Goal: Task Accomplishment & Management: Manage account settings

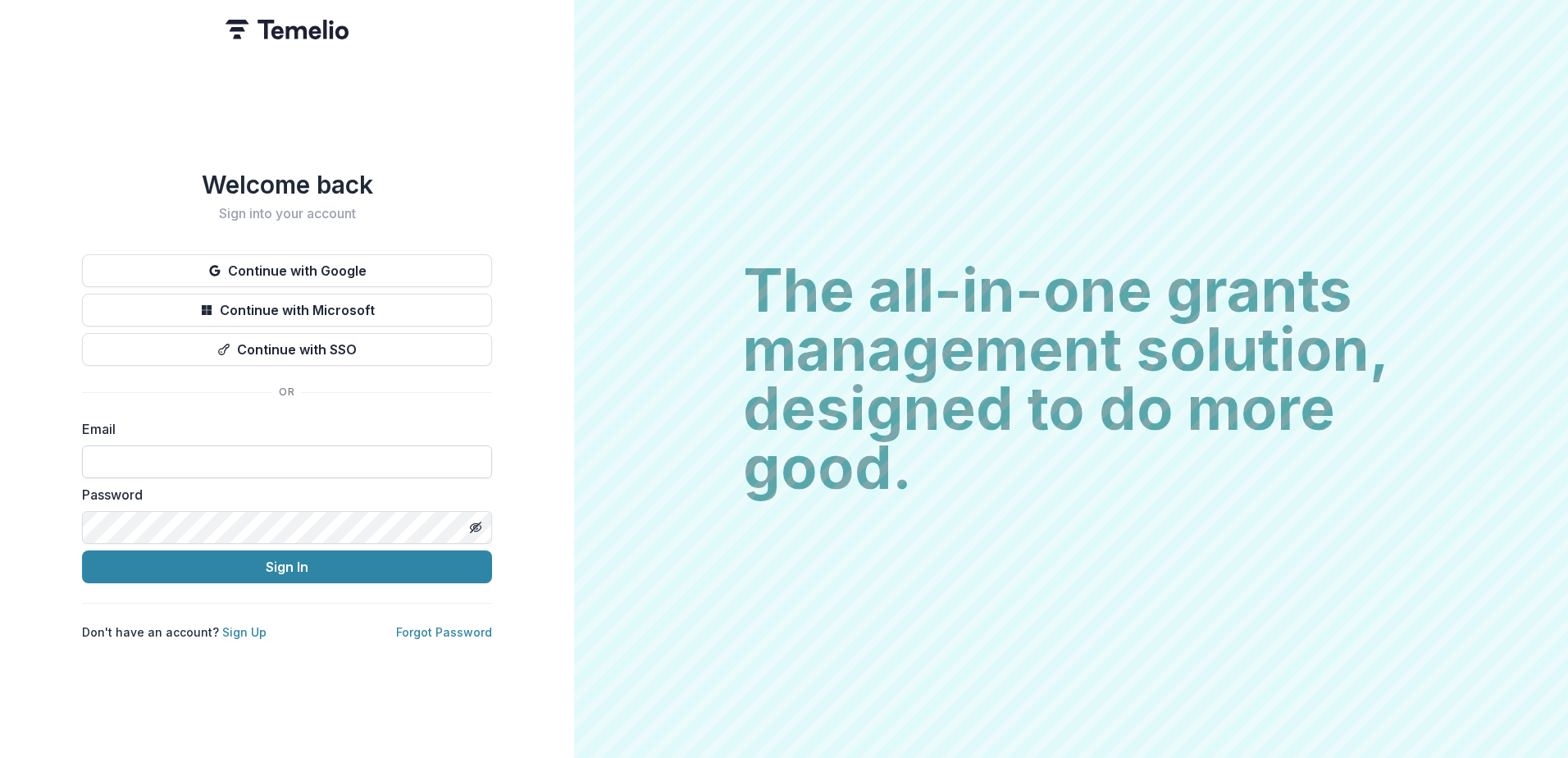
click at [291, 456] on input at bounding box center [287, 462] width 411 height 33
type input "**********"
click at [82, 550] on button "Sign In" at bounding box center [287, 566] width 411 height 33
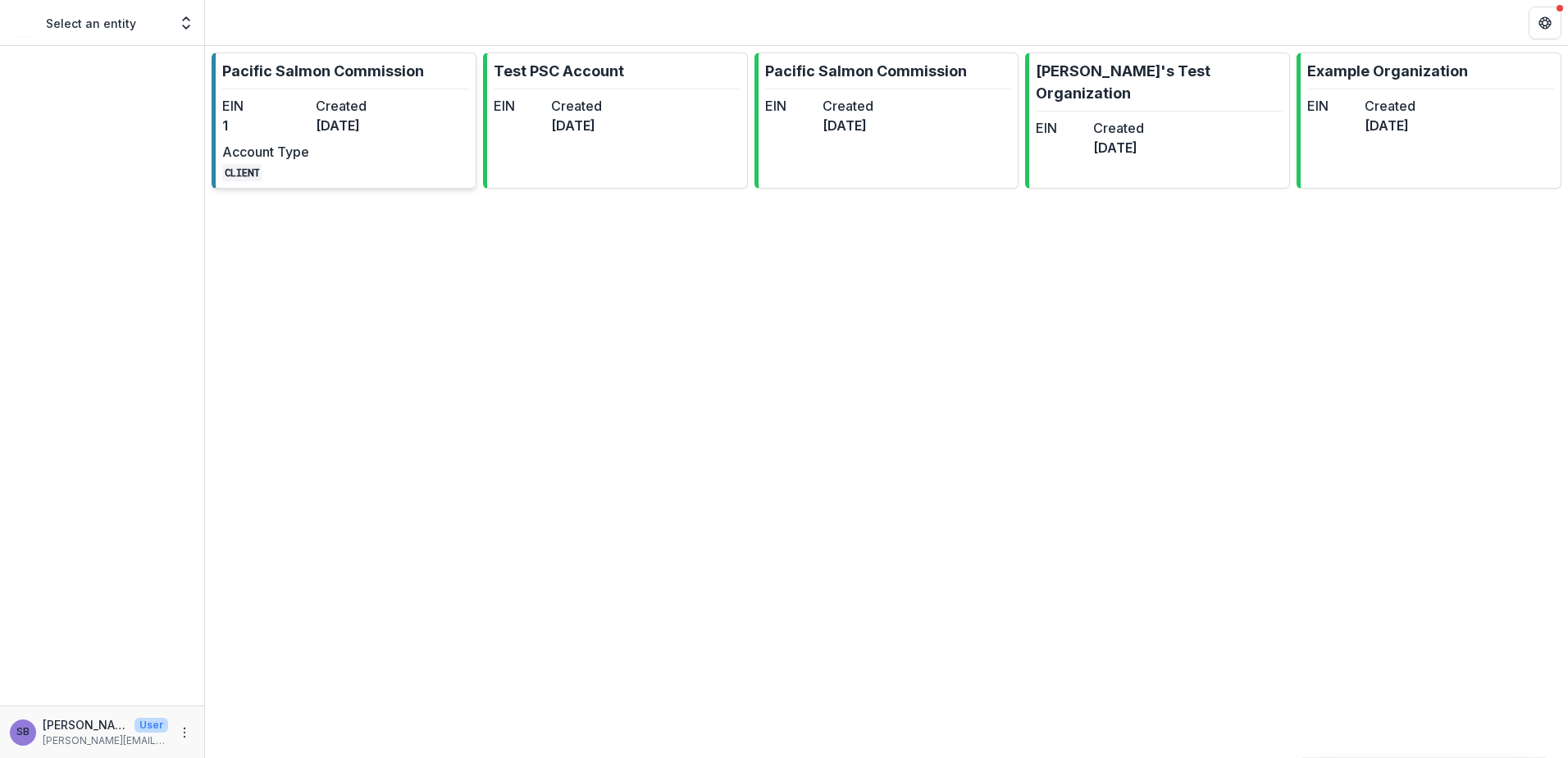
click at [330, 97] on dt "Created" at bounding box center [358, 105] width 86 height 20
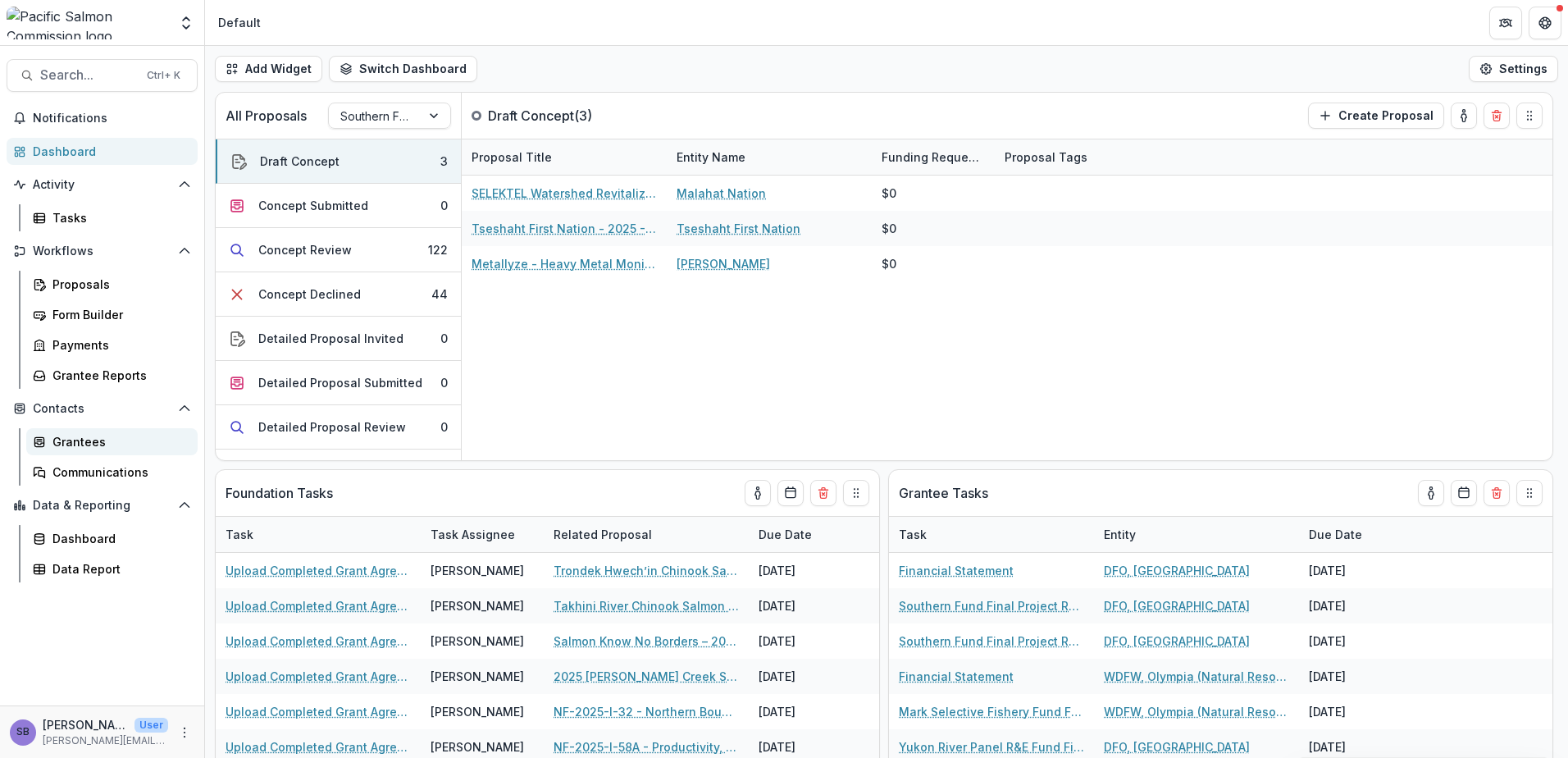
click at [123, 443] on div "Grantees" at bounding box center [118, 442] width 132 height 17
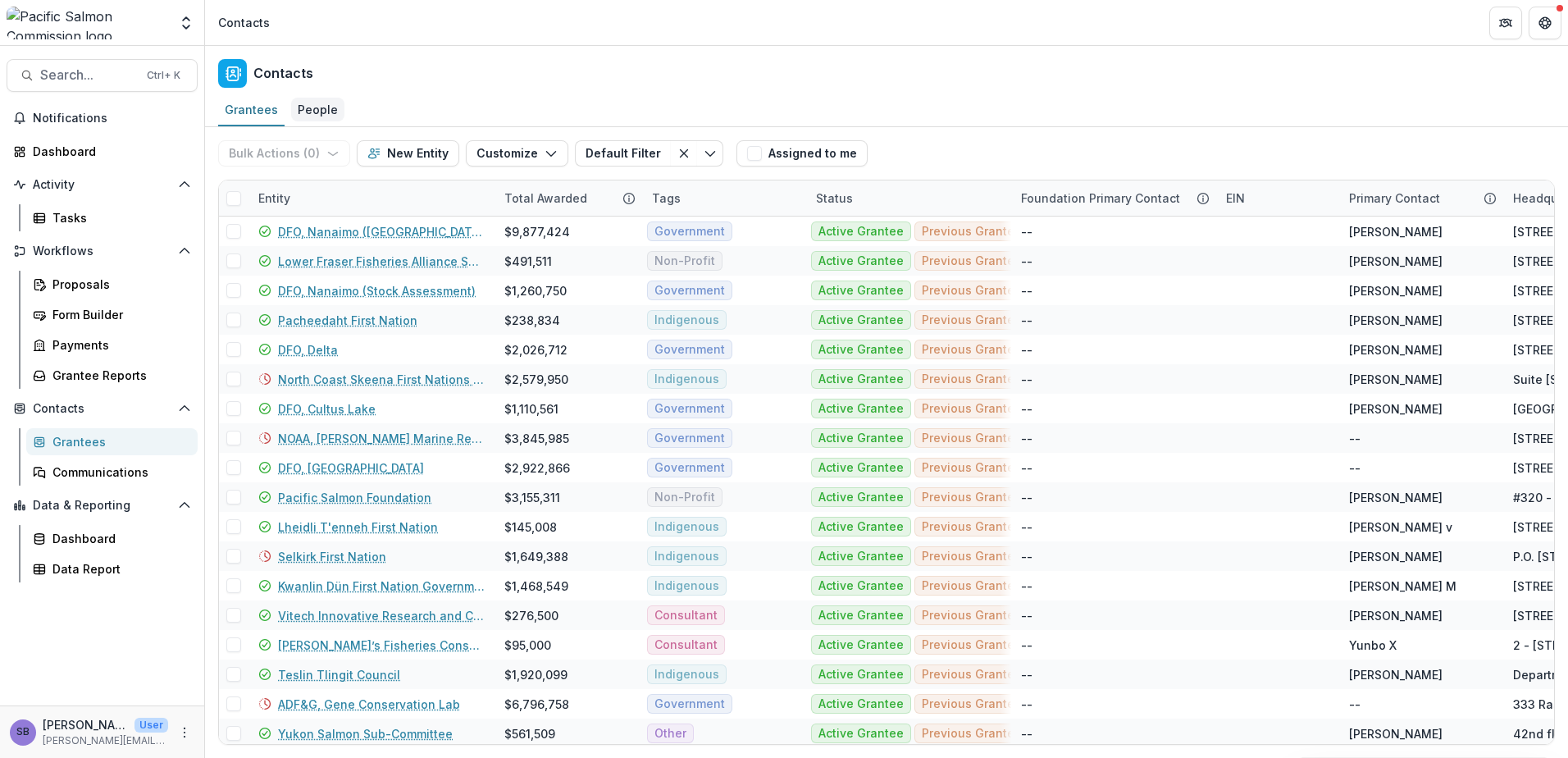
drag, startPoint x: 316, startPoint y: 113, endPoint x: 320, endPoint y: 122, distance: 9.8
click at [316, 115] on div "People" at bounding box center [317, 109] width 53 height 24
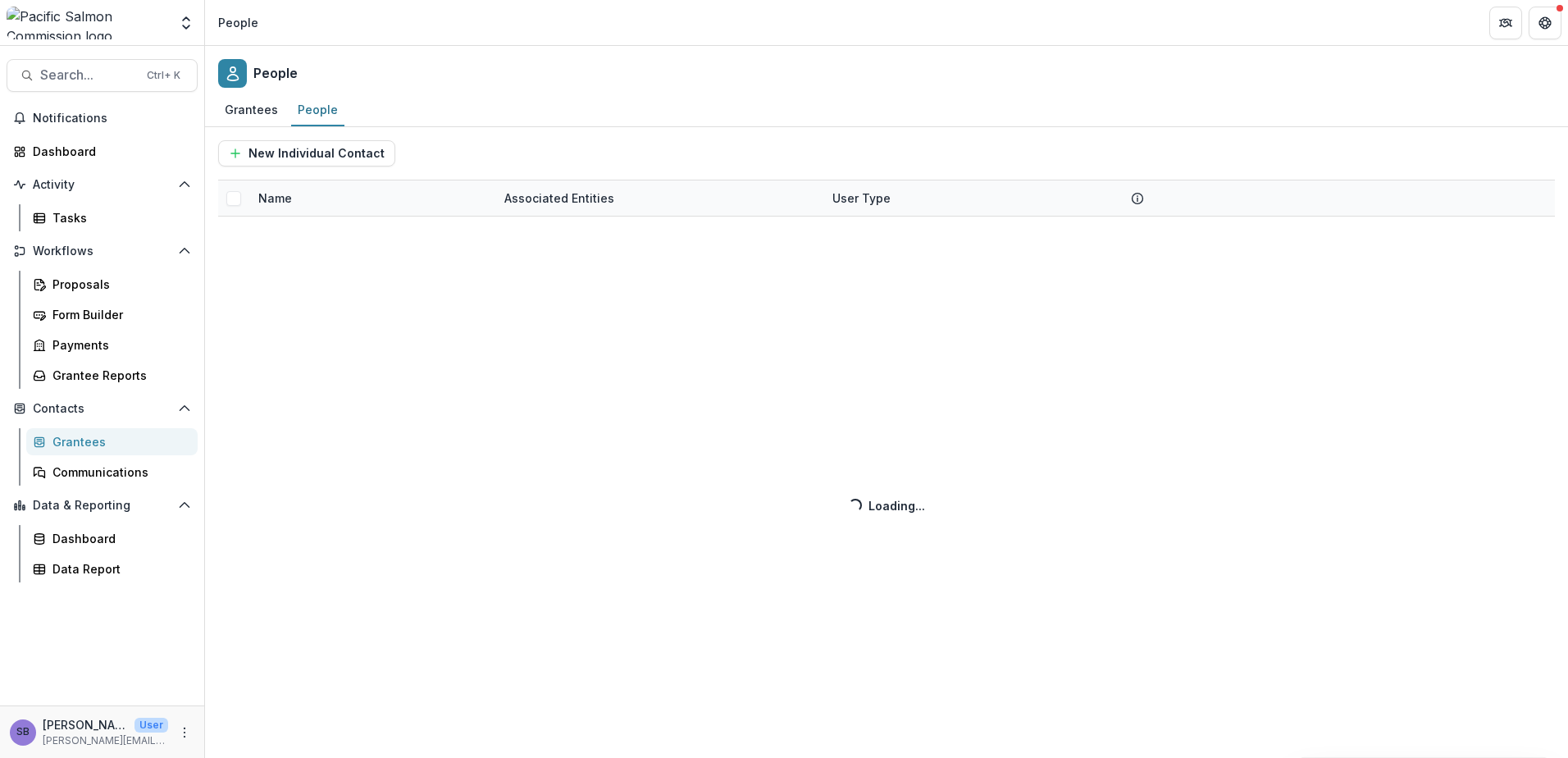
click at [332, 200] on div "New Individual Contact Name Associated Entities User Type Loading... Loading..." at bounding box center [887, 443] width 1364 height 631
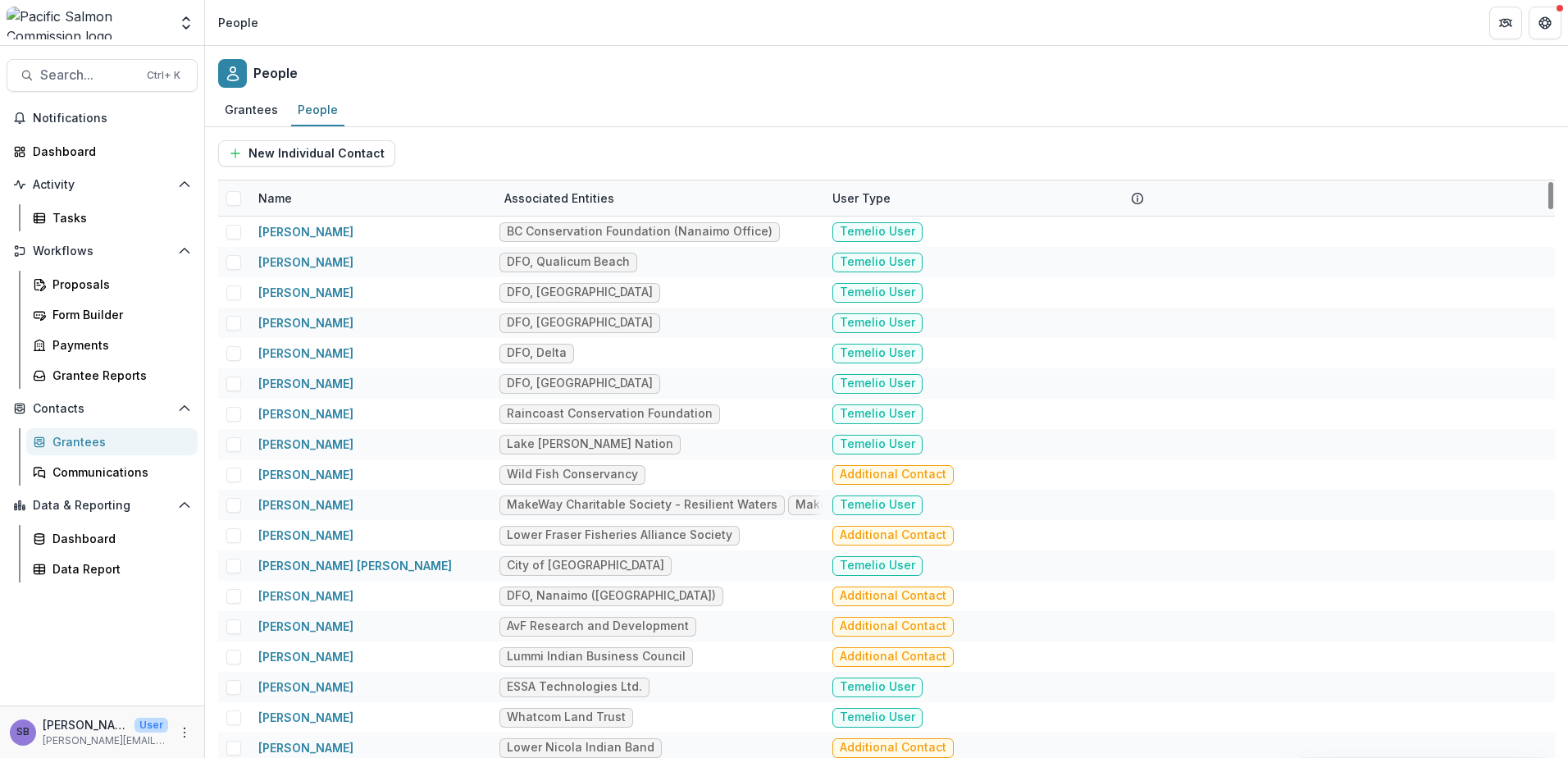
click at [273, 204] on div "Name" at bounding box center [276, 198] width 53 height 17
click at [280, 229] on input at bounding box center [350, 236] width 197 height 27
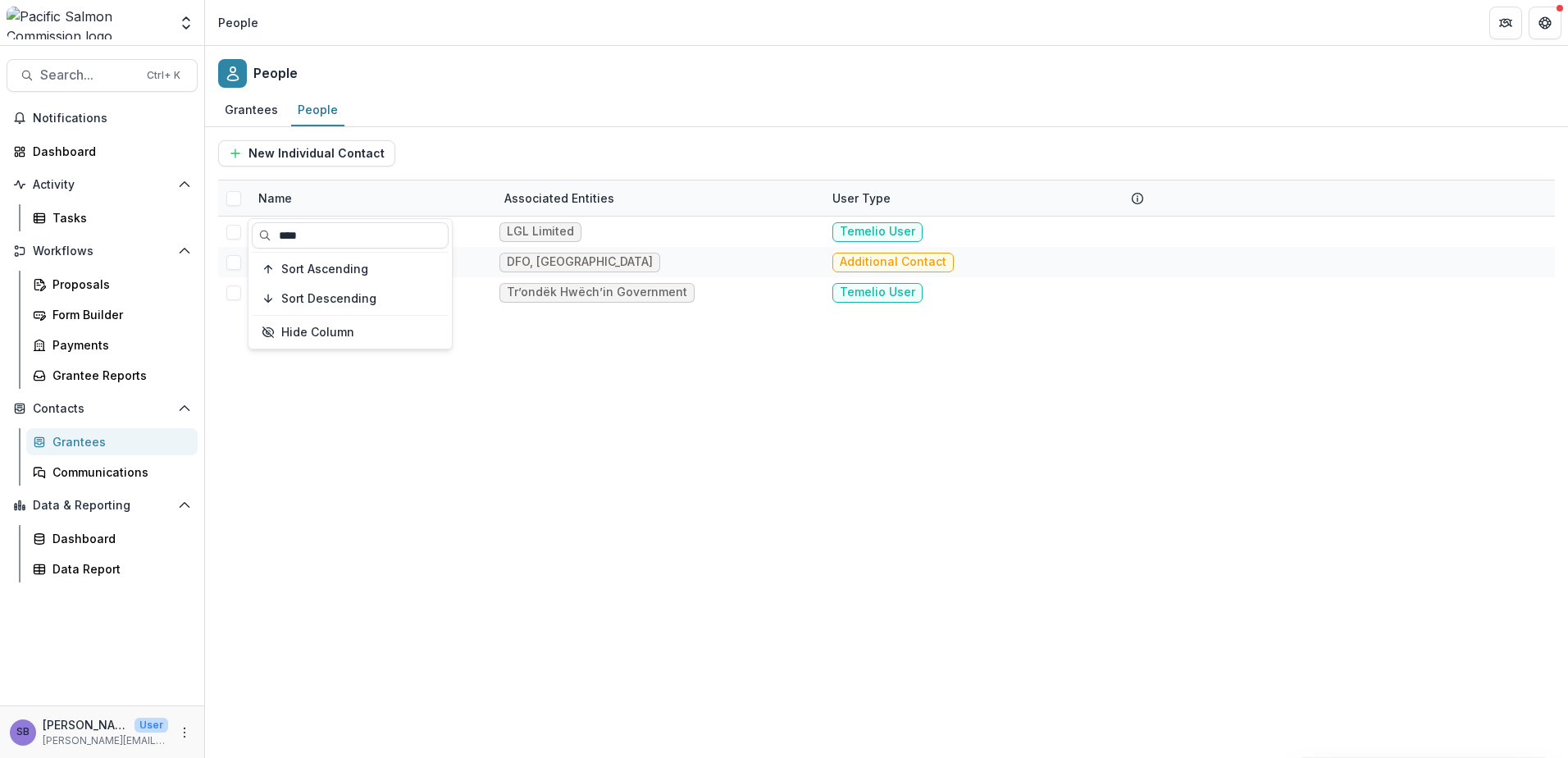
type input "****"
click at [597, 153] on div "New Individual Contact" at bounding box center [887, 154] width 1337 height 27
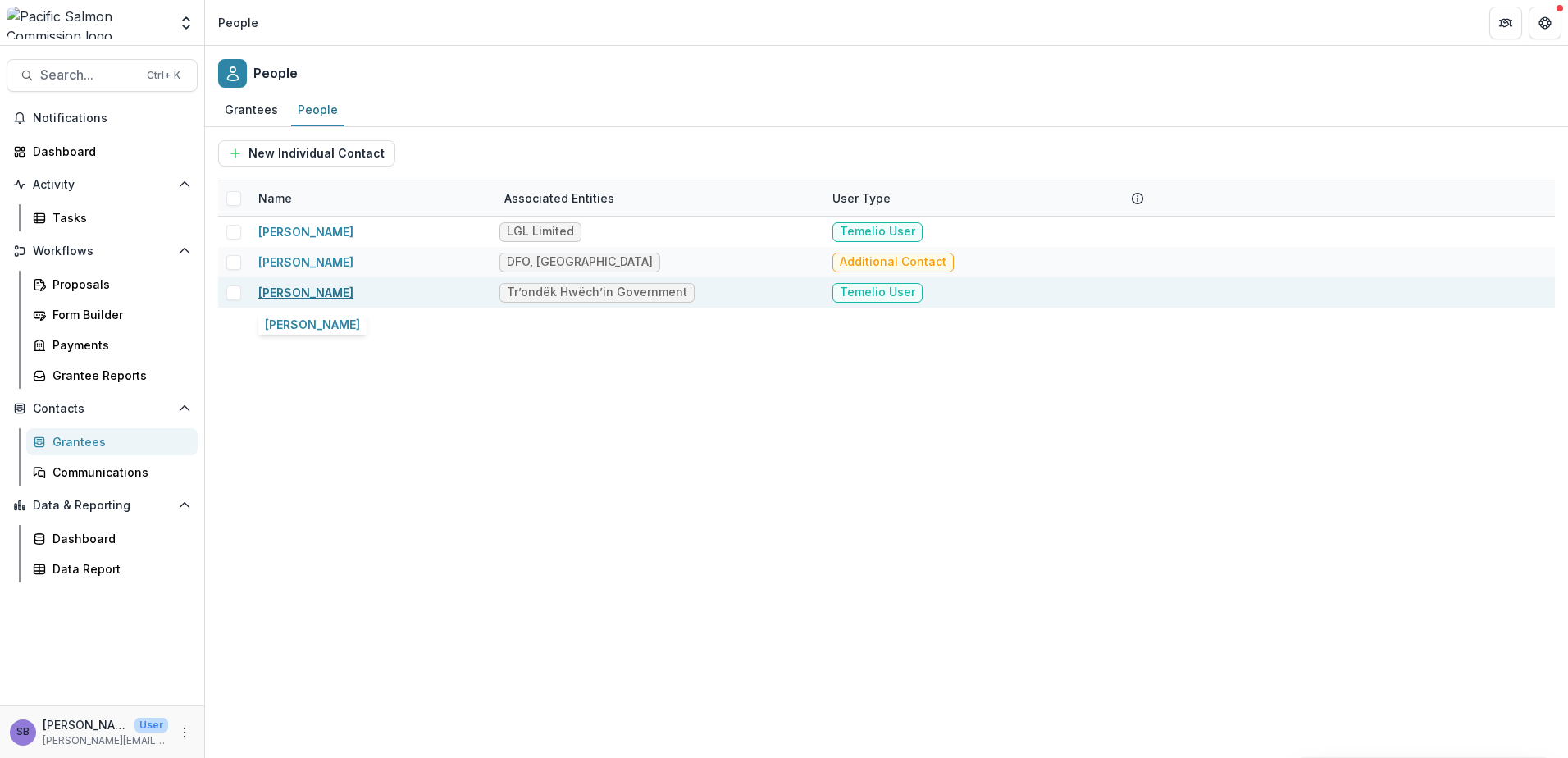
click at [288, 288] on link "[PERSON_NAME]" at bounding box center [306, 292] width 95 height 14
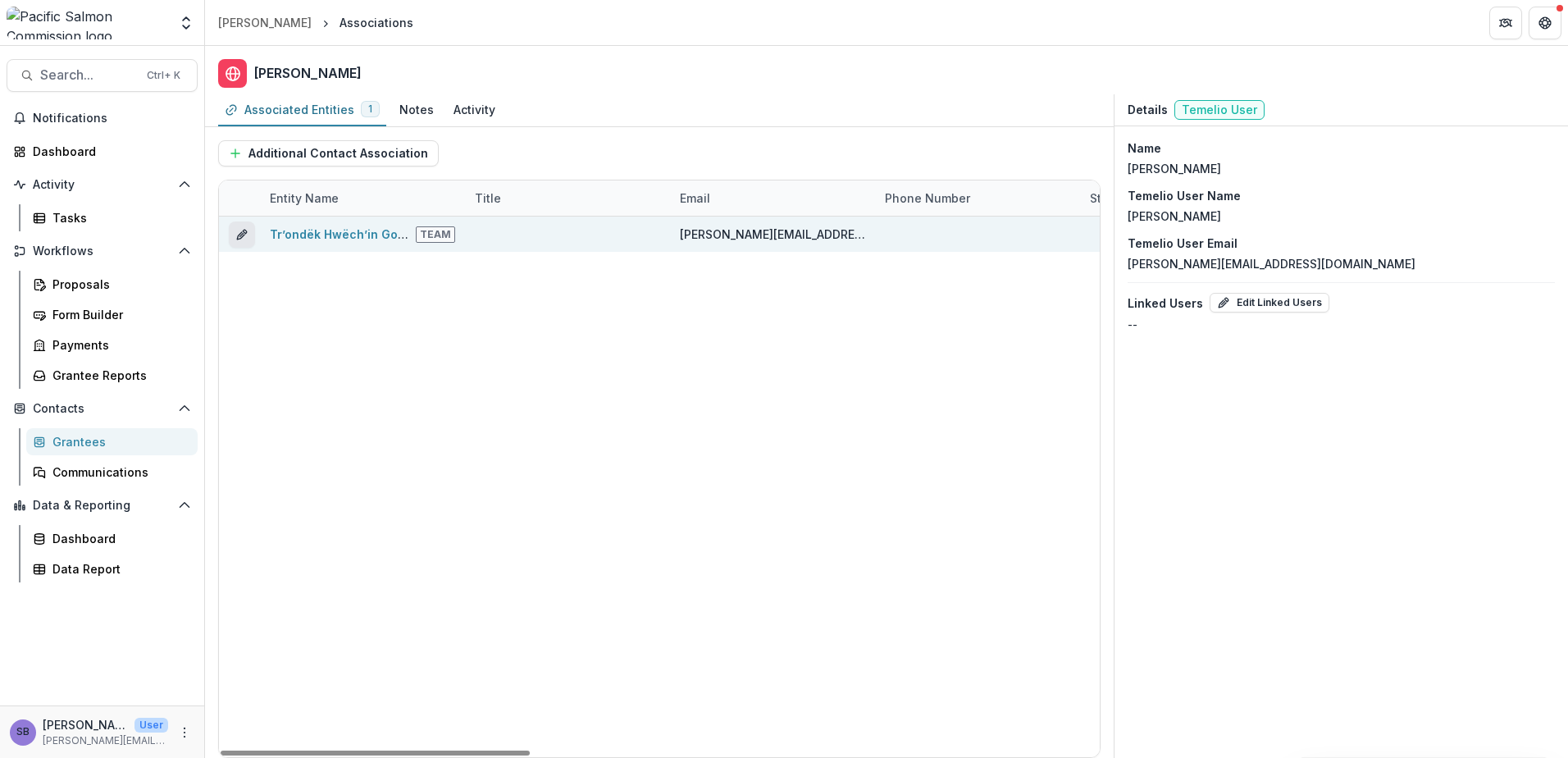
click at [239, 233] on icon "edit" at bounding box center [242, 235] width 13 height 13
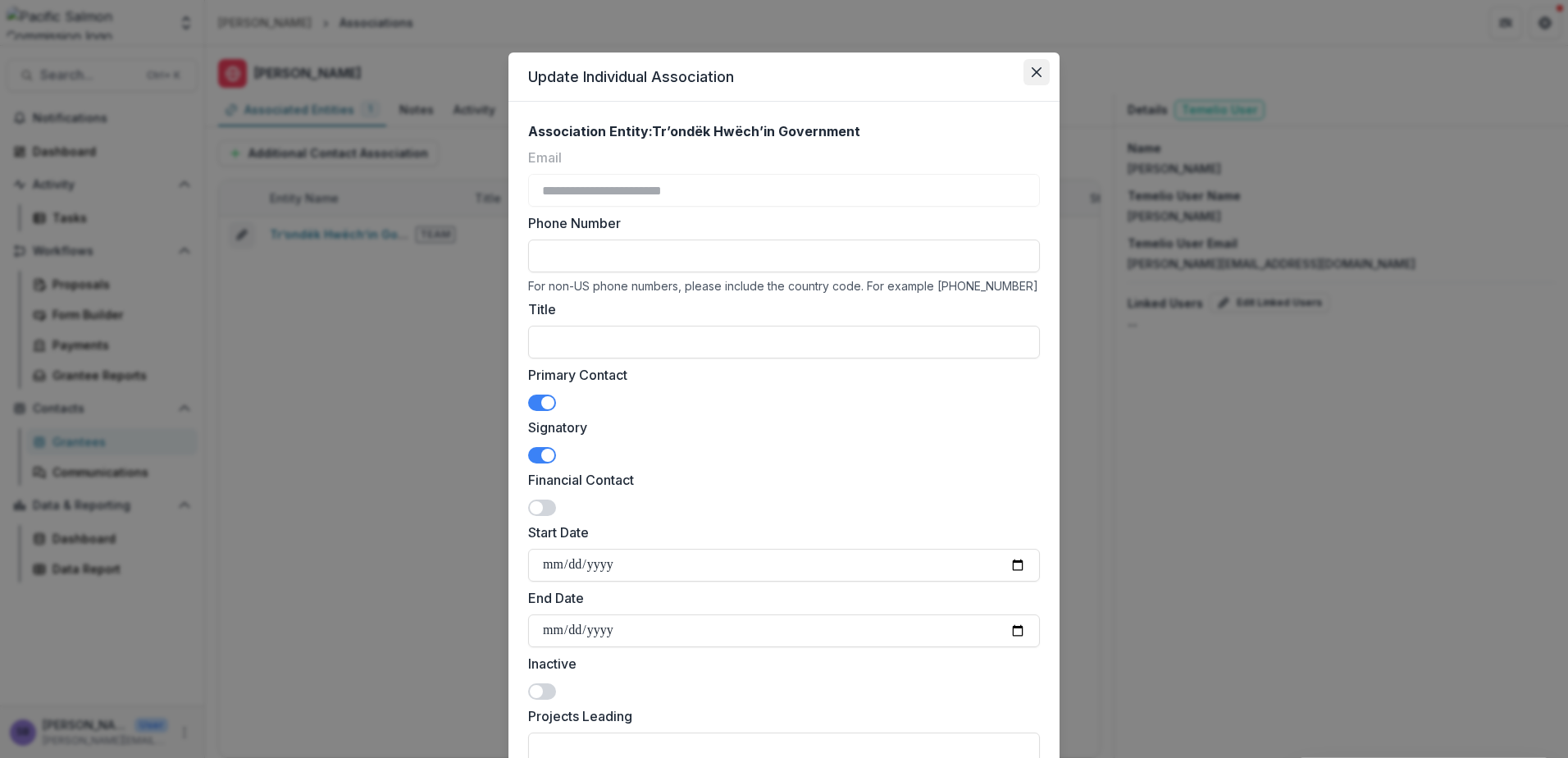
click at [1033, 68] on icon "Close" at bounding box center [1037, 72] width 10 height 9
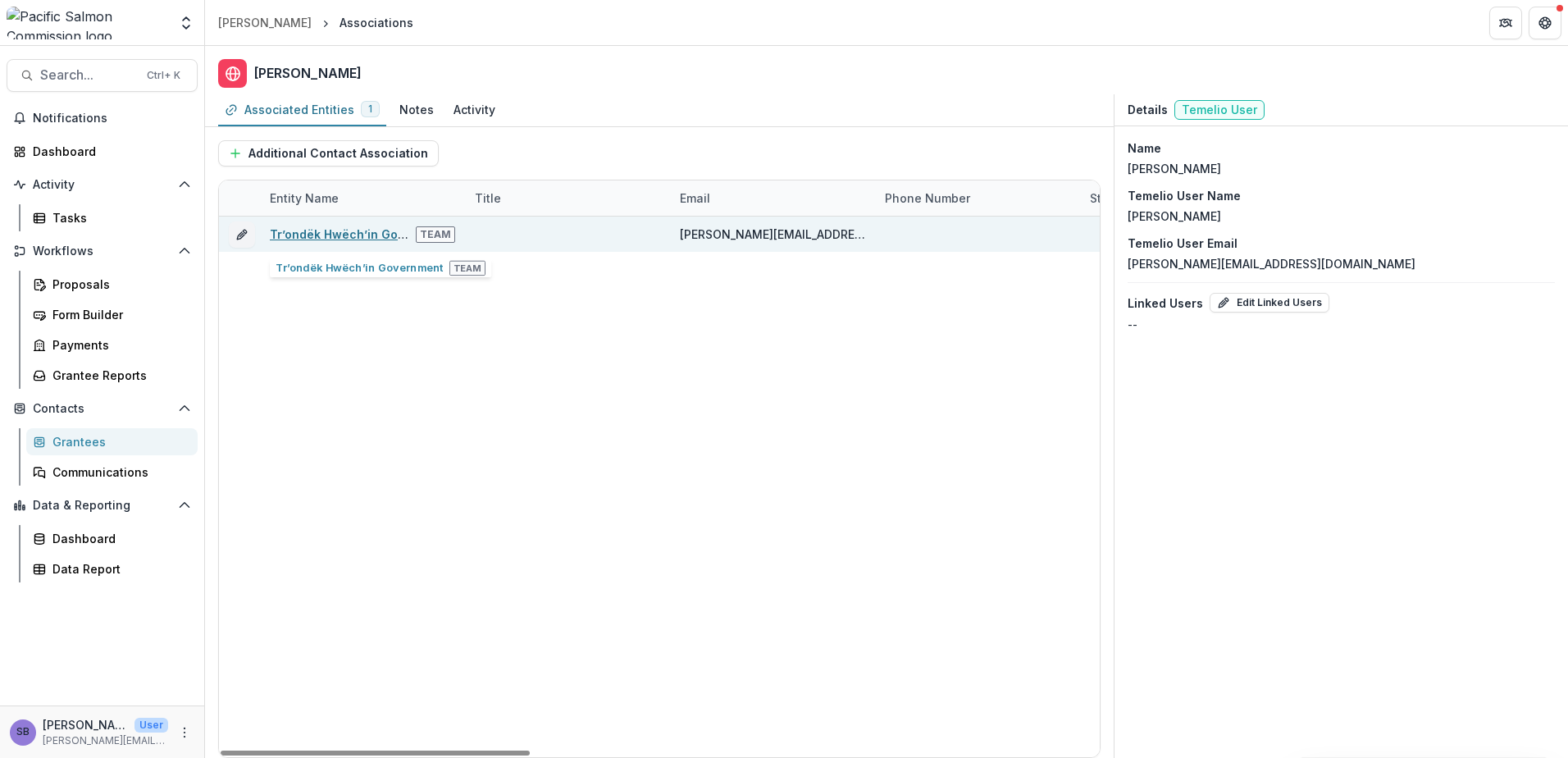
click at [363, 231] on link "Trʼondëk Hwëchʼin Government" at bounding box center [361, 234] width 182 height 14
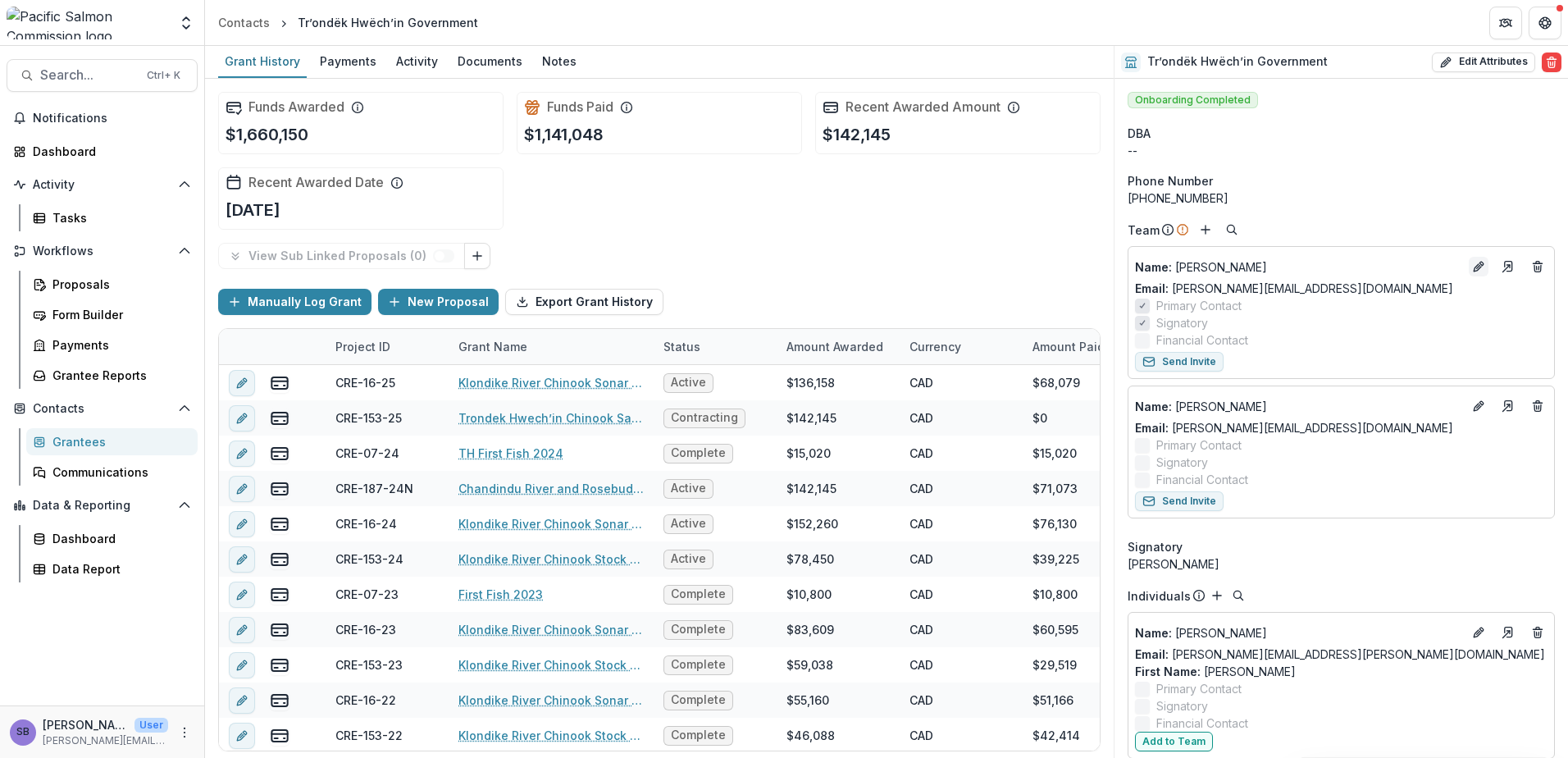
click at [1477, 273] on icon "Edit" at bounding box center [1479, 267] width 13 height 13
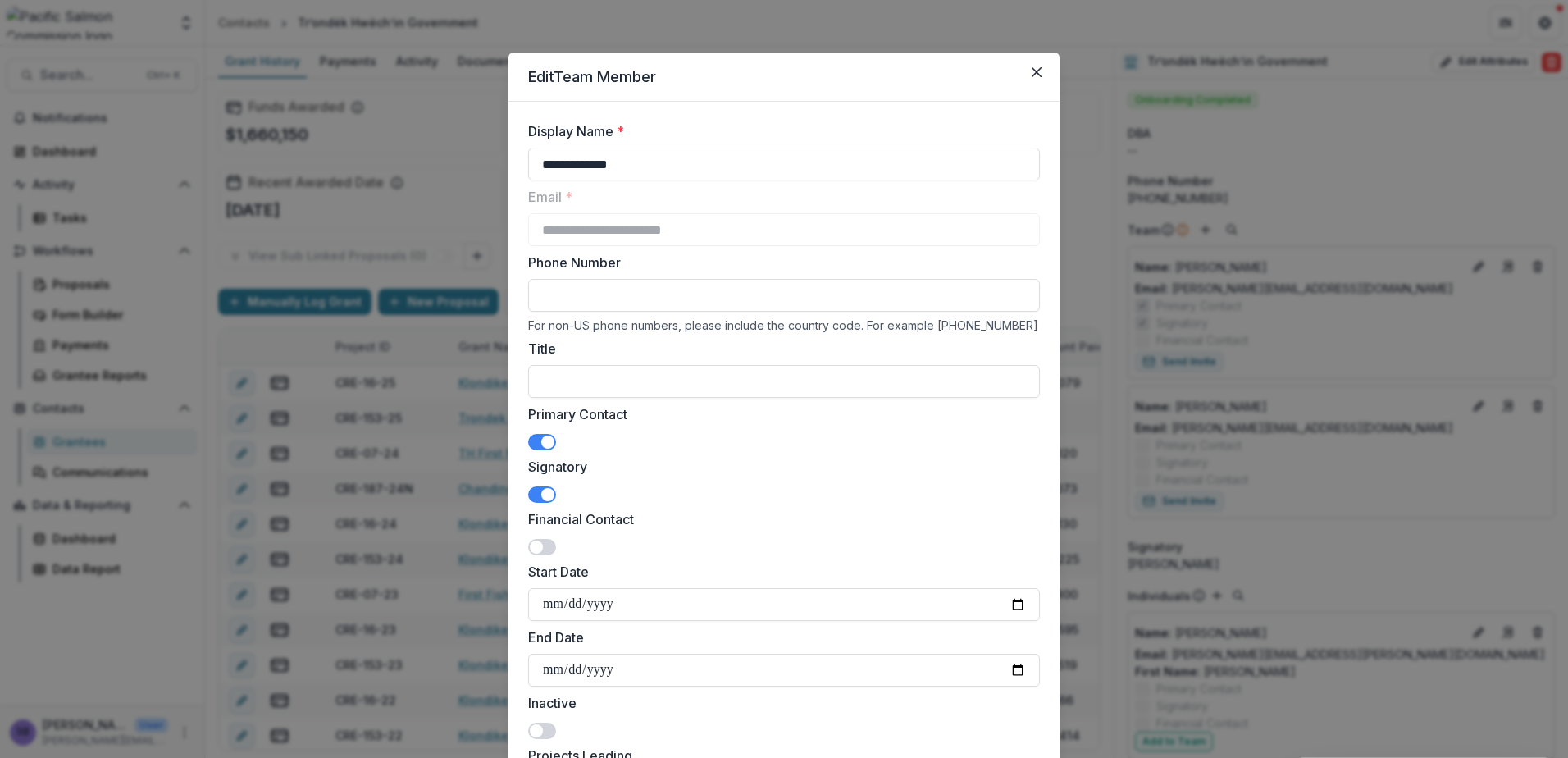
scroll to position [328, 0]
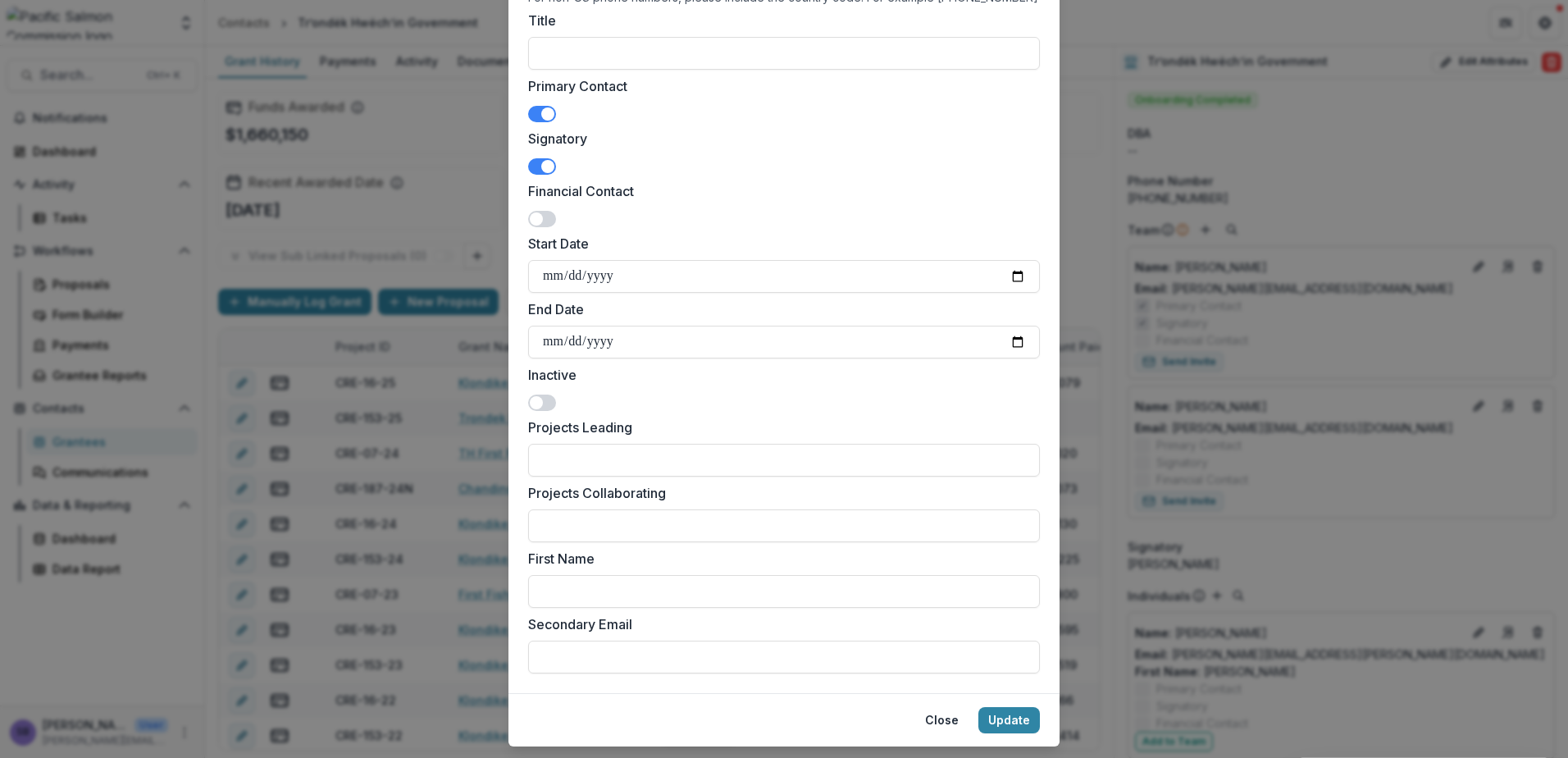
click at [540, 406] on span at bounding box center [542, 402] width 28 height 16
click at [534, 398] on span at bounding box center [542, 402] width 28 height 16
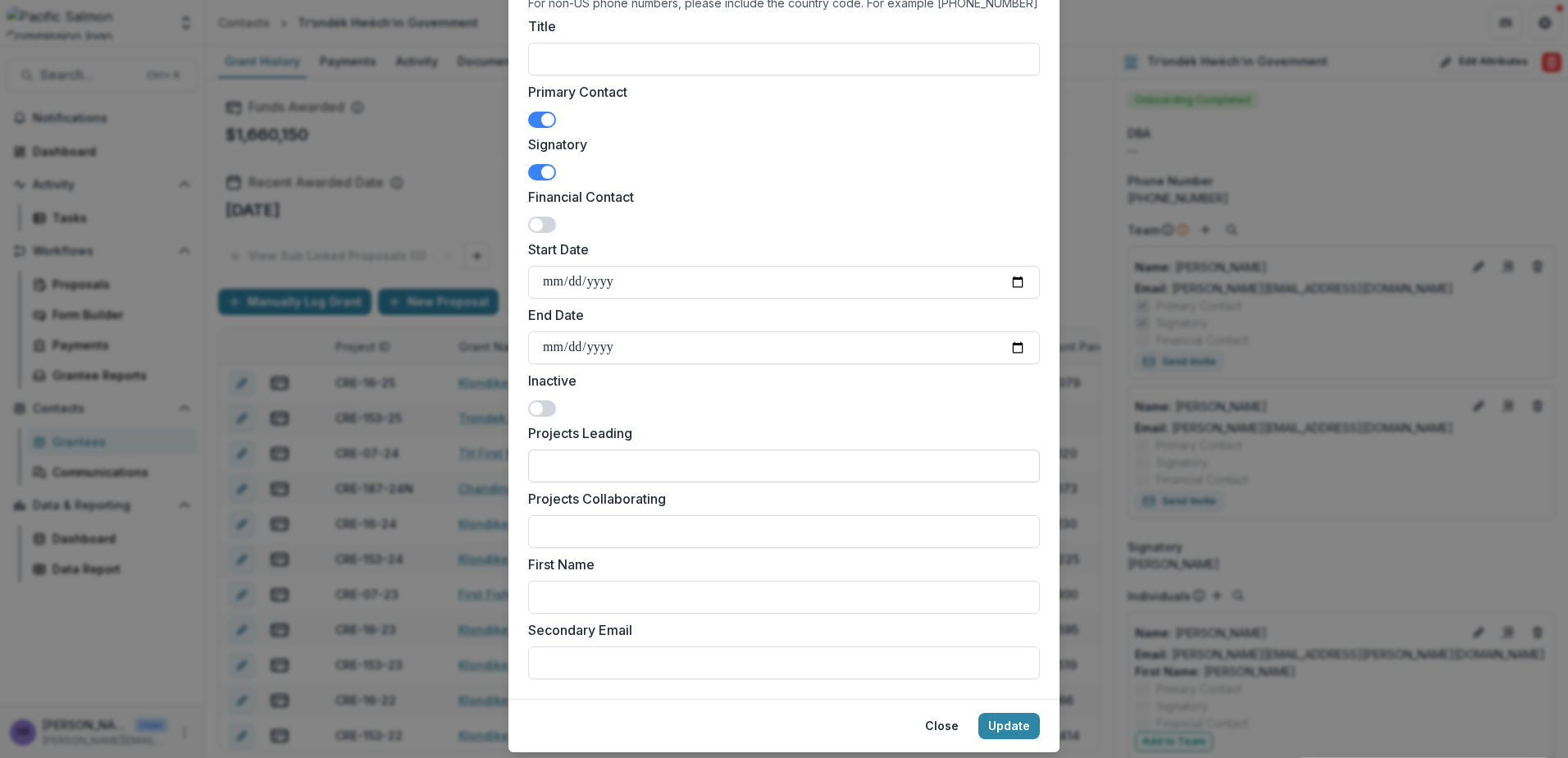
scroll to position [369, 0]
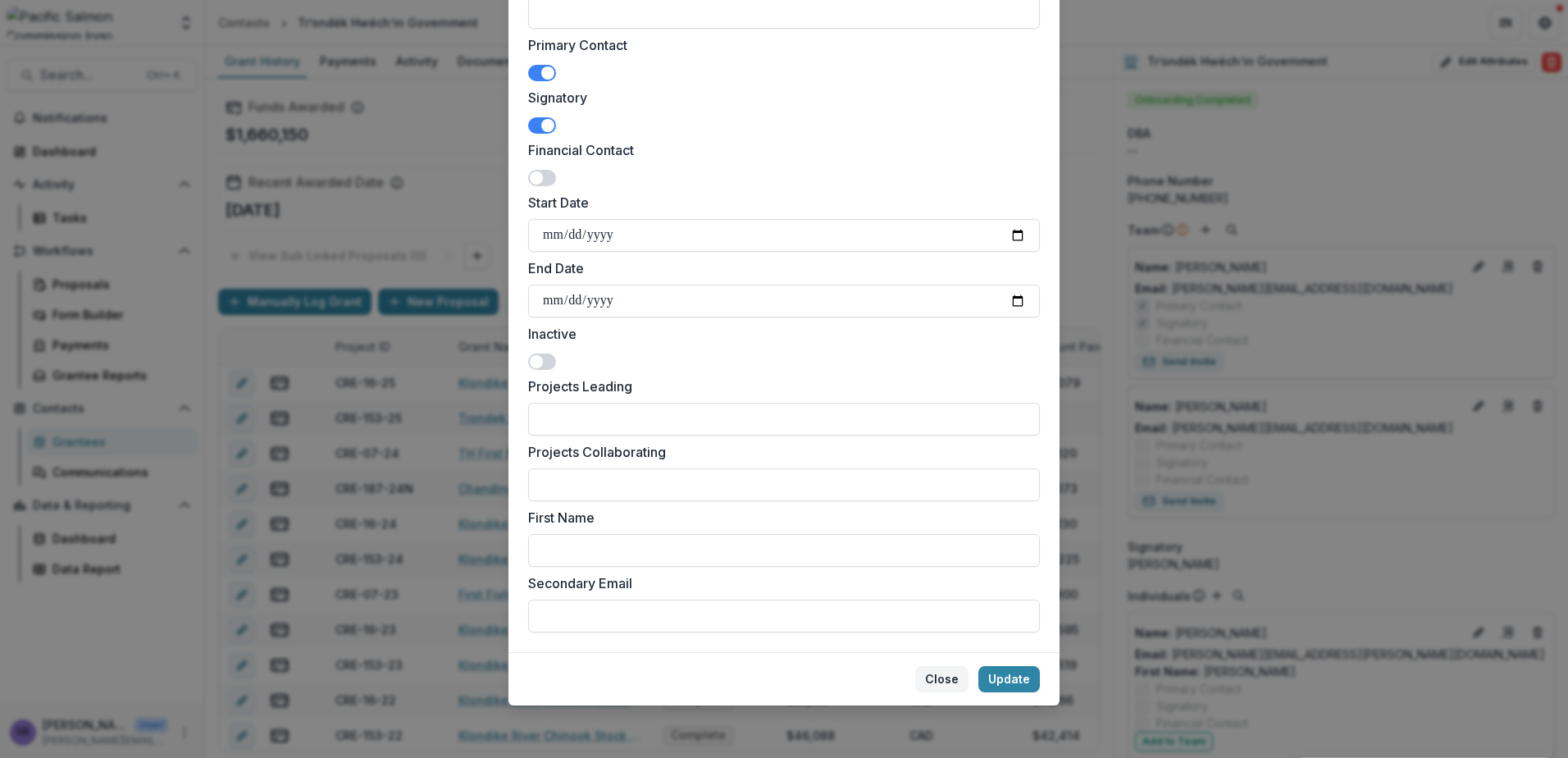
click at [948, 686] on button "Close" at bounding box center [942, 679] width 53 height 27
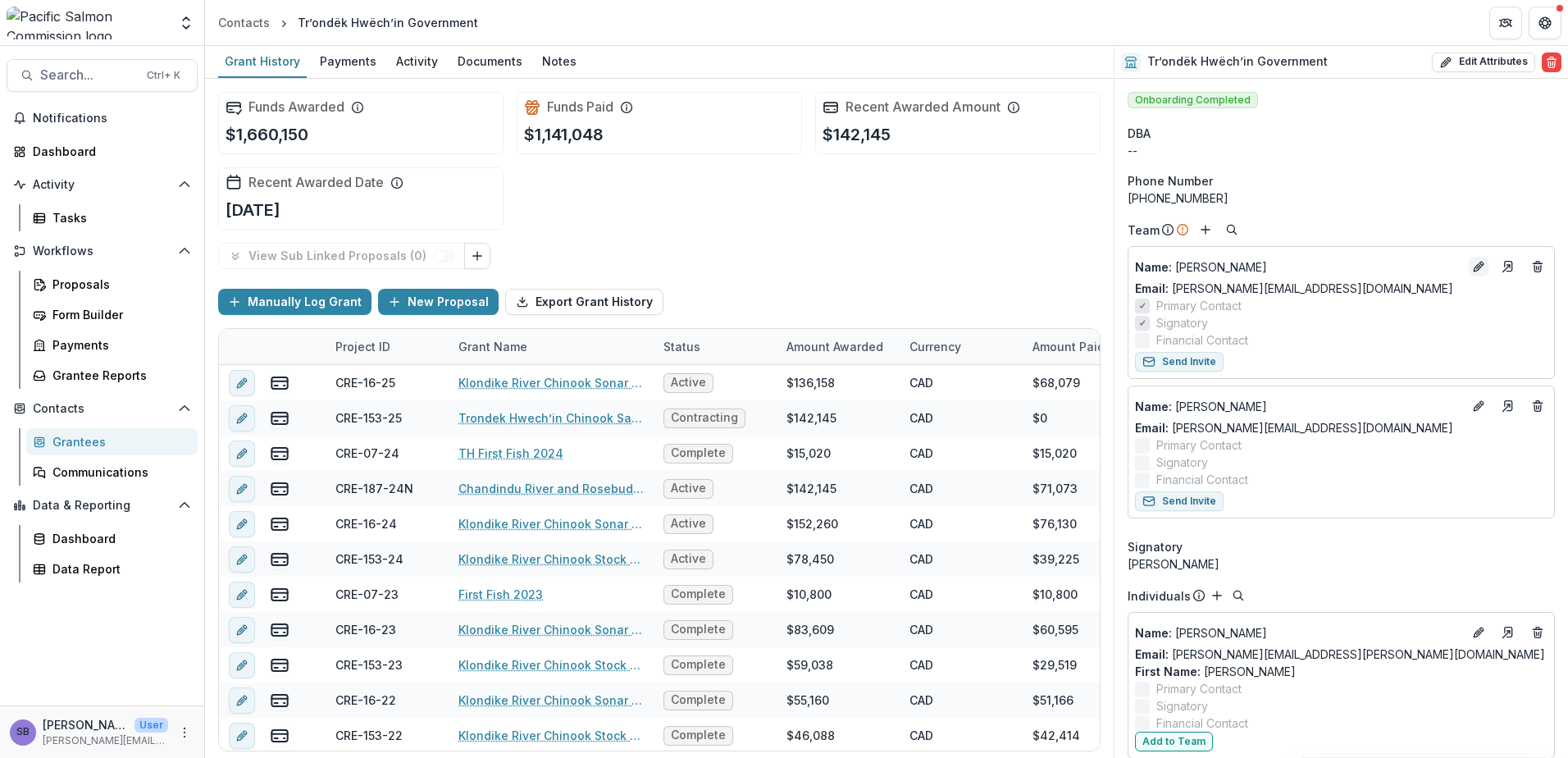
click at [1476, 267] on icon "Edit" at bounding box center [1478, 268] width 8 height 8
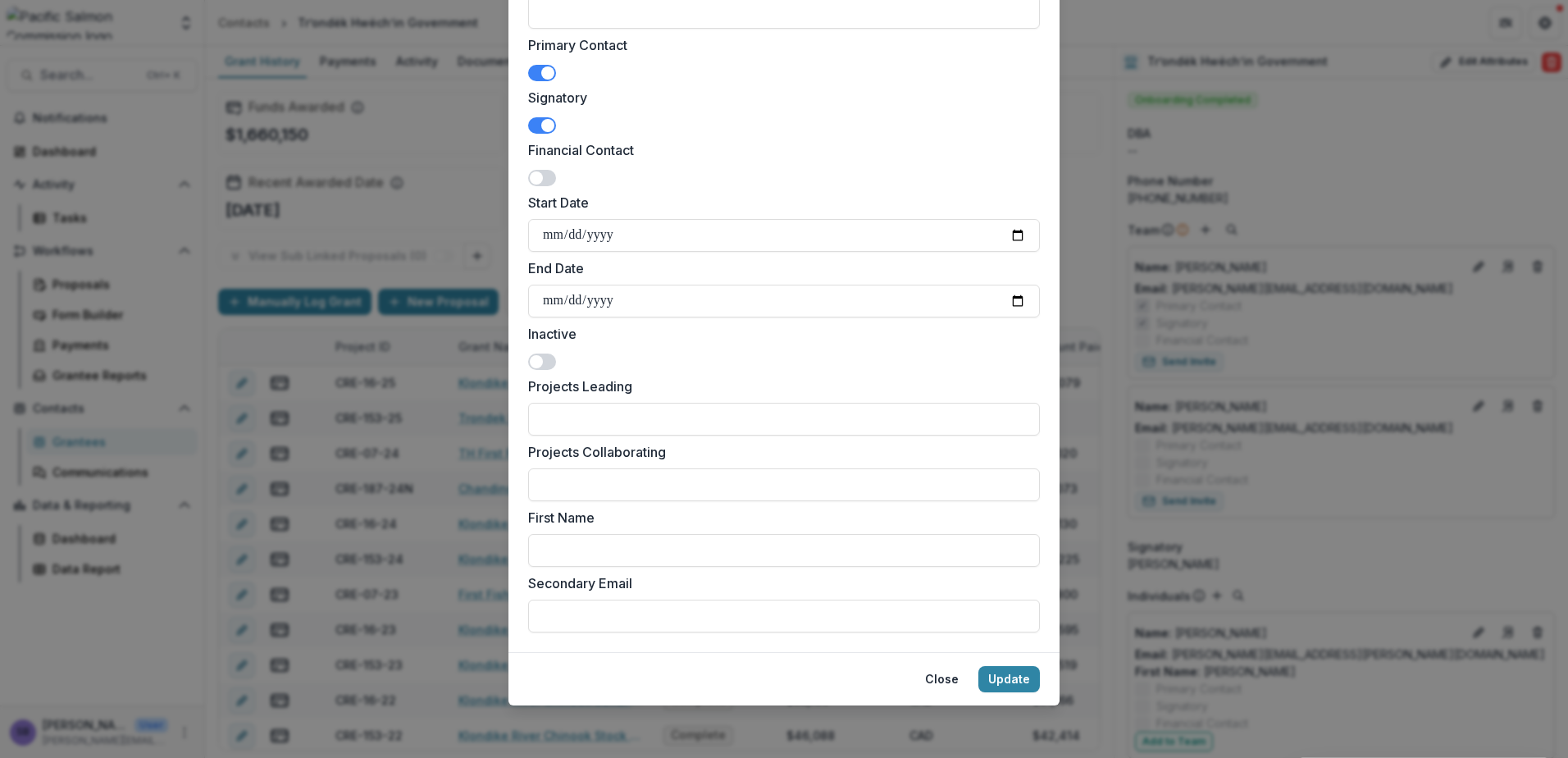
click at [537, 363] on span at bounding box center [537, 362] width 13 height 13
click at [1013, 677] on button "Update" at bounding box center [1009, 679] width 62 height 27
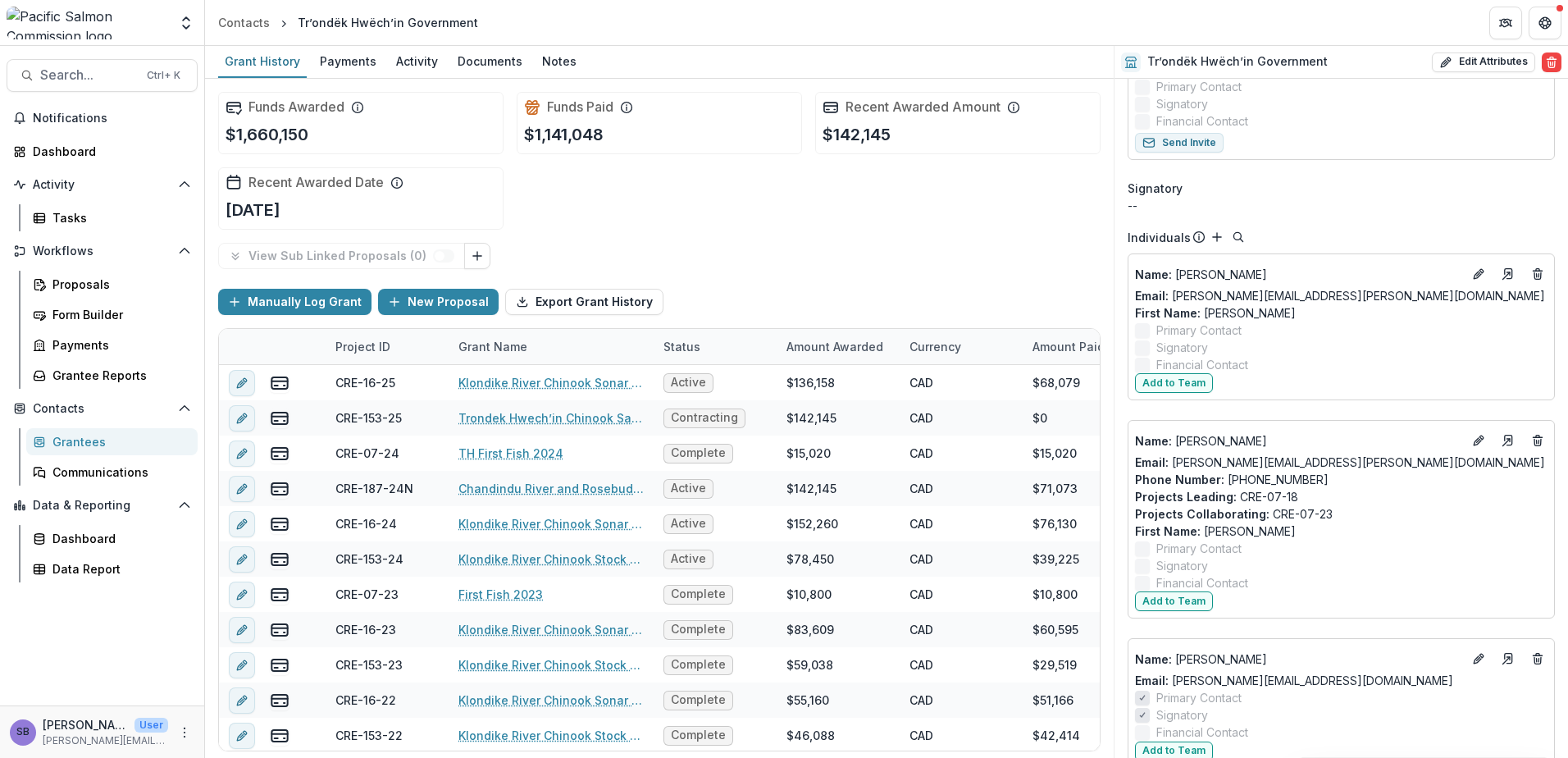
scroll to position [328, 0]
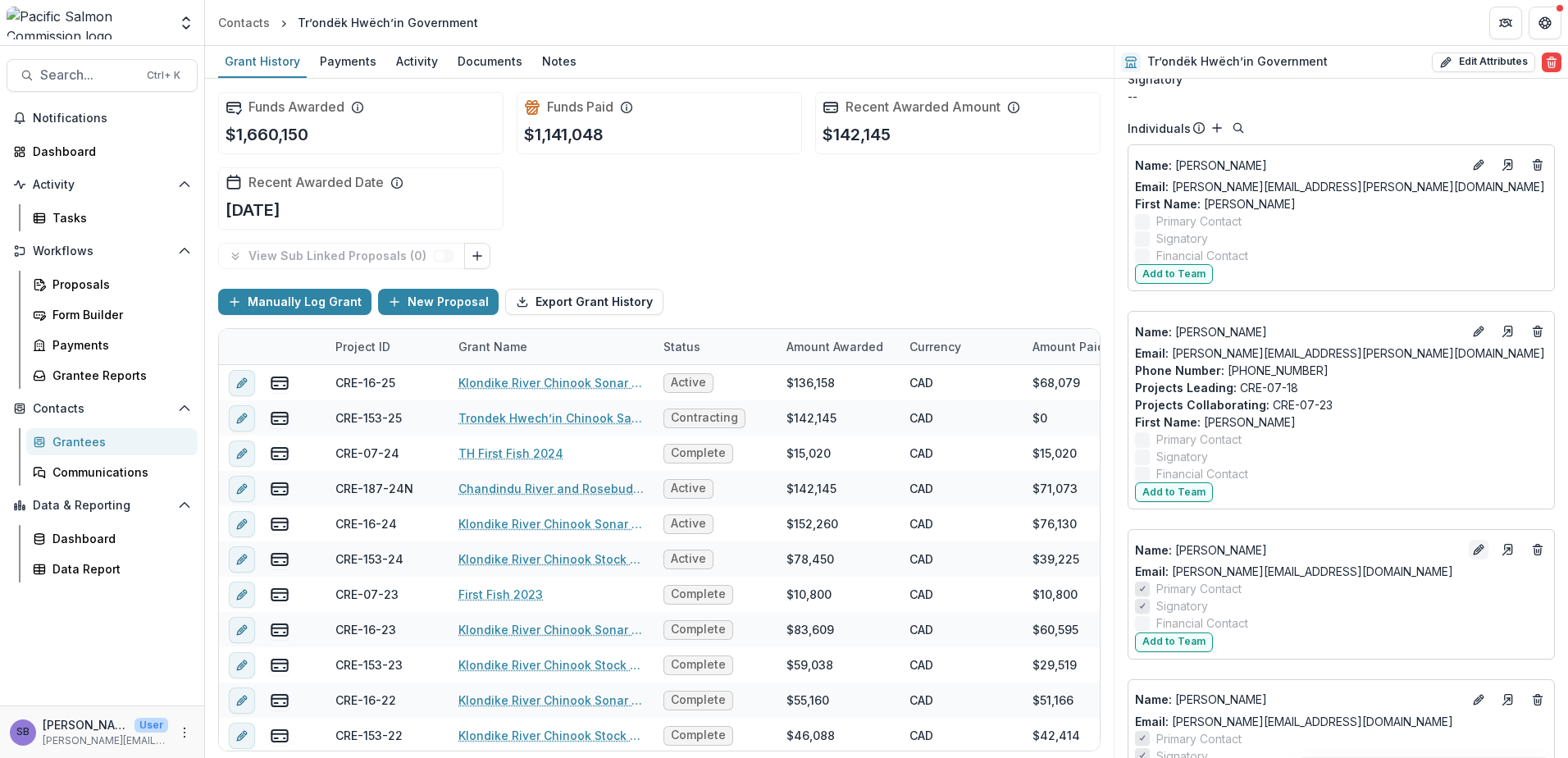
click at [1475, 556] on icon "Edit" at bounding box center [1479, 549] width 13 height 13
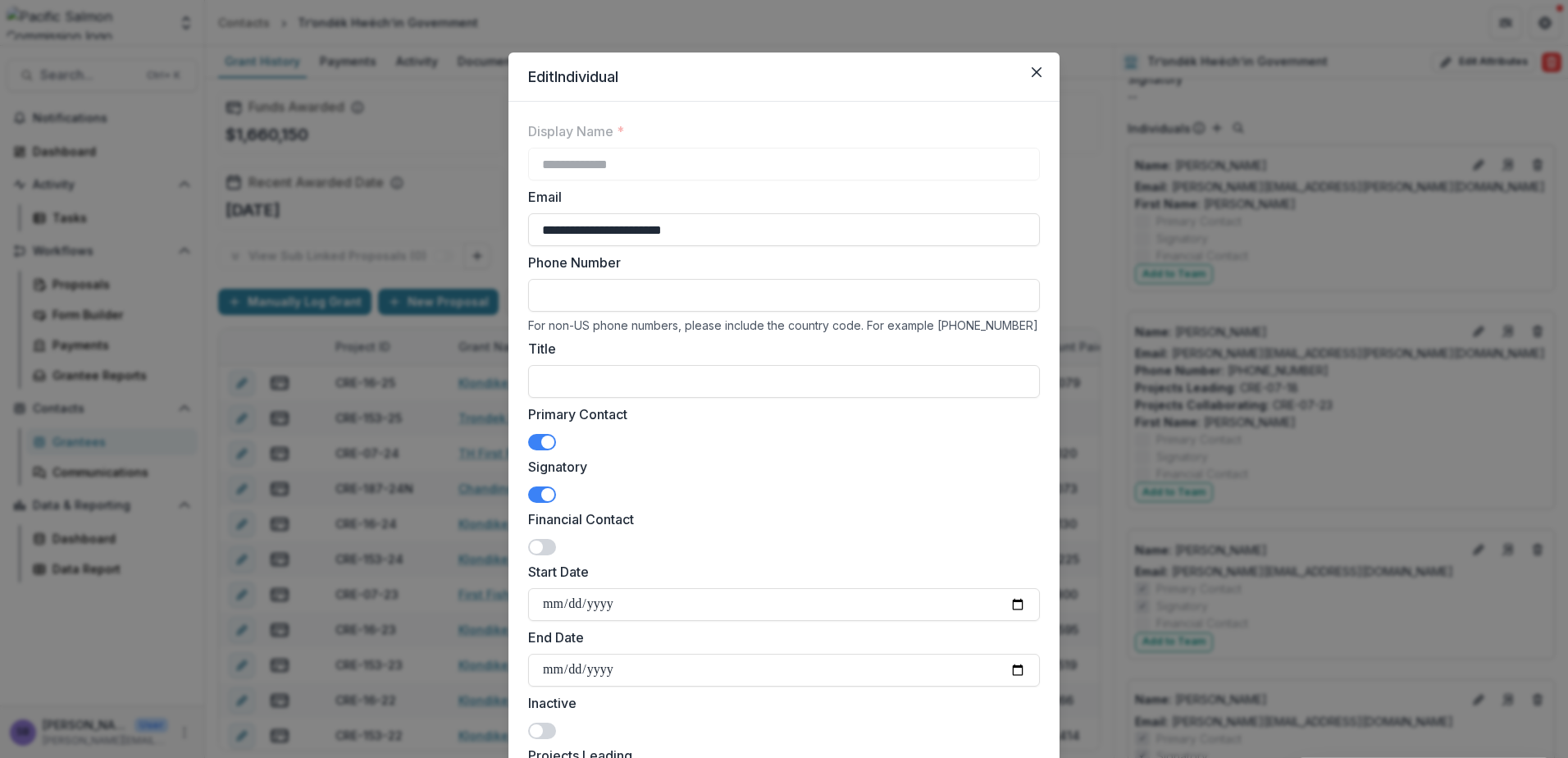
drag, startPoint x: 735, startPoint y: 237, endPoint x: 336, endPoint y: 201, distance: 400.6
click at [336, 201] on div "**********" at bounding box center [784, 379] width 1568 height 758
paste input "********"
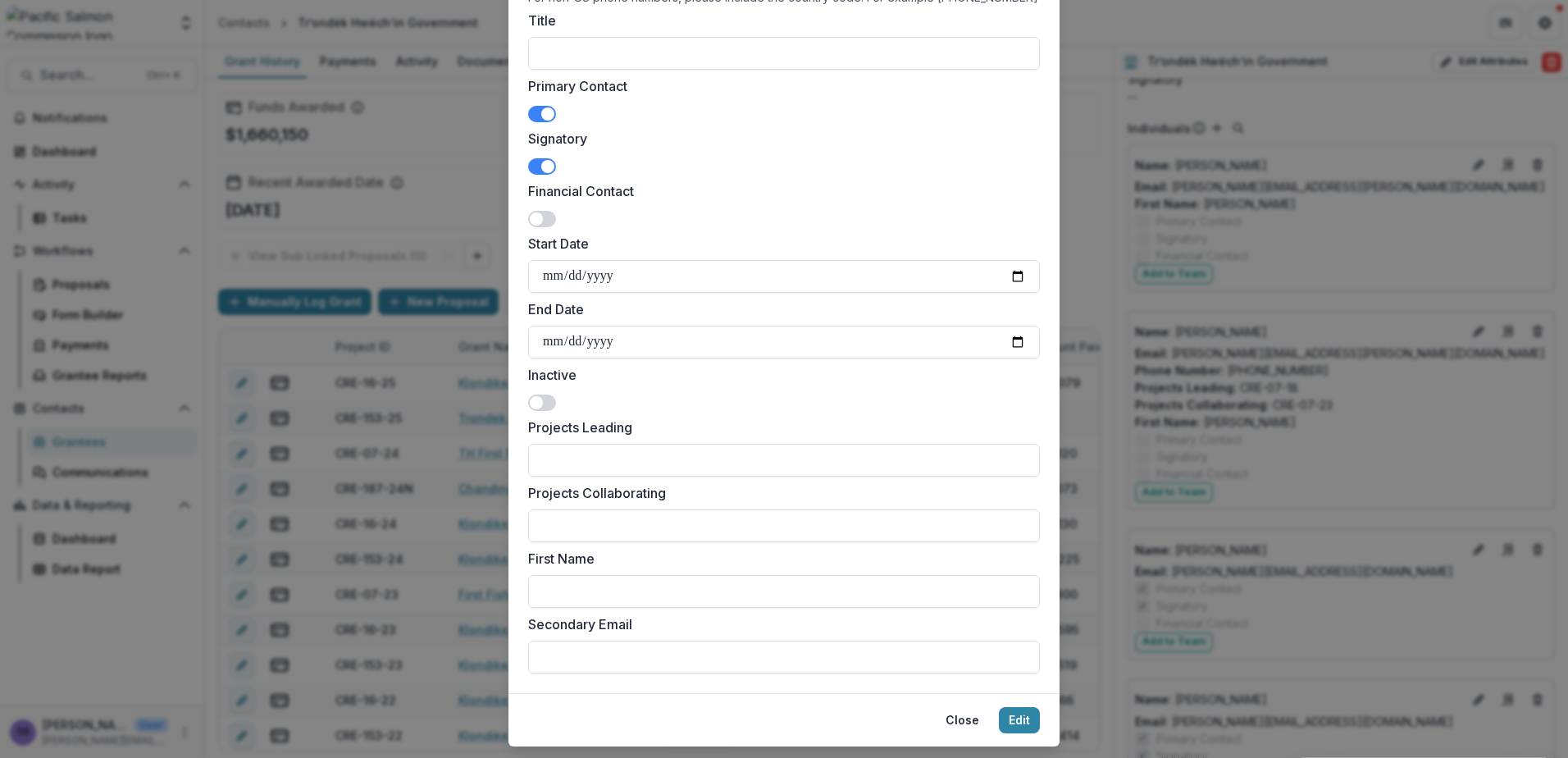
type input "**********"
click at [548, 409] on span at bounding box center [542, 402] width 28 height 16
click at [1026, 720] on button "Edit" at bounding box center [1019, 720] width 41 height 27
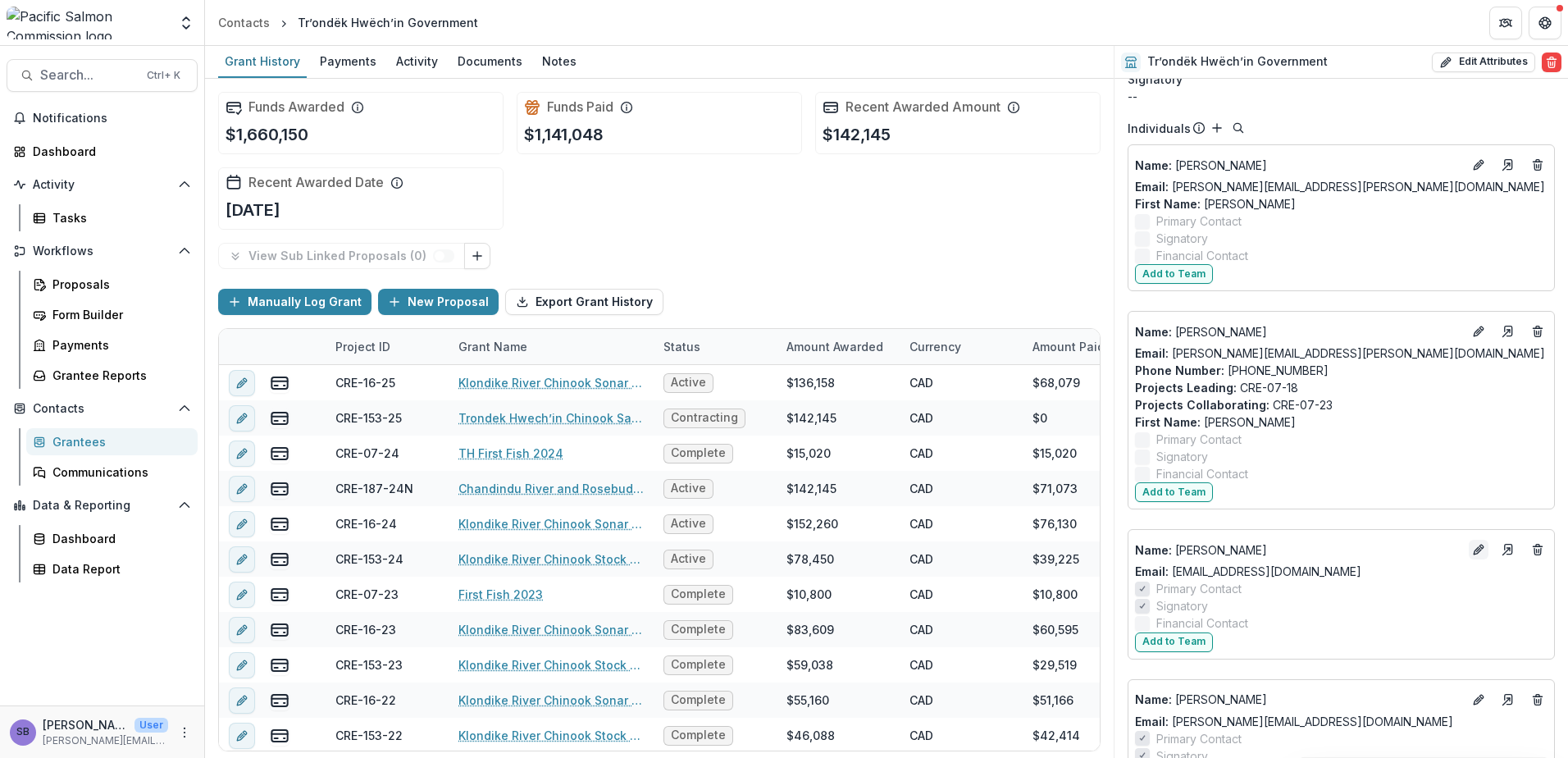
click at [1472, 547] on icon "Edit" at bounding box center [1479, 549] width 13 height 13
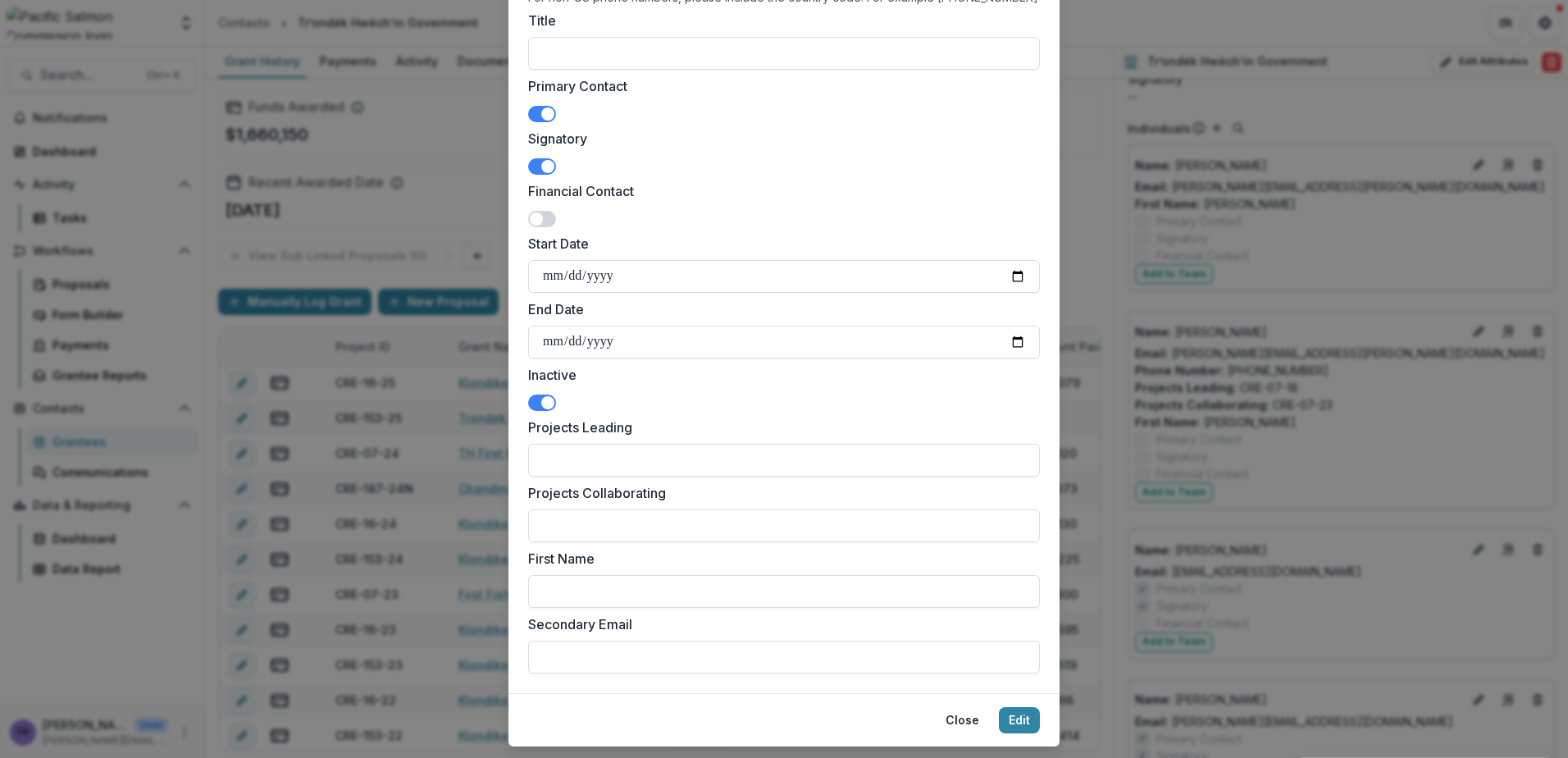
click at [542, 405] on span at bounding box center [548, 403] width 13 height 13
click at [663, 644] on input "Secondary Email" at bounding box center [784, 656] width 512 height 33
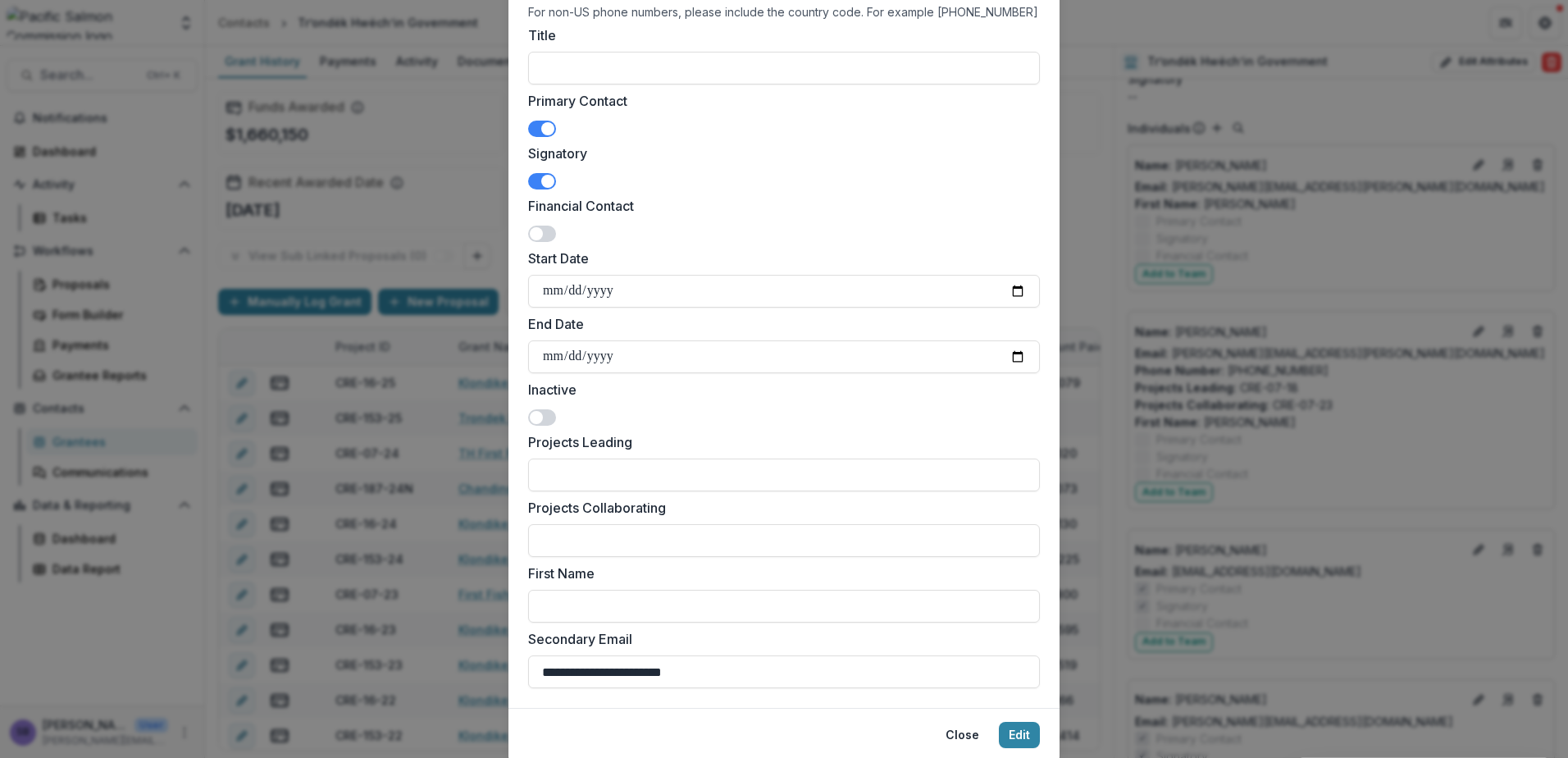
scroll to position [369, 0]
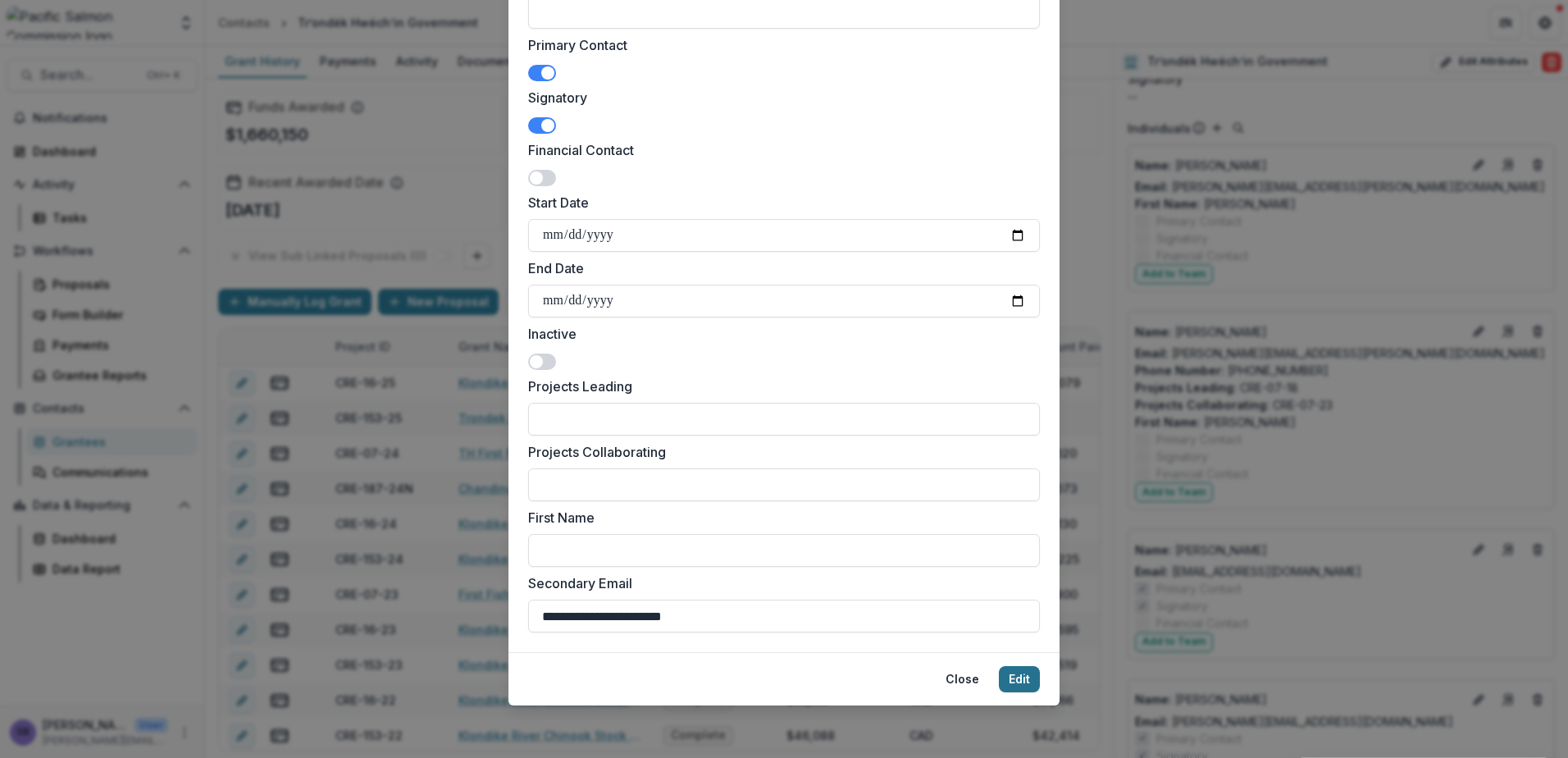
type input "**********"
click at [1009, 680] on button "Edit" at bounding box center [1019, 679] width 41 height 27
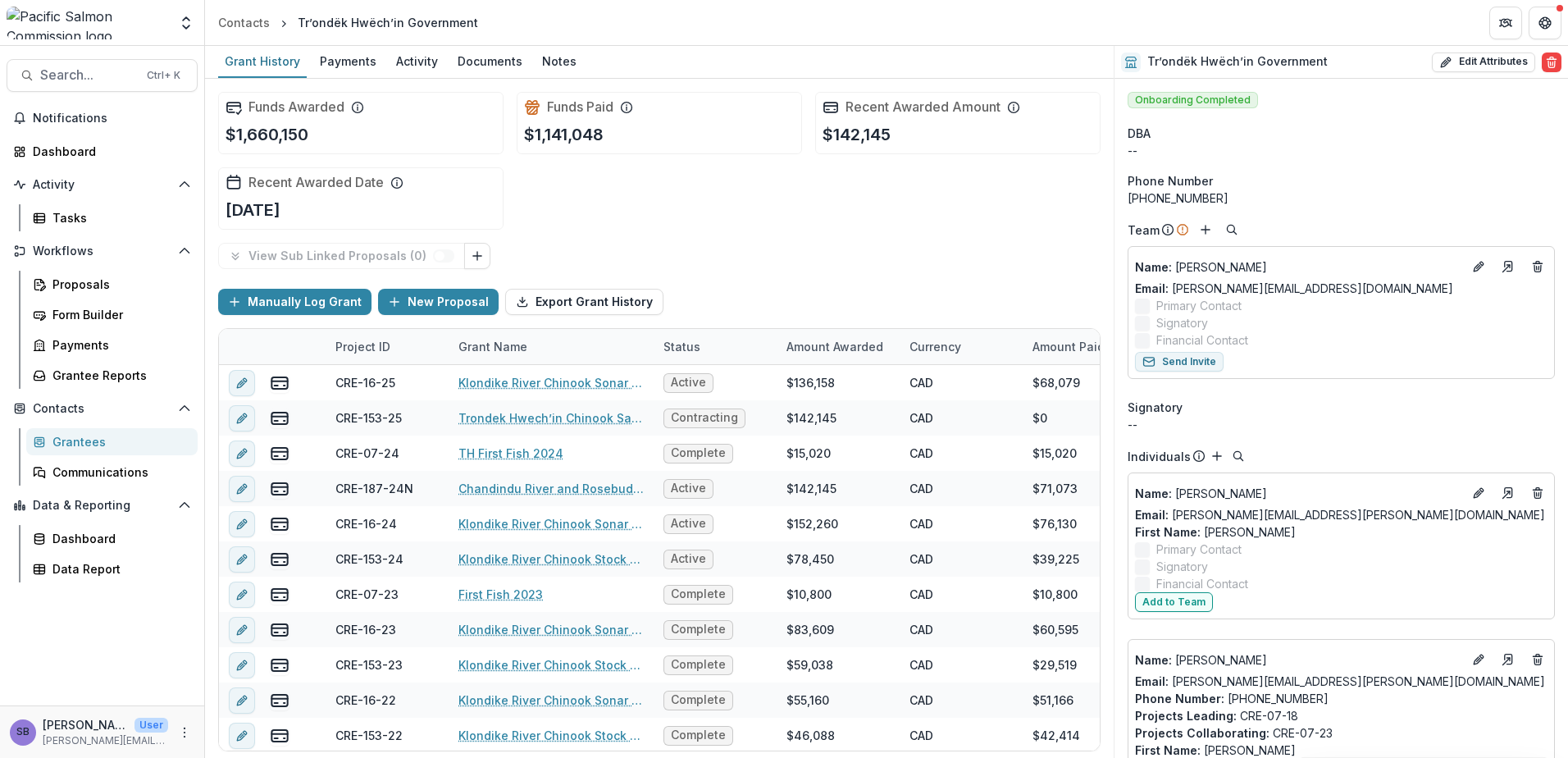
scroll to position [547, 0]
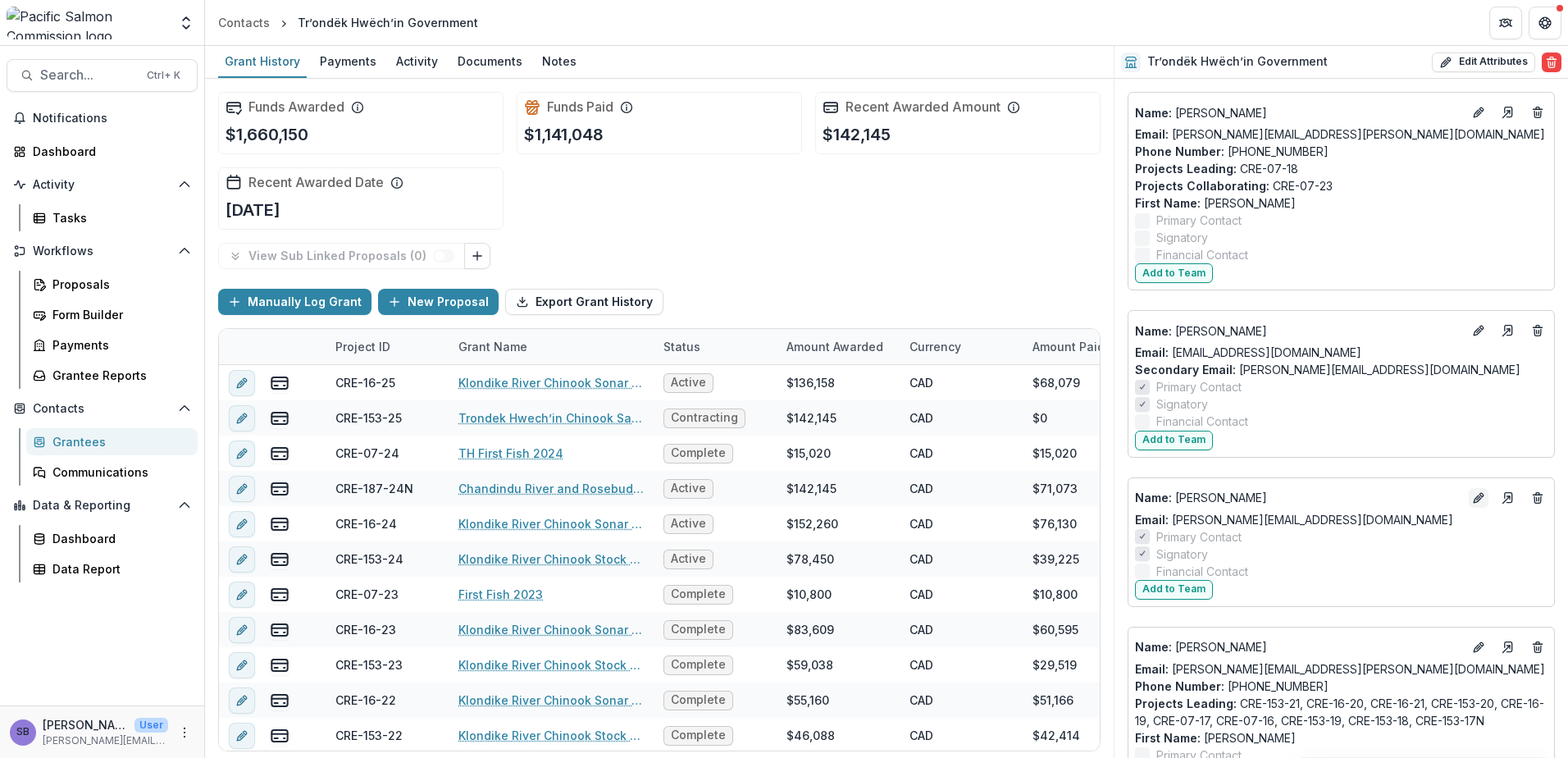
click at [1472, 501] on icon "Edit" at bounding box center [1479, 498] width 13 height 13
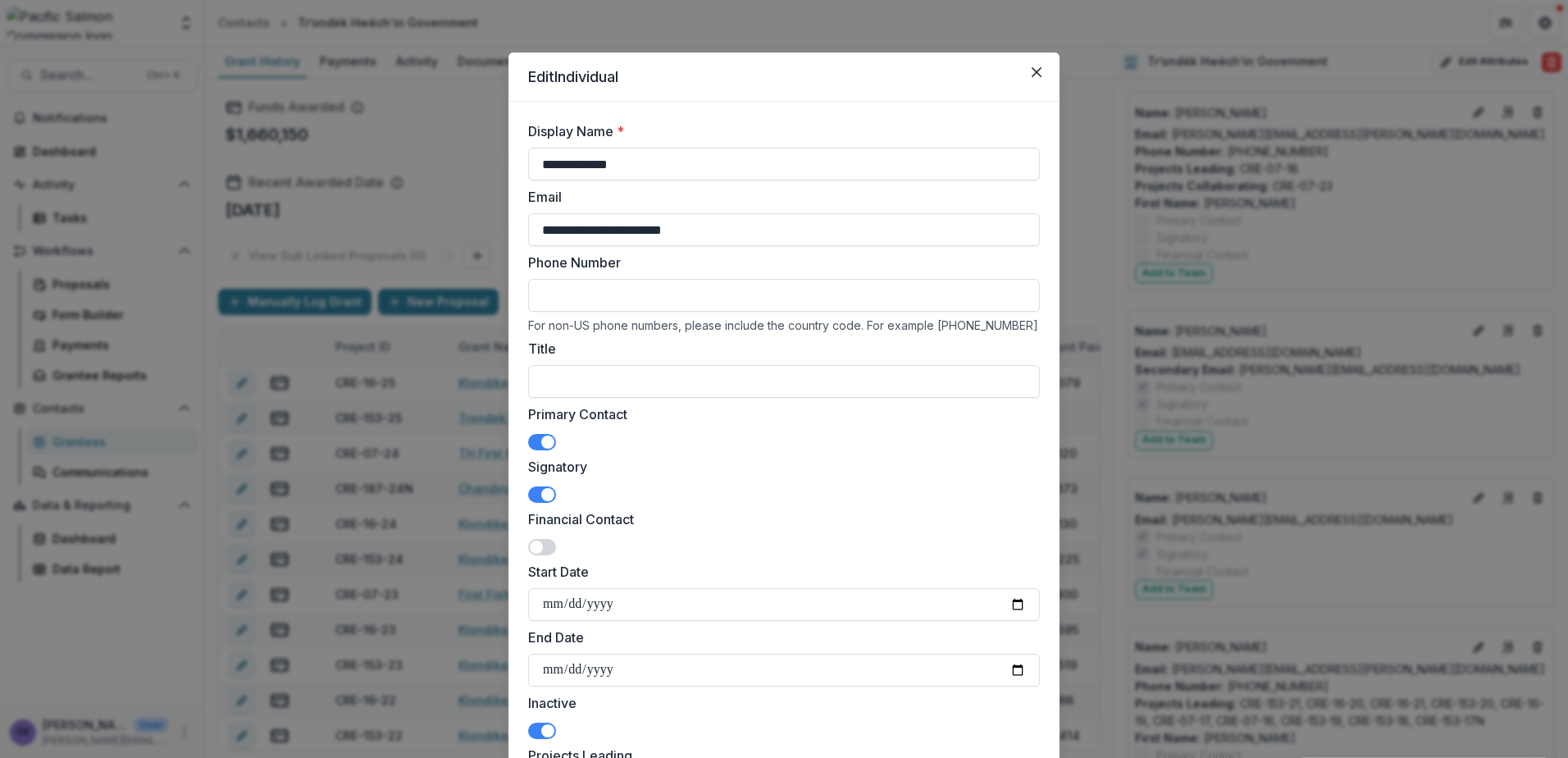
scroll to position [328, 0]
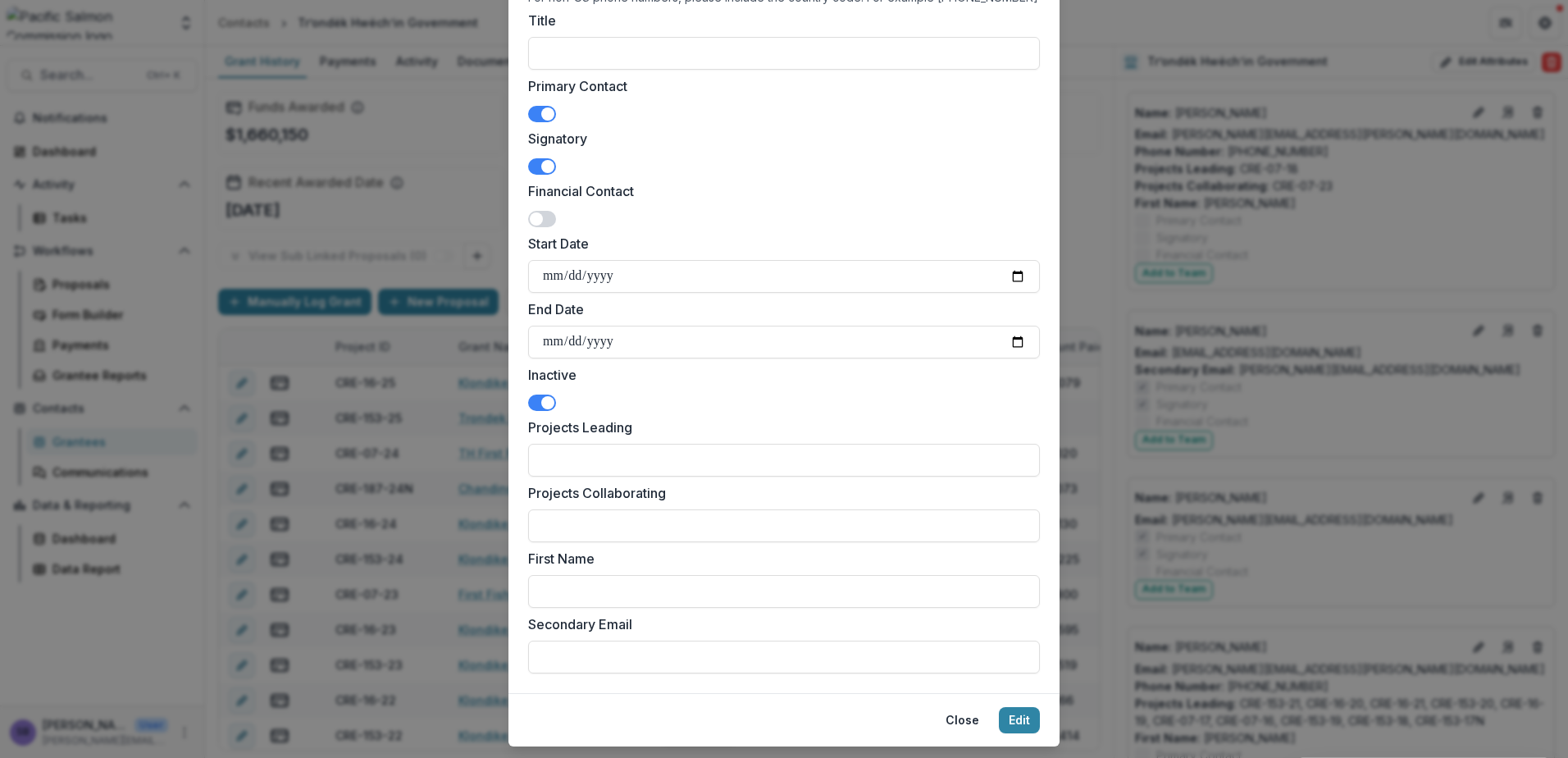
click at [530, 400] on span at bounding box center [542, 402] width 28 height 16
click at [1022, 720] on button "Edit" at bounding box center [1019, 720] width 41 height 27
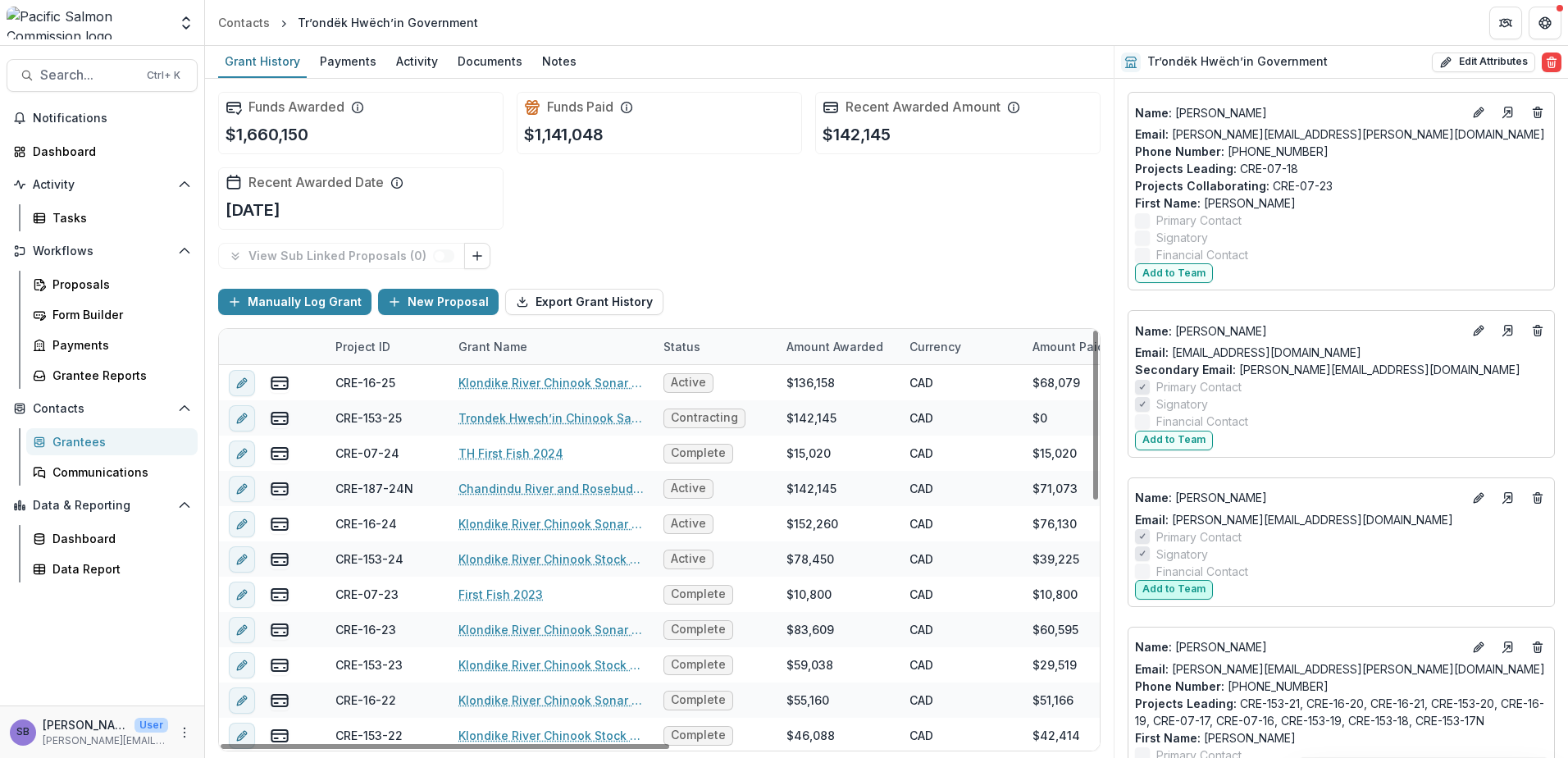
click at [1172, 588] on button "Add to Team" at bounding box center [1175, 589] width 78 height 20
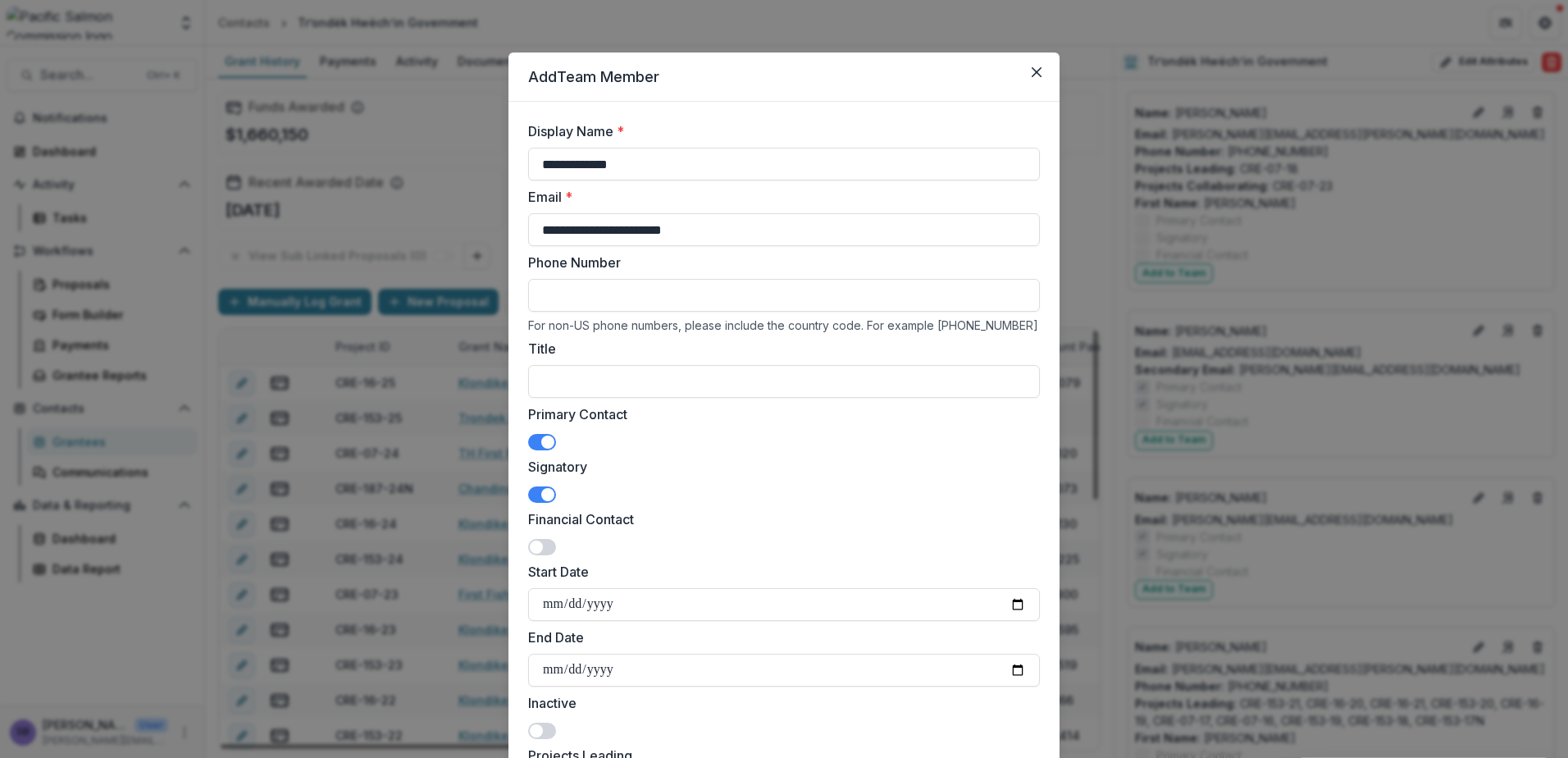
scroll to position [422, 0]
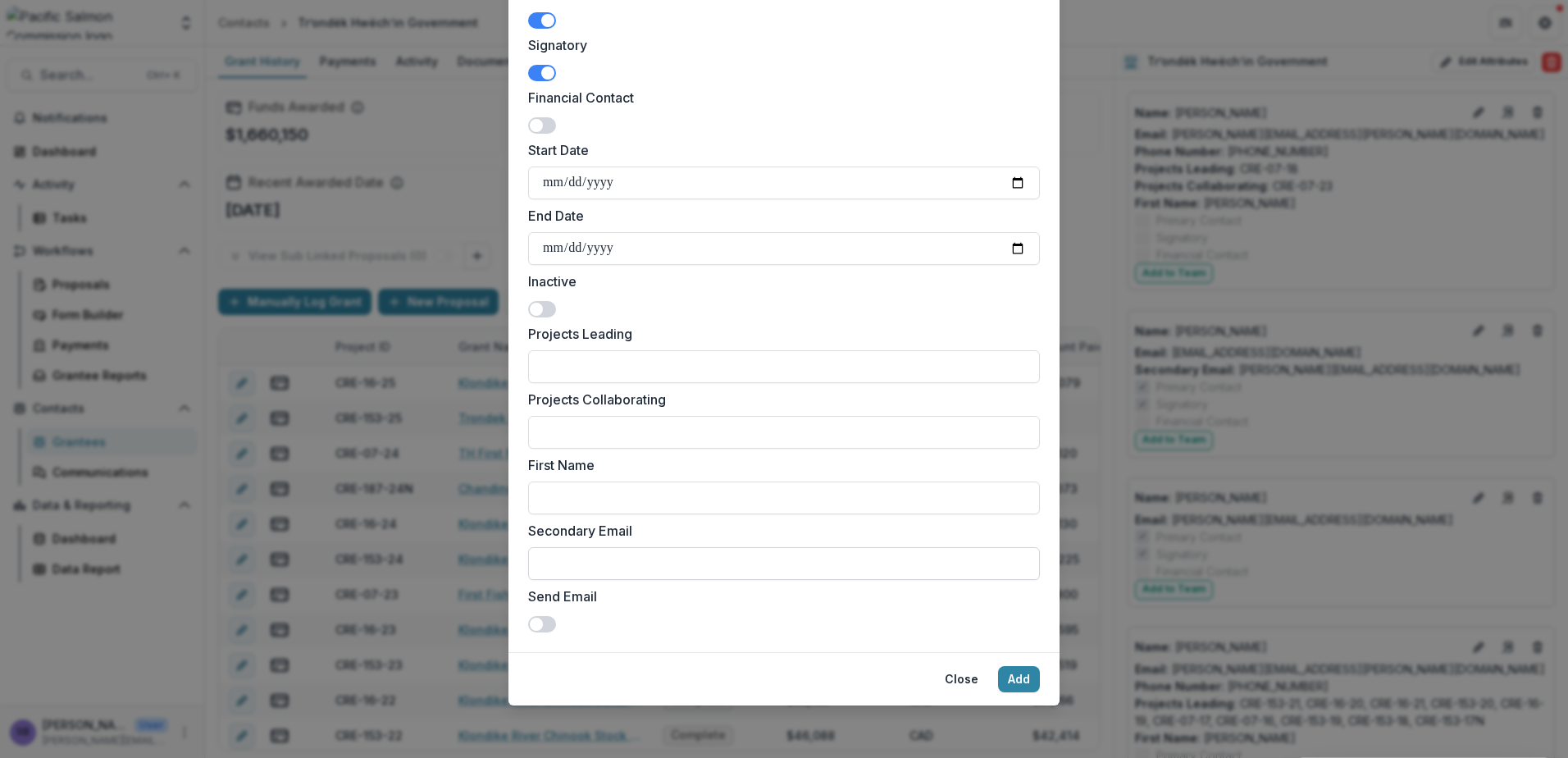
click at [714, 560] on input "Secondary Email" at bounding box center [784, 563] width 512 height 33
type input "**********"
click at [1015, 677] on button "Add" at bounding box center [1019, 679] width 42 height 27
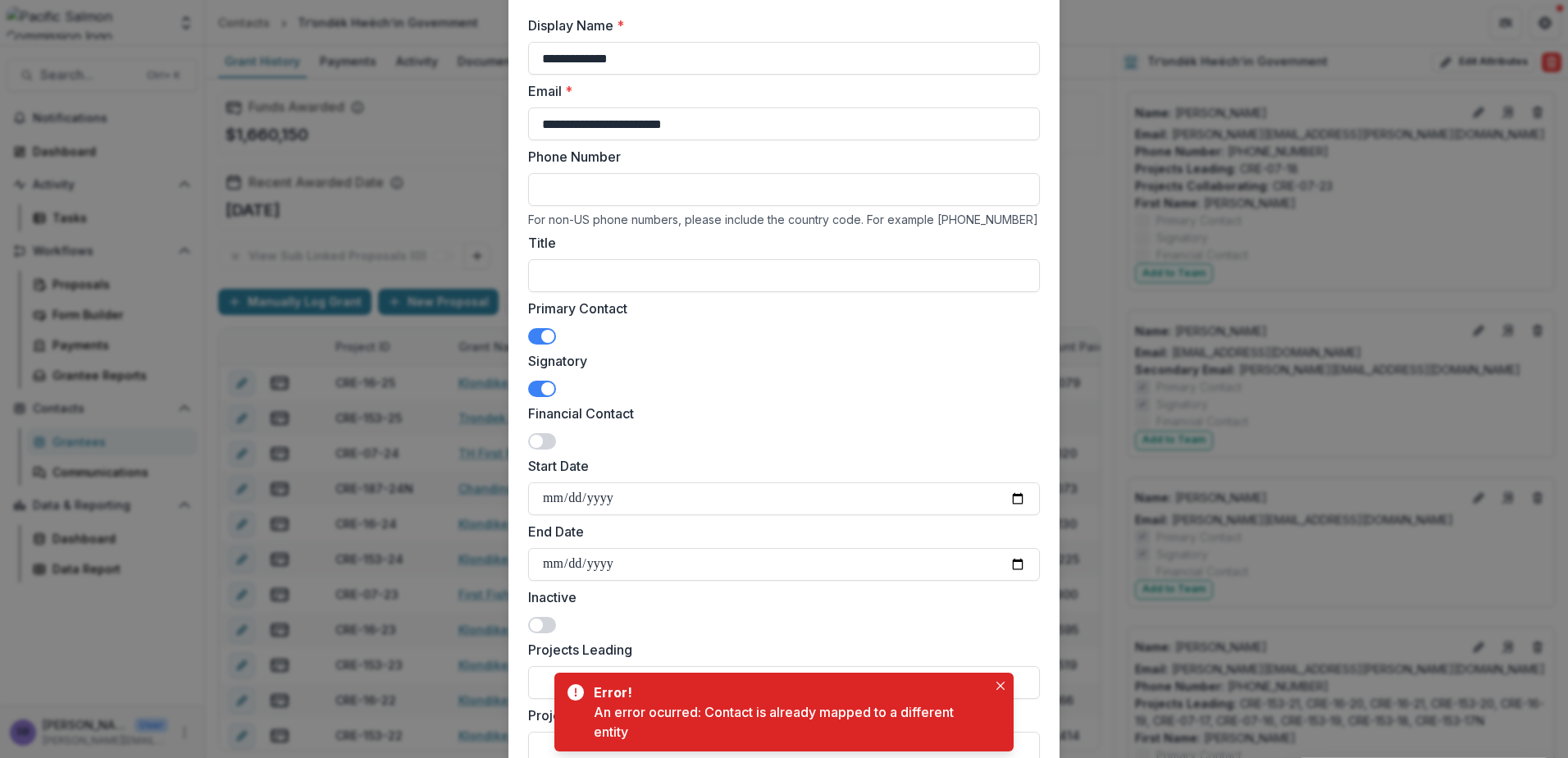
scroll to position [0, 0]
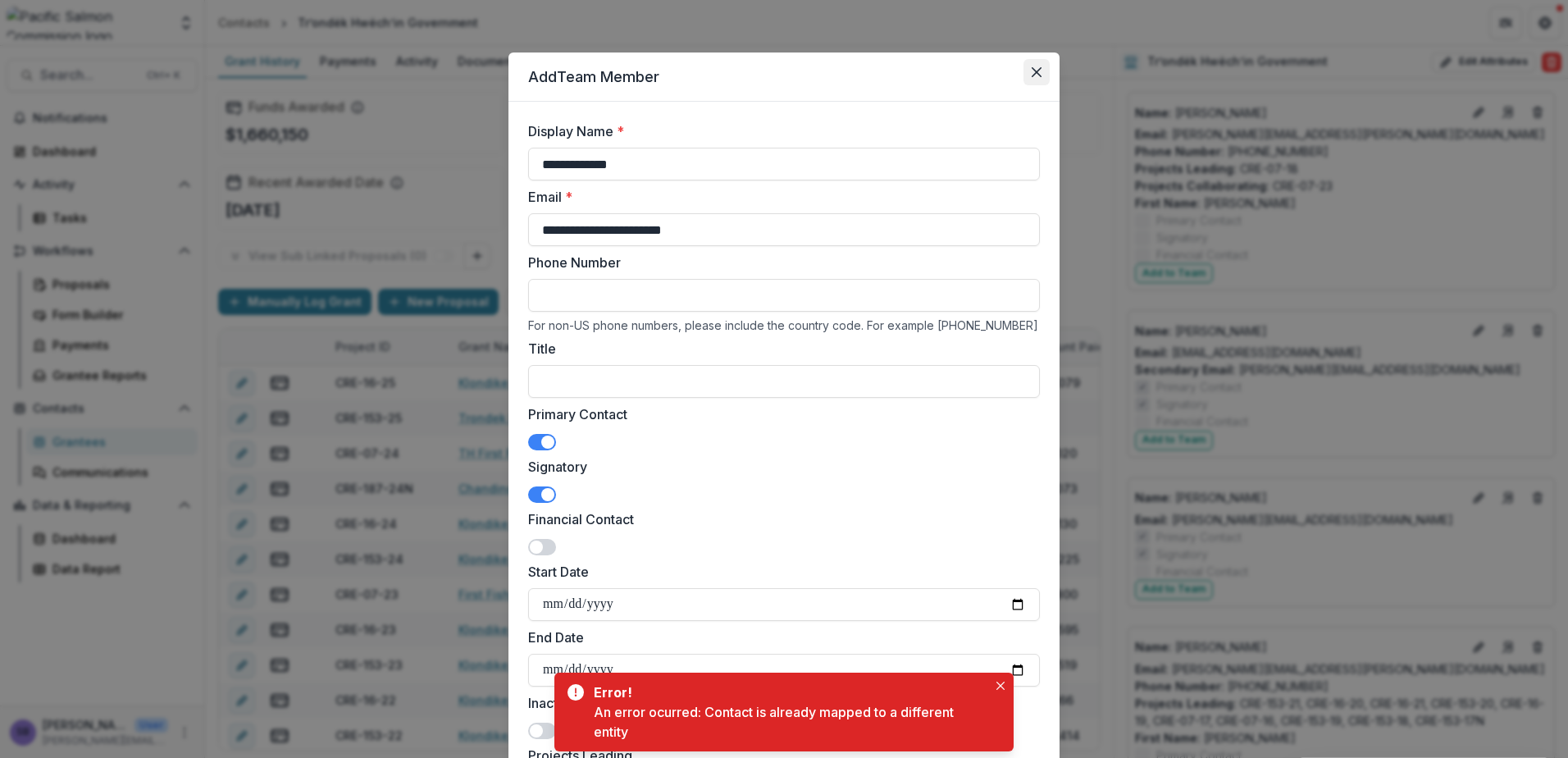
click at [1032, 70] on icon "Close" at bounding box center [1037, 72] width 10 height 9
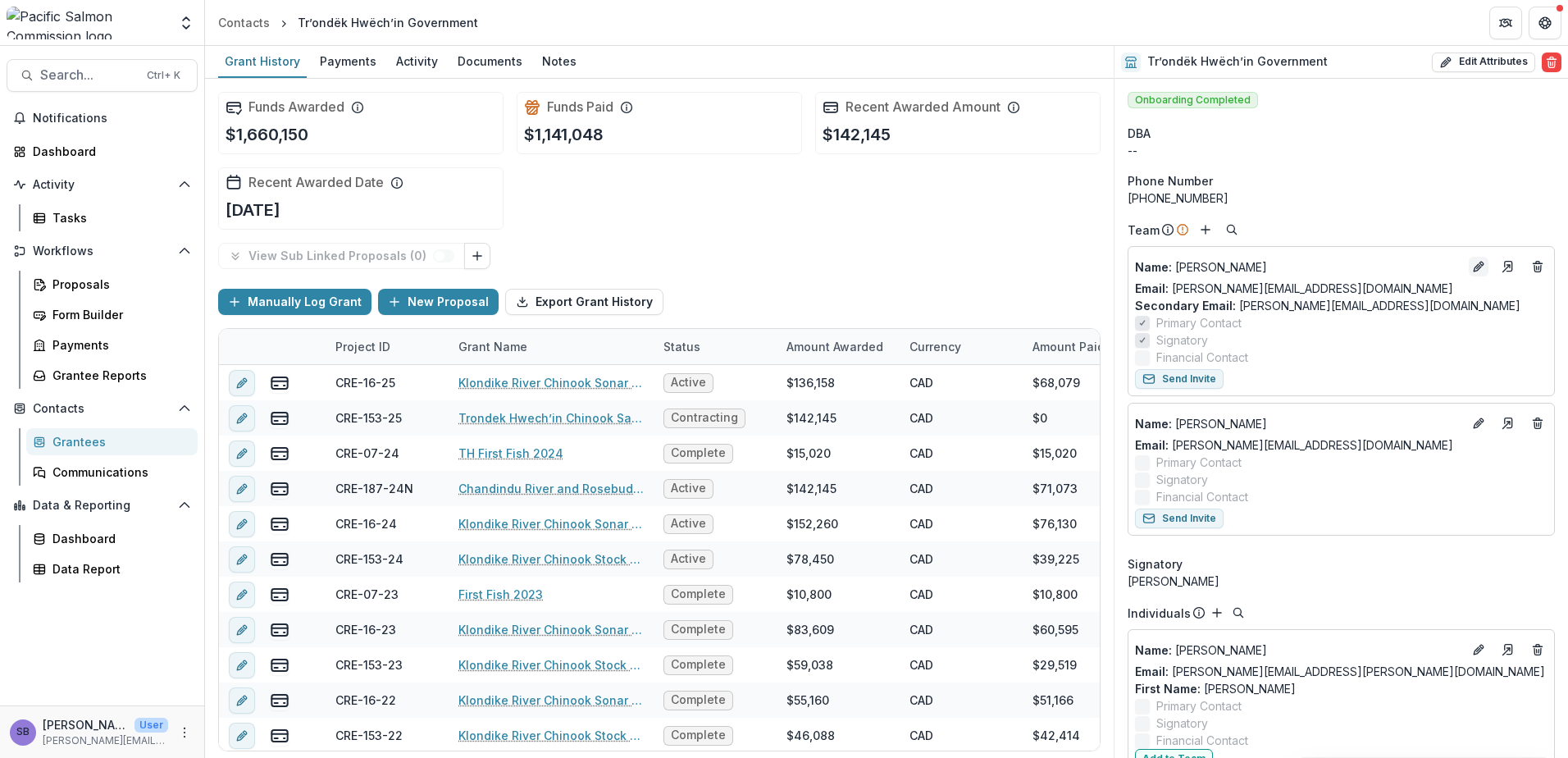
click at [1472, 260] on icon "Edit" at bounding box center [1479, 267] width 13 height 13
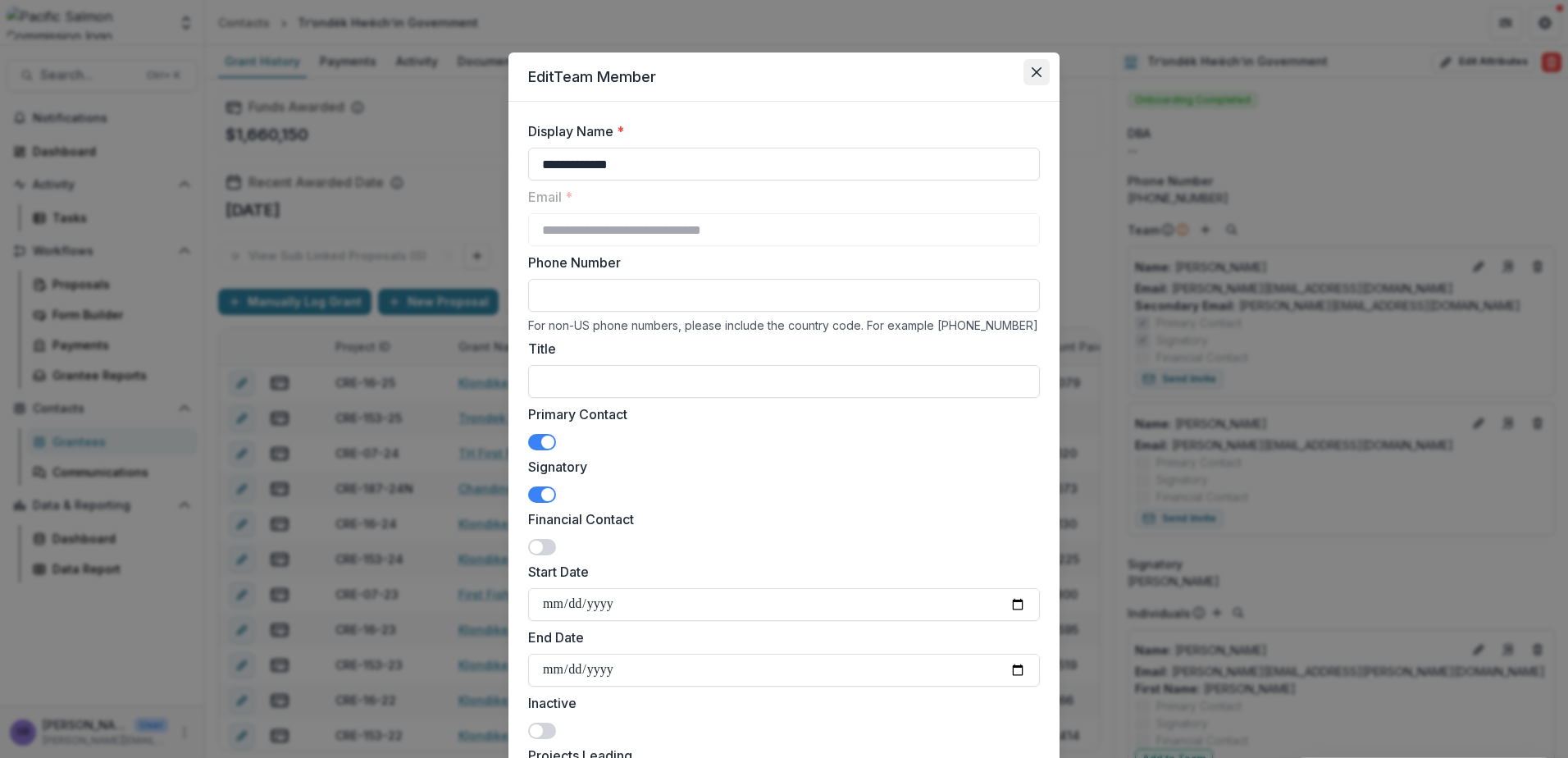
click at [1035, 67] on icon "Close" at bounding box center [1037, 72] width 10 height 9
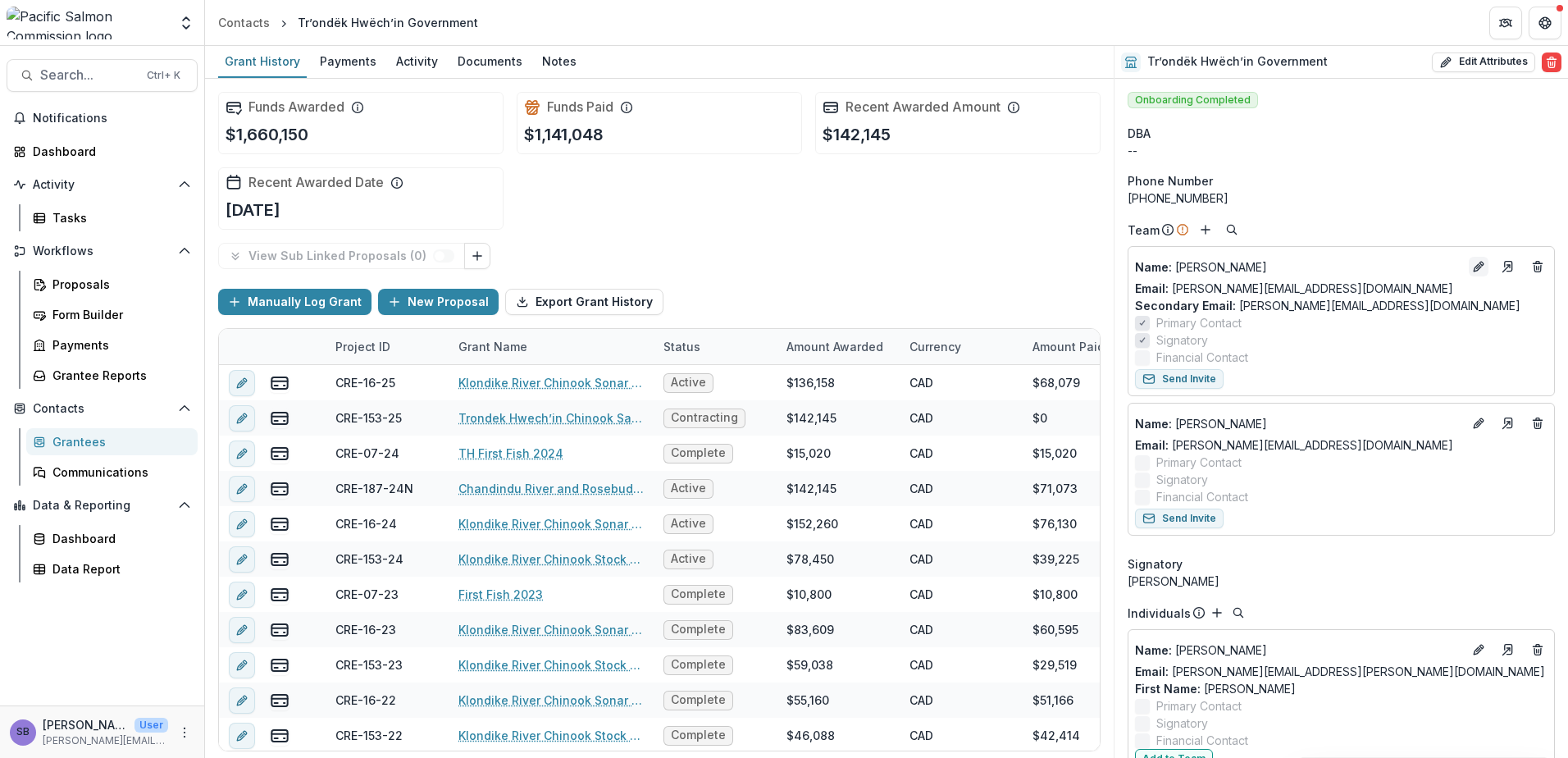
click at [1472, 265] on icon "Edit" at bounding box center [1479, 267] width 13 height 13
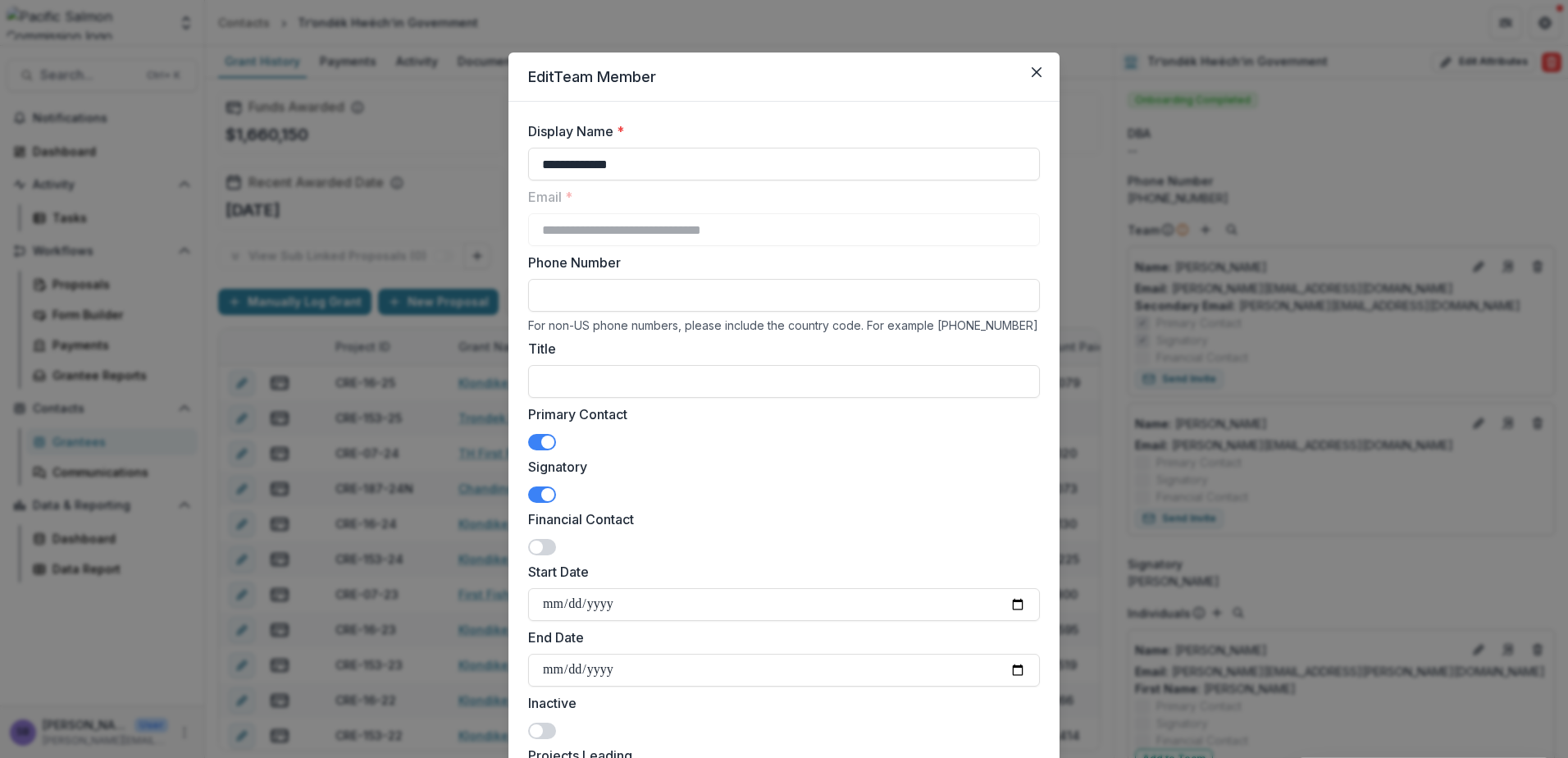
click at [1042, 58] on header "Edit Team Member" at bounding box center [784, 77] width 551 height 49
click at [1032, 73] on icon "Close" at bounding box center [1037, 72] width 10 height 9
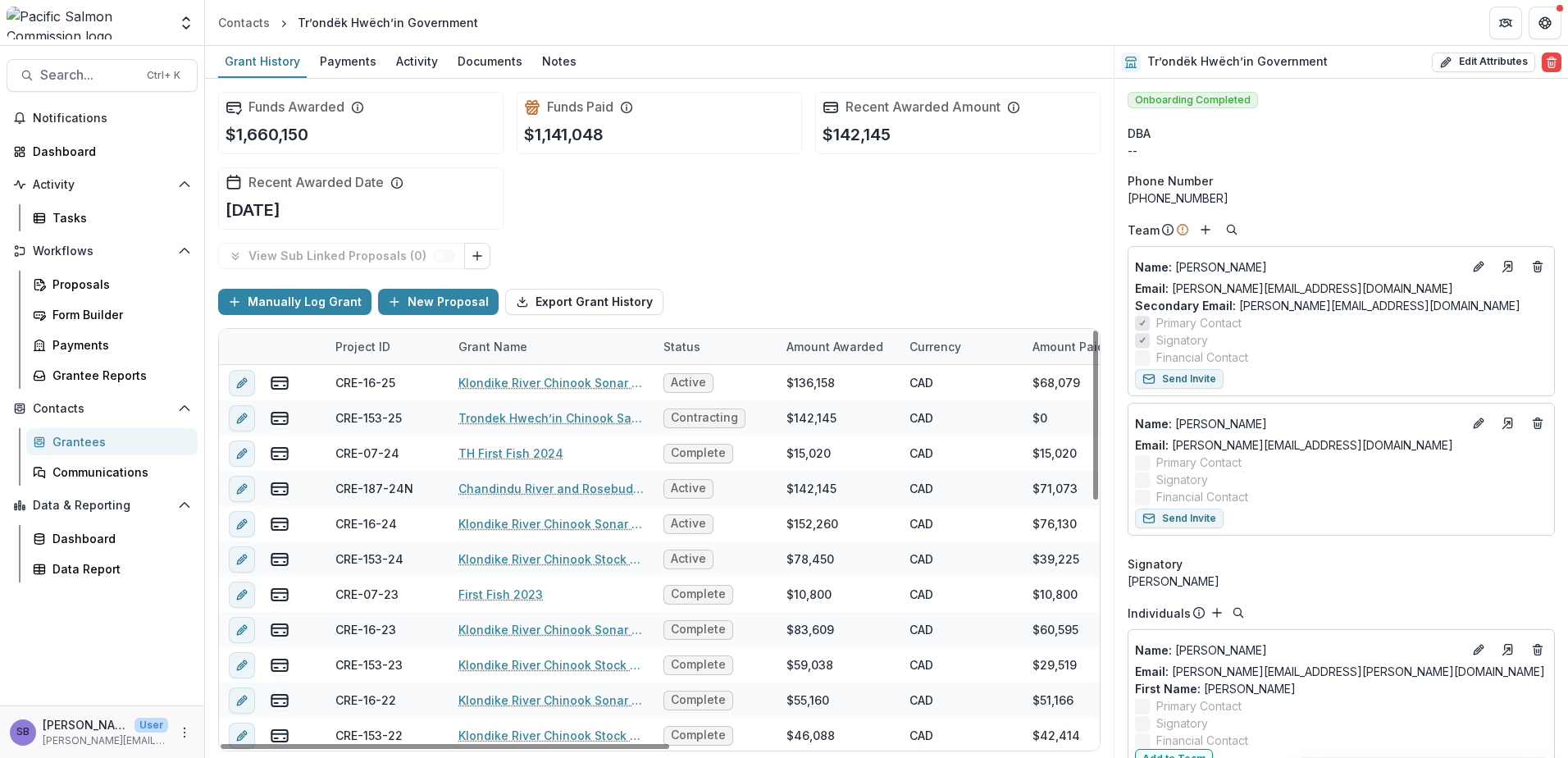
click at [97, 442] on div "Grantees" at bounding box center [118, 442] width 132 height 17
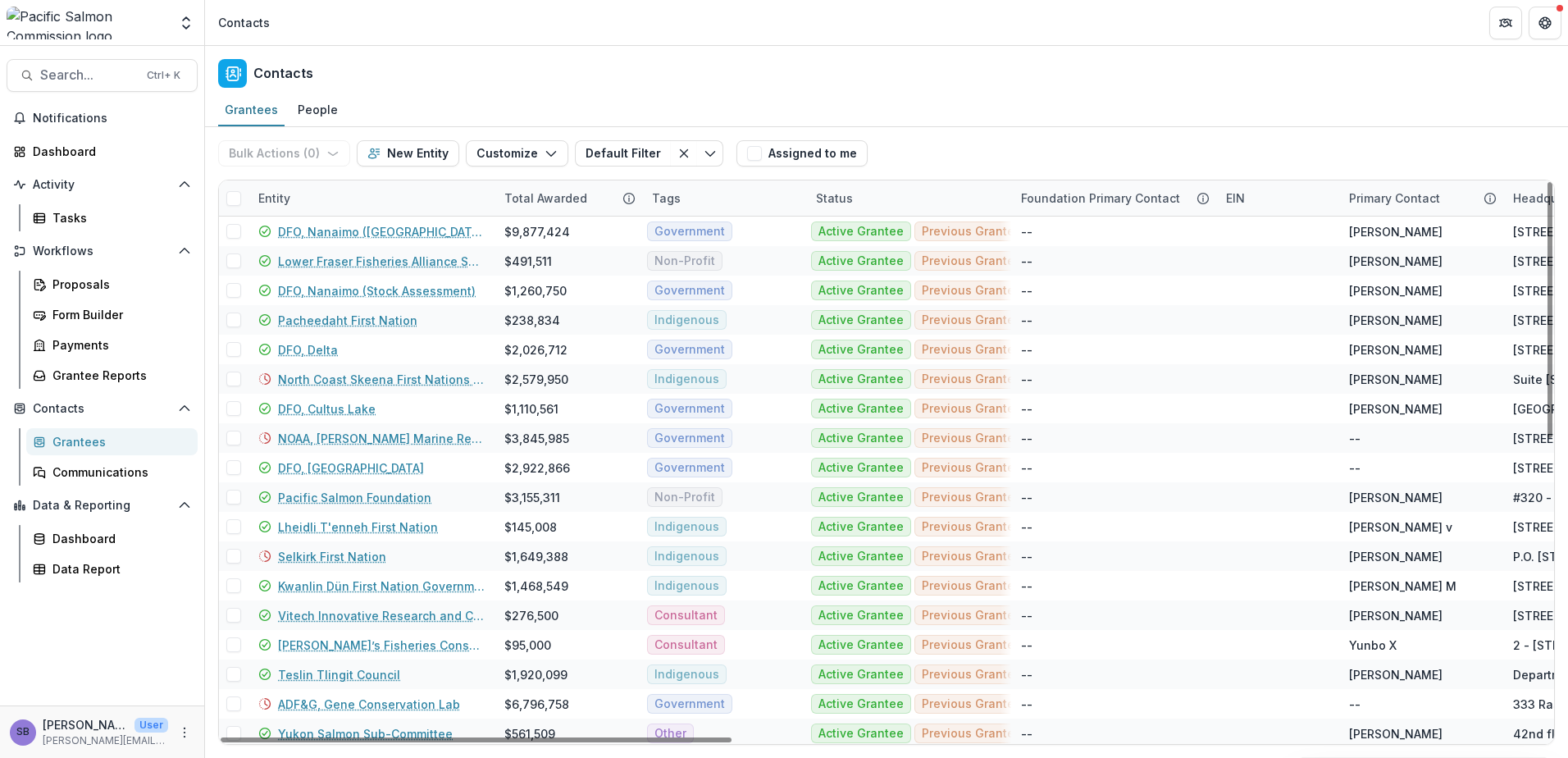
click at [317, 196] on div "Entity" at bounding box center [372, 198] width 246 height 35
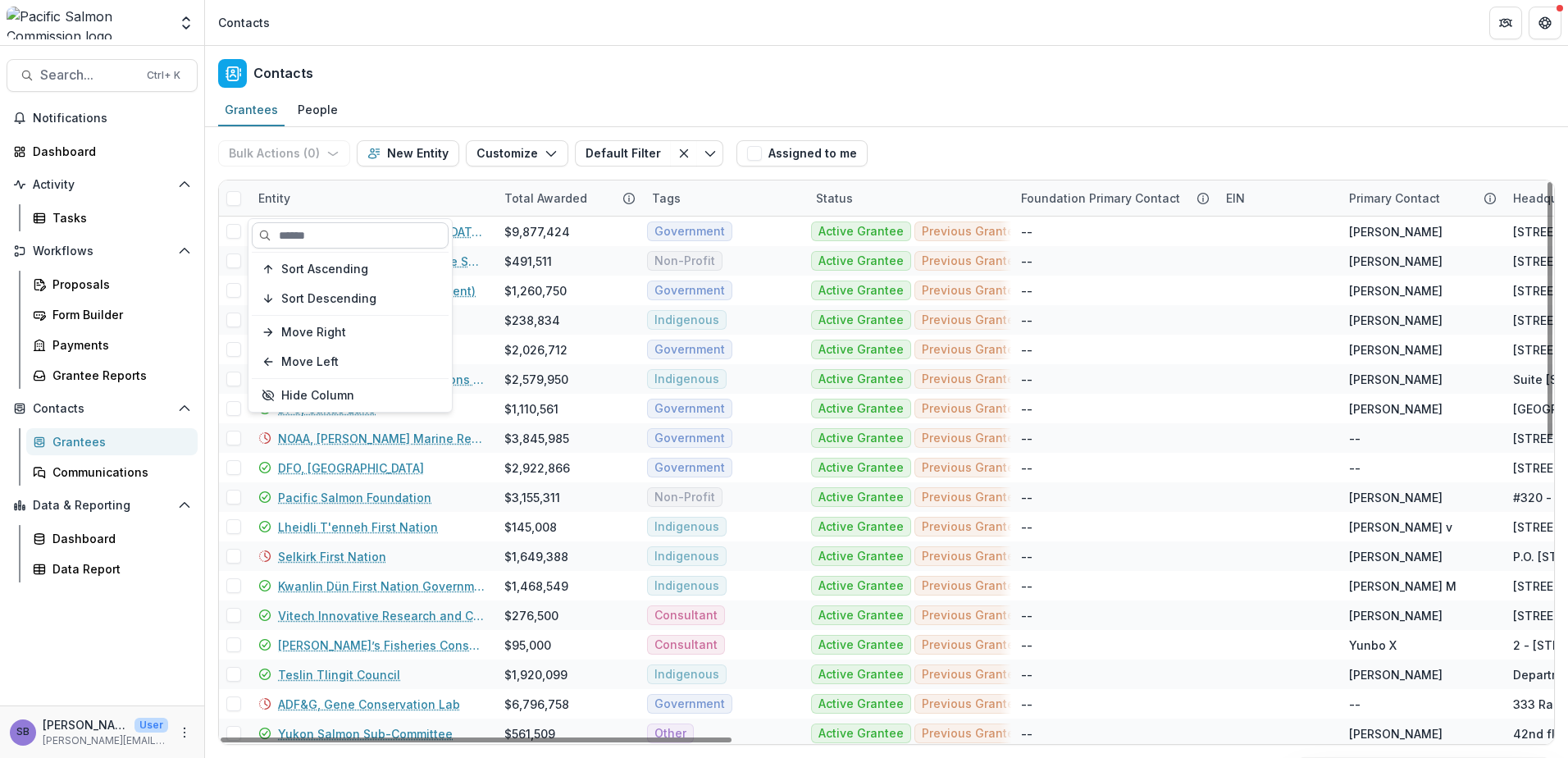
click at [316, 233] on input at bounding box center [350, 236] width 197 height 27
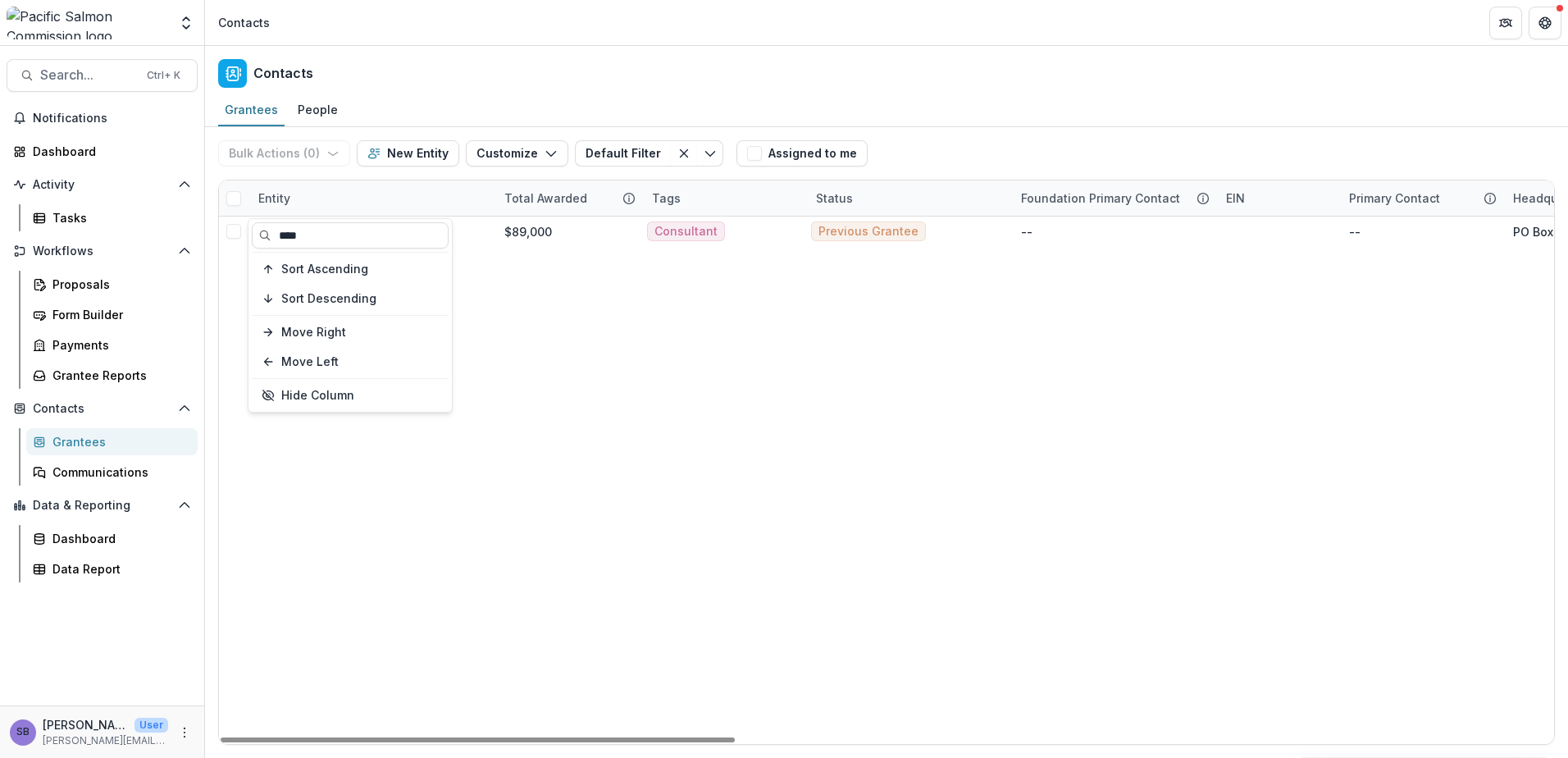
type input "****"
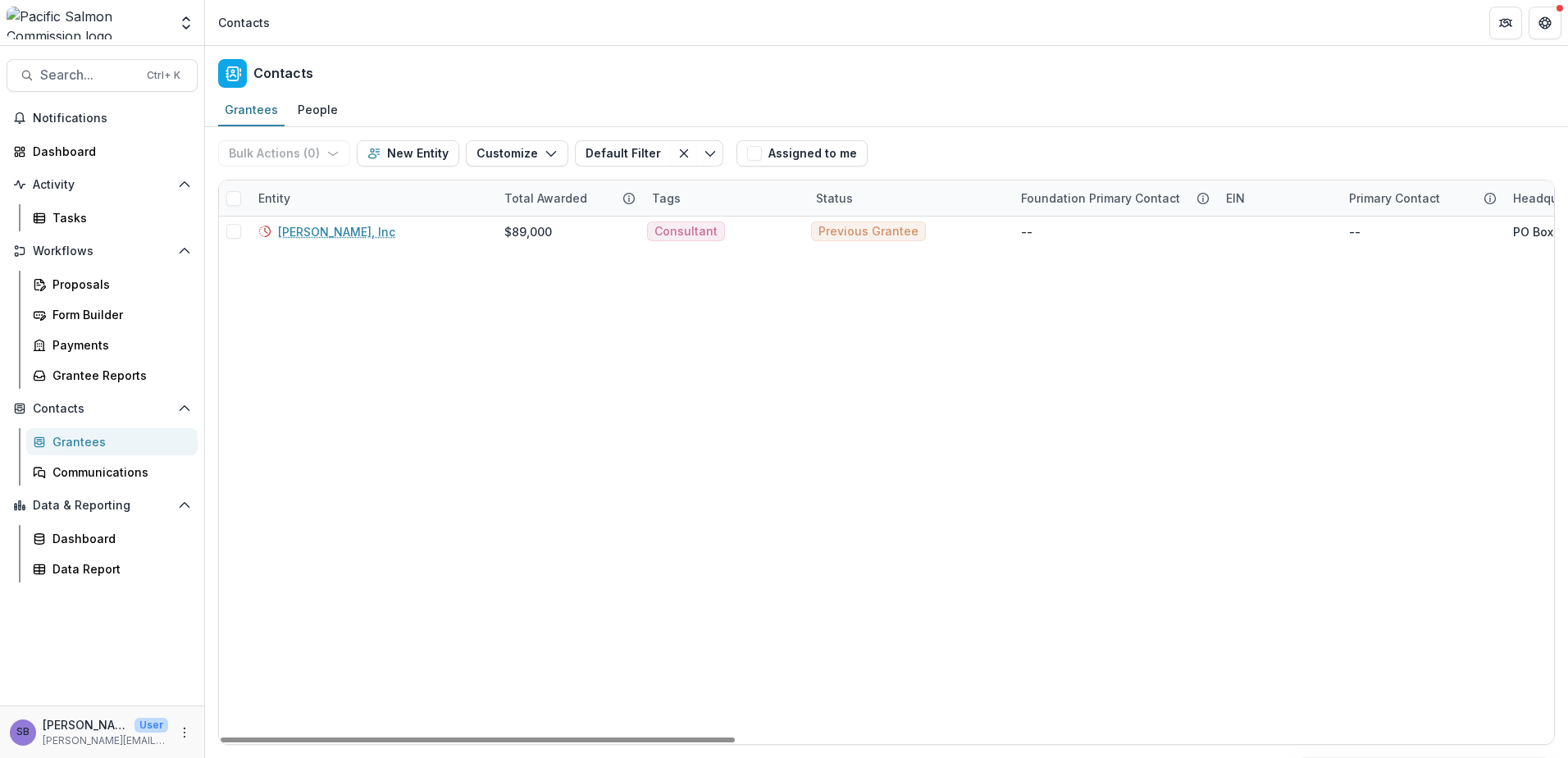
drag, startPoint x: 973, startPoint y: 140, endPoint x: 745, endPoint y: 212, distance: 239.1
click at [974, 140] on div "Bulk Actions ( 0 ) Send Email Create Proposals Create Tasks New Entity Customiz…" at bounding box center [887, 153] width 1337 height 52
click at [323, 199] on div "Entity" at bounding box center [372, 198] width 246 height 35
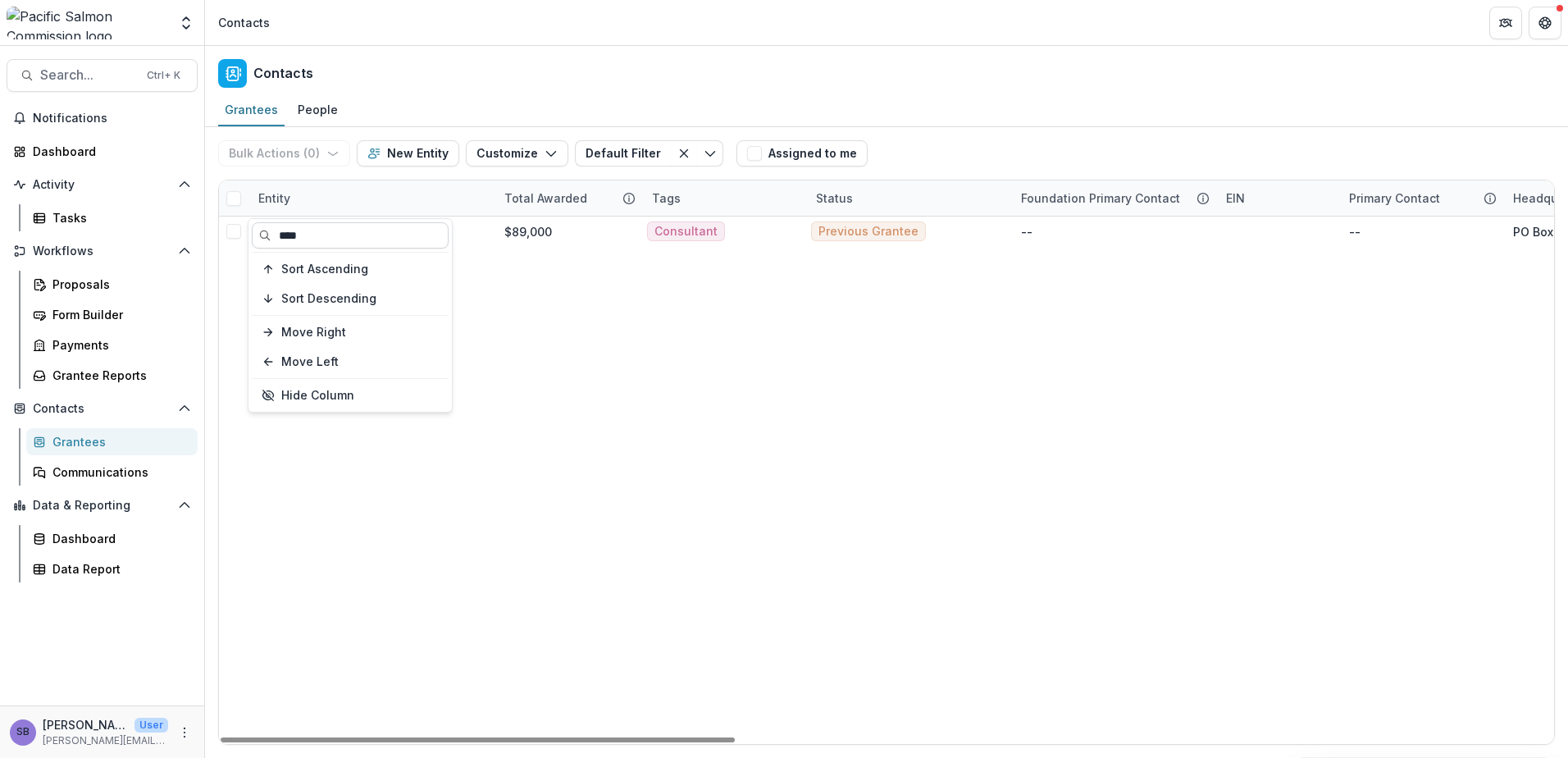
click at [338, 232] on input "****" at bounding box center [350, 236] width 197 height 27
type input "***"
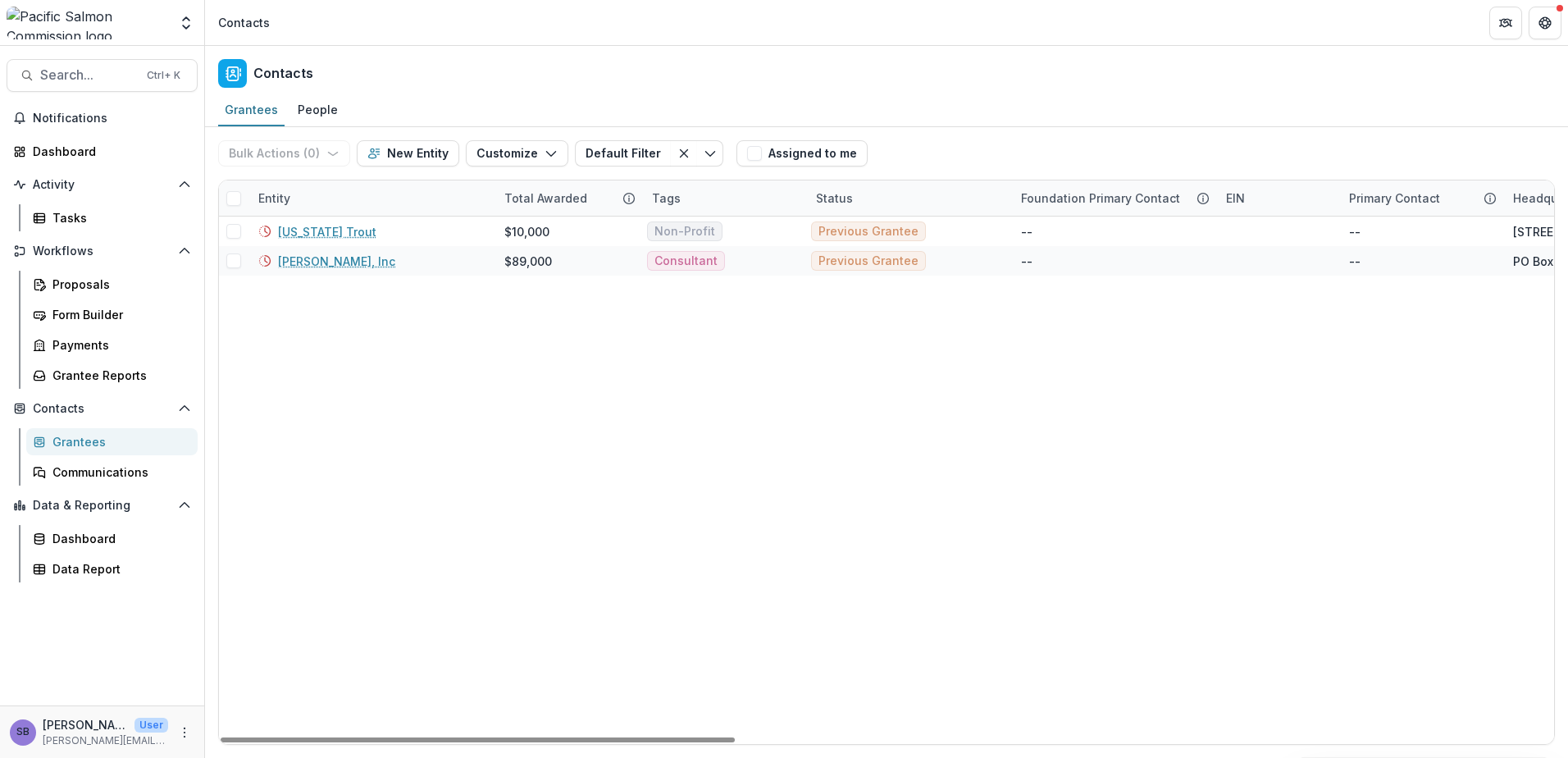
click at [354, 195] on div "Entity" at bounding box center [372, 198] width 246 height 35
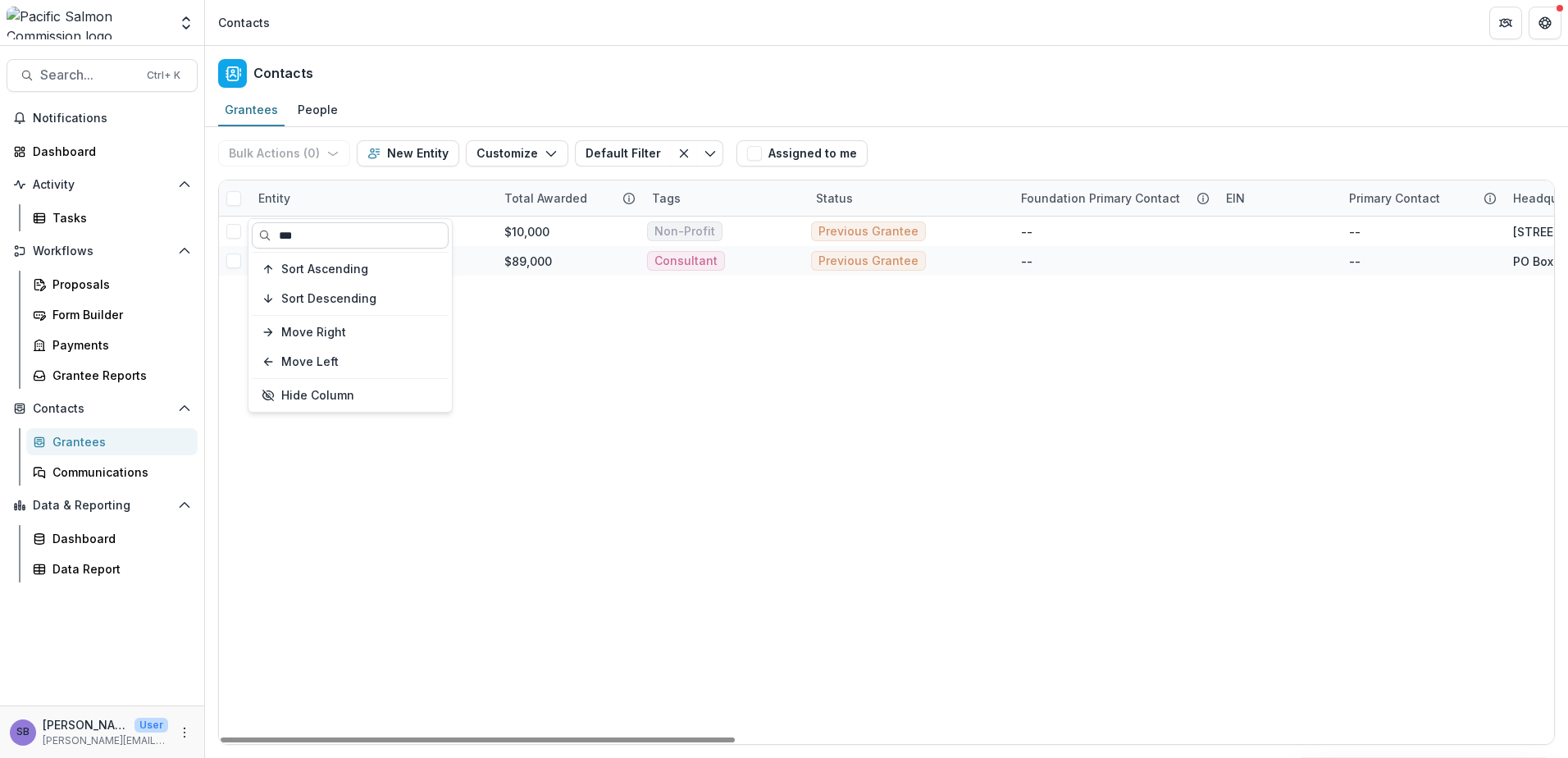
click at [321, 236] on input "***" at bounding box center [350, 236] width 197 height 27
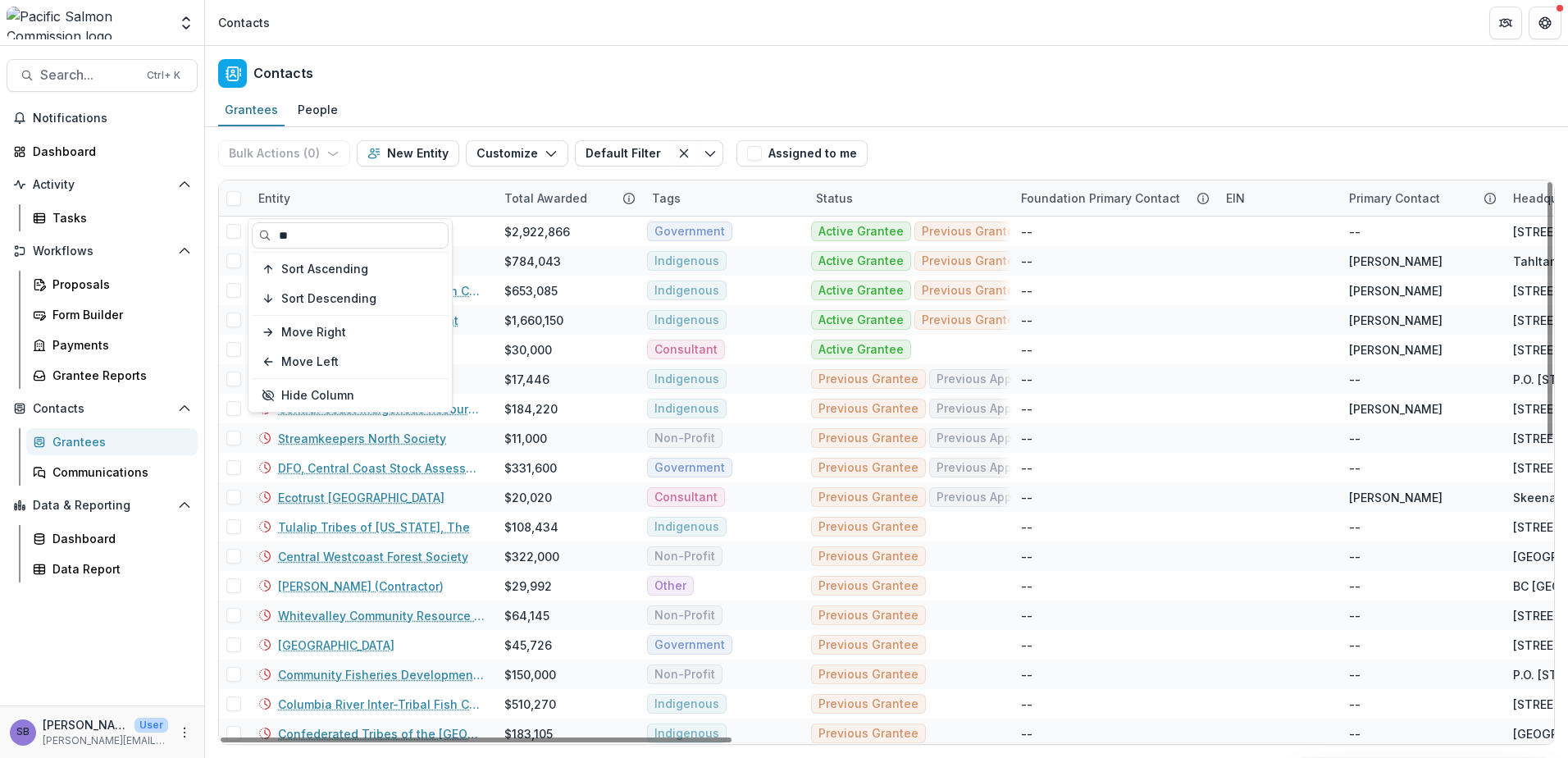
type input "**"
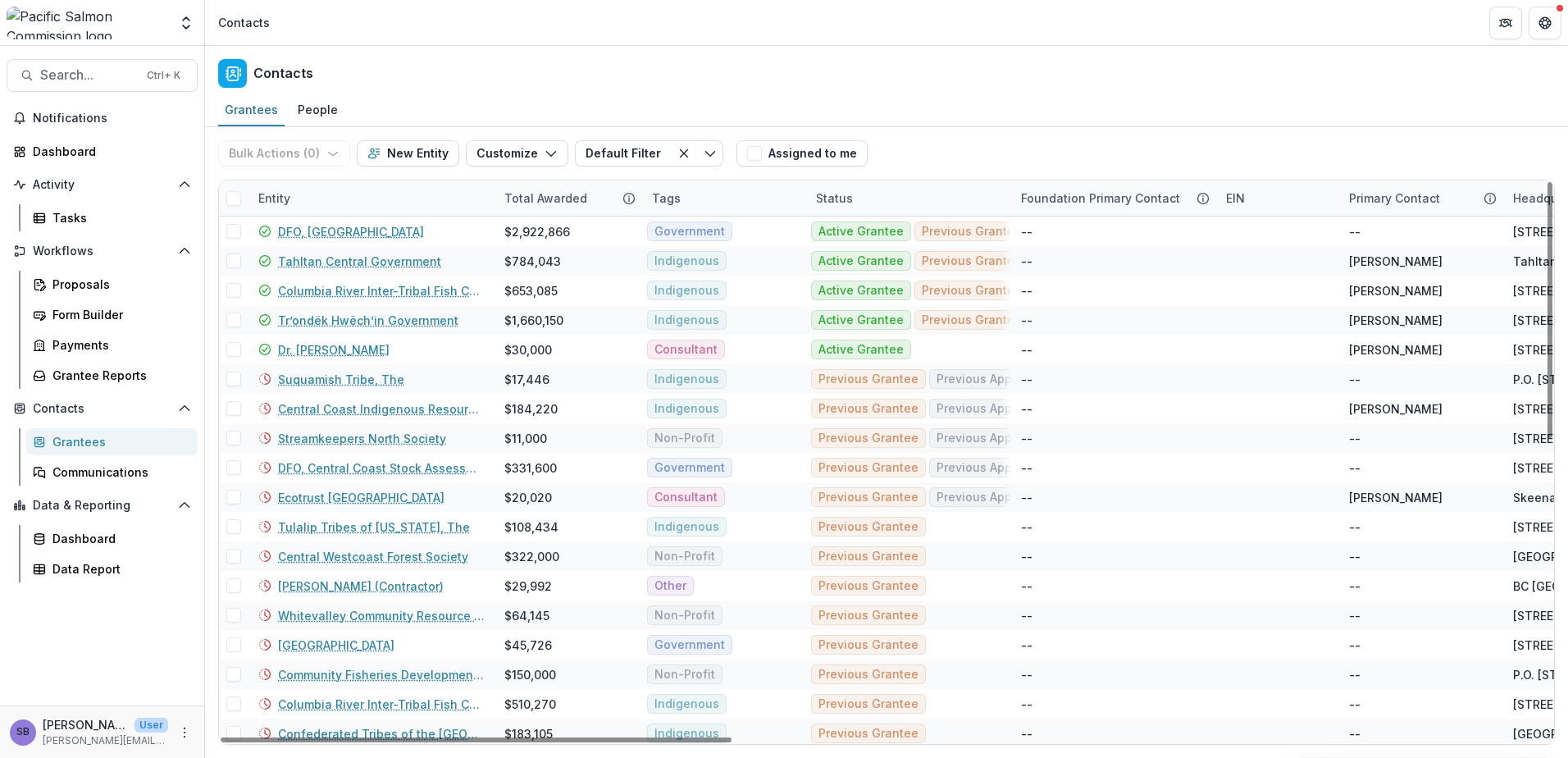
click at [991, 142] on div "Bulk Actions ( 0 ) Send Email Create Proposals Create Tasks New Entity Customiz…" at bounding box center [887, 153] width 1337 height 52
click at [328, 206] on div "Entity" at bounding box center [372, 198] width 246 height 35
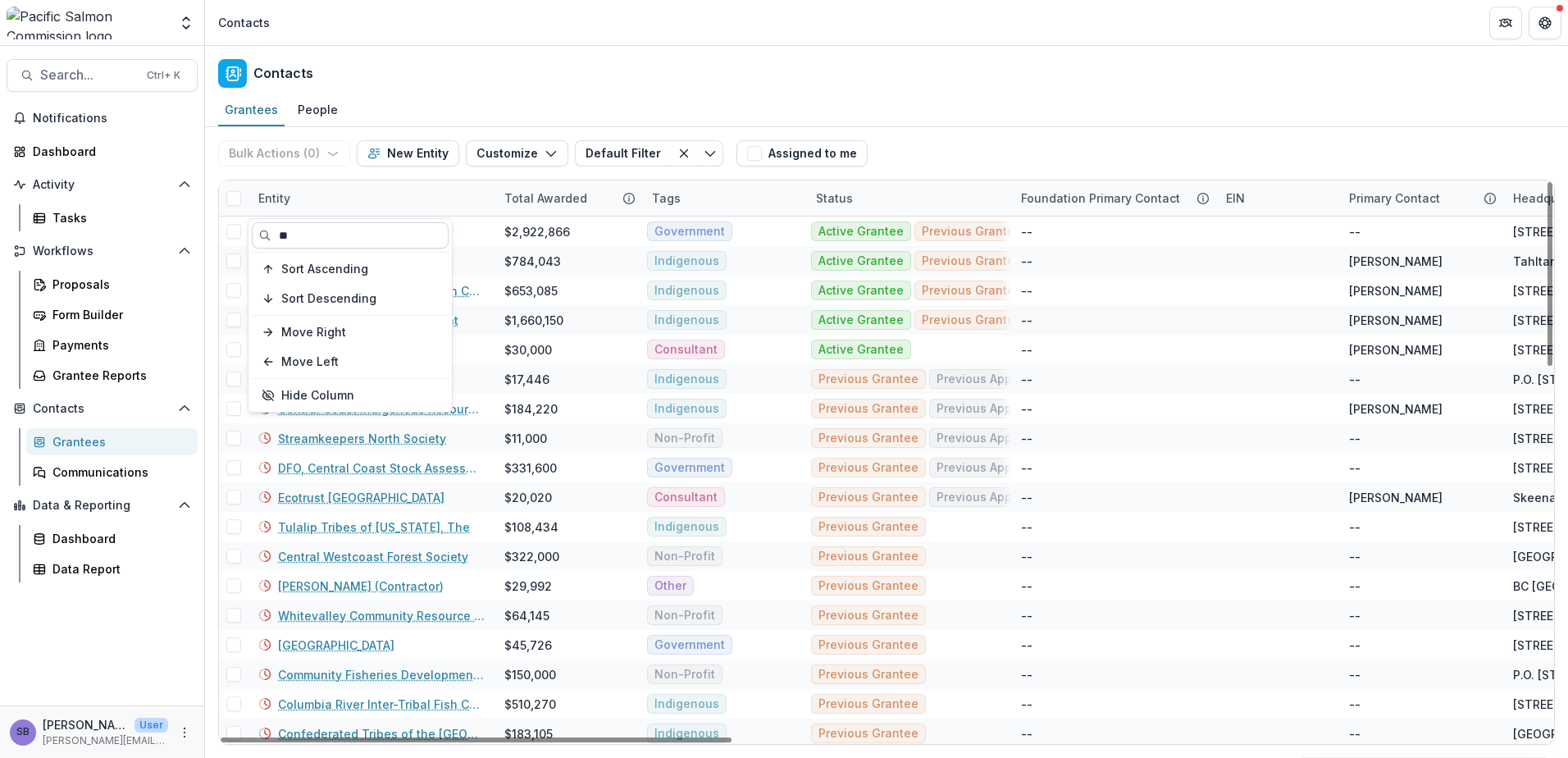
click at [323, 233] on input "**" at bounding box center [350, 236] width 197 height 27
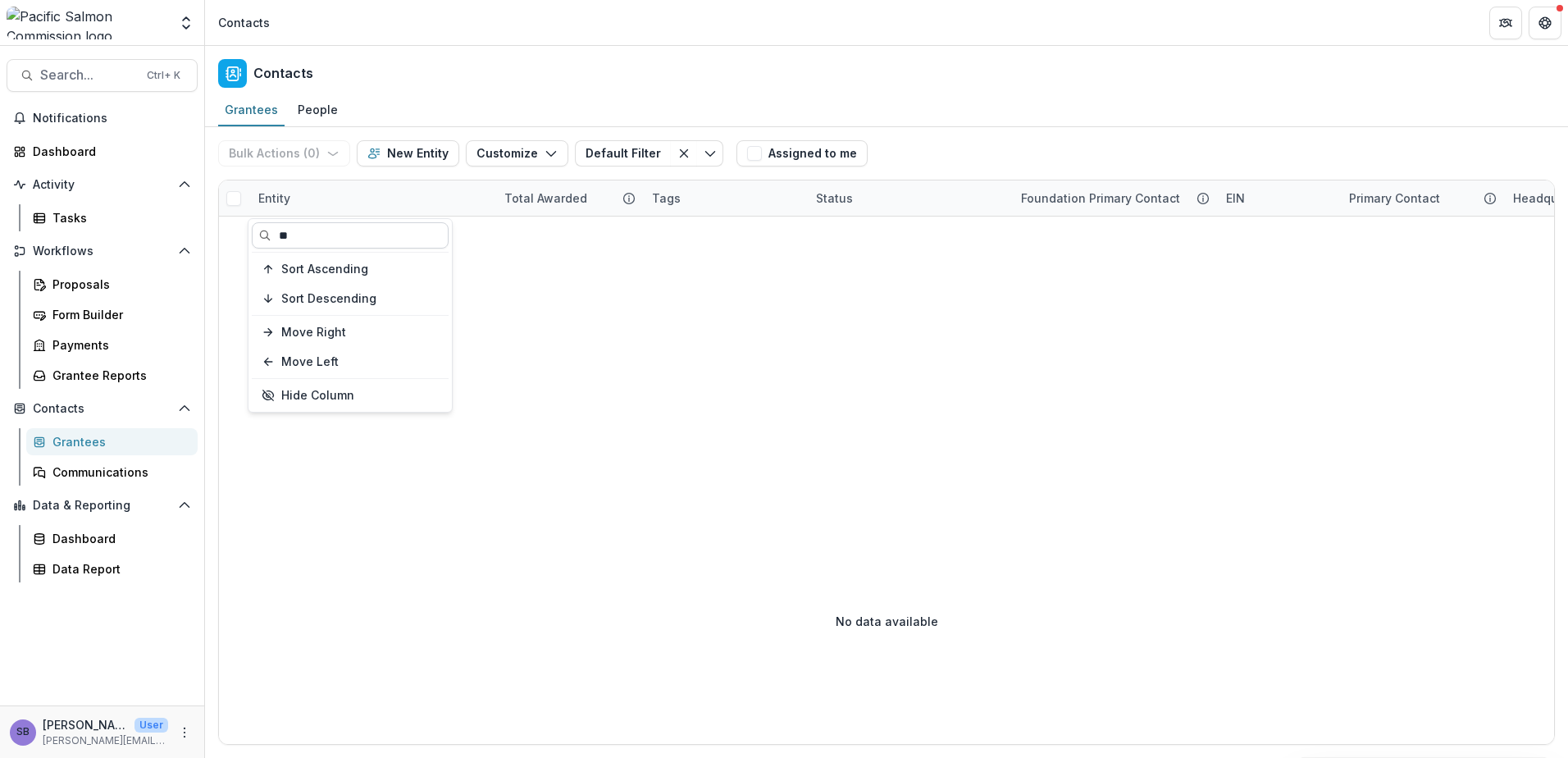
type input "*"
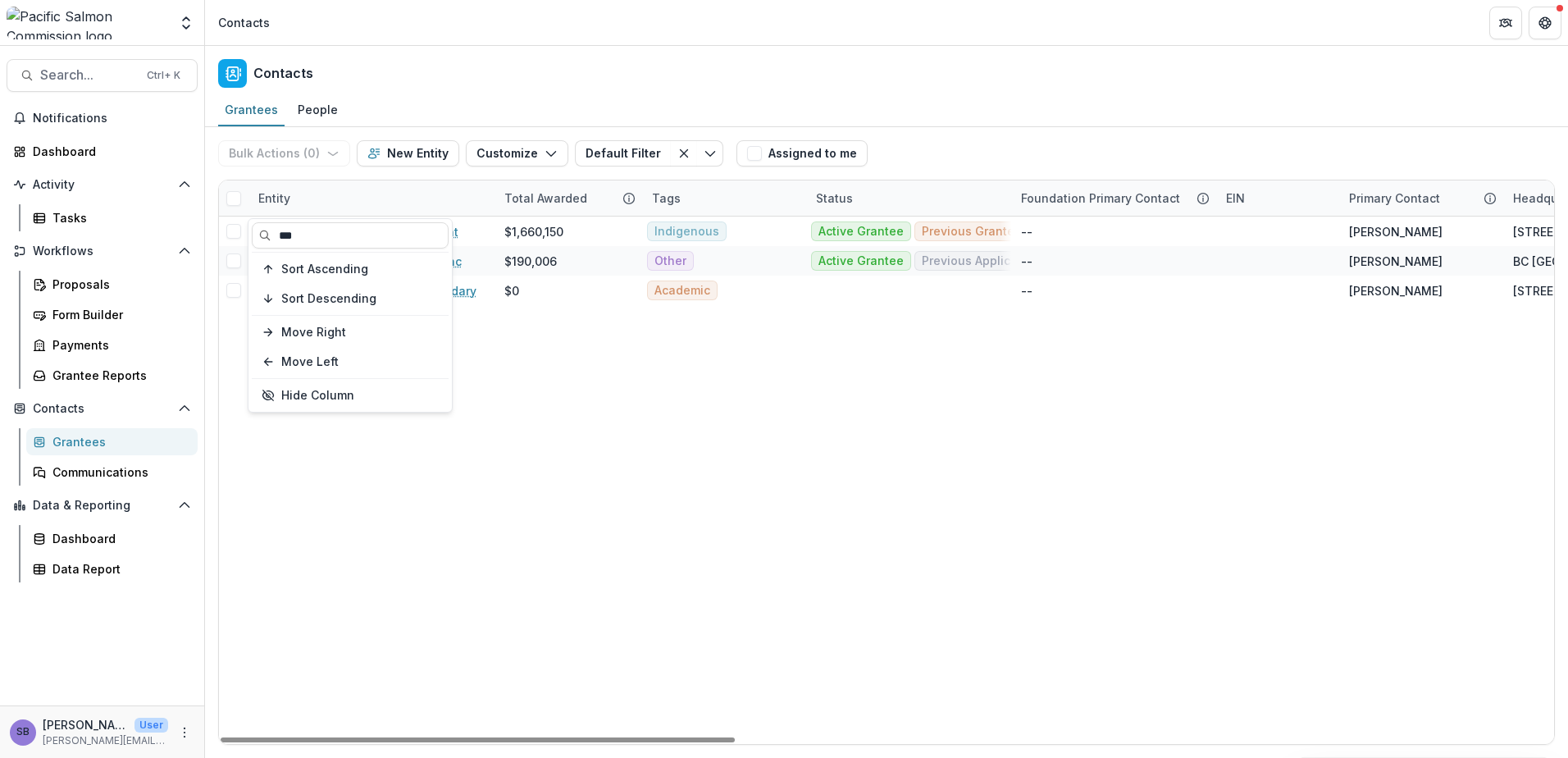
type input "***"
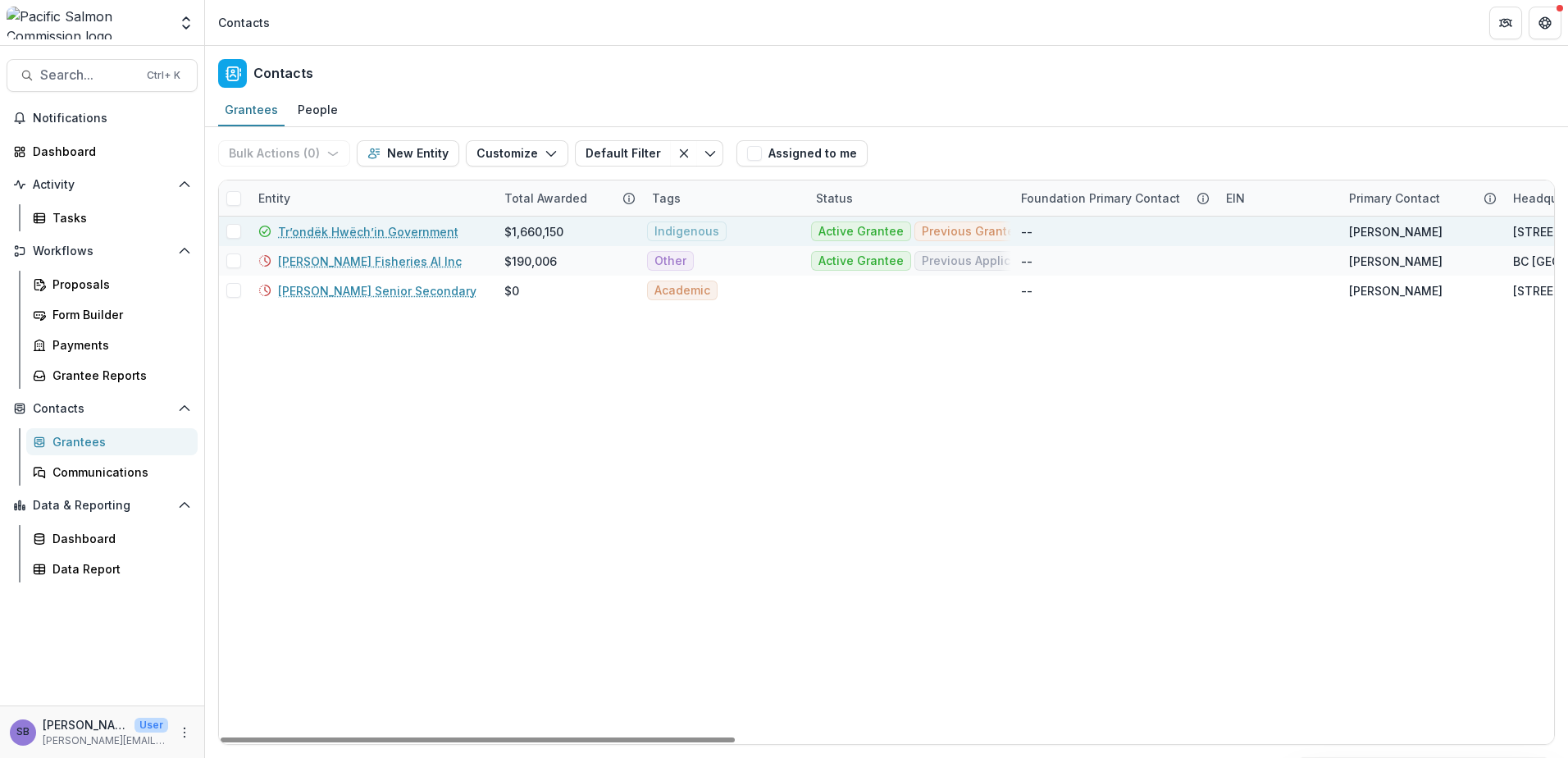
click at [340, 224] on link "Trʼondëk Hwëchʼin Government" at bounding box center [369, 232] width 181 height 17
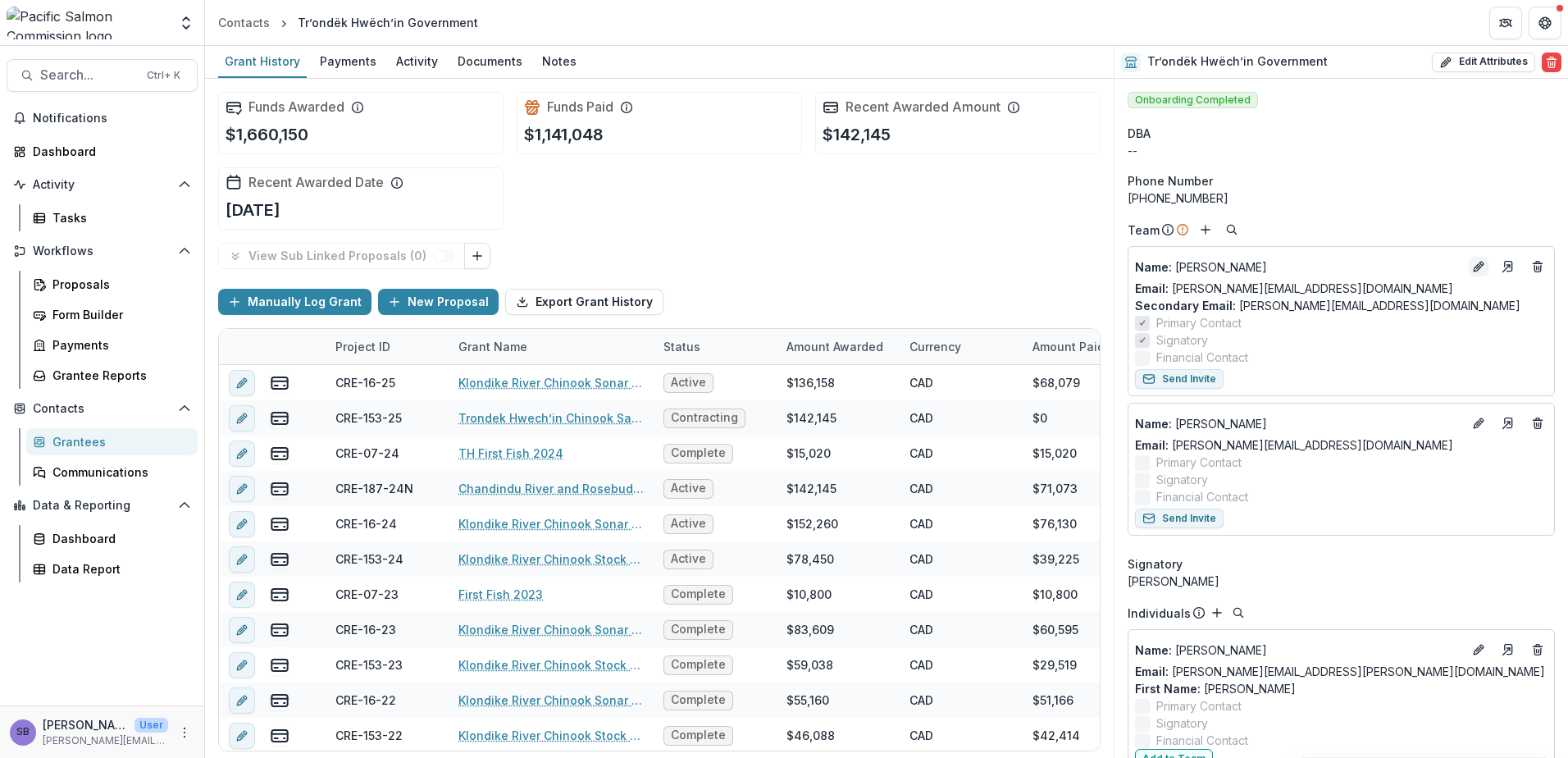
click at [1474, 266] on icon "Edit" at bounding box center [1479, 267] width 13 height 13
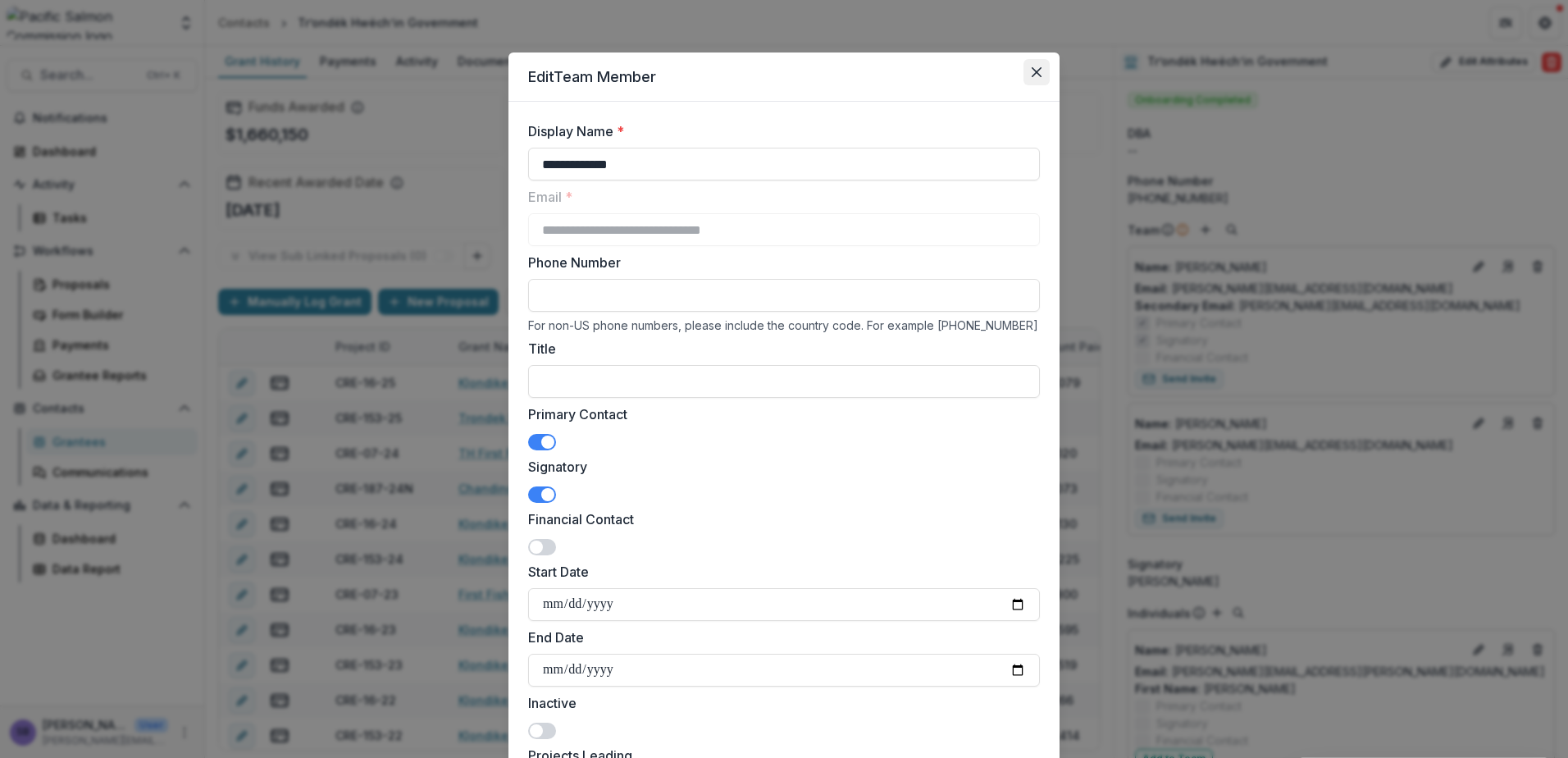
click at [1023, 74] on button "Close" at bounding box center [1037, 72] width 27 height 27
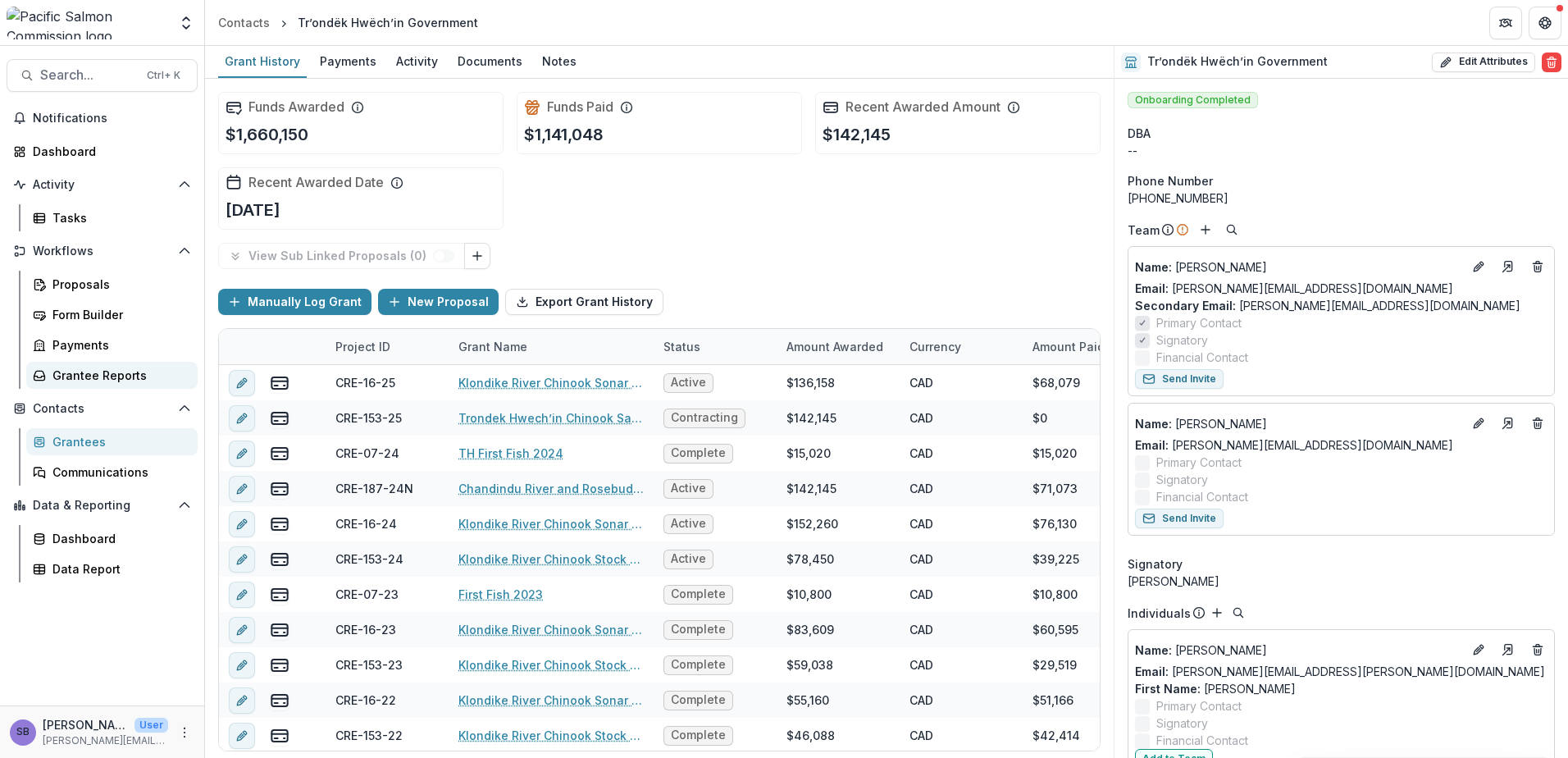
click at [93, 380] on div "Grantee Reports" at bounding box center [118, 375] width 132 height 17
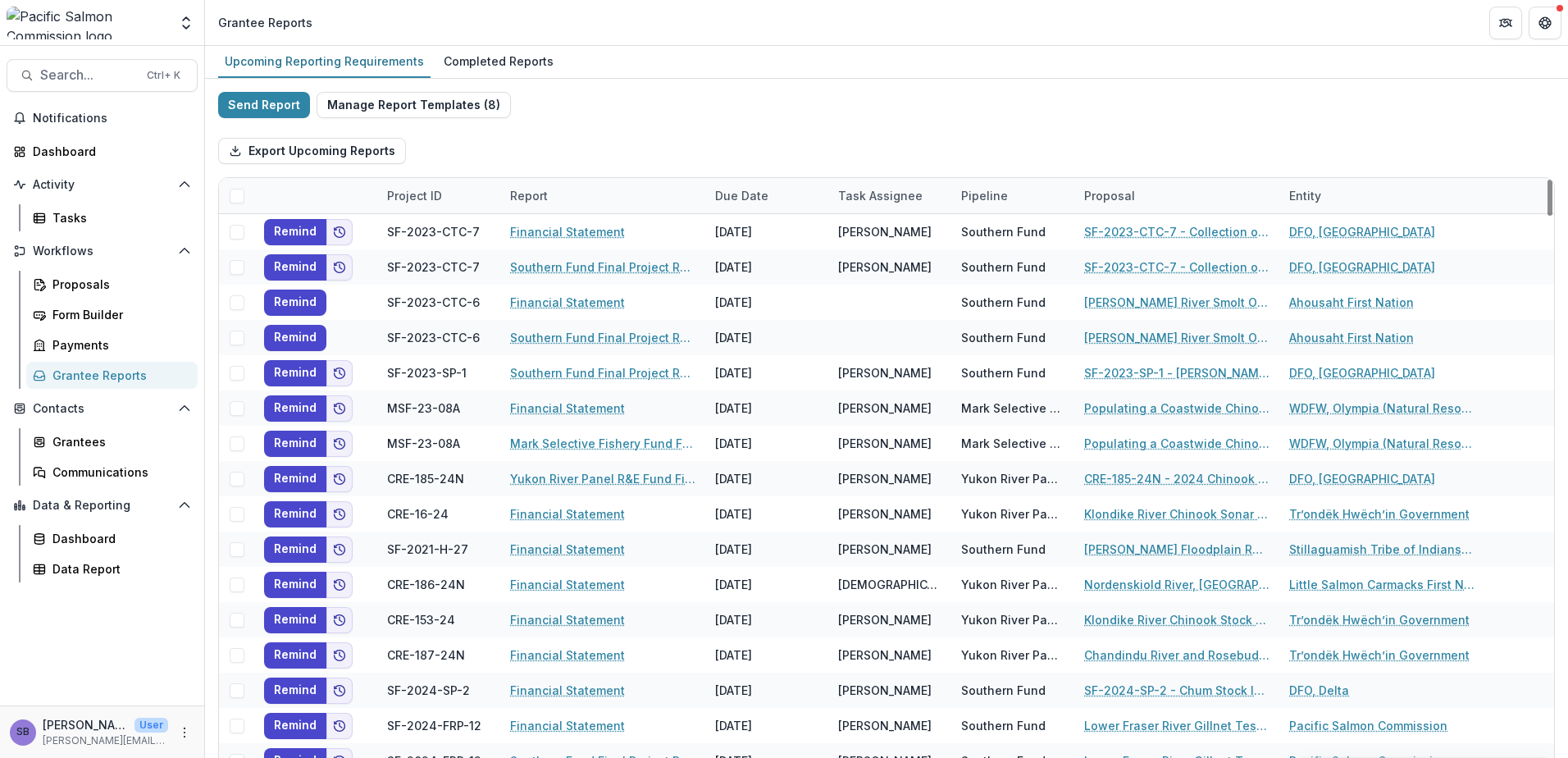
click at [1031, 180] on div "Pipeline" at bounding box center [1012, 195] width 123 height 35
click at [1017, 235] on input at bounding box center [1053, 233] width 197 height 27
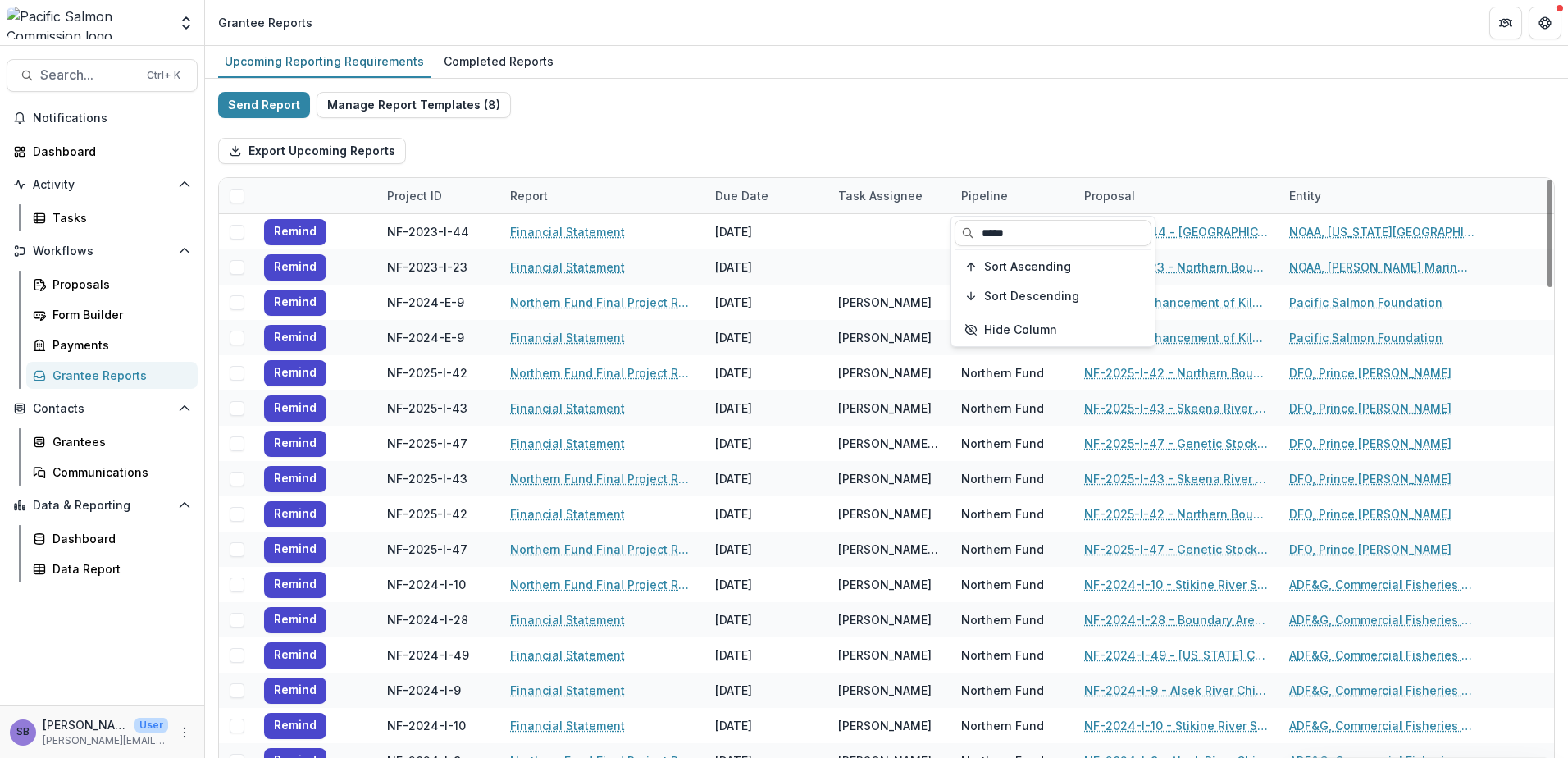
type input "*****"
click at [1092, 138] on div "Export Upcoming Reports" at bounding box center [887, 150] width 1337 height 52
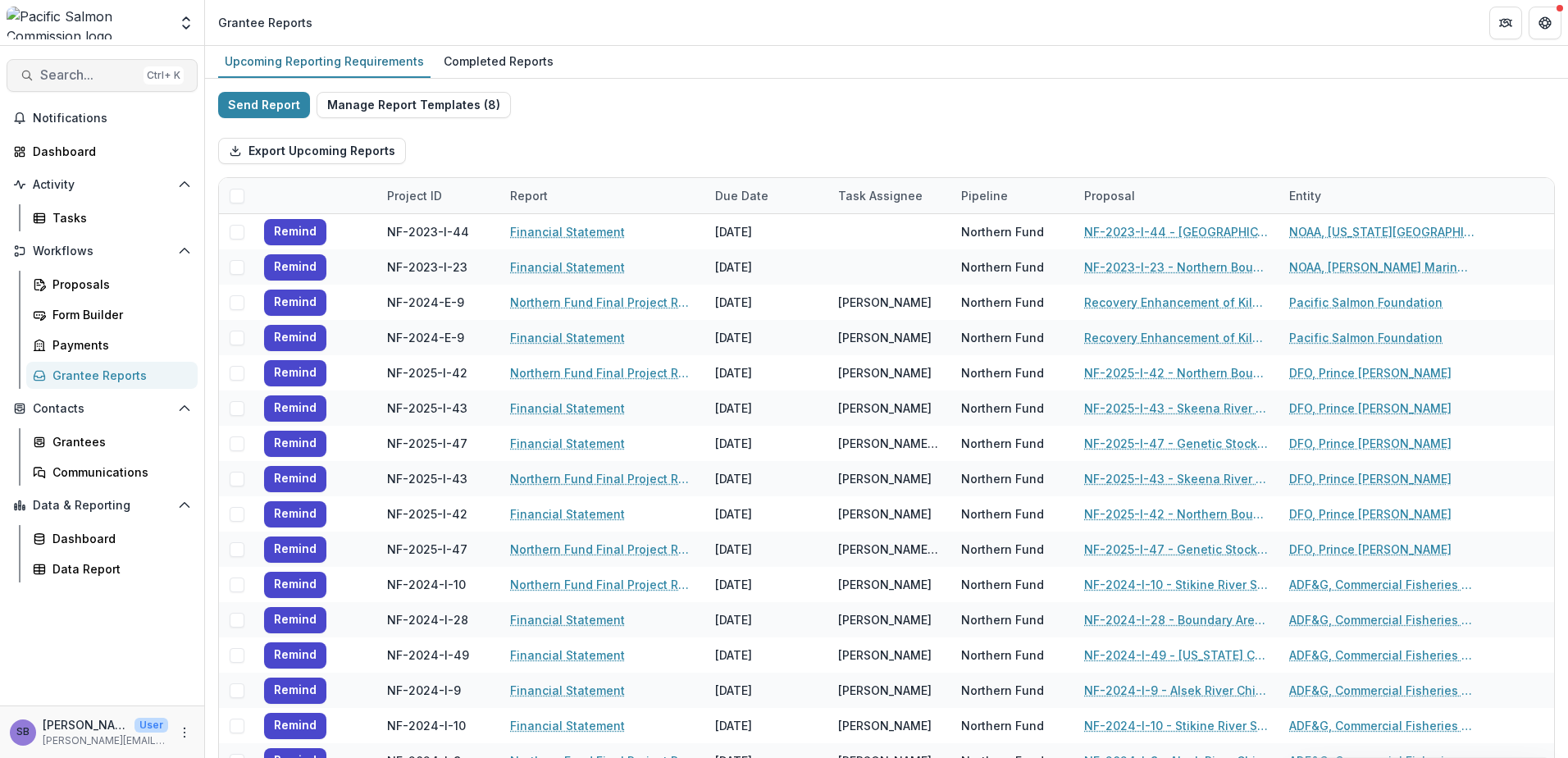
click at [87, 70] on span "Search..." at bounding box center [88, 75] width 97 height 15
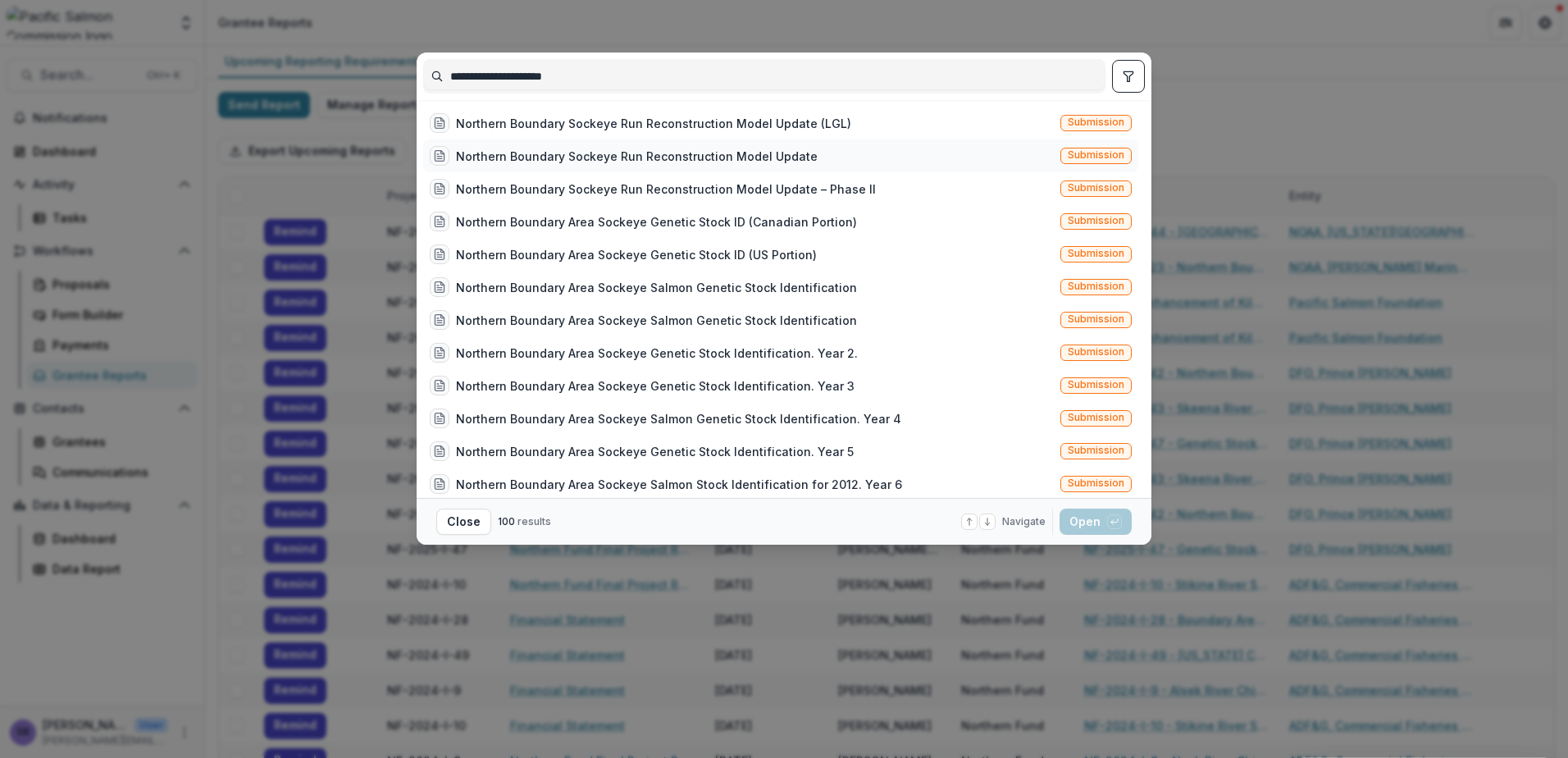
type input "**********"
click at [621, 151] on div "Northern Boundary Sockeye Run Reconstruction Model Update" at bounding box center [637, 156] width 362 height 17
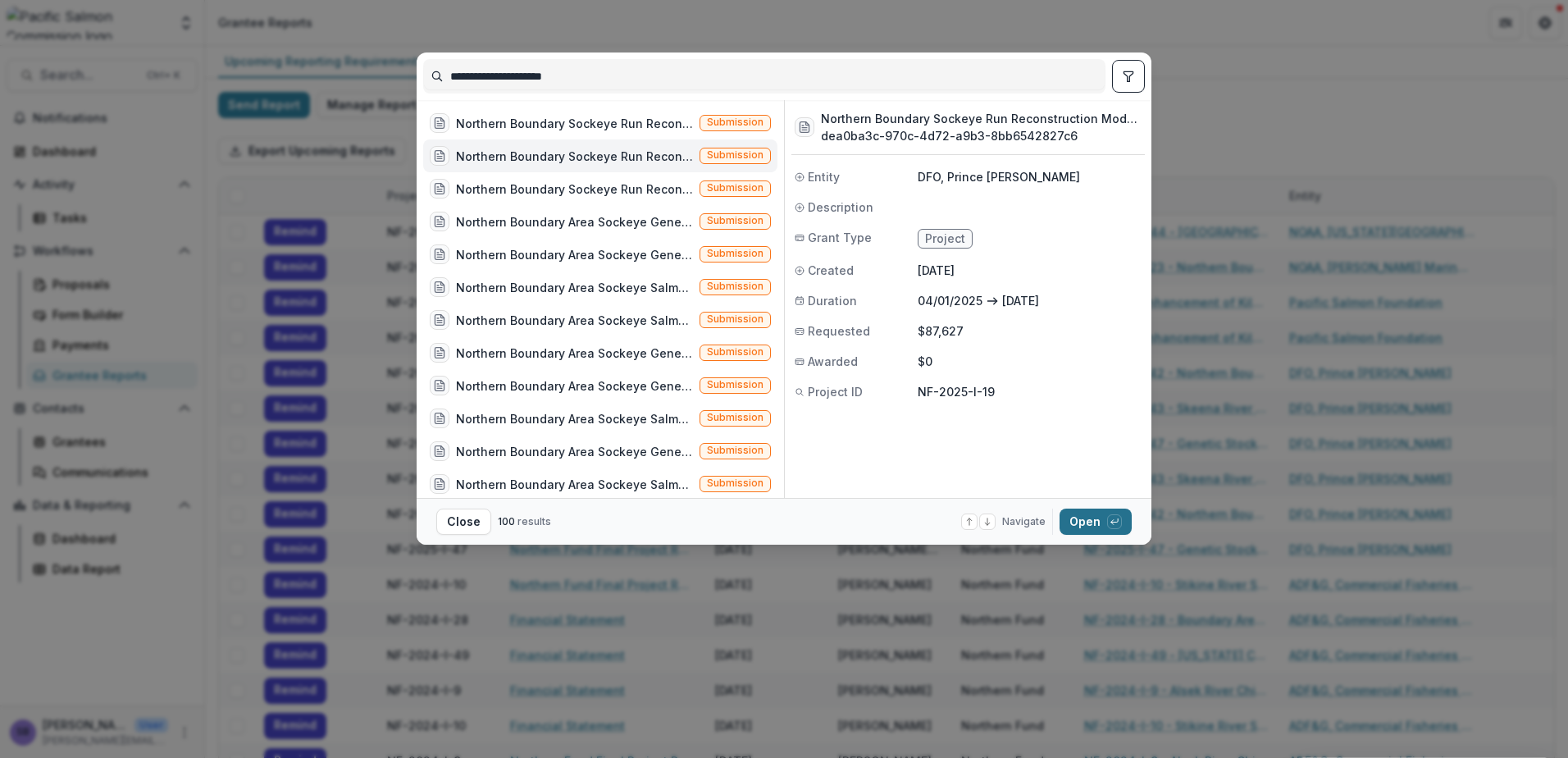
click at [1080, 512] on button "Open with enter key" at bounding box center [1096, 521] width 72 height 27
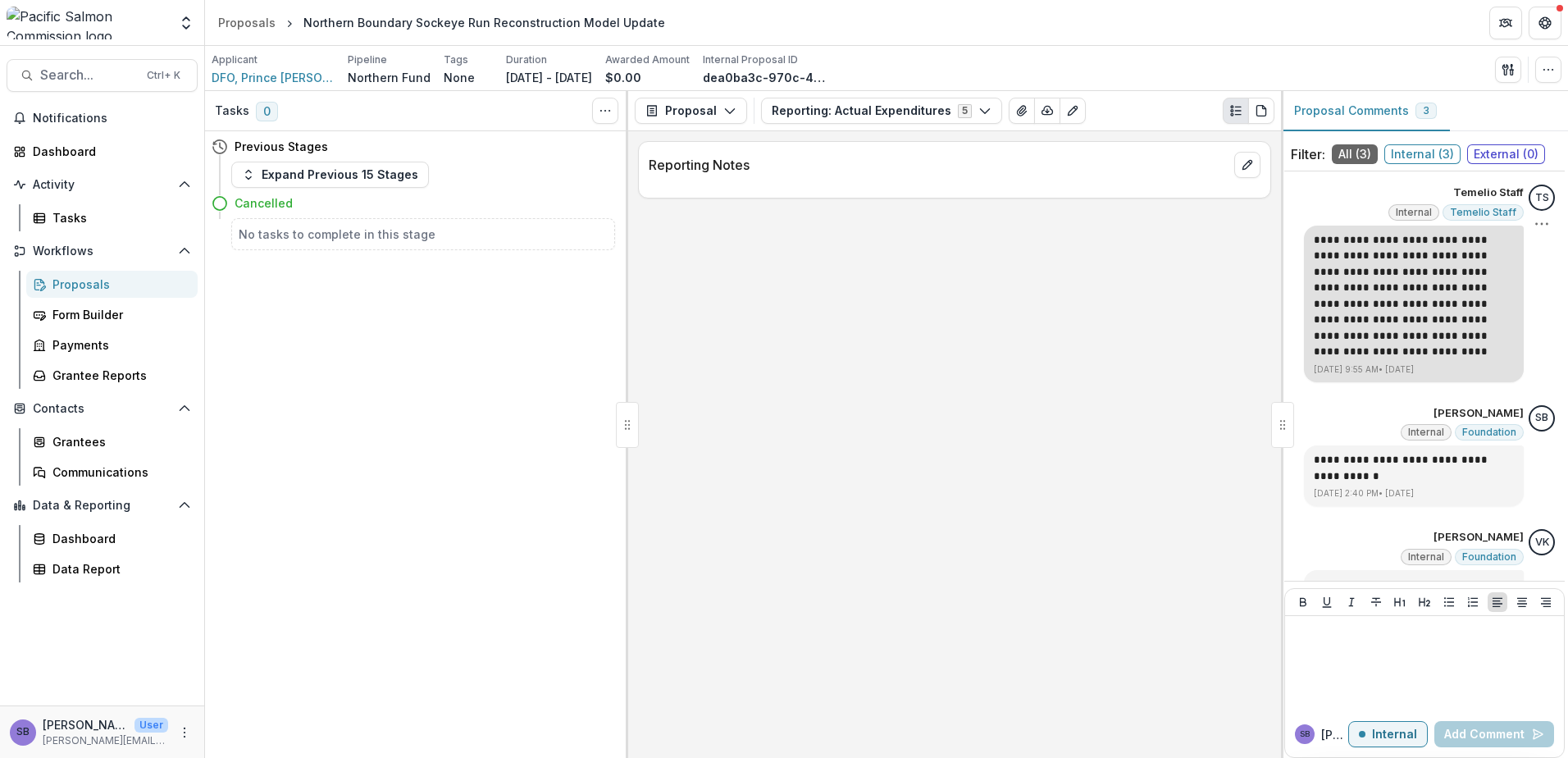
scroll to position [59, 0]
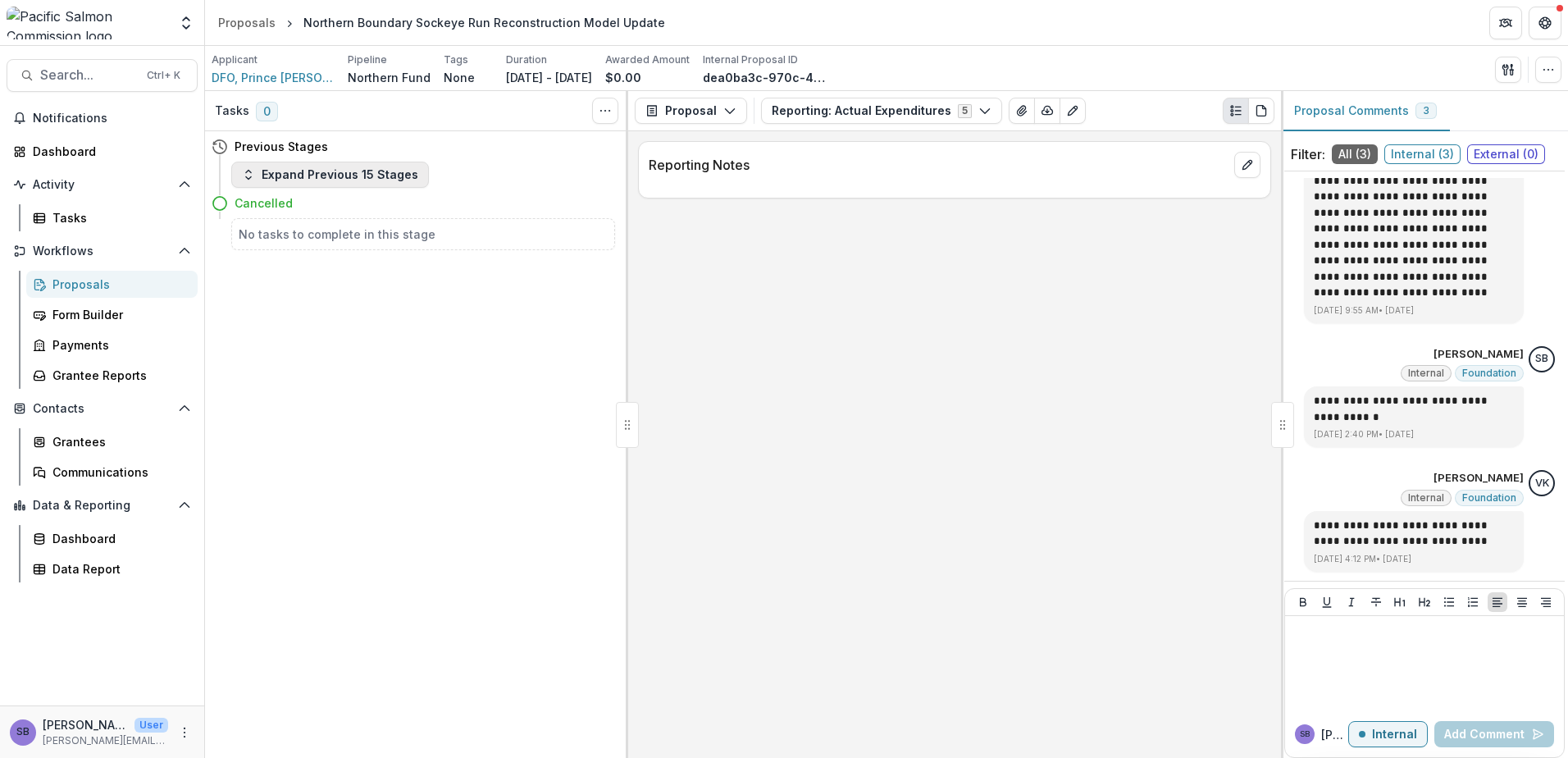
click at [347, 164] on button "Expand Previous 15 Stages" at bounding box center [330, 175] width 198 height 27
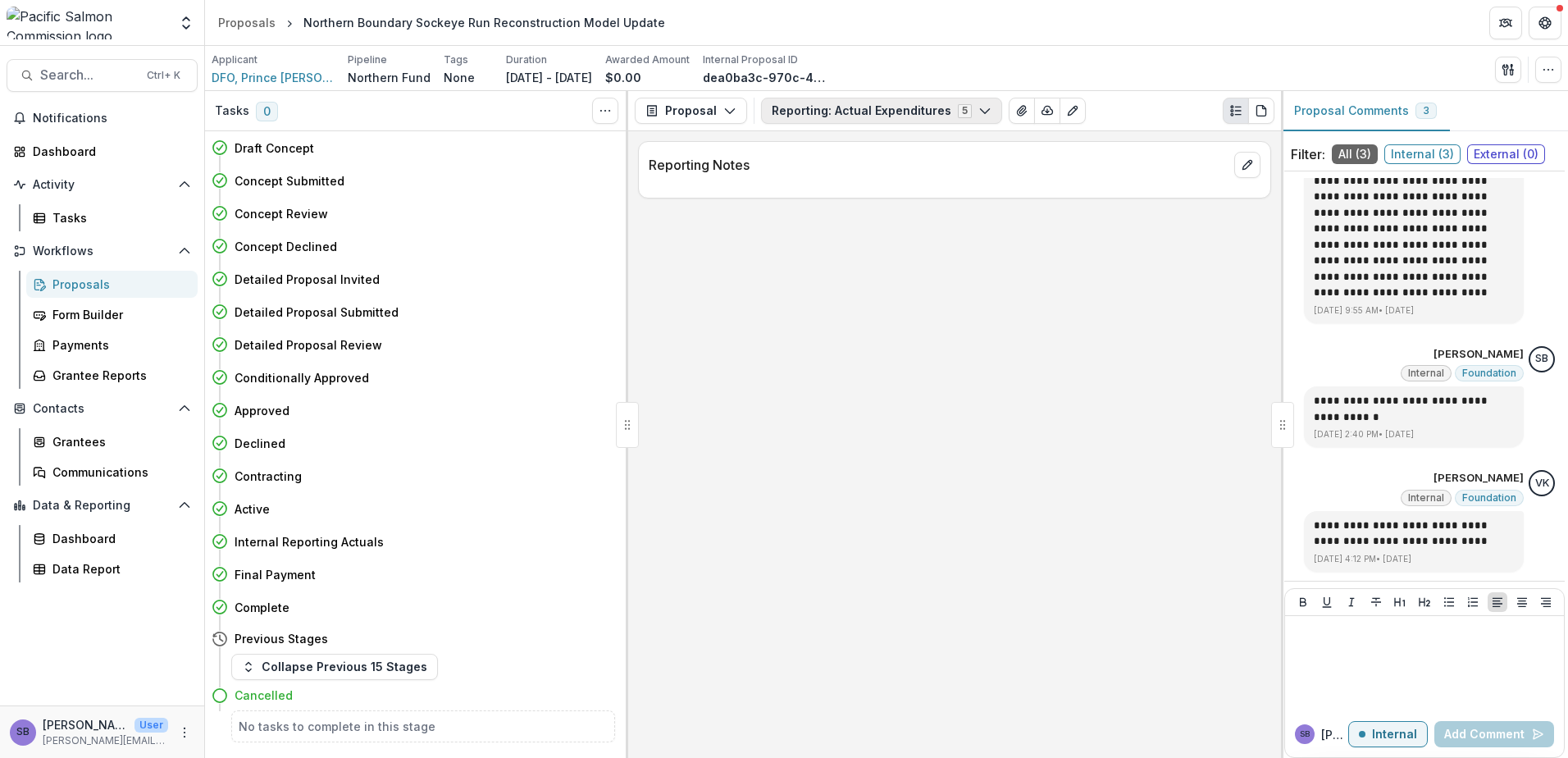
click at [884, 104] on button "Reporting: Actual Expenditures 5" at bounding box center [882, 111] width 241 height 27
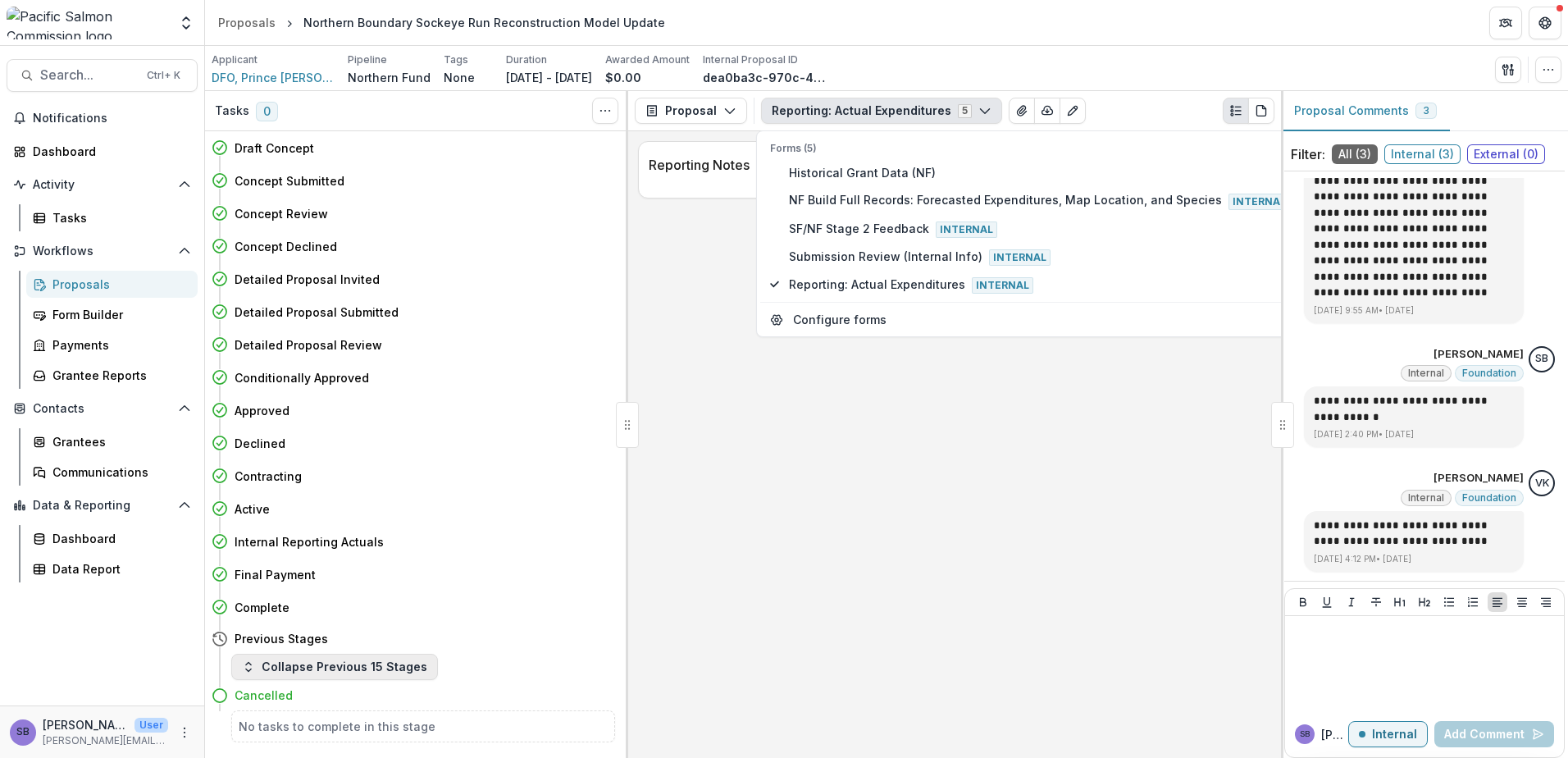
click at [387, 668] on button "Collapse Previous 15 Stages" at bounding box center [335, 667] width 207 height 27
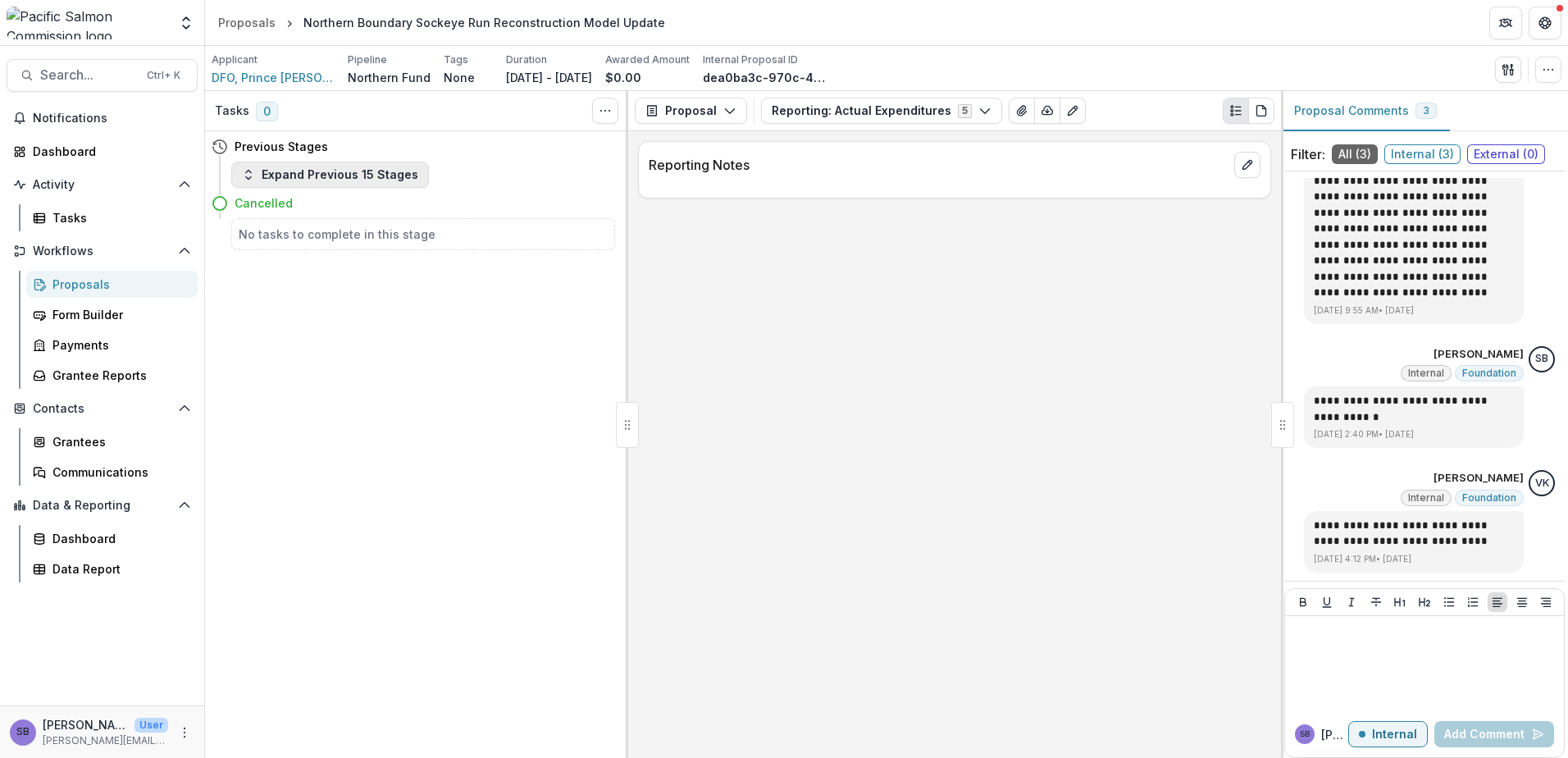
click at [327, 167] on button "Expand Previous 15 Stages" at bounding box center [330, 175] width 198 height 27
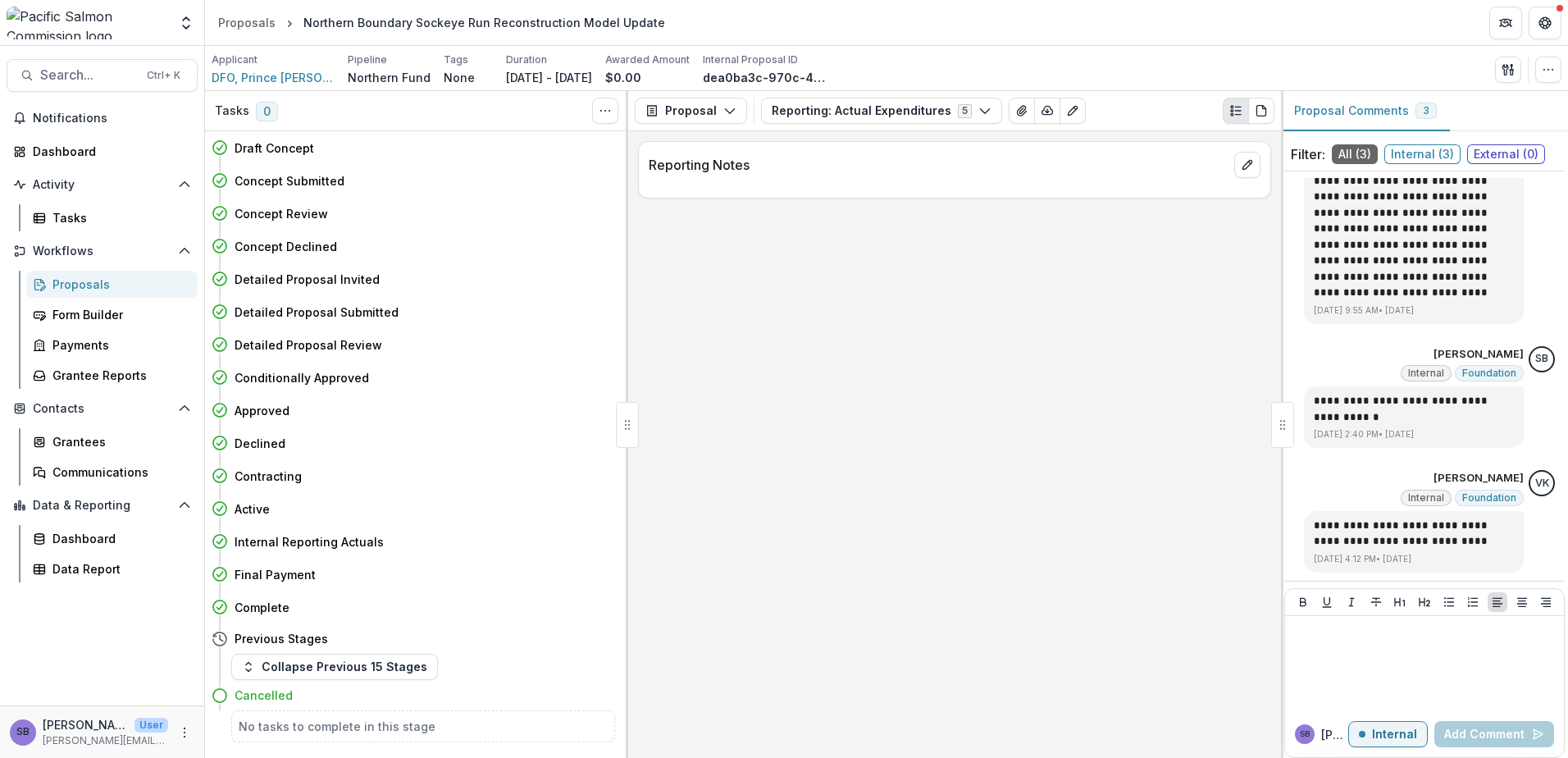
click at [81, 292] on div "Proposals" at bounding box center [118, 284] width 132 height 17
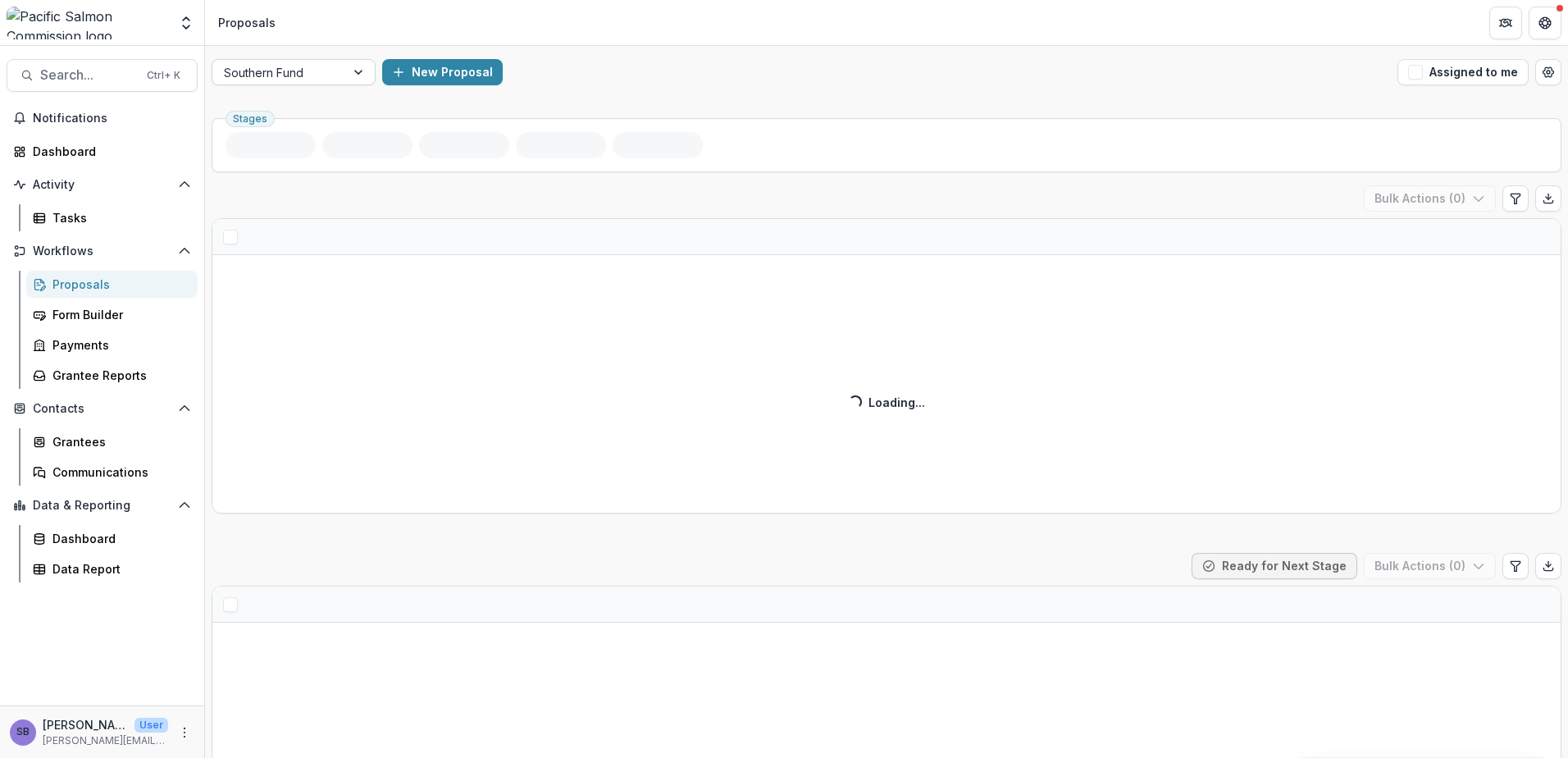
click at [335, 66] on div "Southern Fund" at bounding box center [279, 72] width 133 height 24
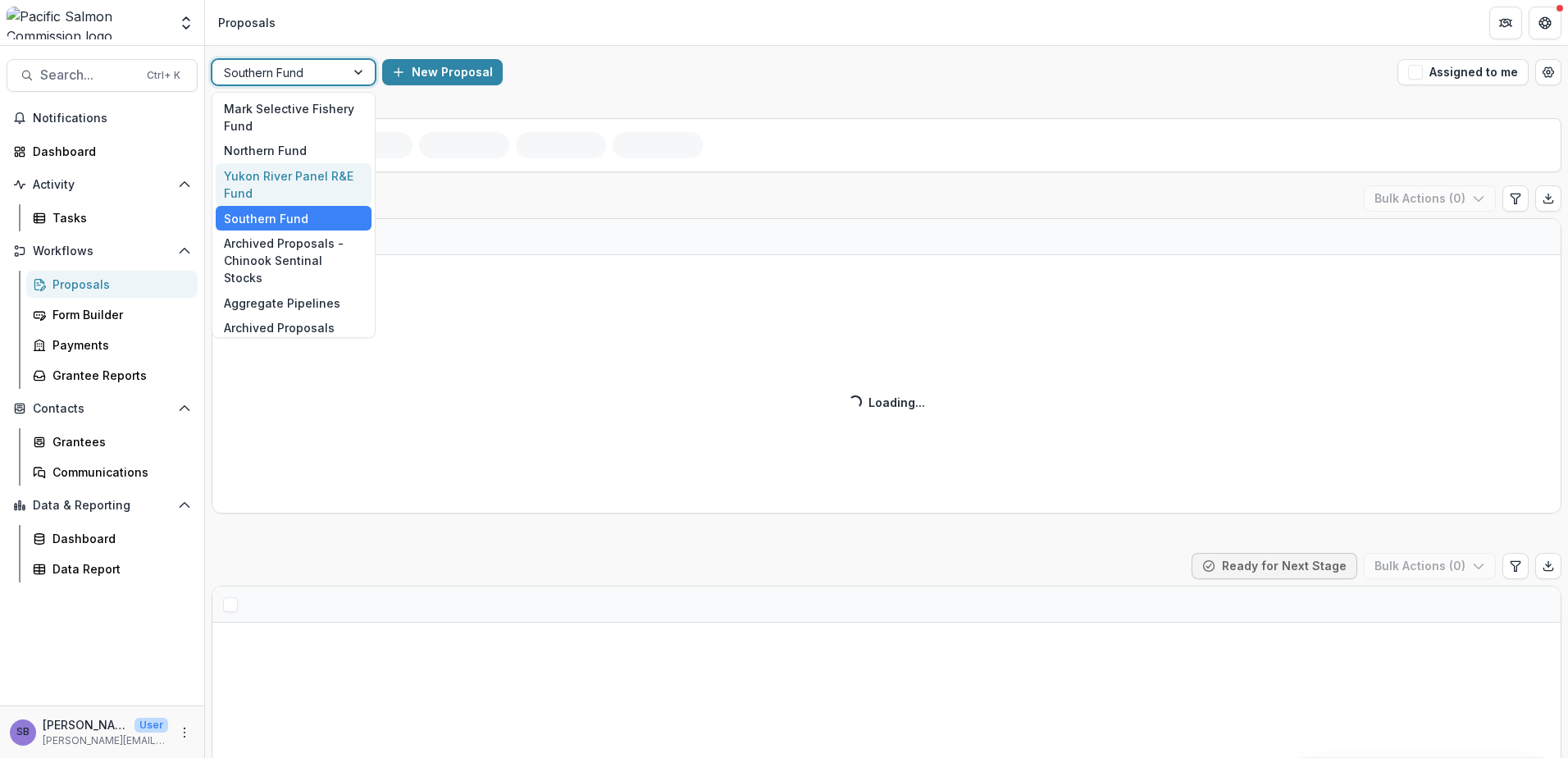
click at [296, 158] on div "Northern Fund" at bounding box center [294, 151] width 156 height 26
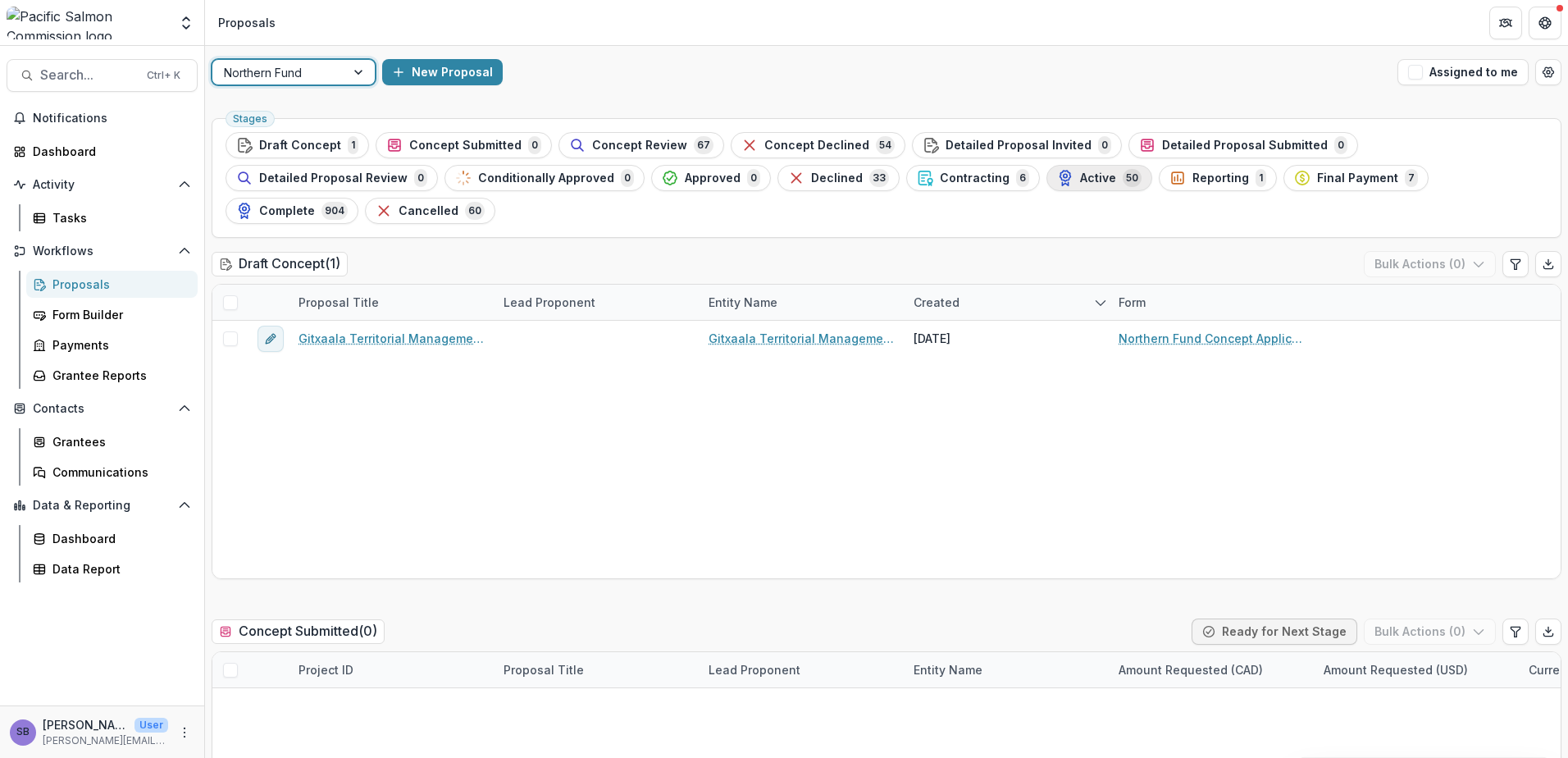
click at [1058, 181] on div "Active 50" at bounding box center [1100, 178] width 85 height 18
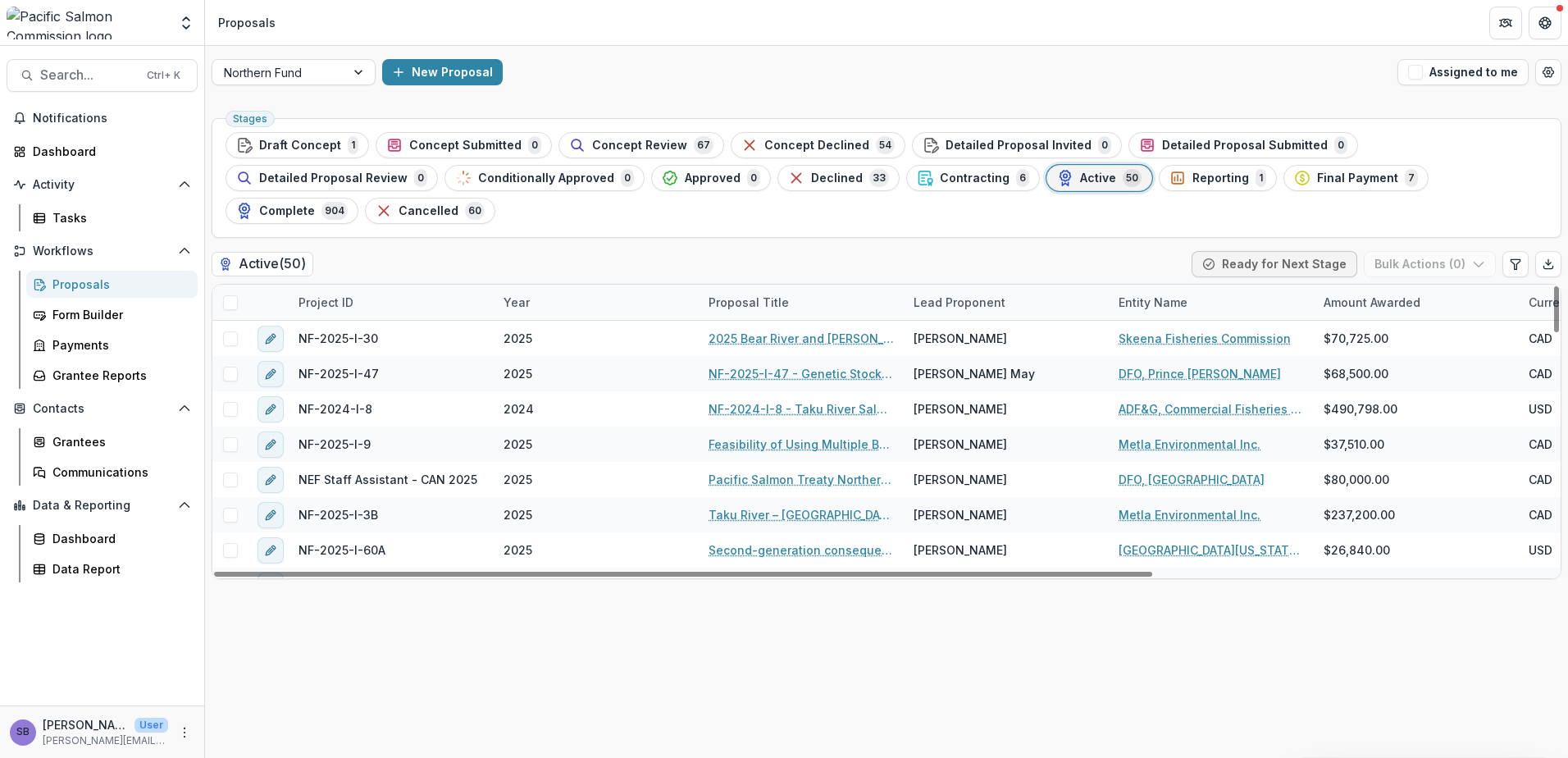
click at [382, 285] on div "Project ID" at bounding box center [392, 302] width 205 height 35
click at [396, 299] on input at bounding box center [390, 307] width 197 height 27
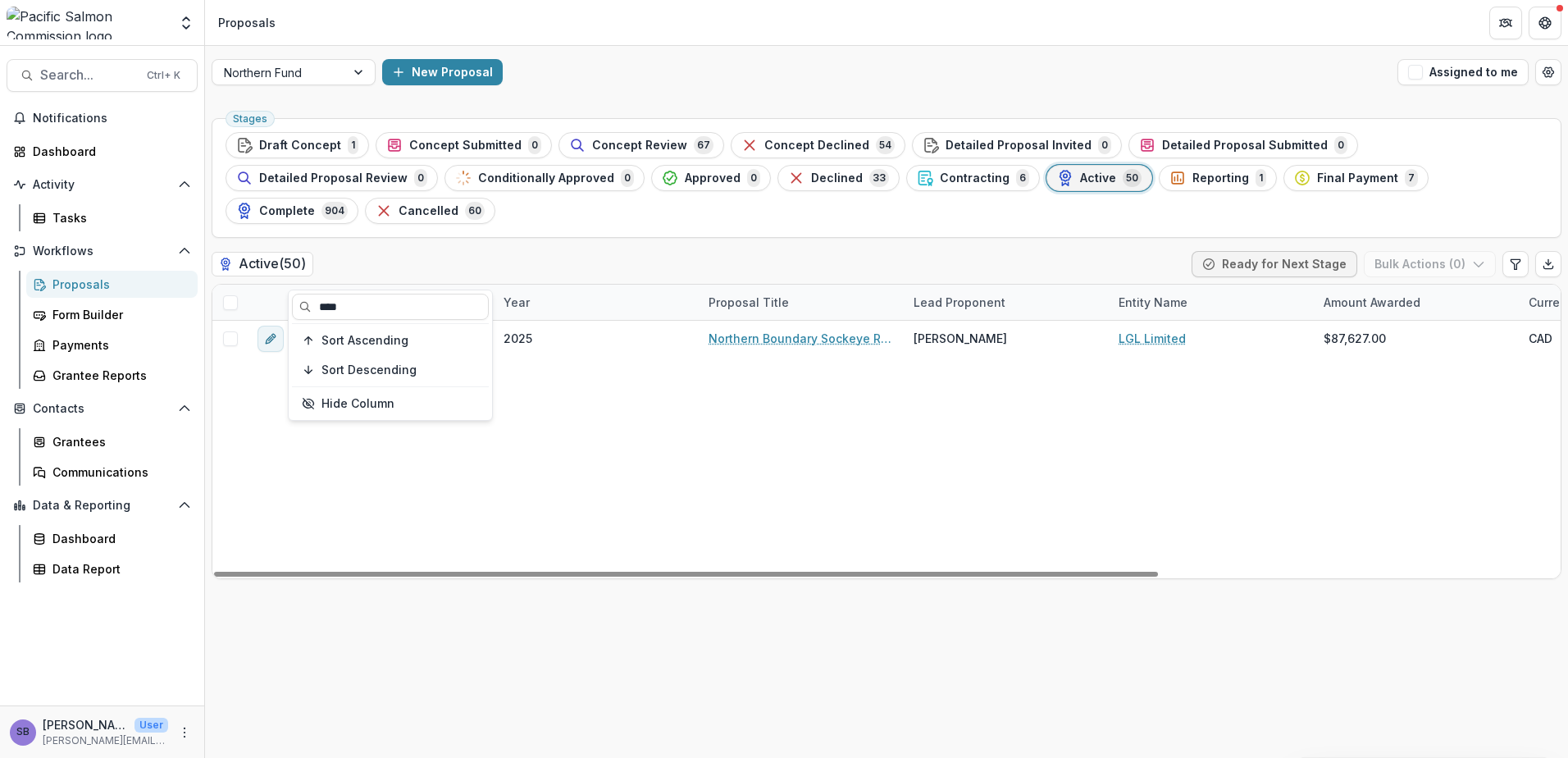
type input "****"
click at [459, 251] on div "Active ( 50 ) Ready for Next Stage Bulk Actions ( 0 )" at bounding box center [887, 267] width 1350 height 33
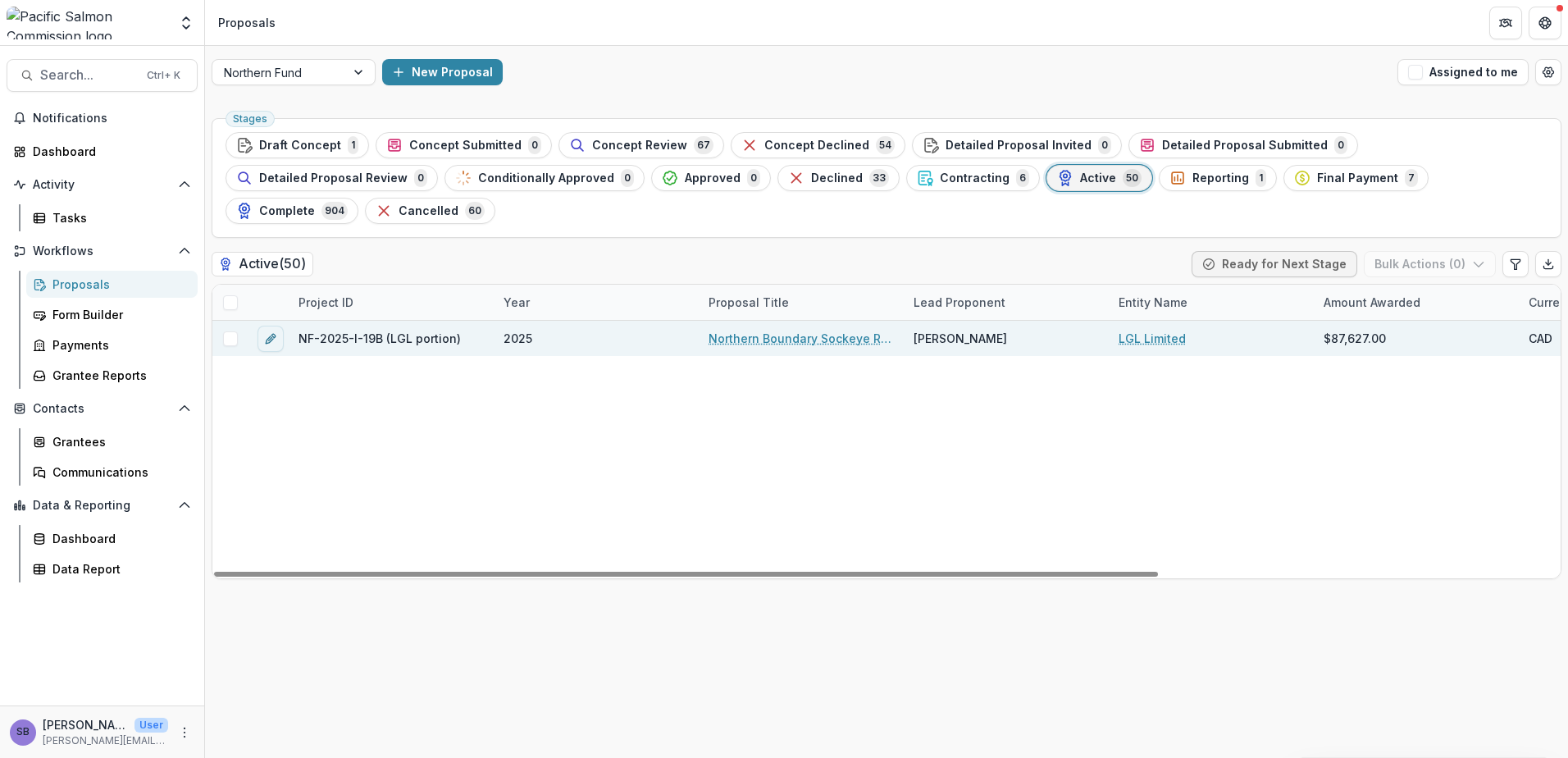
click at [227, 332] on span at bounding box center [231, 339] width 15 height 15
click at [1487, 251] on button "Bulk Actions ( 1 )" at bounding box center [1432, 264] width 129 height 27
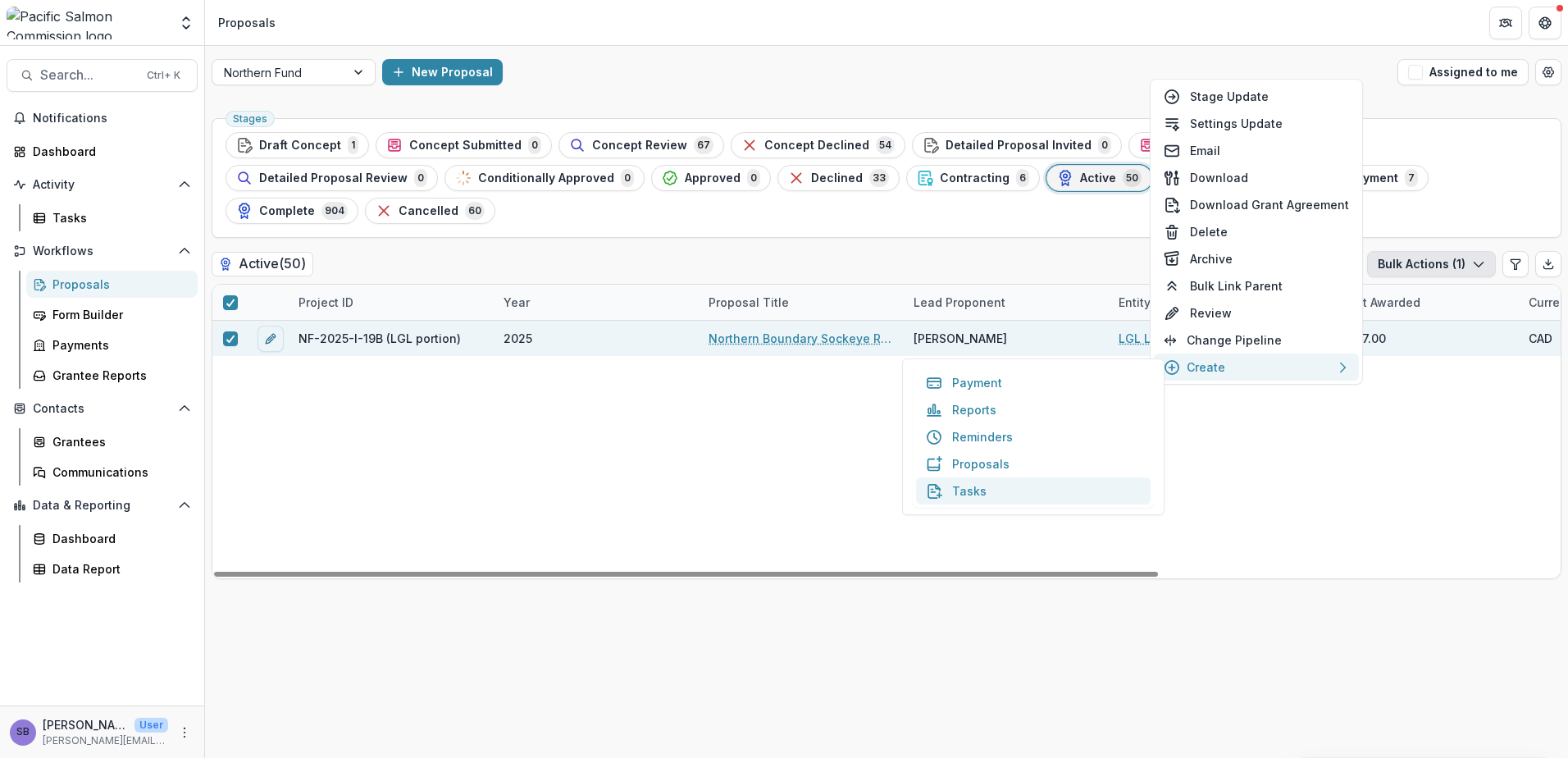
click at [1076, 494] on button "Tasks" at bounding box center [1033, 490] width 235 height 27
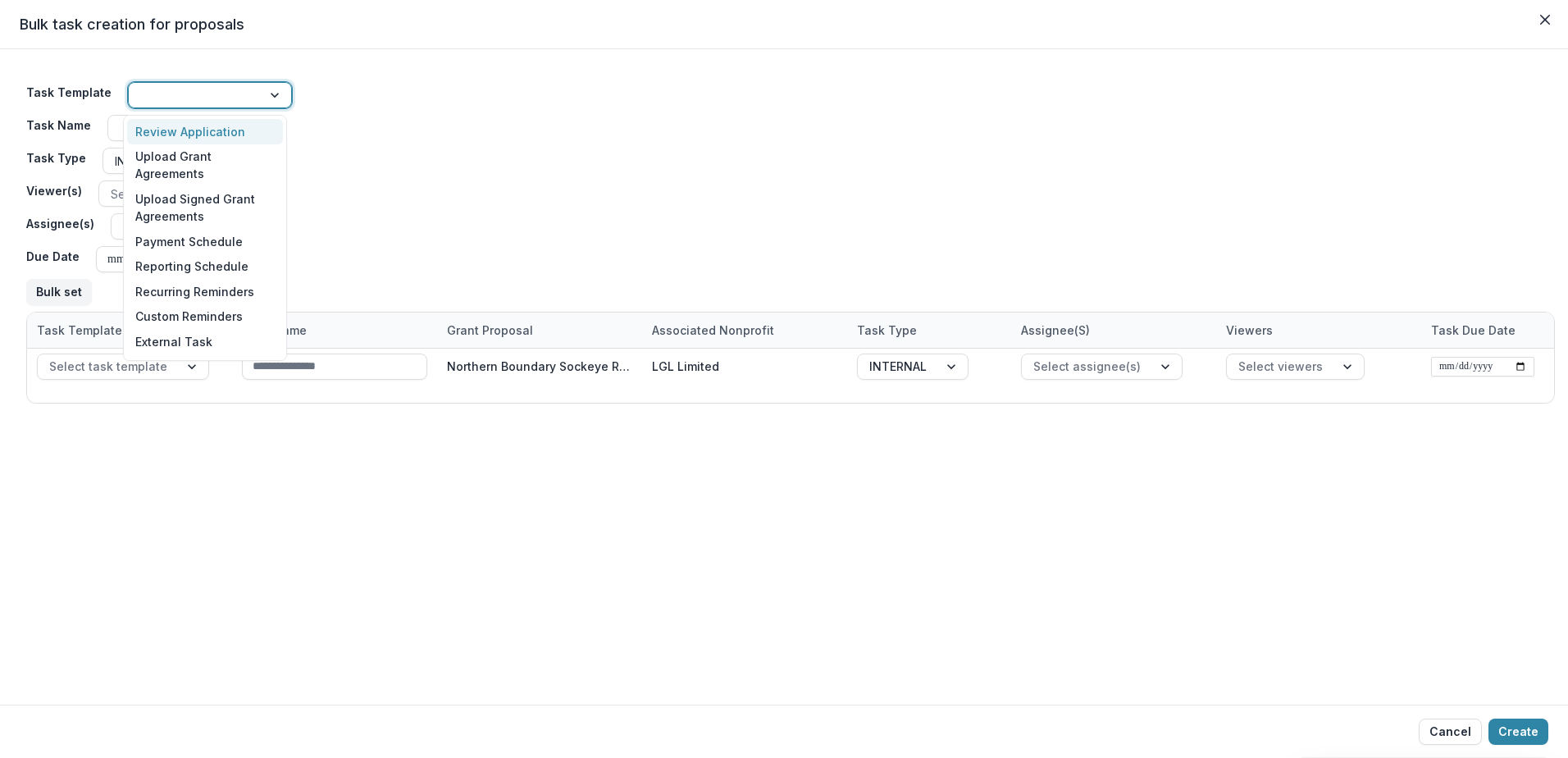
click at [261, 93] on div at bounding box center [276, 95] width 29 height 25
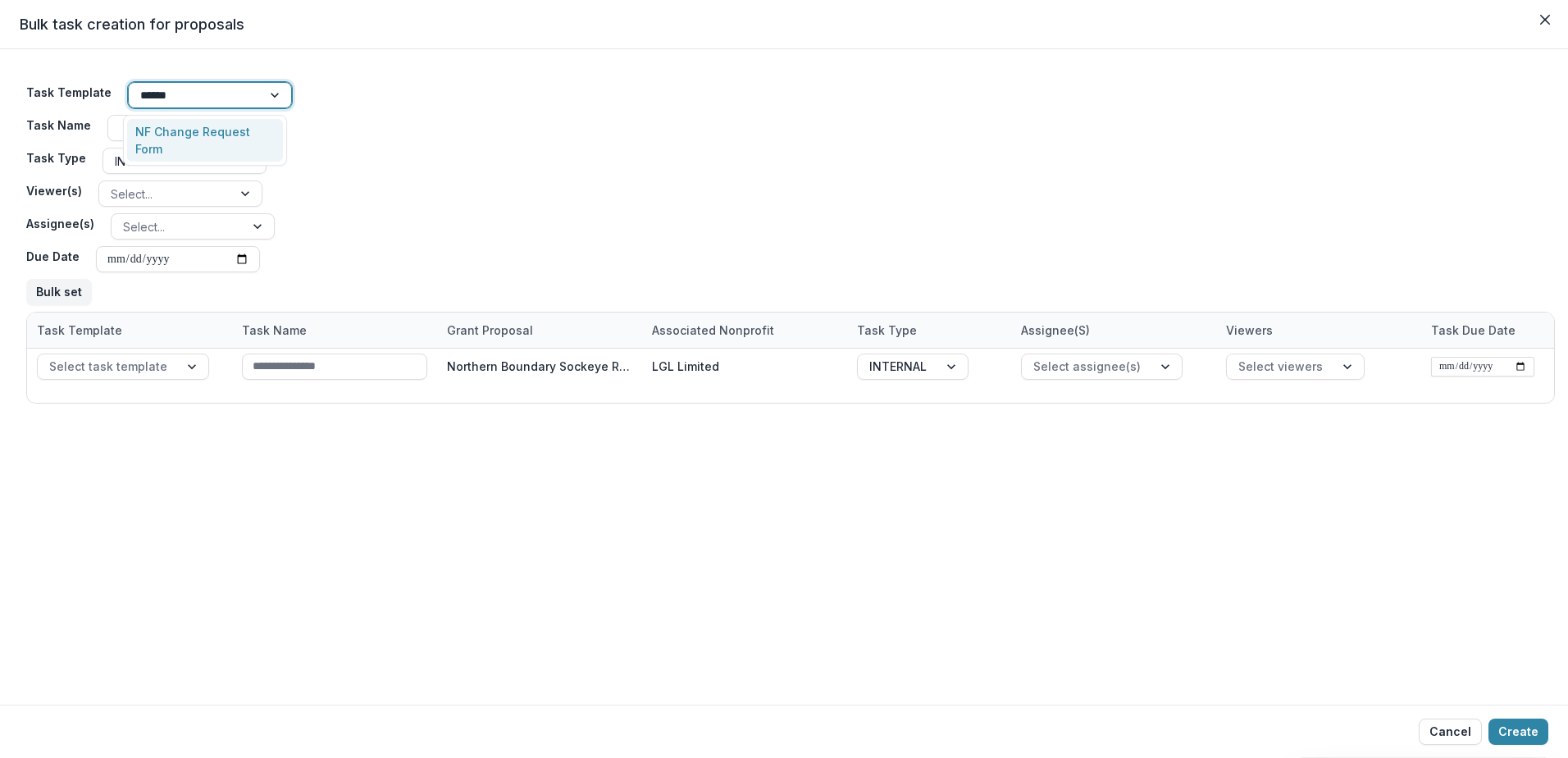
type input "*******"
click at [260, 143] on div "NF Change Request Form" at bounding box center [205, 140] width 156 height 43
type input "**********"
click at [249, 229] on div at bounding box center [258, 226] width 29 height 25
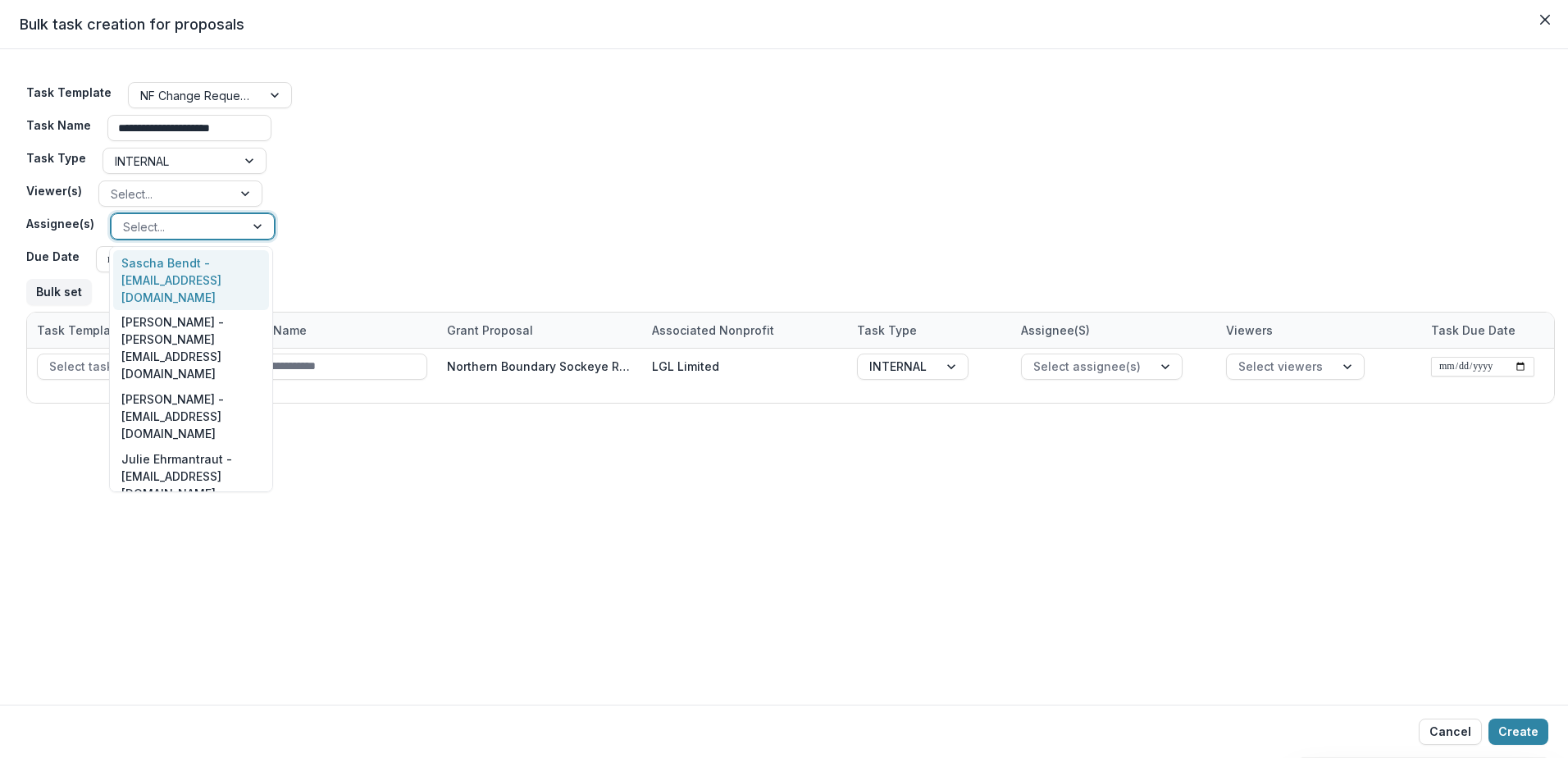
click at [227, 269] on div "Sascha Bendt - bendt@psc.org" at bounding box center [191, 279] width 156 height 60
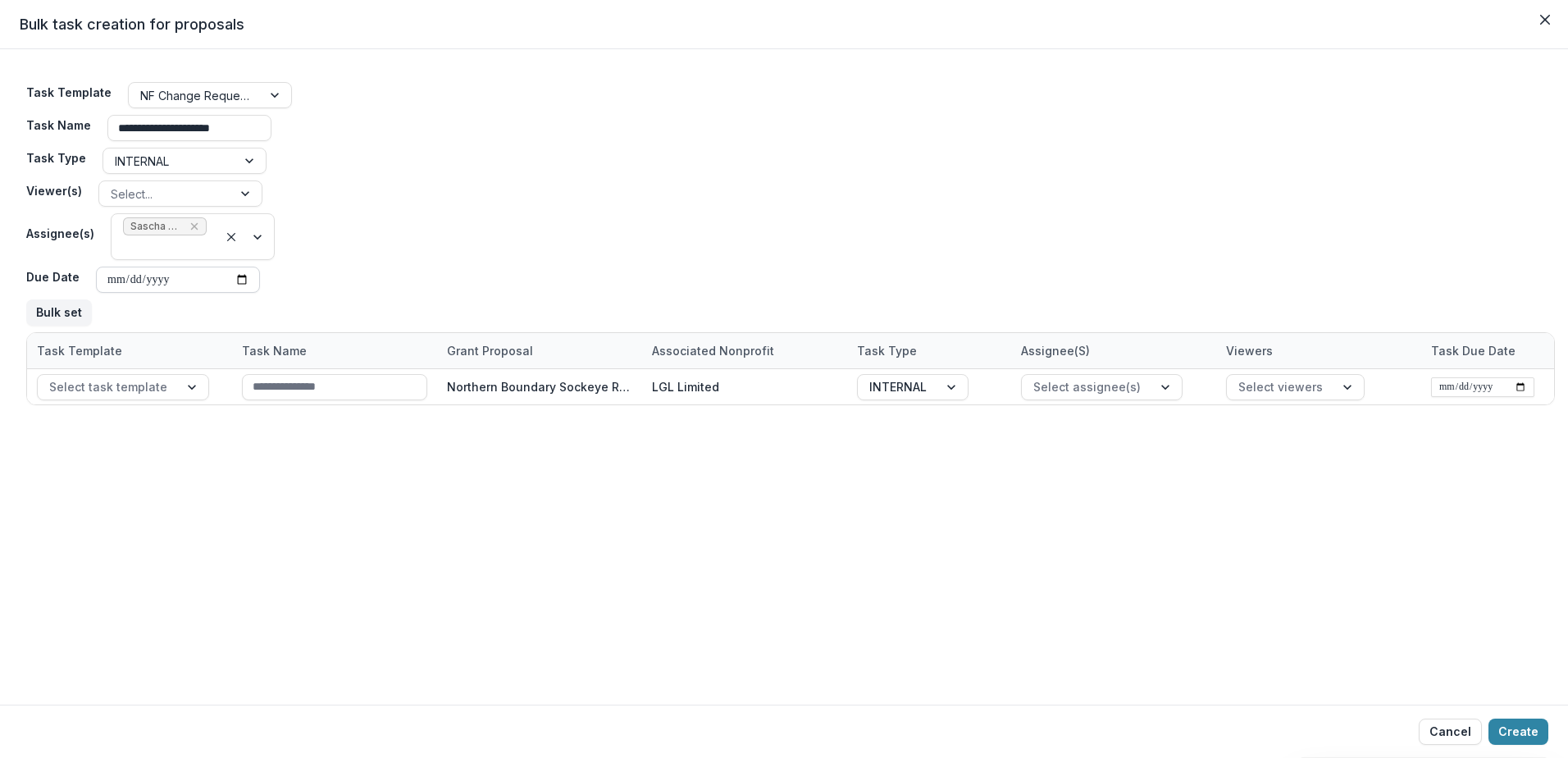
click at [237, 286] on input "Due Date" at bounding box center [178, 280] width 164 height 27
type input "**********"
click at [58, 315] on button "Bulk set" at bounding box center [59, 313] width 66 height 27
click at [1500, 723] on button "Create" at bounding box center [1519, 731] width 60 height 27
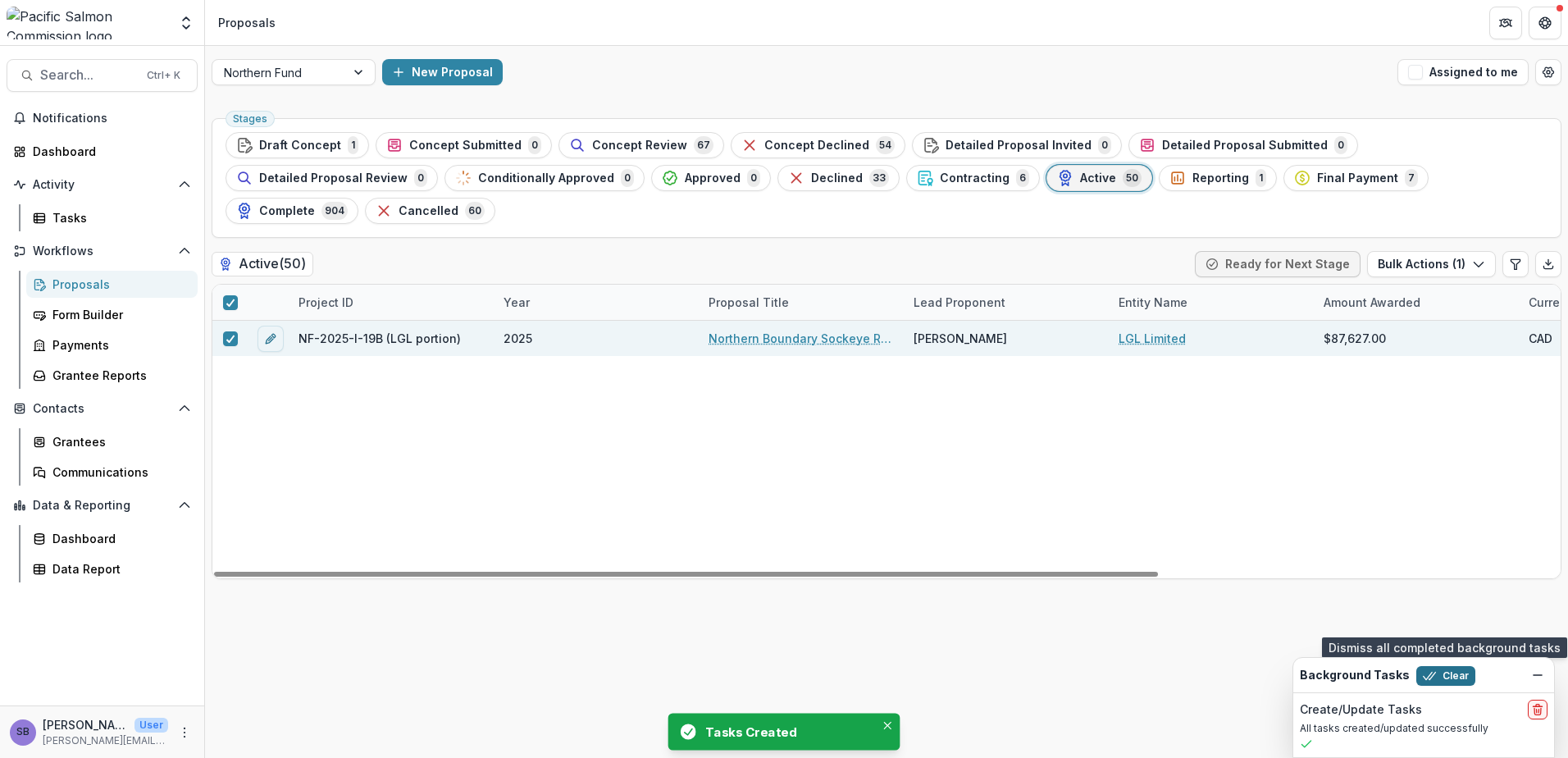
click at [1449, 671] on button "Clear" at bounding box center [1446, 675] width 59 height 20
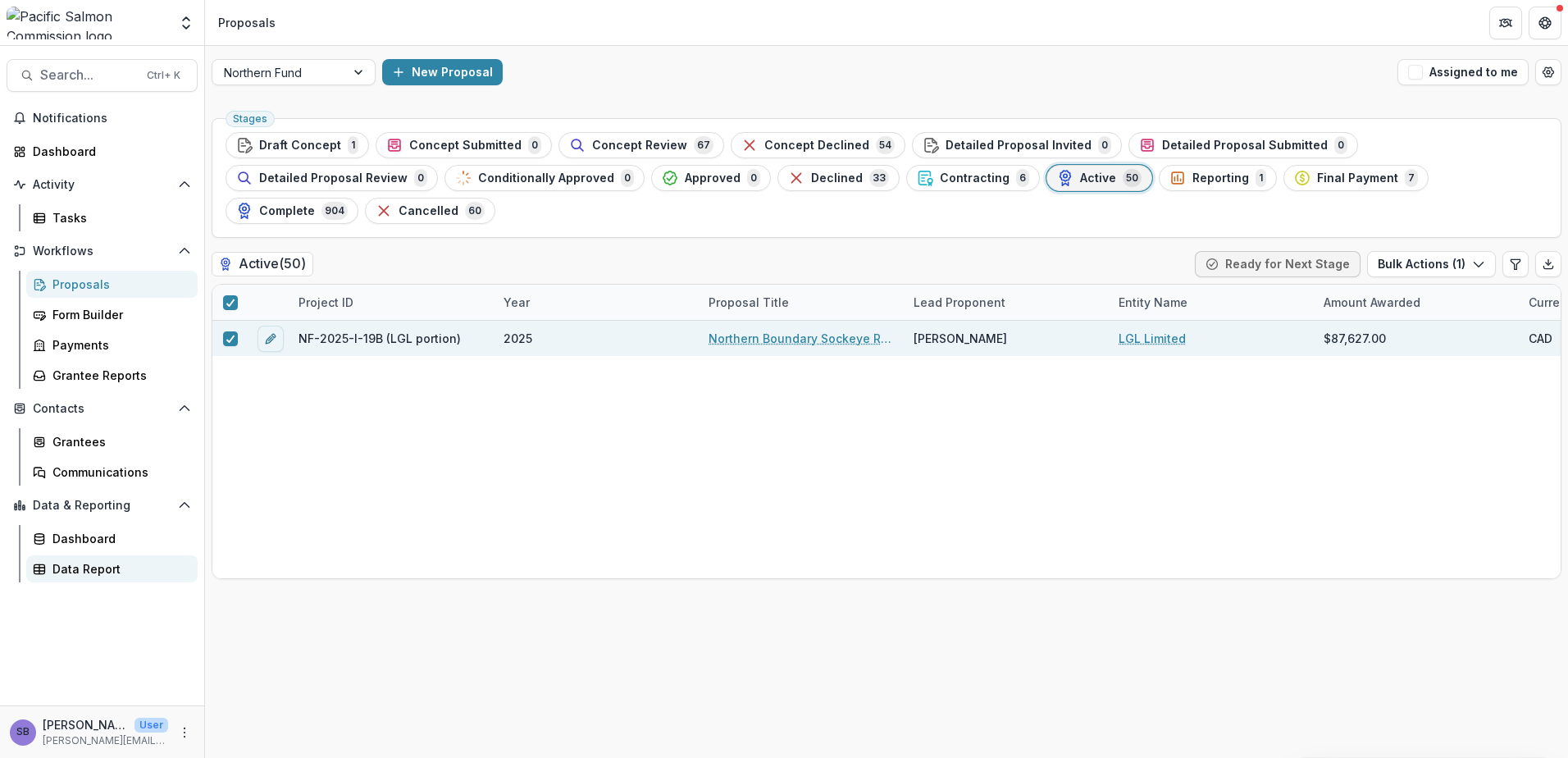
click at [88, 568] on div "Data Report" at bounding box center [118, 569] width 132 height 17
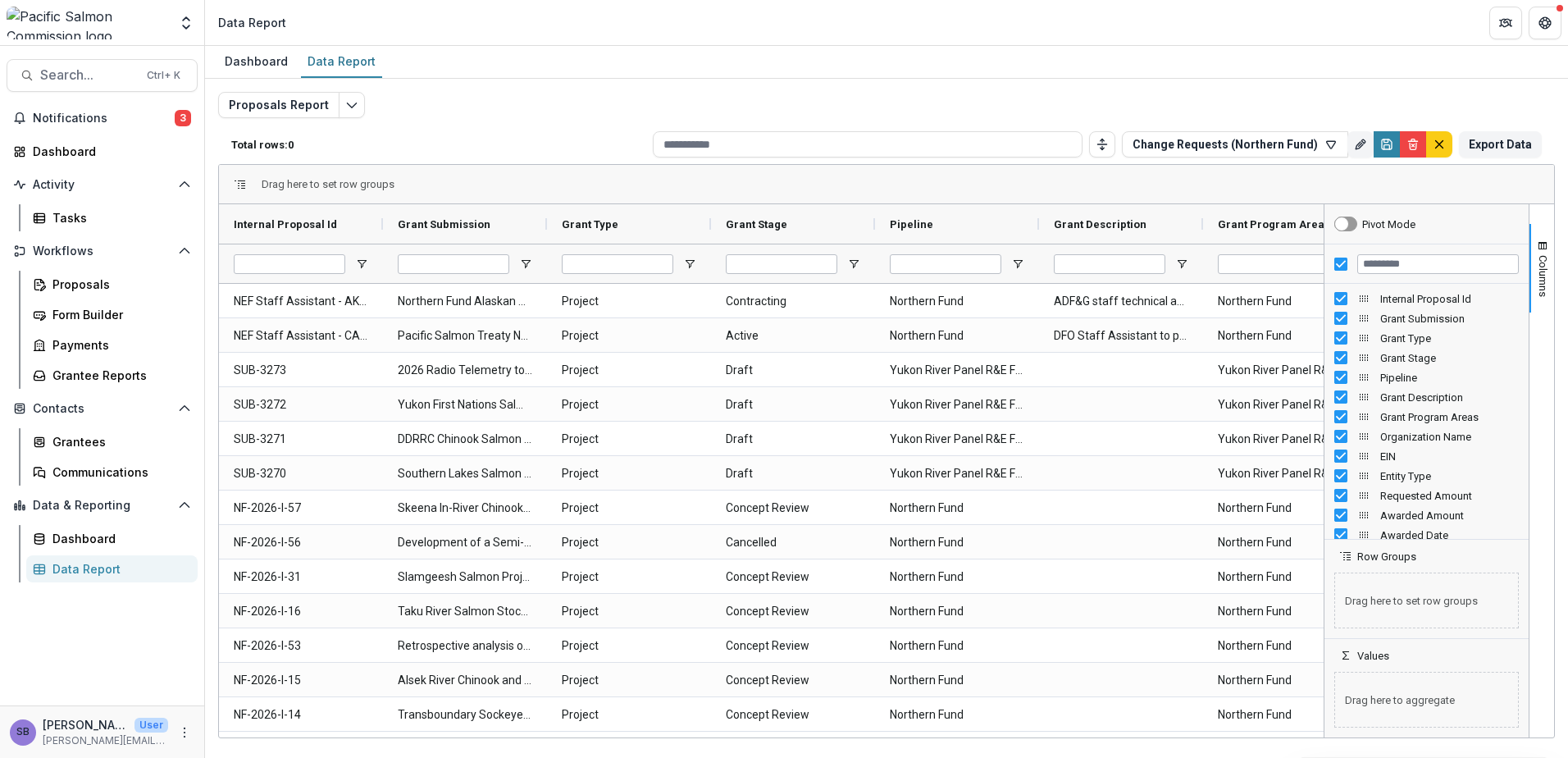
type input "**********"
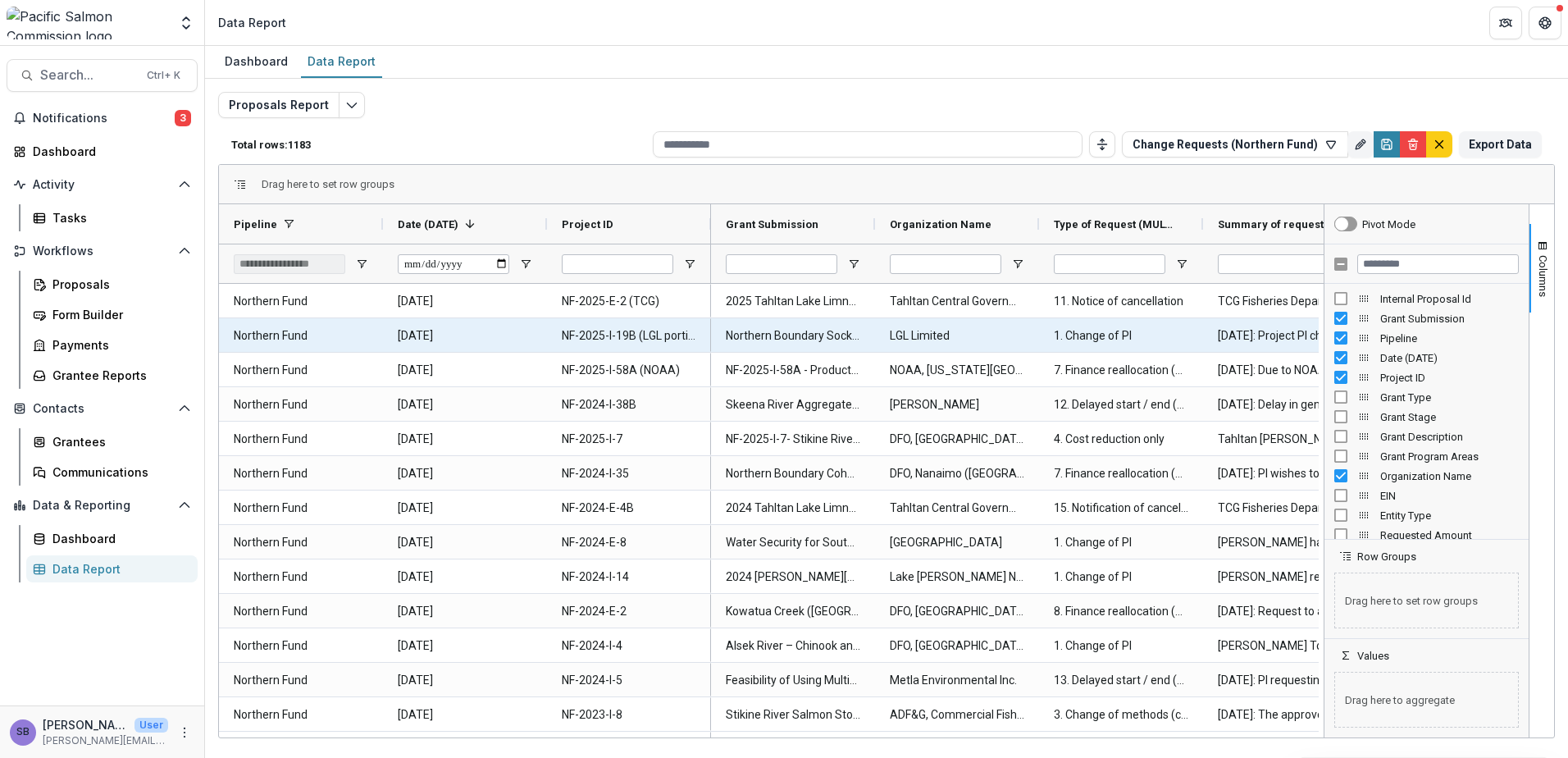
click at [617, 335] on ID-971 "NF-2025-I-19B (LGL portion)" at bounding box center [629, 335] width 135 height 33
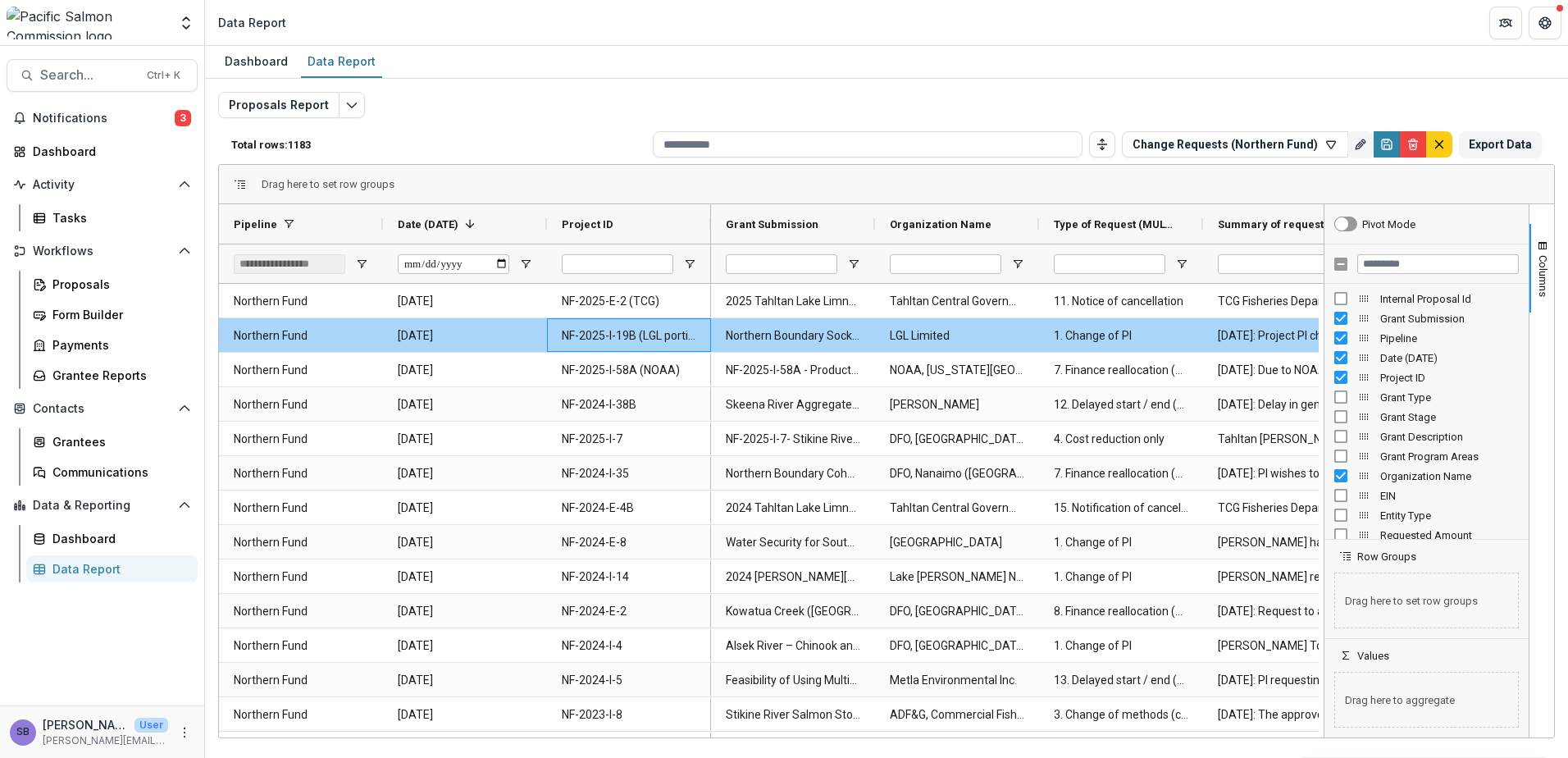
click at [635, 333] on ID-971 "NF-2025-I-19B (LGL portion)" at bounding box center [629, 335] width 135 height 33
click at [766, 337] on Submission-782 "Northern Boundary Sockeye Run Reconstruction Model Update (LGL)" at bounding box center [794, 335] width 135 height 33
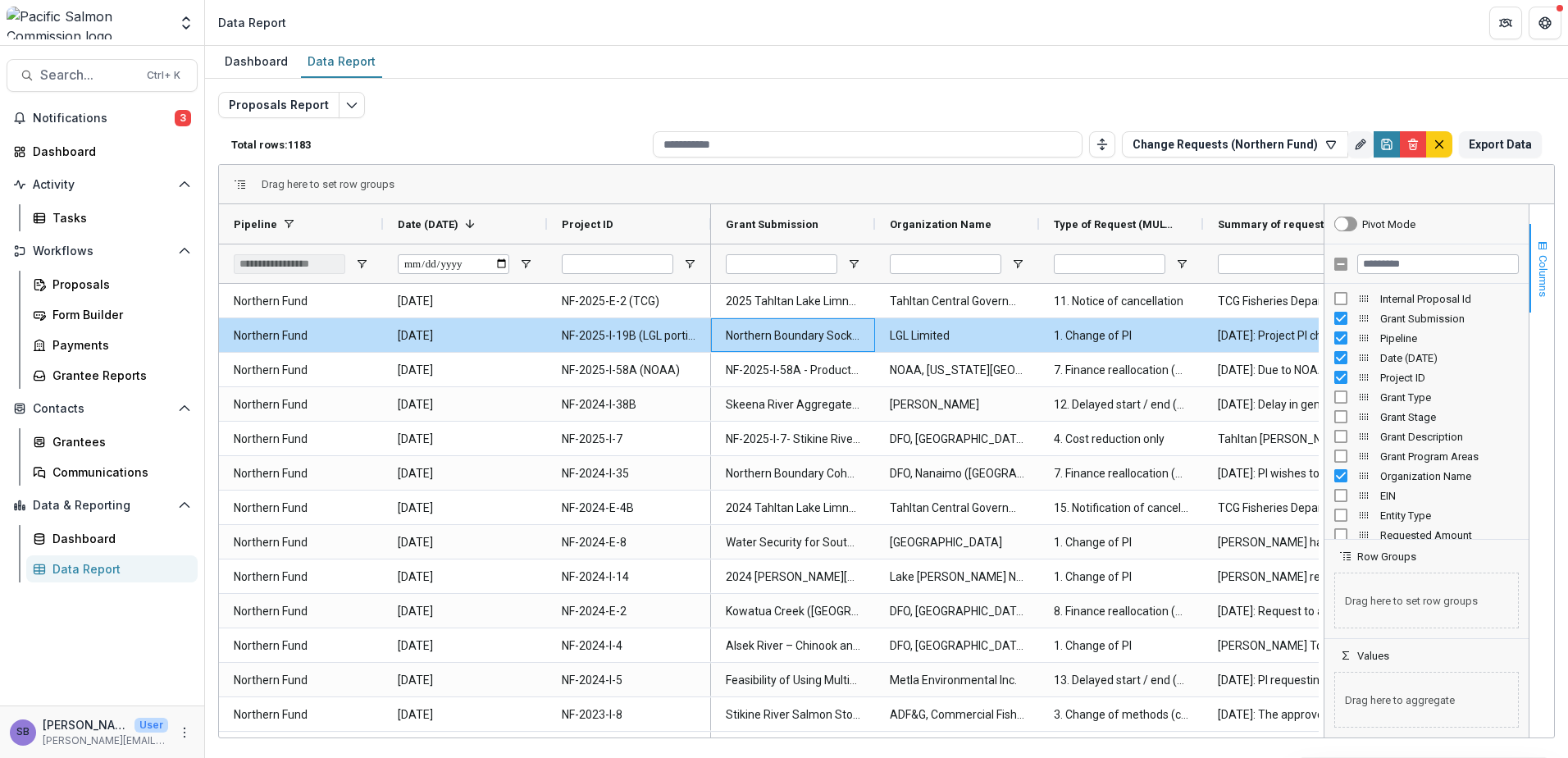
click at [1545, 248] on span "button" at bounding box center [1543, 246] width 13 height 13
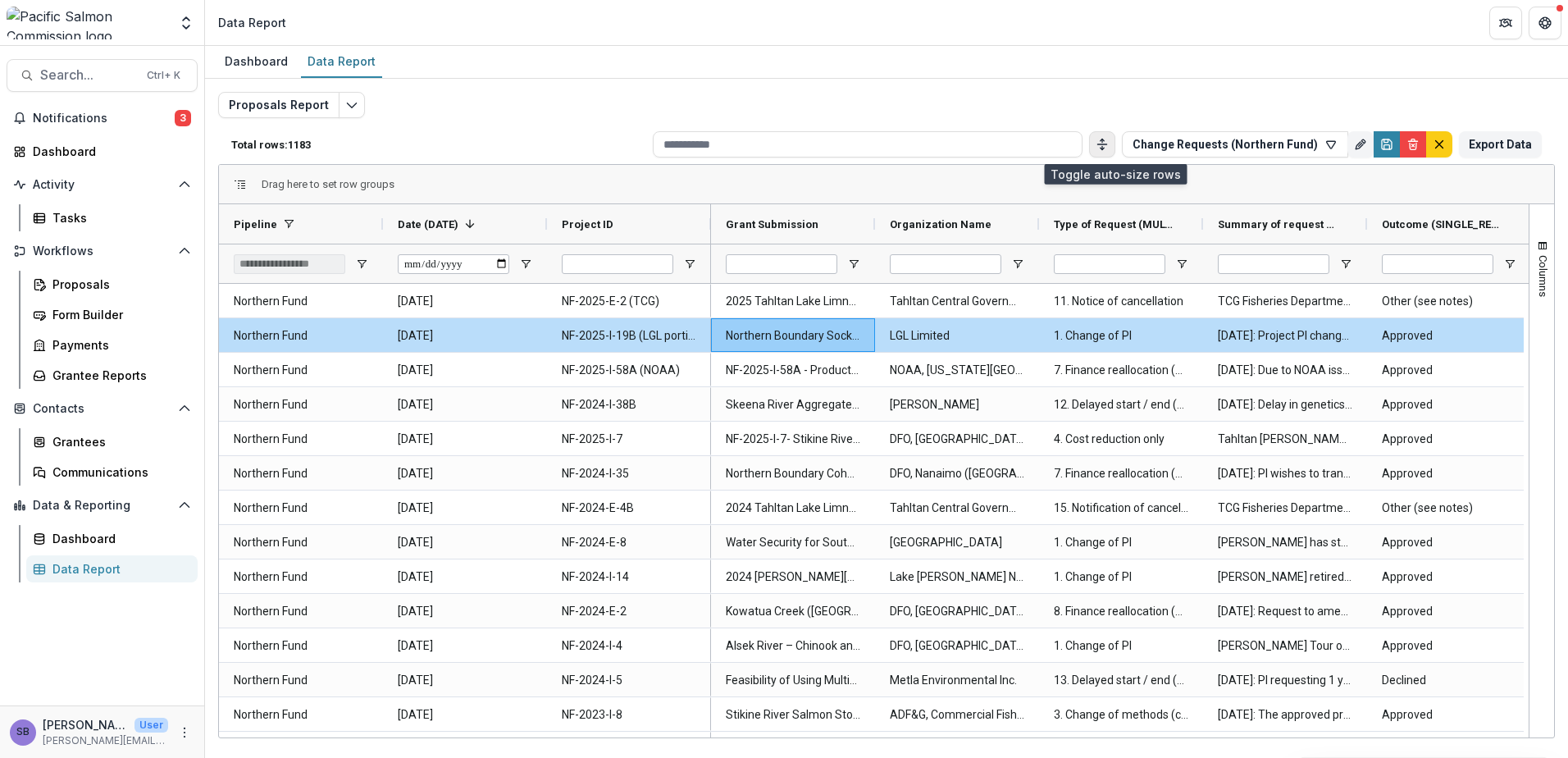
click at [1102, 140] on line "Toggle auto height" at bounding box center [1102, 141] width 0 height 3
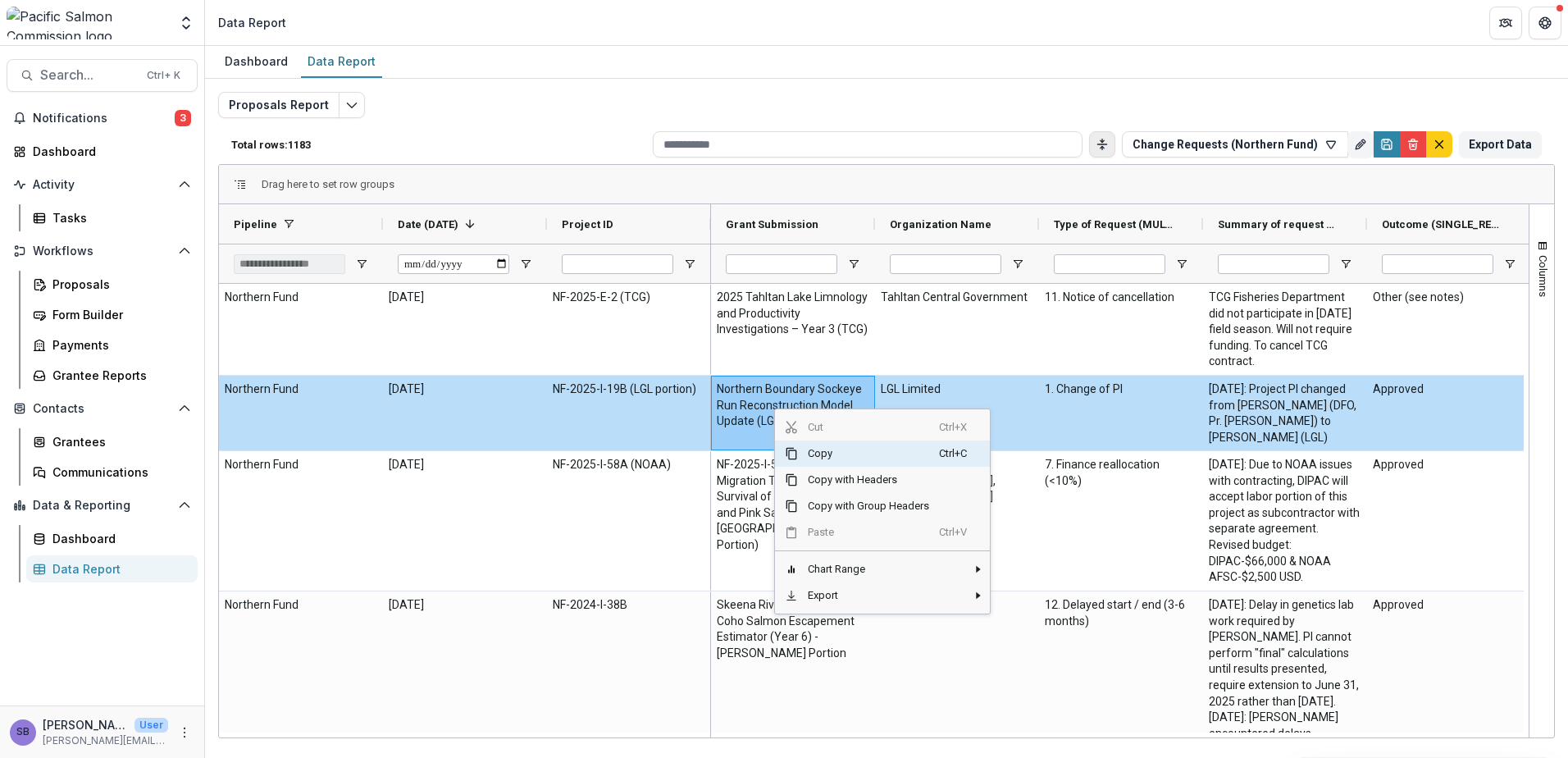
click at [865, 457] on span "Copy" at bounding box center [869, 454] width 141 height 27
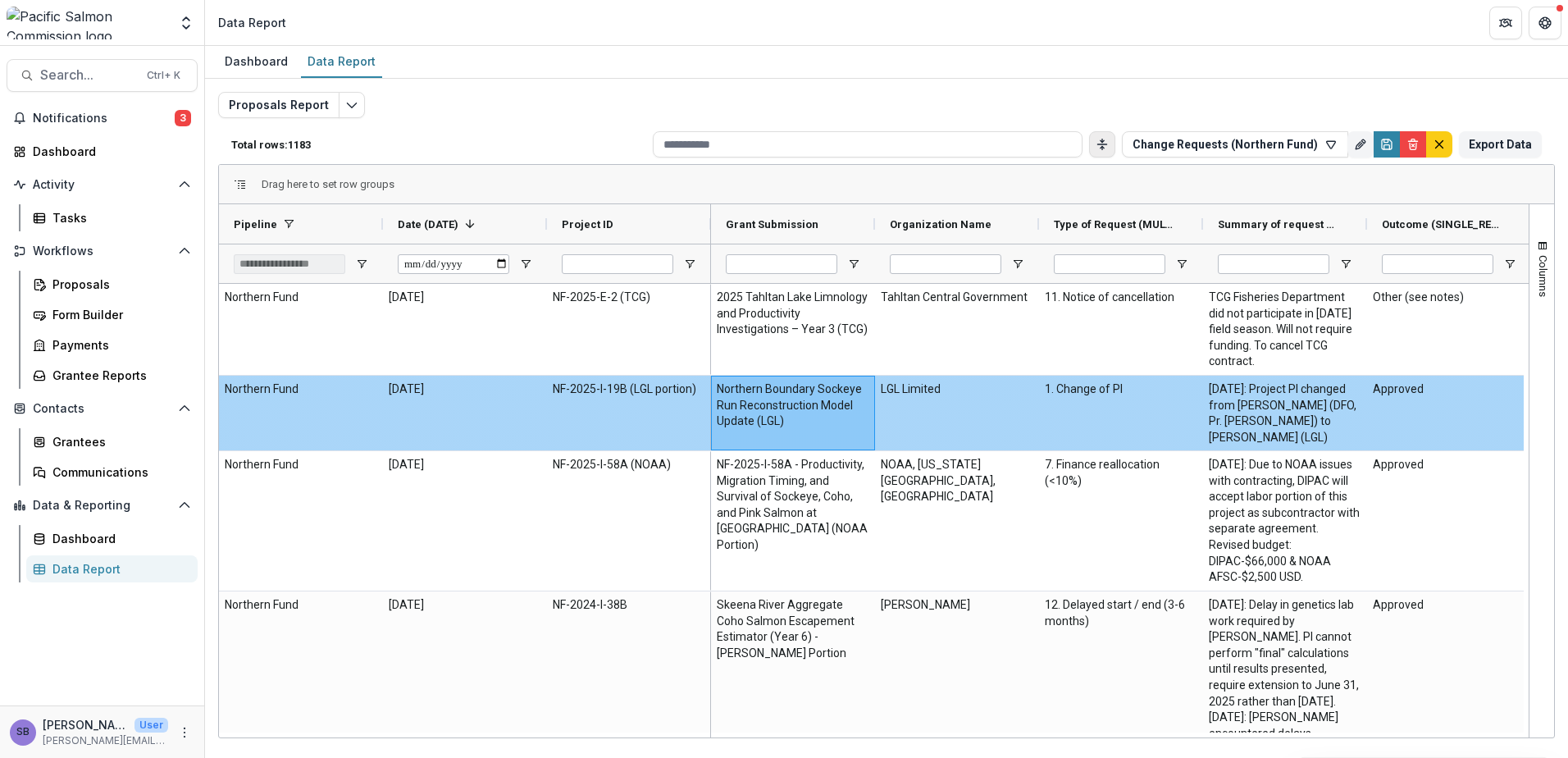
click at [1268, 422] on \(FORMATTED_TEXT\)-1074 "20-May-20: Project PI changed from Charmaine Carr- Harris (DFO, Pr. Rupert) to …" at bounding box center [1285, 412] width 153 height 64
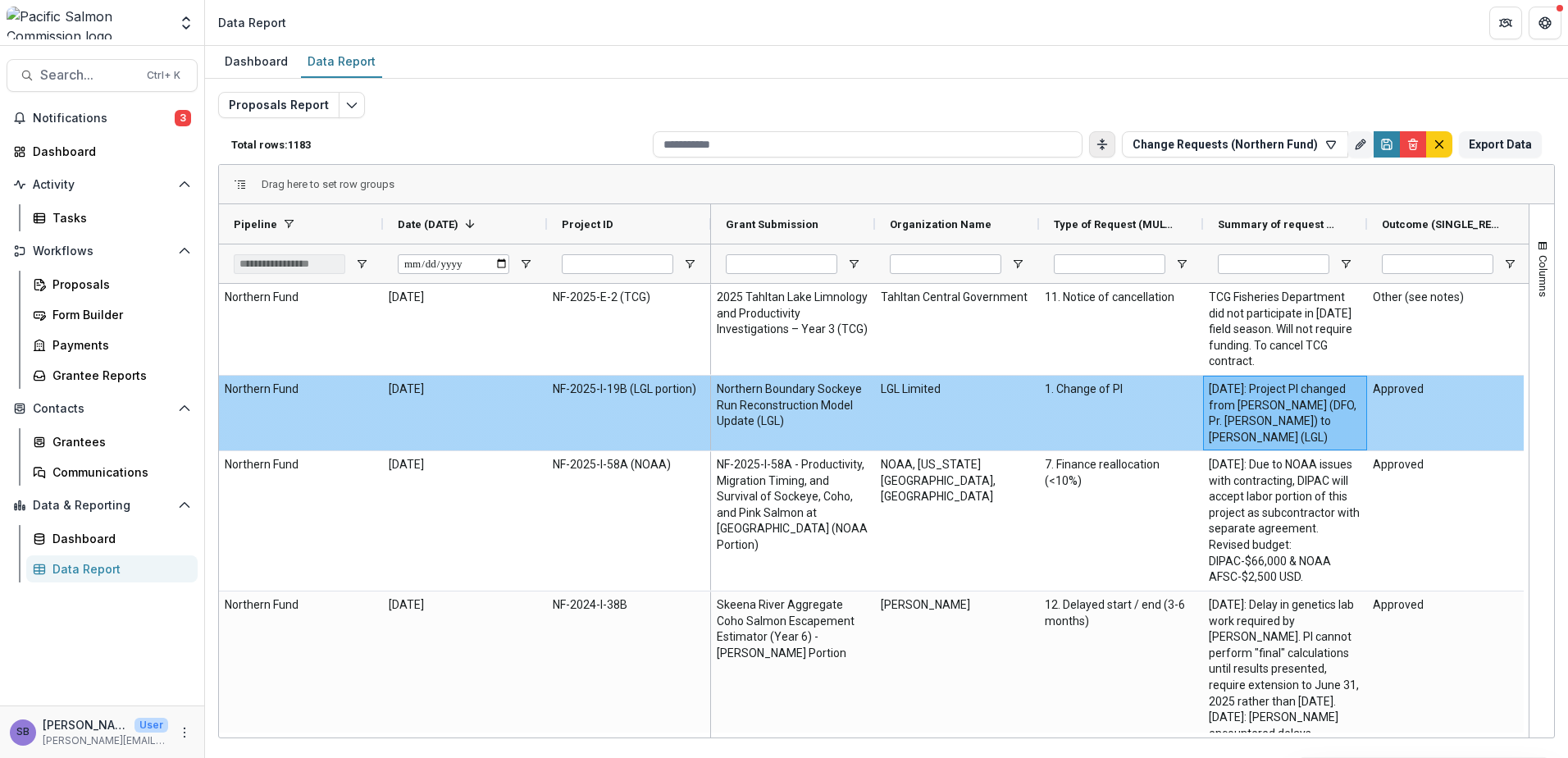
click at [1299, 397] on \(FORMATTED_TEXT\)-1074 "20-May-20: Project PI changed from Charmaine Carr- Harris (DFO, Pr. Rupert) to …" at bounding box center [1285, 412] width 153 height 64
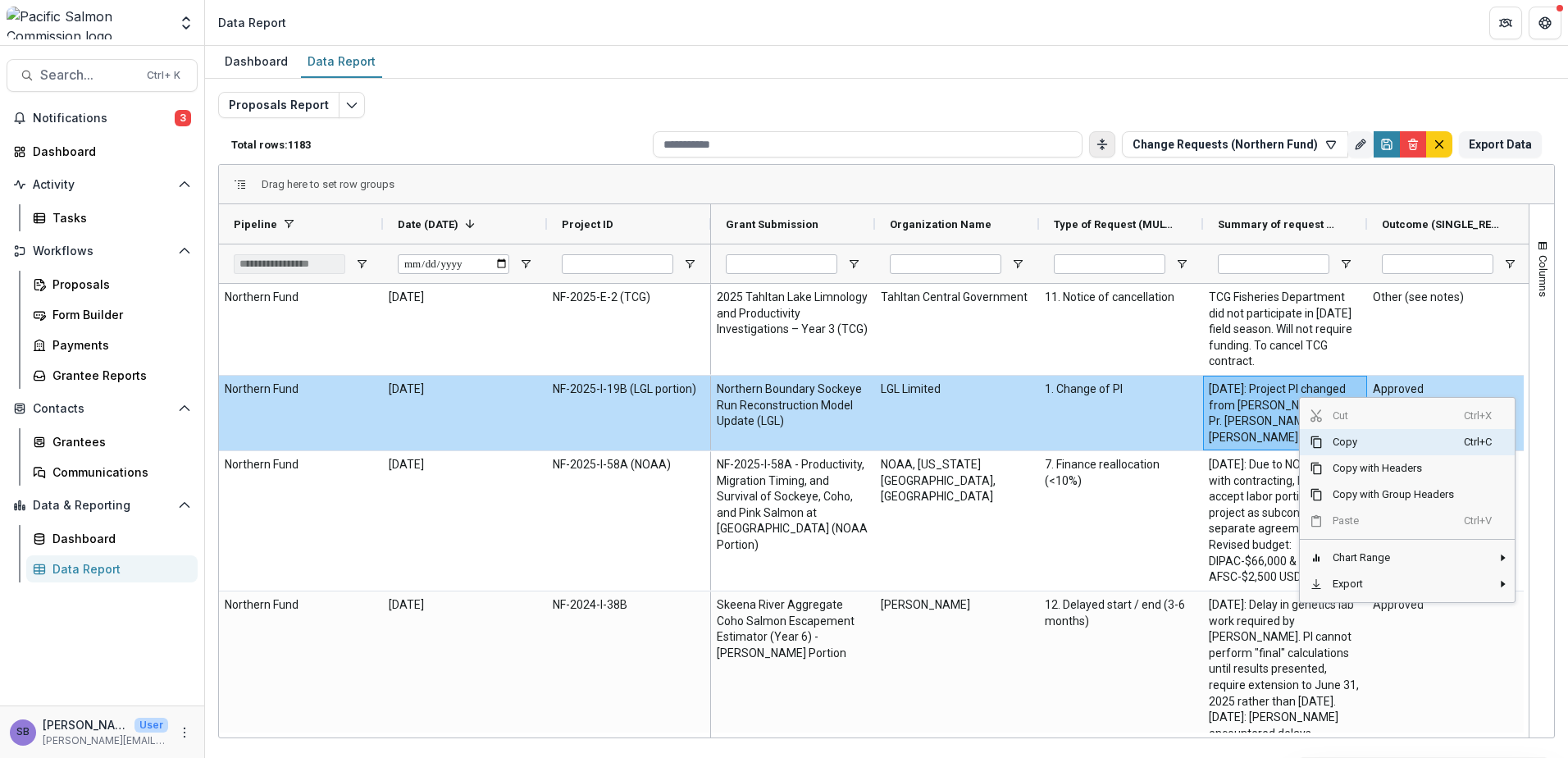
click at [1349, 442] on span "Copy" at bounding box center [1393, 442] width 141 height 27
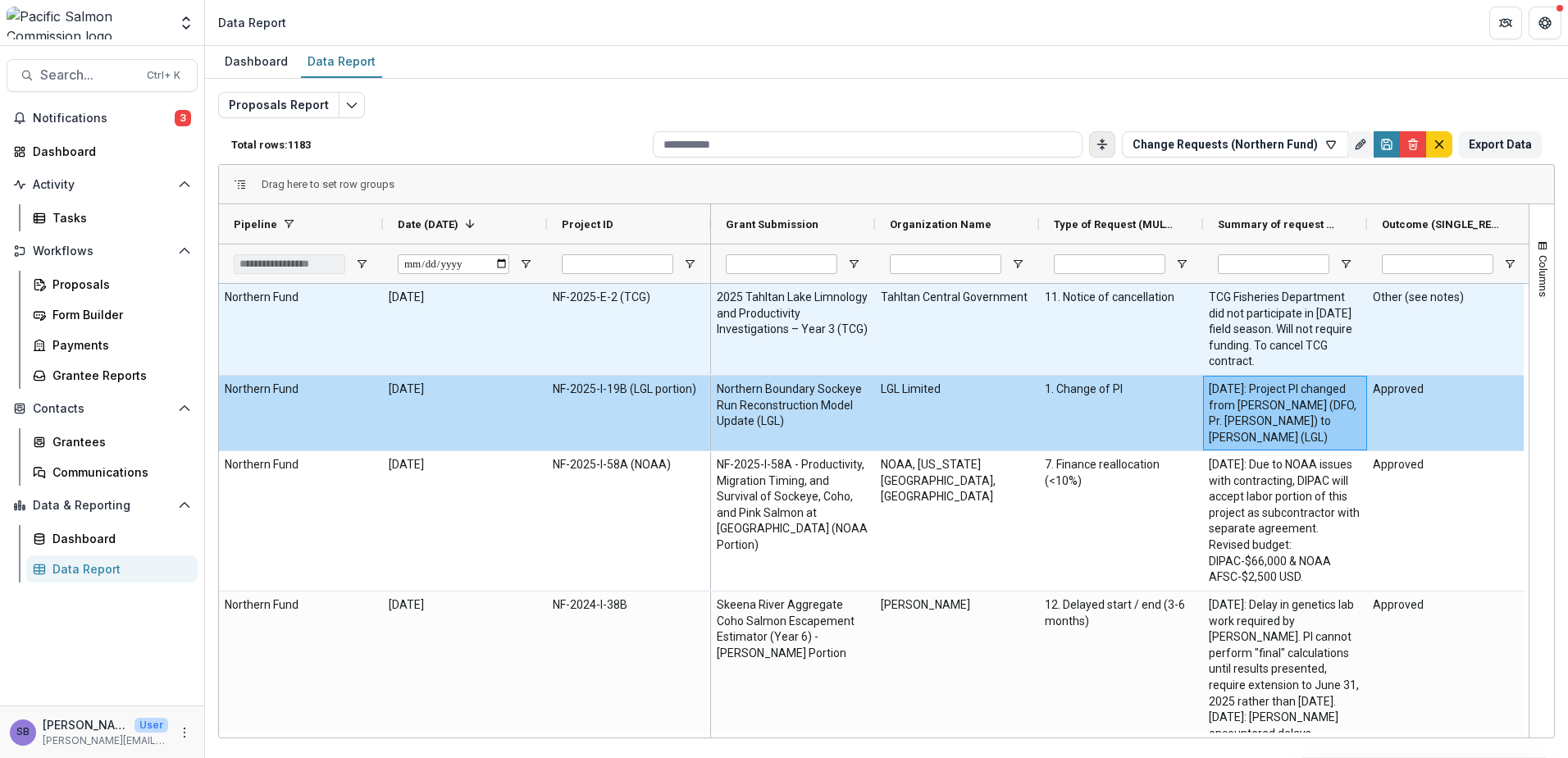
click at [1310, 332] on \(FORMATTED_TEXT\)-1065 "TCG Fisheries Department did not participate in 2025 field season. Will not req…" at bounding box center [1285, 330] width 153 height 81
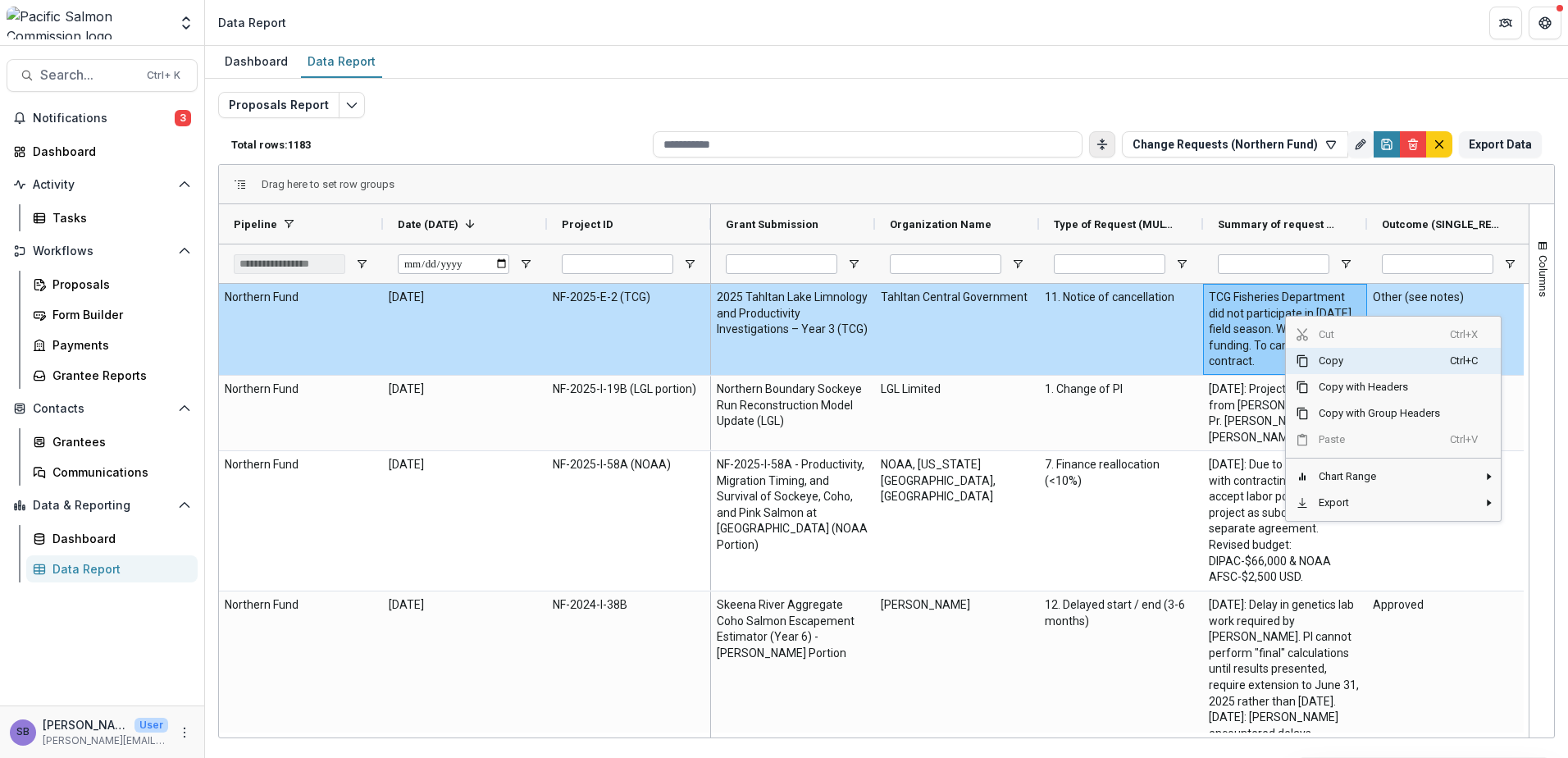
click at [1350, 362] on span "Copy" at bounding box center [1380, 361] width 141 height 27
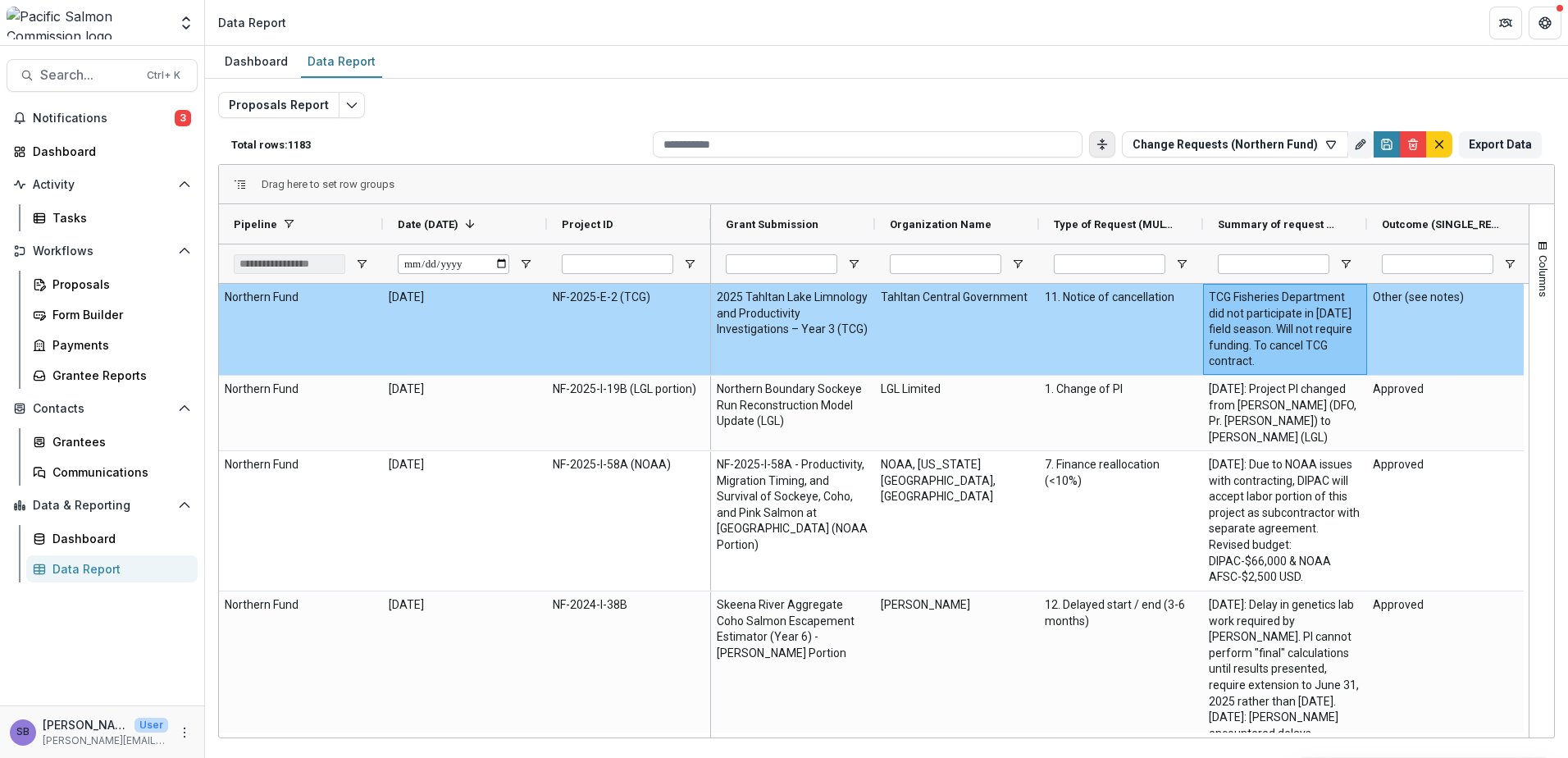
click at [616, 299] on ID-1070 "NF-2025-E-2 (TCG)" at bounding box center [629, 297] width 153 height 16
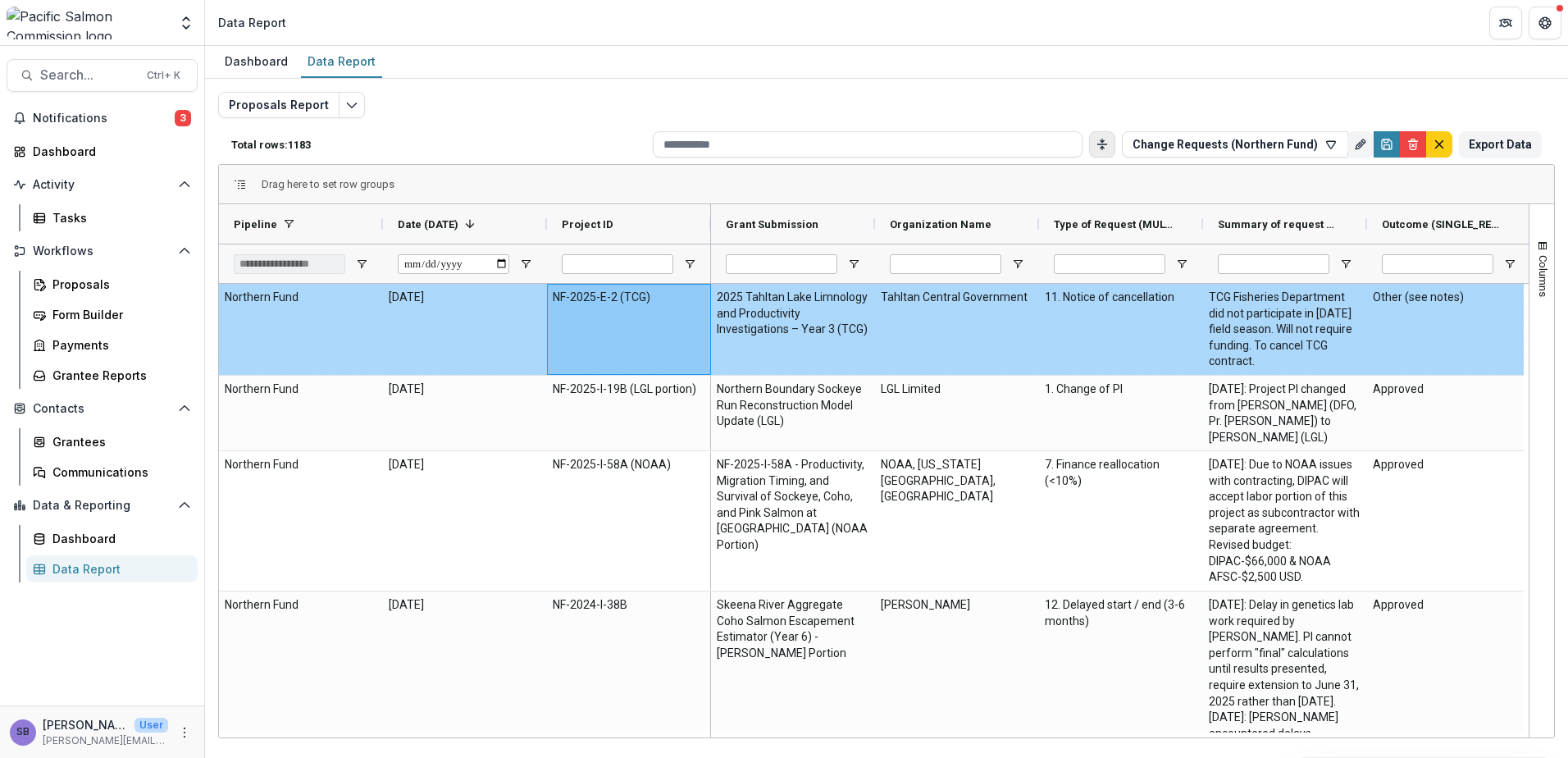
click at [789, 323] on Submission-1062 "2025 Tahltan Lake Limnology and Productivity Investigations – Year 3 (TCG)" at bounding box center [793, 313] width 153 height 48
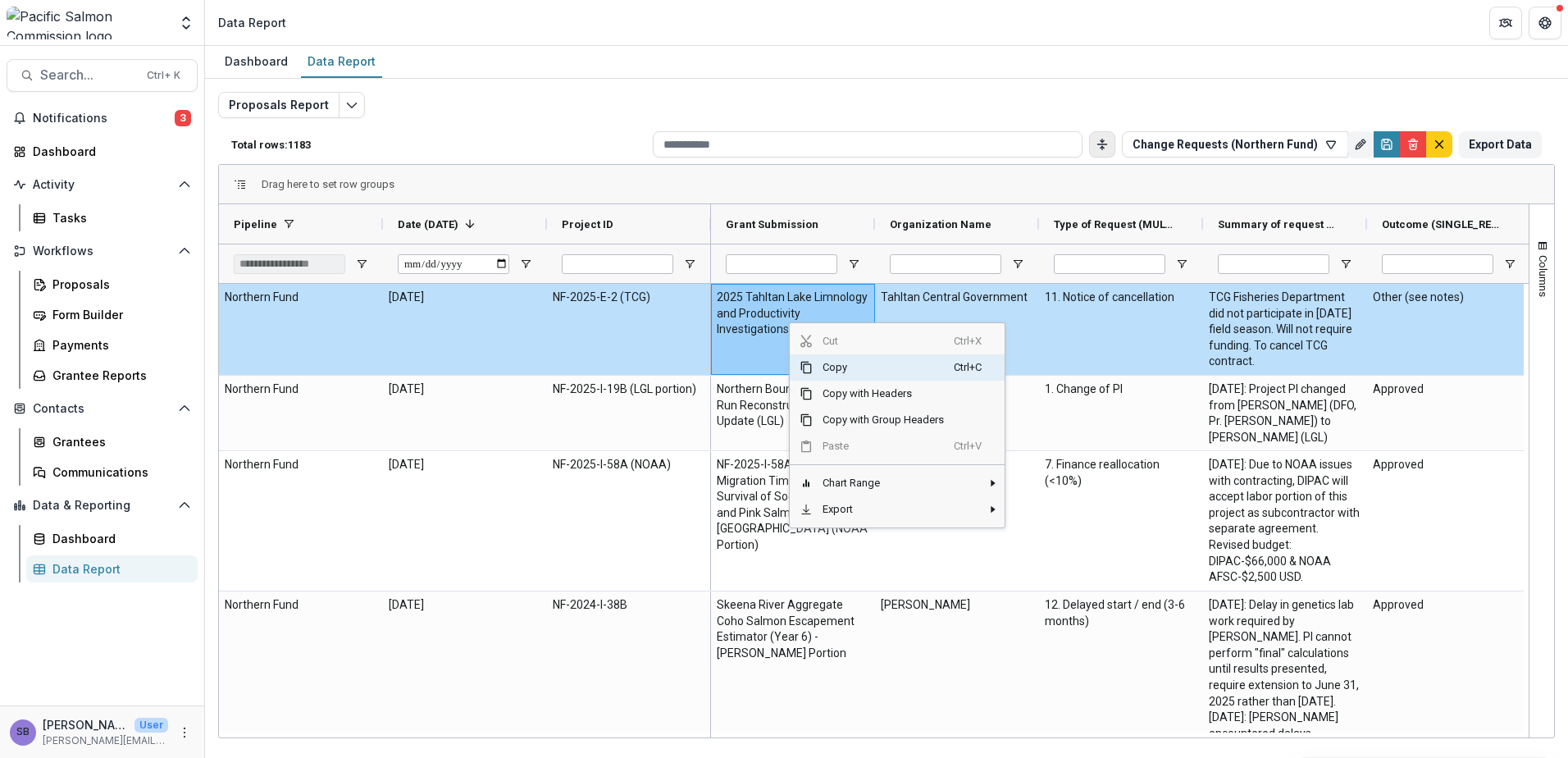
click at [866, 364] on span "Copy" at bounding box center [883, 368] width 141 height 27
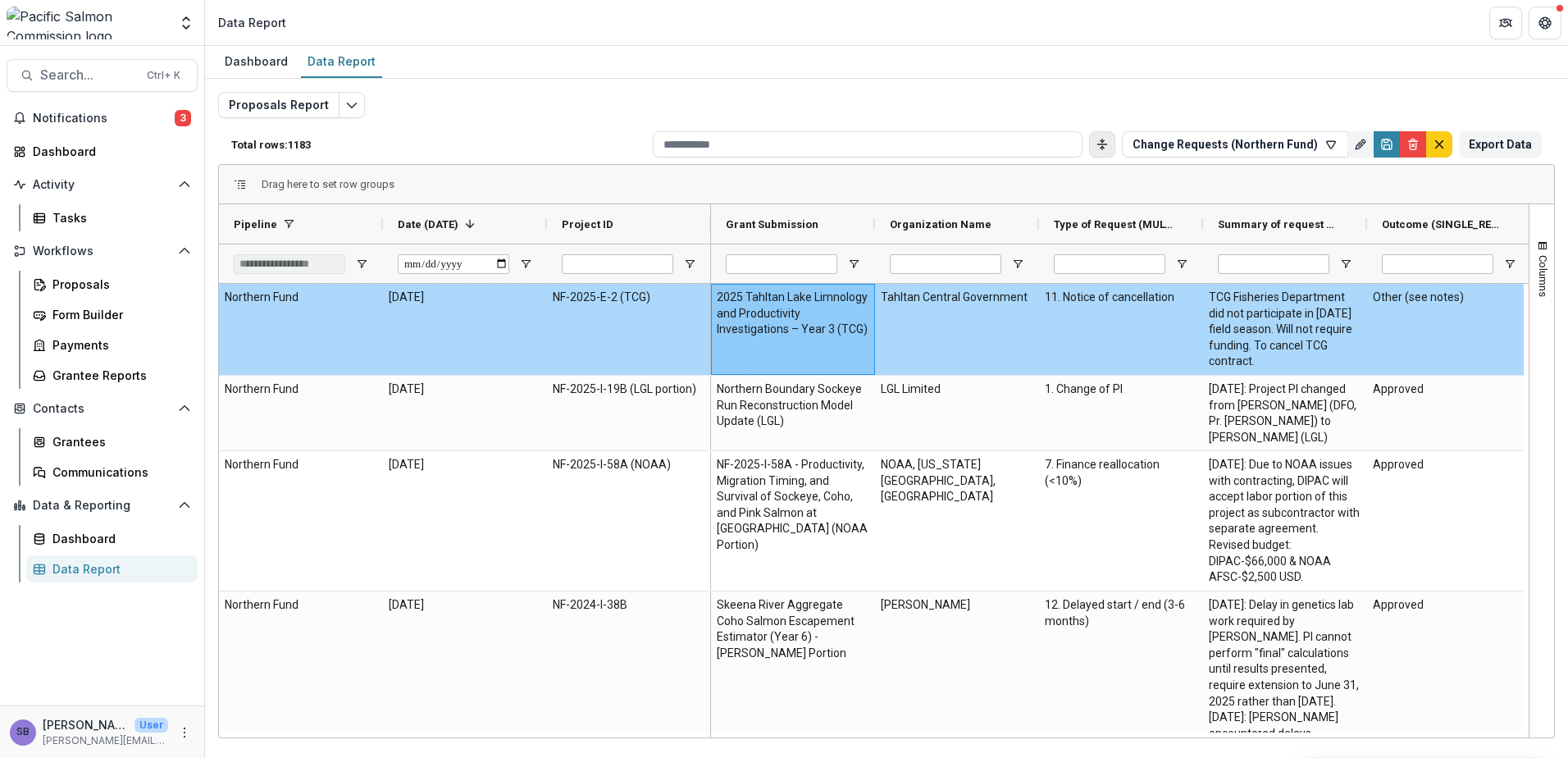
click at [593, 300] on ID-1070 "NF-2025-E-2 (TCG)" at bounding box center [629, 297] width 153 height 16
click at [615, 301] on ID-1070 "NF-2025-E-2 (TCG)" at bounding box center [629, 297] width 153 height 16
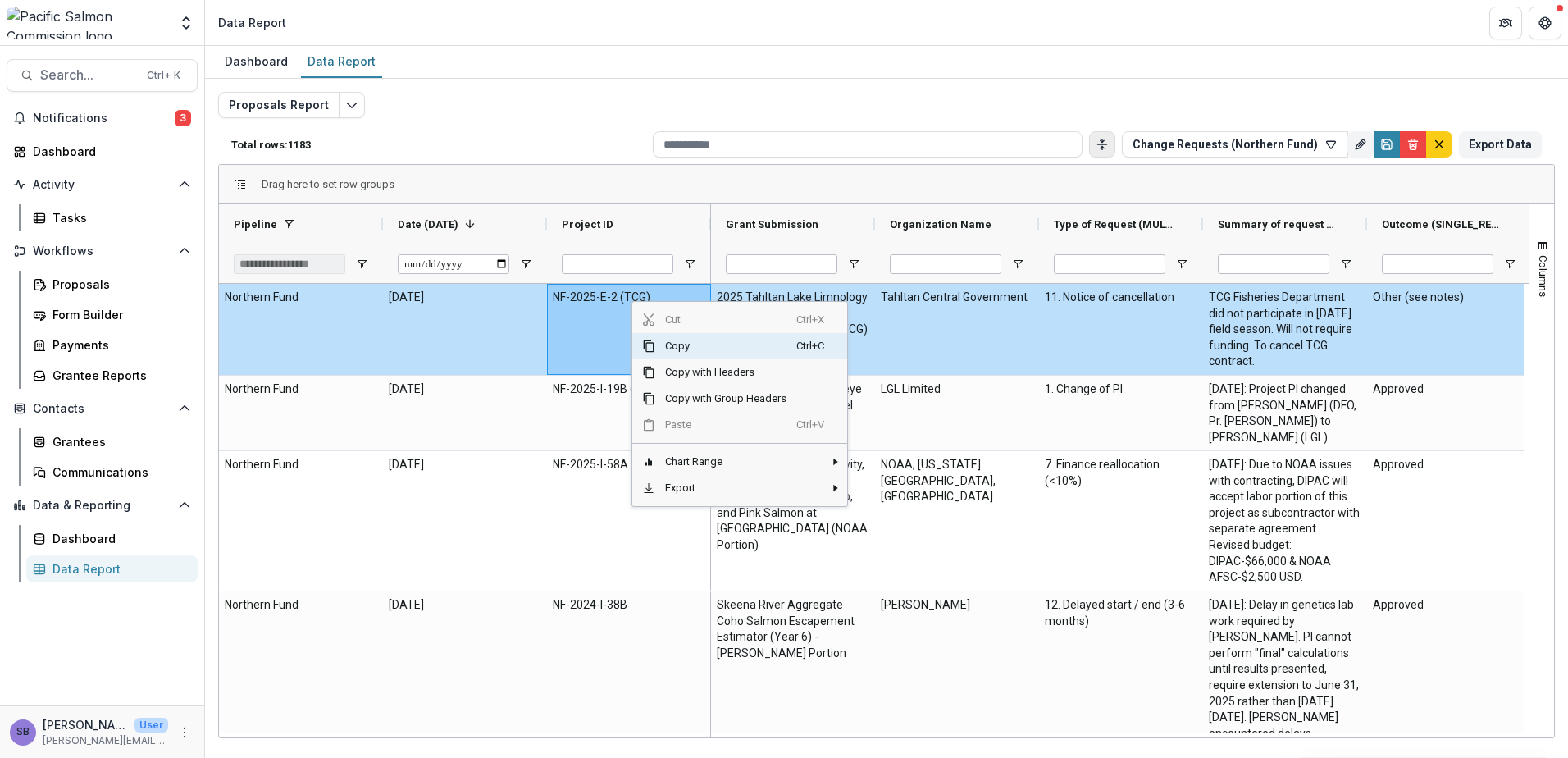
click at [703, 350] on span "Copy" at bounding box center [726, 346] width 141 height 27
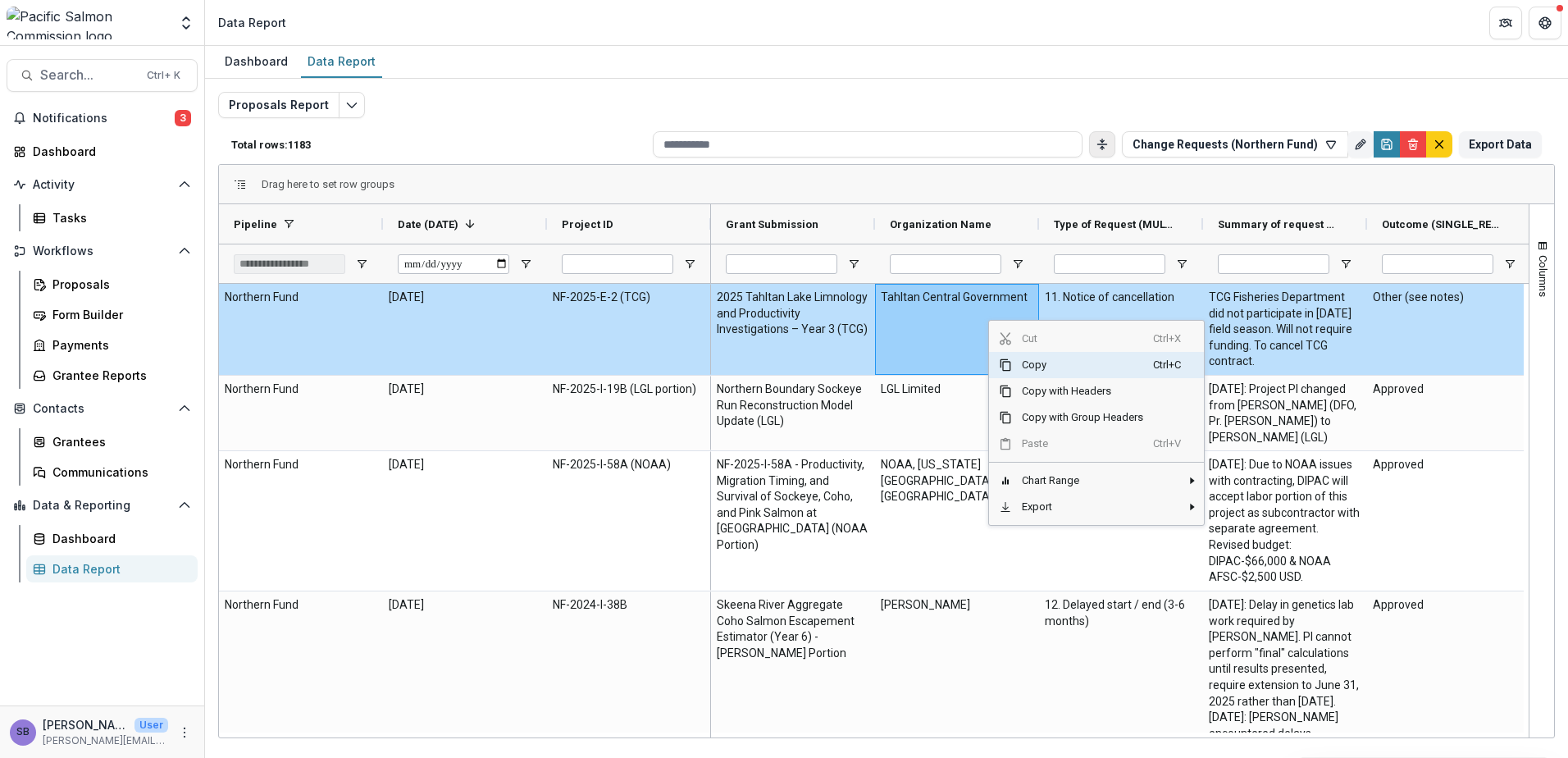
click at [1042, 370] on span "Copy" at bounding box center [1082, 365] width 141 height 27
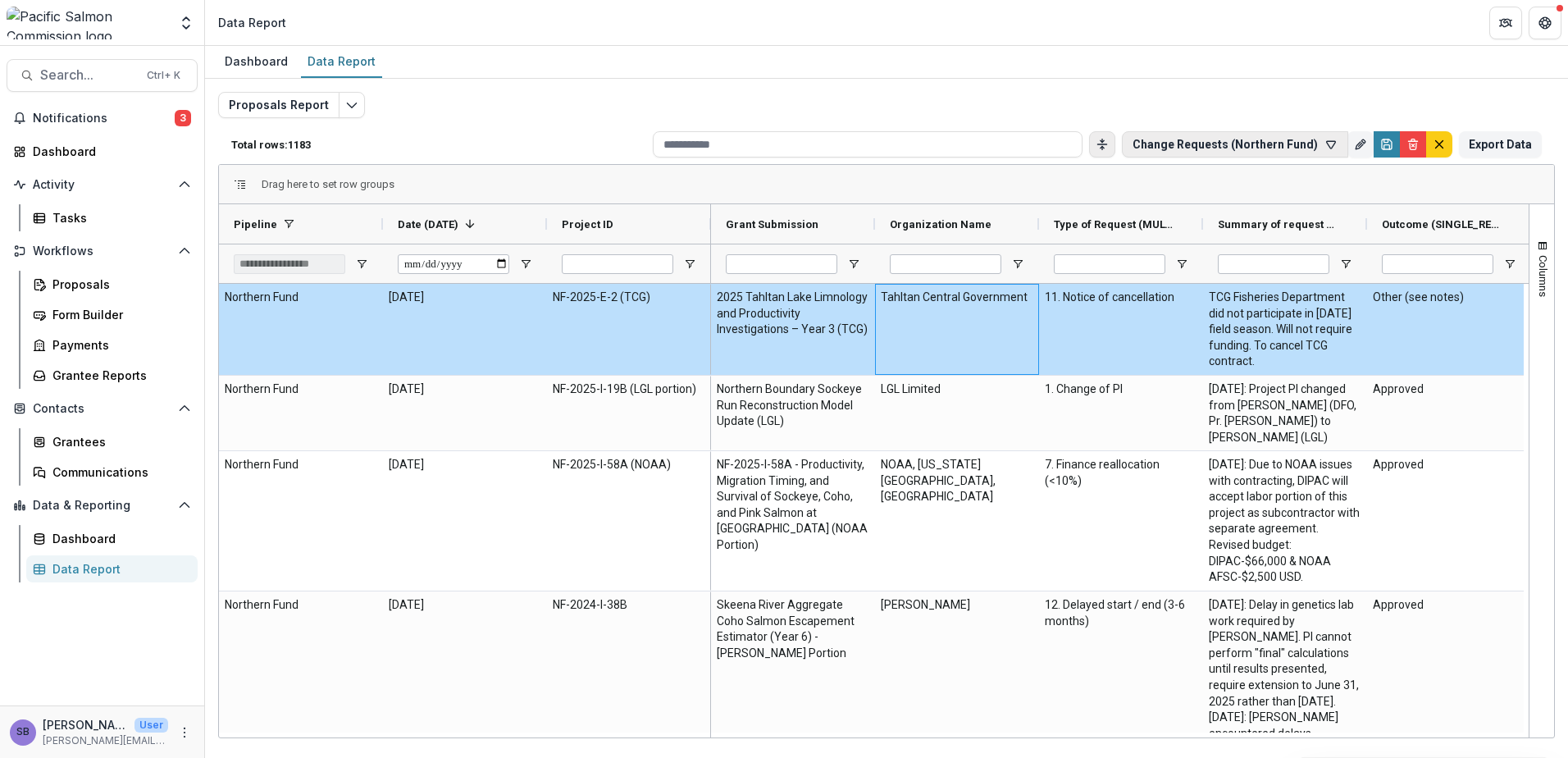
click at [1340, 145] on button "Change Requests (Northern Fund)" at bounding box center [1235, 144] width 226 height 27
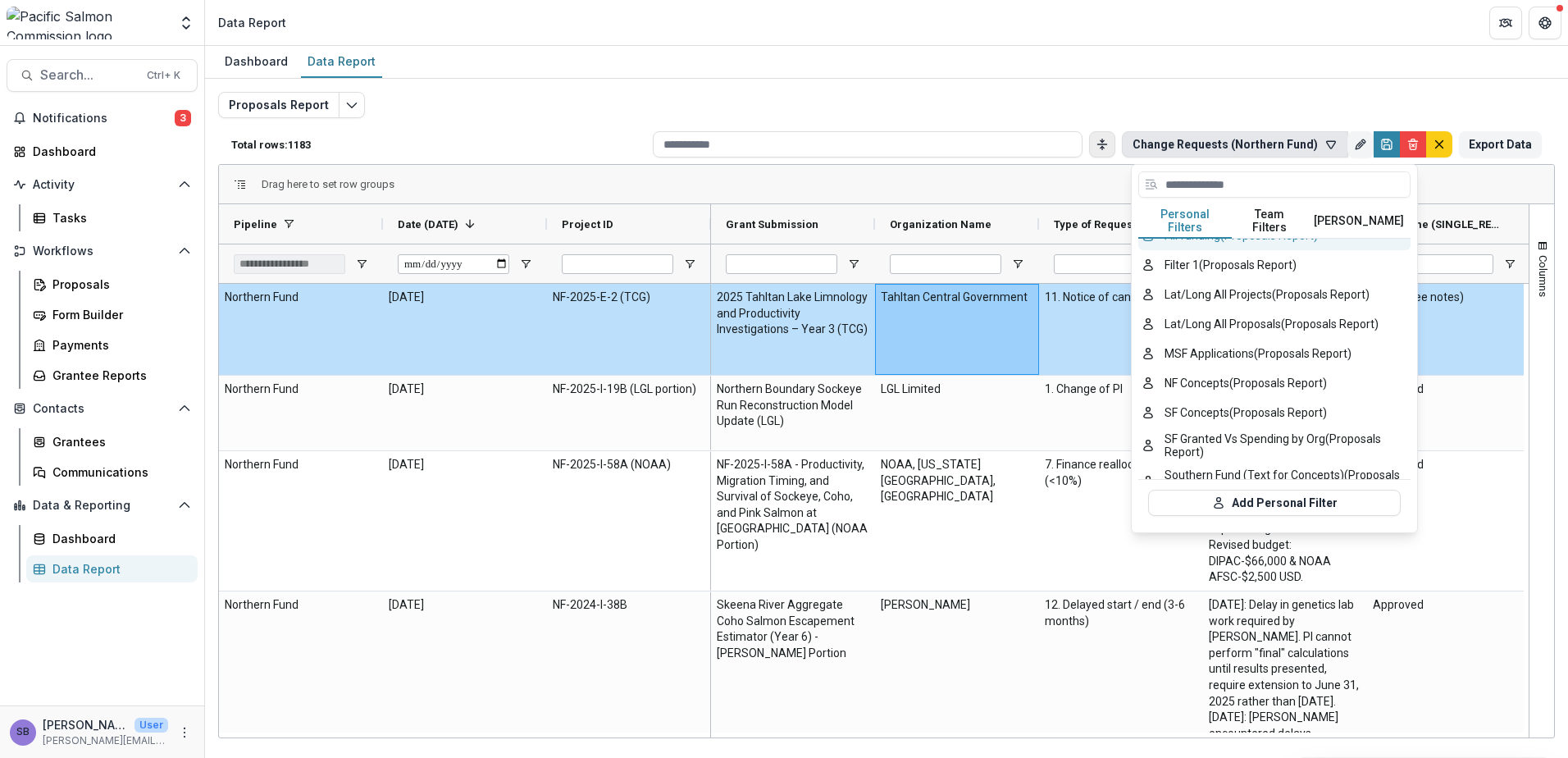
scroll to position [109, 0]
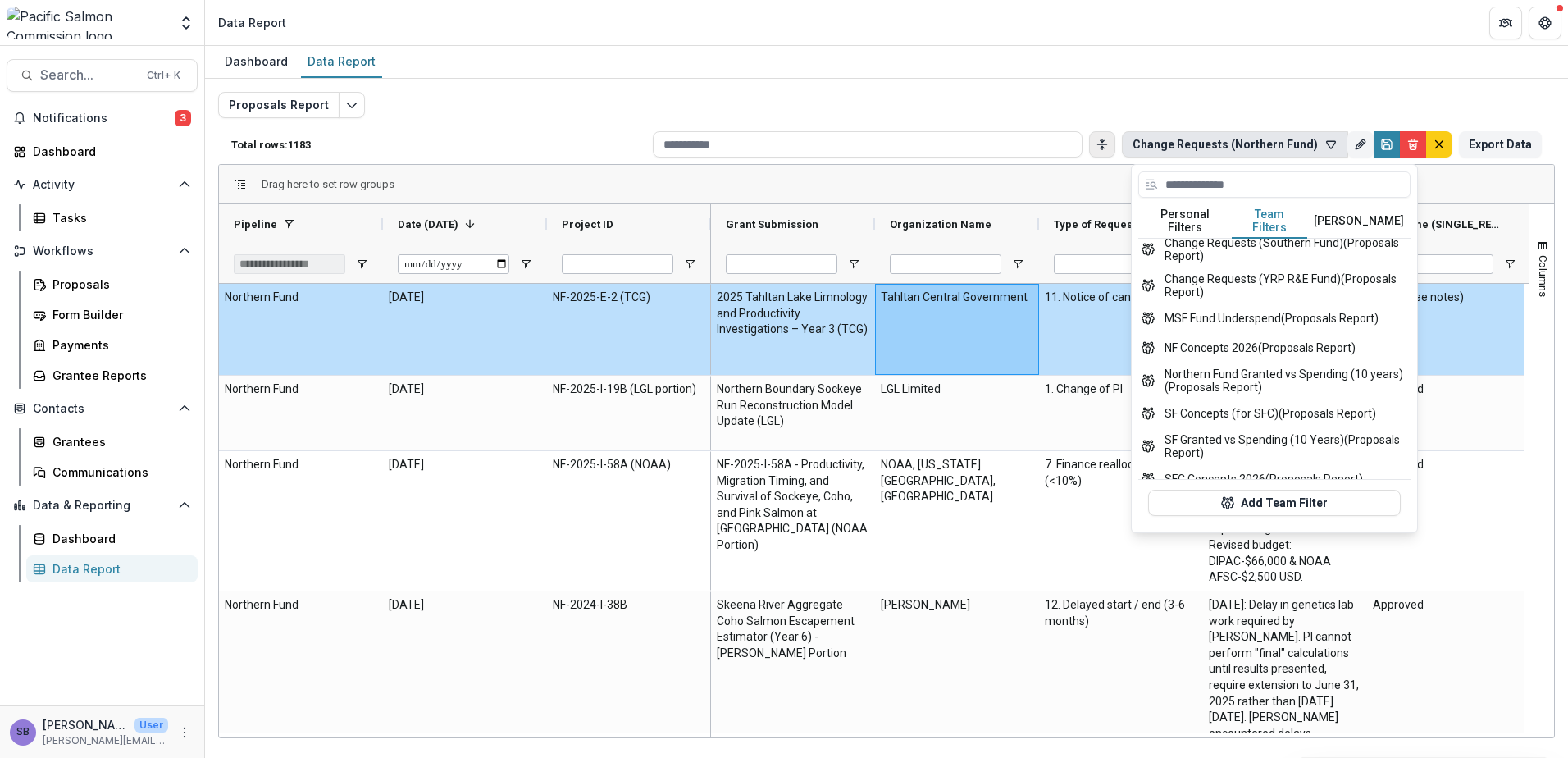
click at [1266, 210] on button "Team Filters" at bounding box center [1269, 221] width 75 height 34
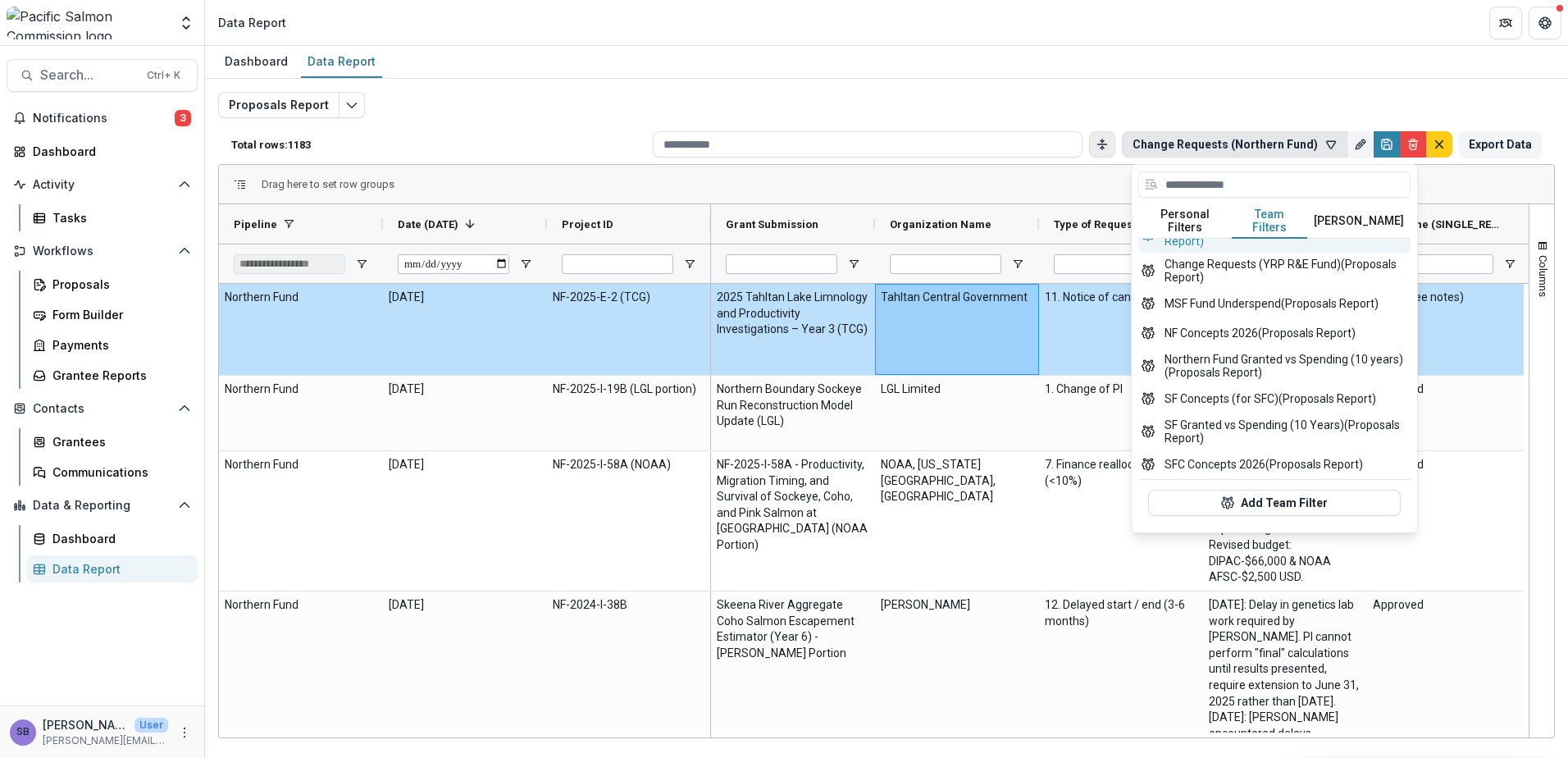
scroll to position [153, 0]
click at [1300, 348] on button "Northern Fund Granted vs Spending (10 years) (Proposals Report)" at bounding box center [1274, 366] width 273 height 36
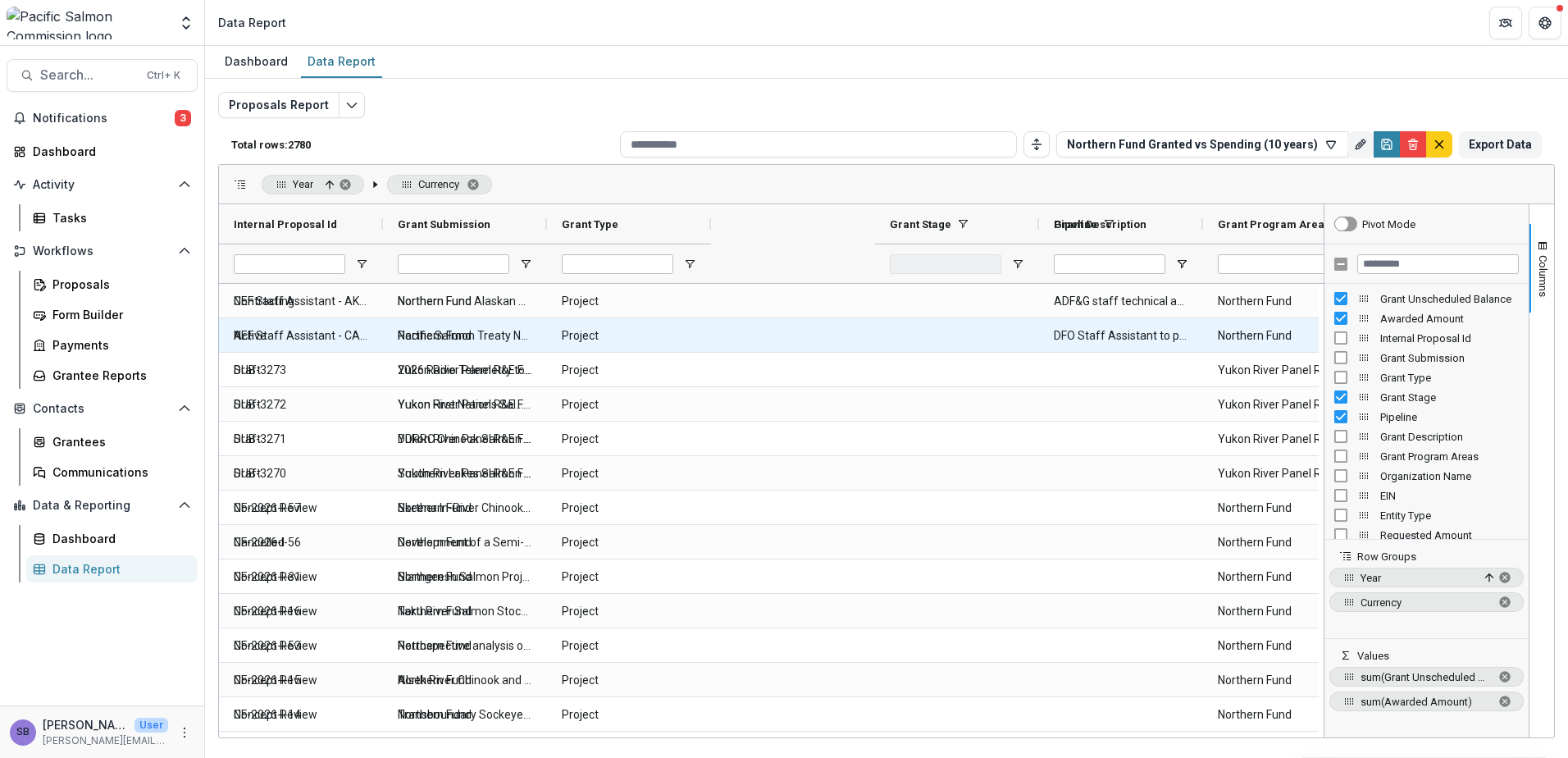
type input "**********"
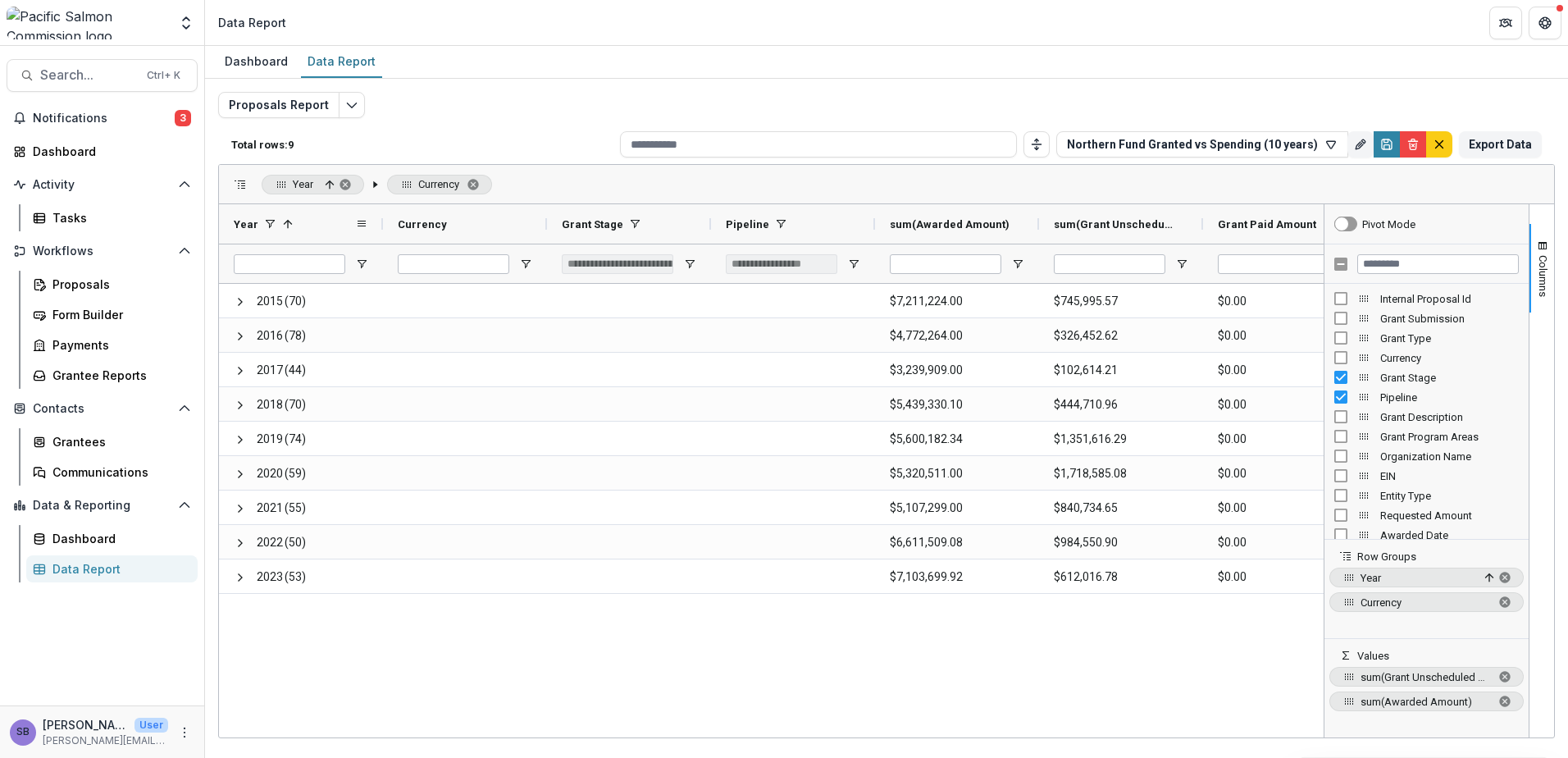
click at [327, 227] on div "Year 1" at bounding box center [295, 223] width 122 height 31
click at [357, 264] on span "Open Filter Menu" at bounding box center [362, 264] width 13 height 13
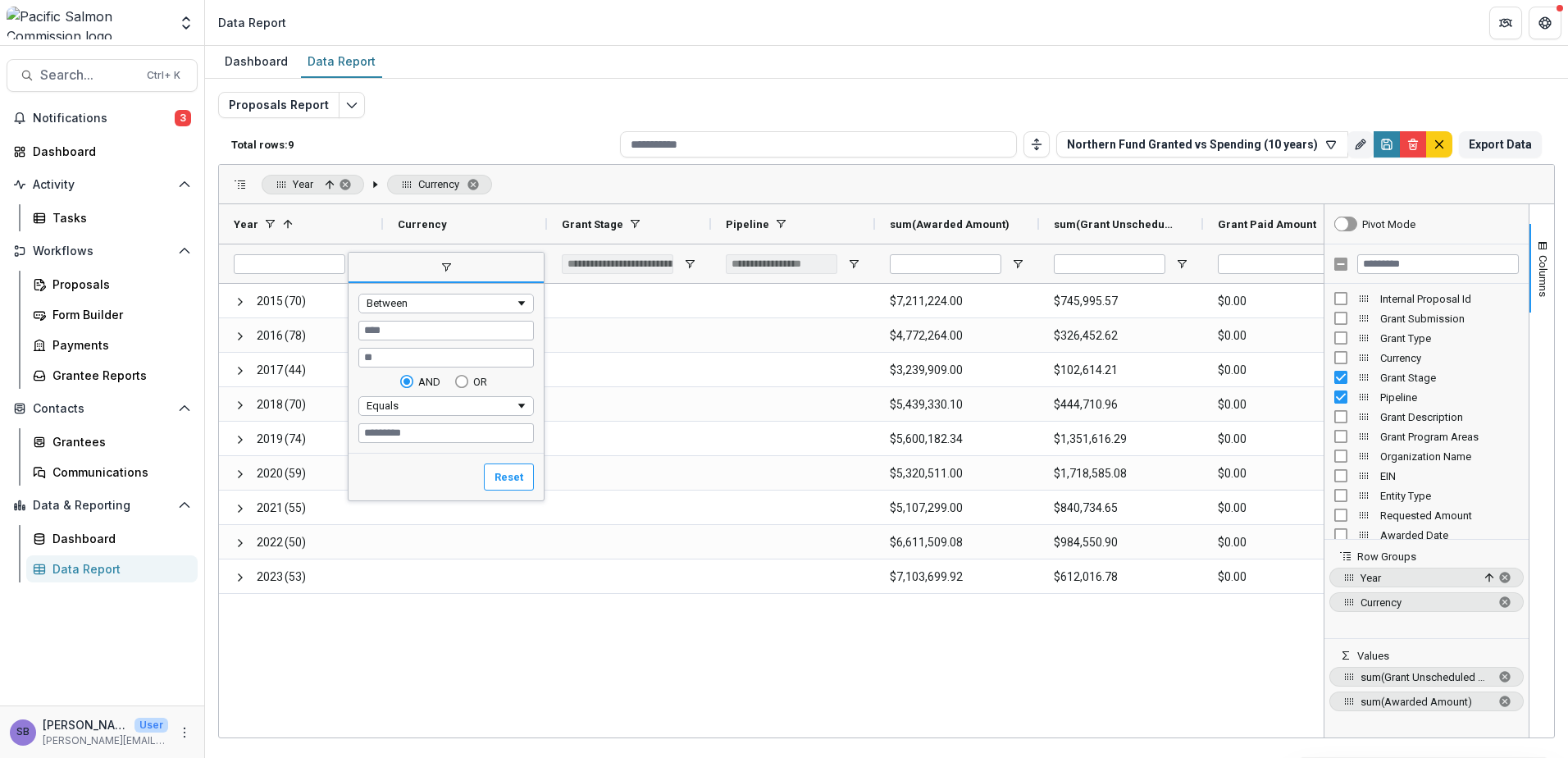
type input "***"
type input "********"
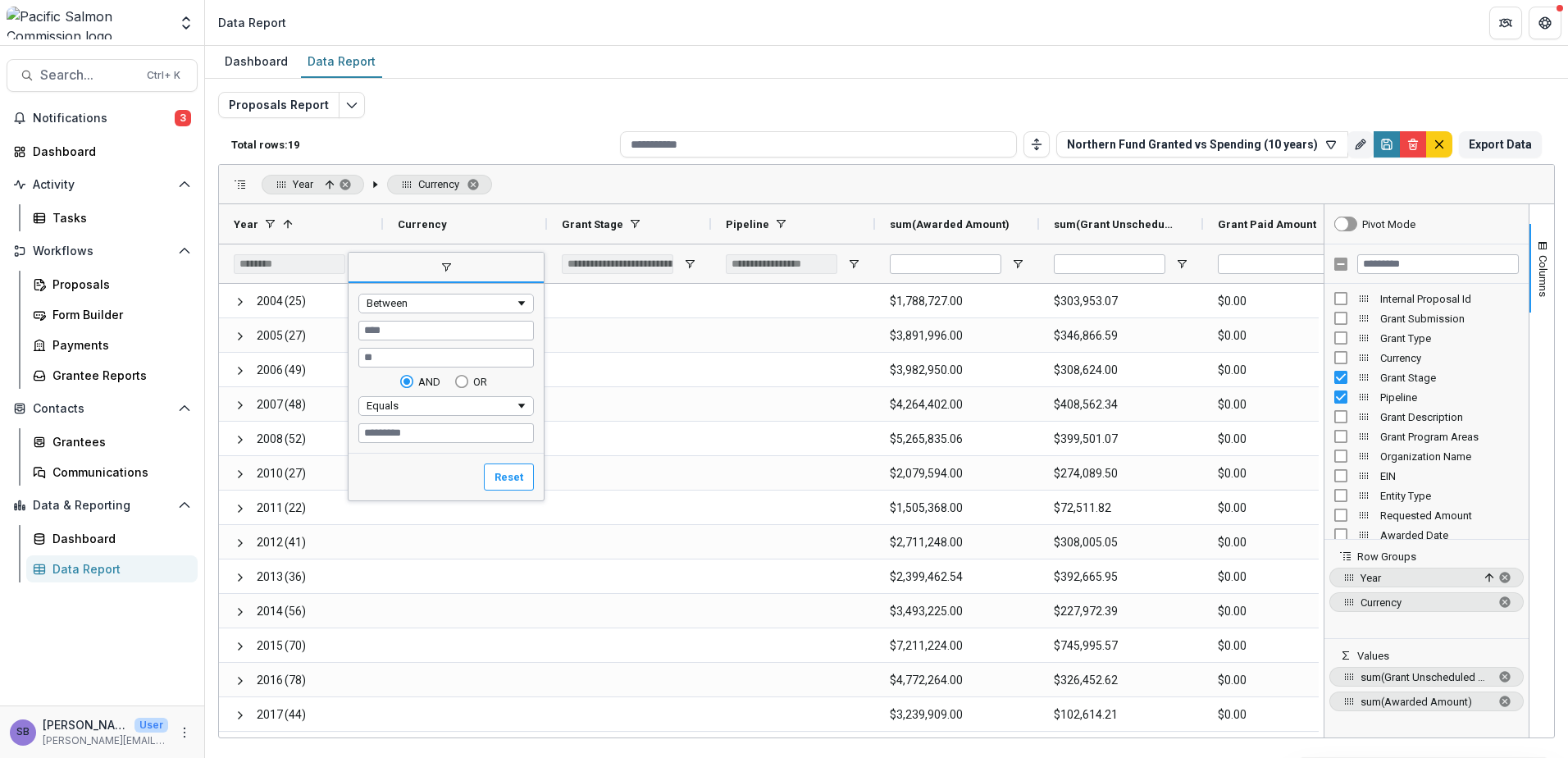
type input "****"
type input "*********"
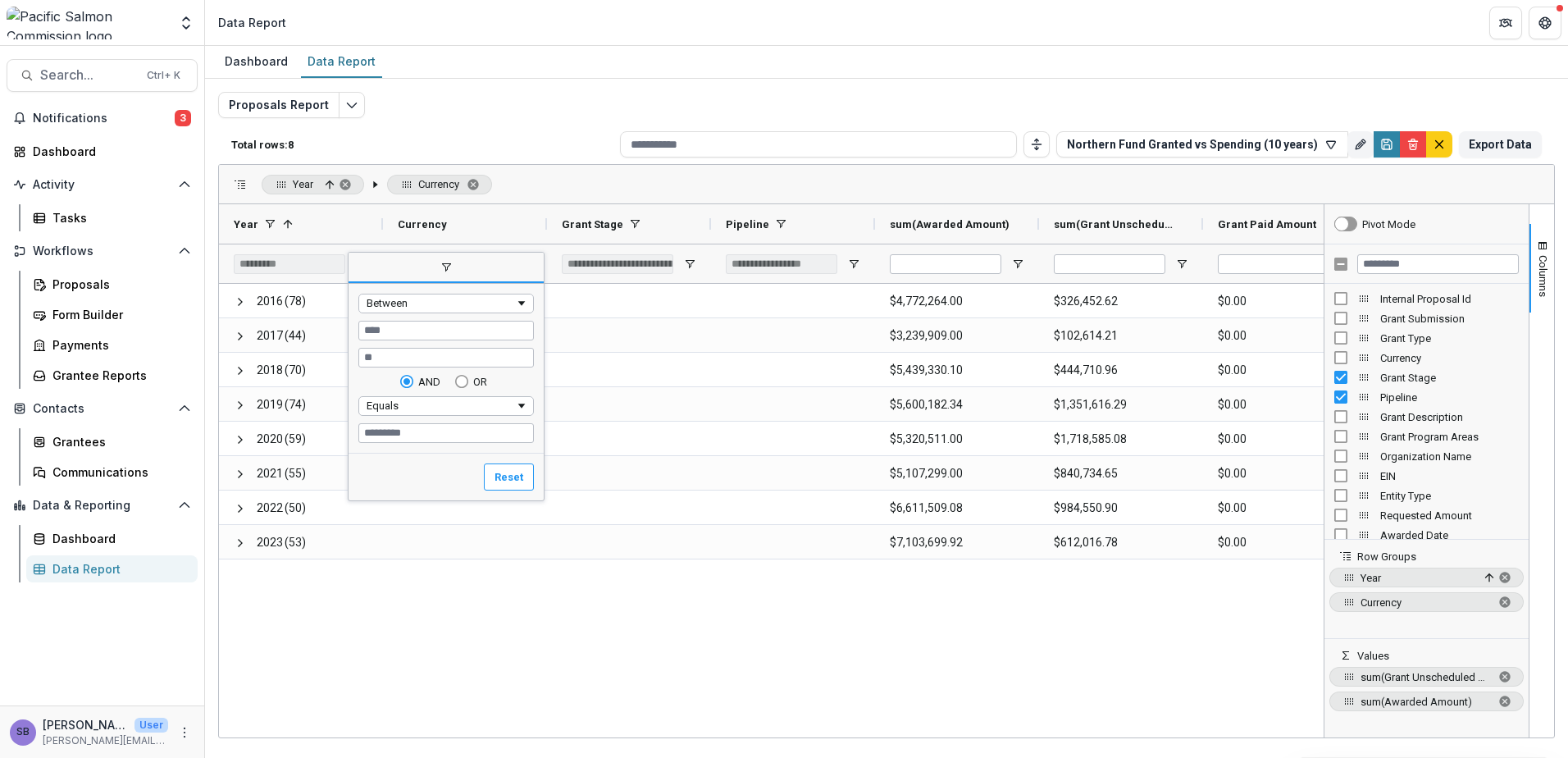
type input "****"
type input "*********"
click at [417, 361] on input "****" at bounding box center [446, 357] width 176 height 20
type input "****"
type input "*********"
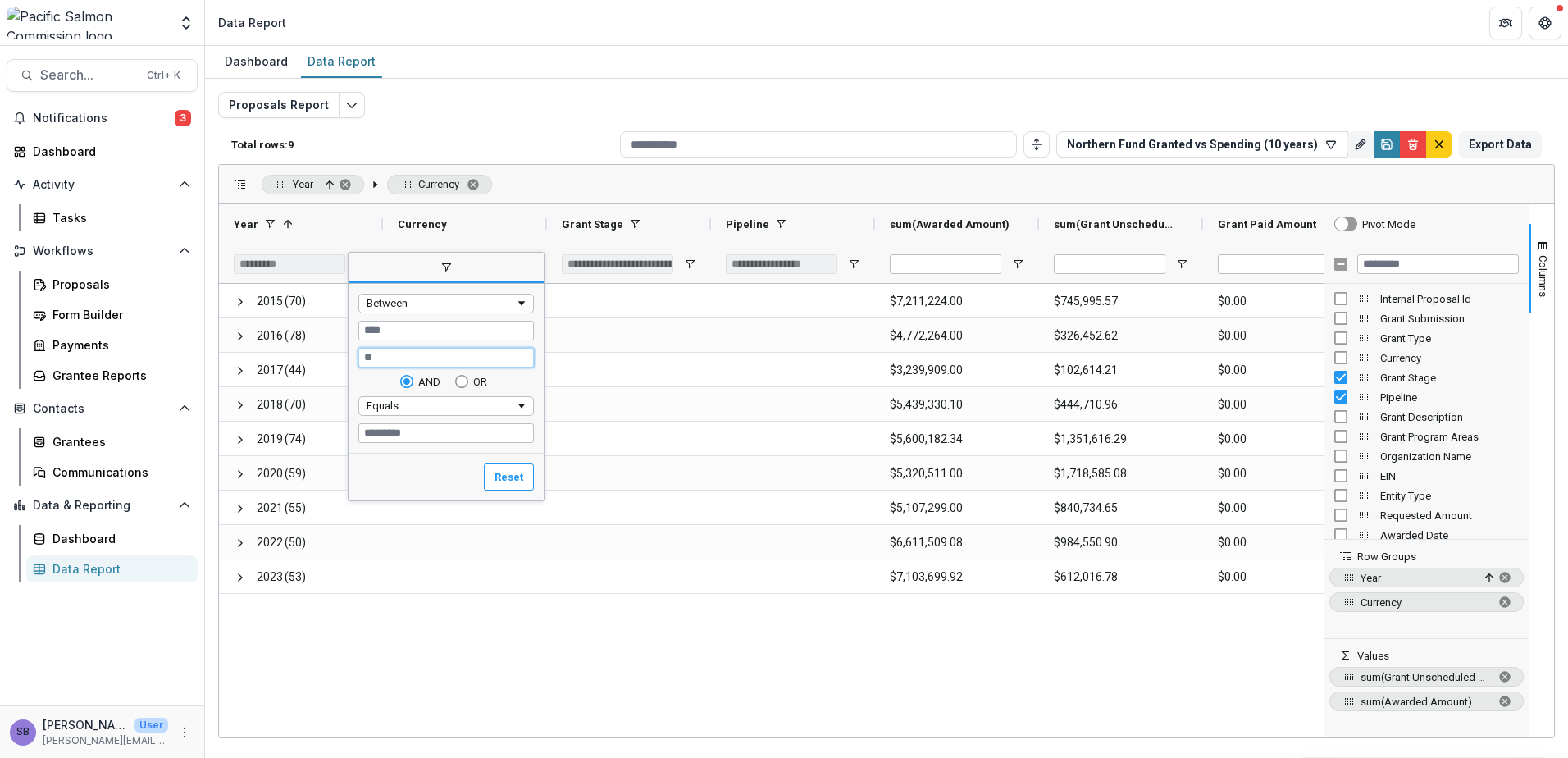
type input "**********"
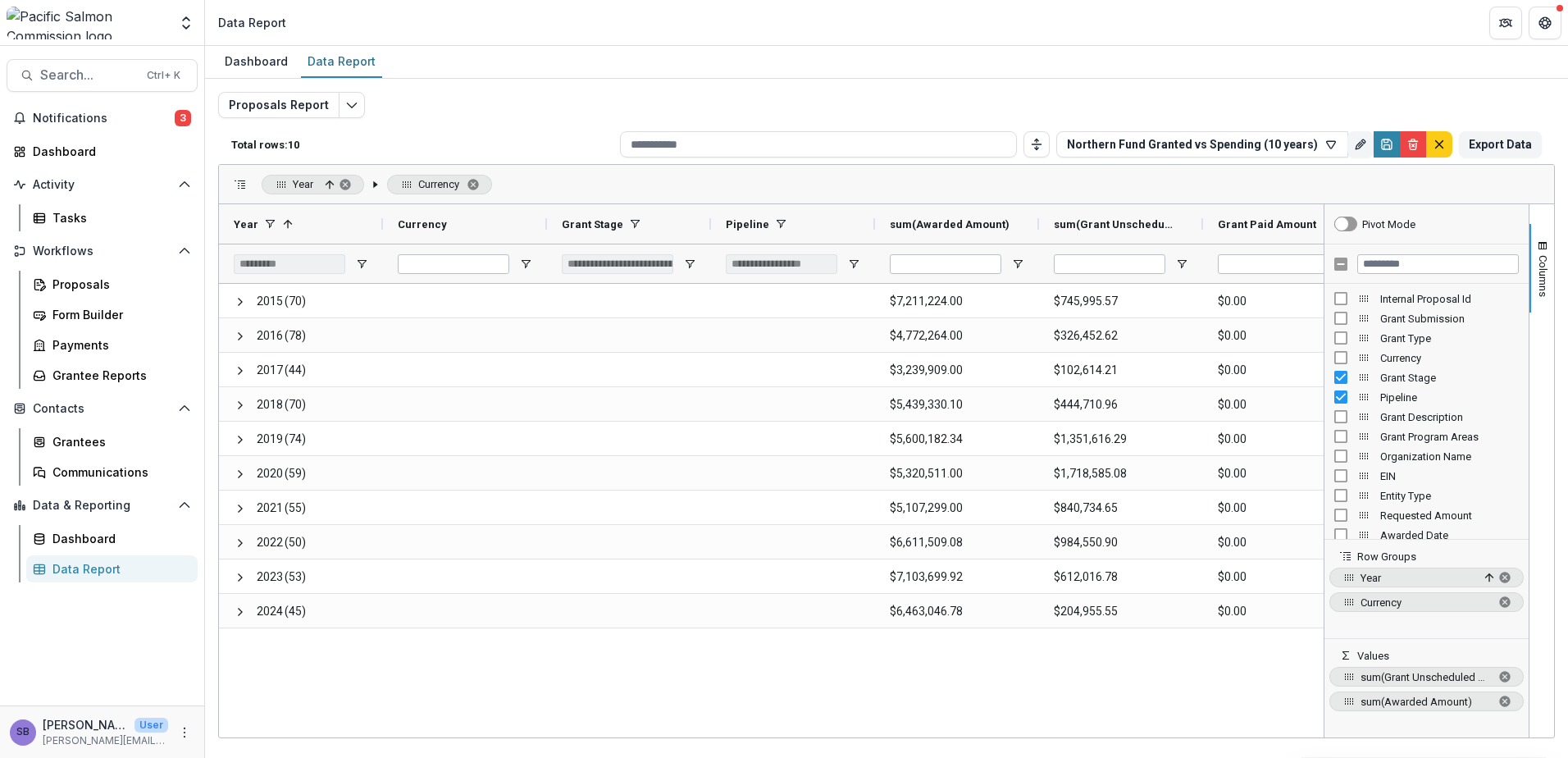
click at [544, 678] on div "2015 (70) $7,211,224.00 $745,995.57 $0.00 $0.00 2016 (78) $4,772,264.00 $326,45…" at bounding box center [771, 508] width 1105 height 448
click at [1387, 149] on icon "Save" at bounding box center [1386, 144] width 10 height 9
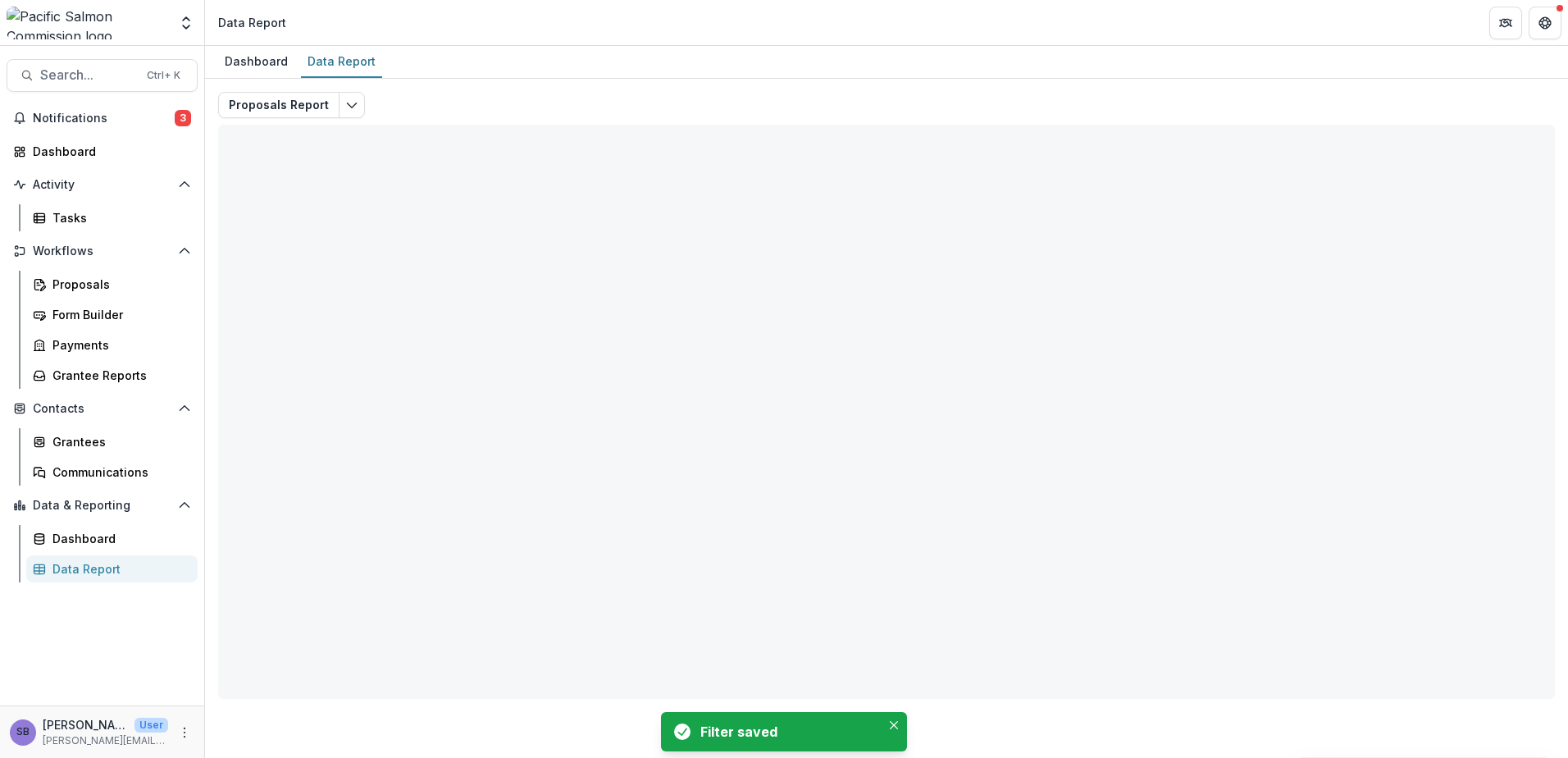
type input "**********"
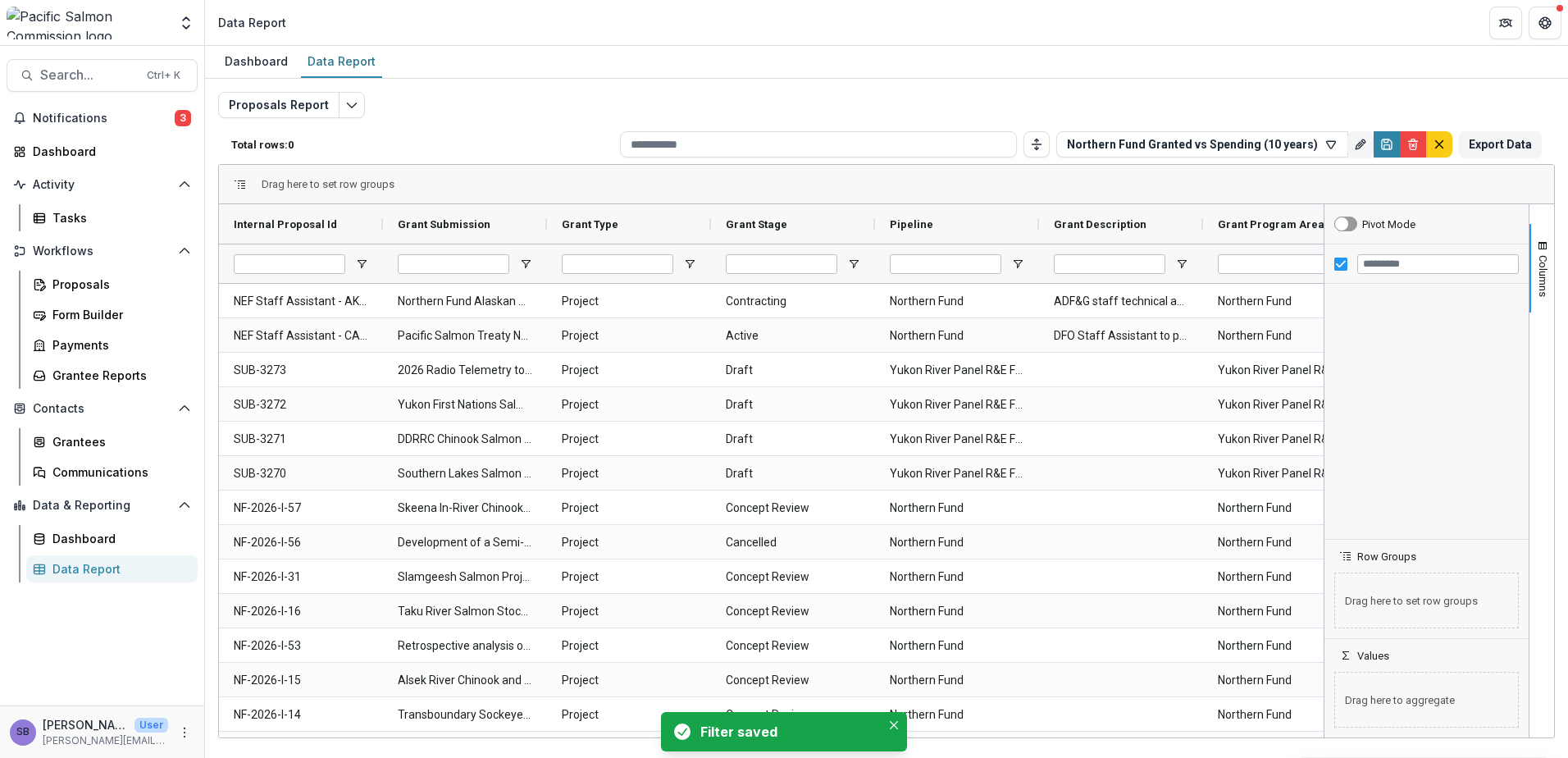
type input "**********"
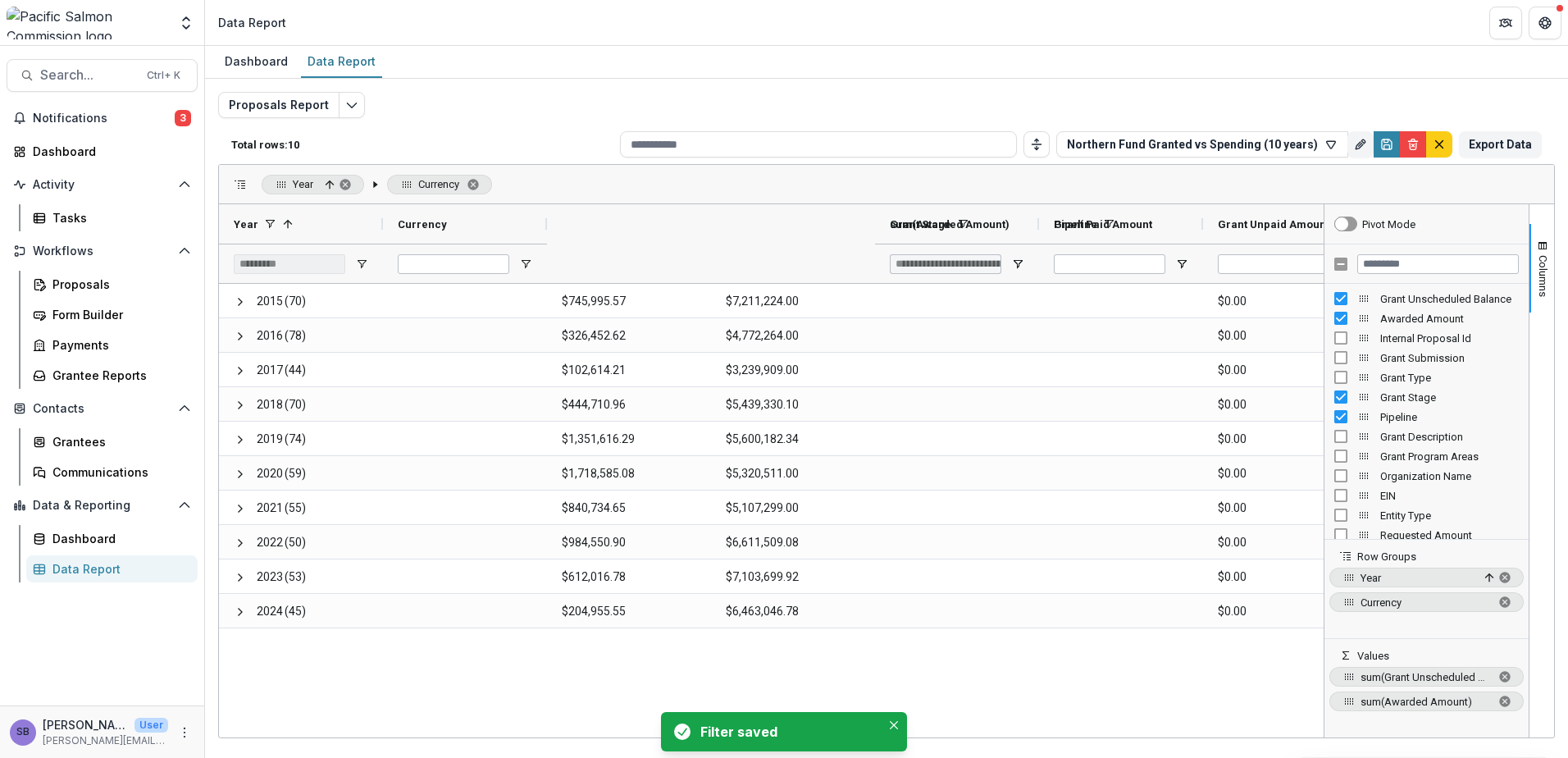
type input "**********"
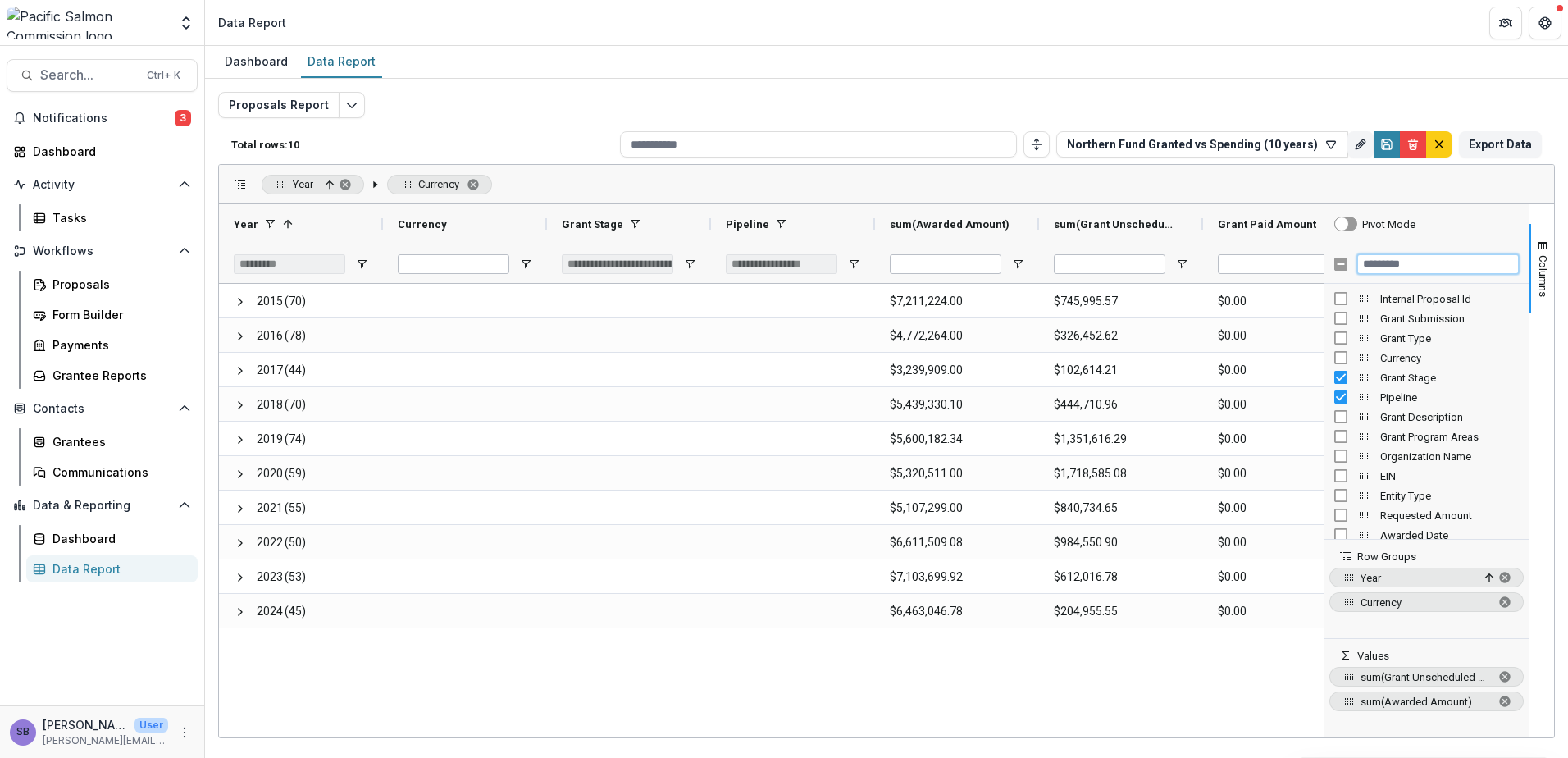
click at [1419, 266] on input "Filter Columns Input" at bounding box center [1439, 264] width 162 height 20
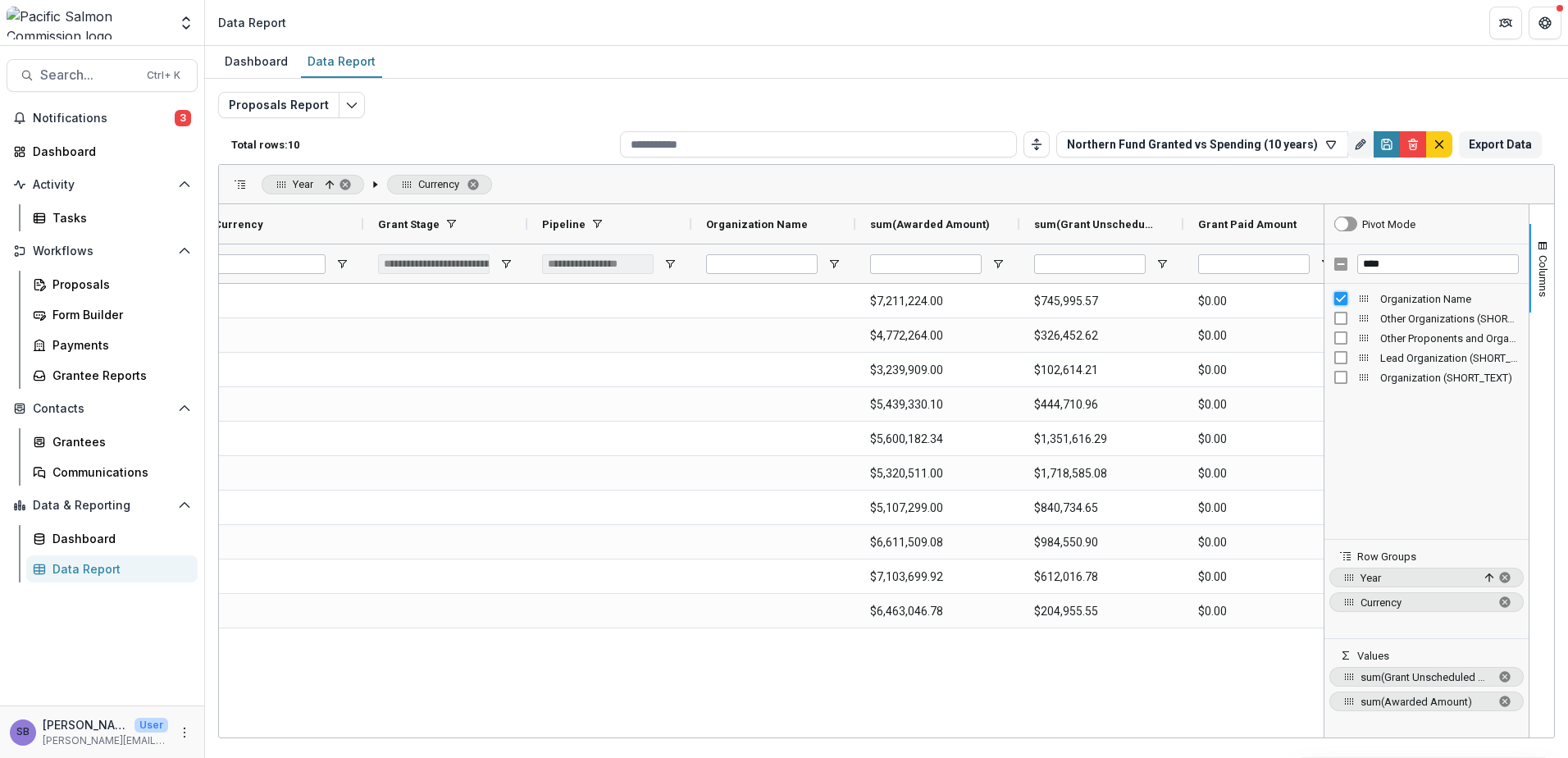
scroll to position [0, 261]
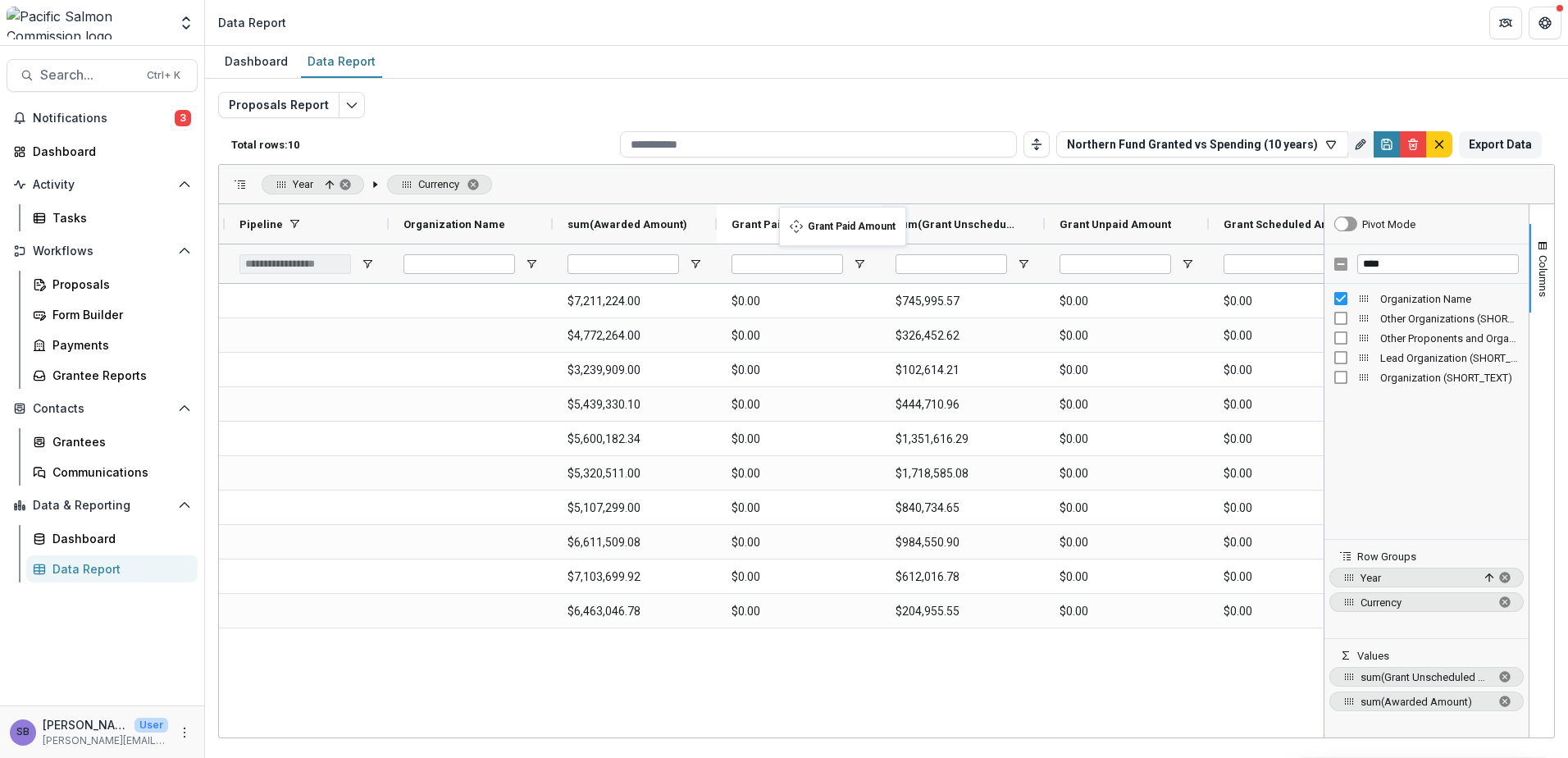
drag, startPoint x: 1026, startPoint y: 223, endPoint x: 788, endPoint y: 217, distance: 238.1
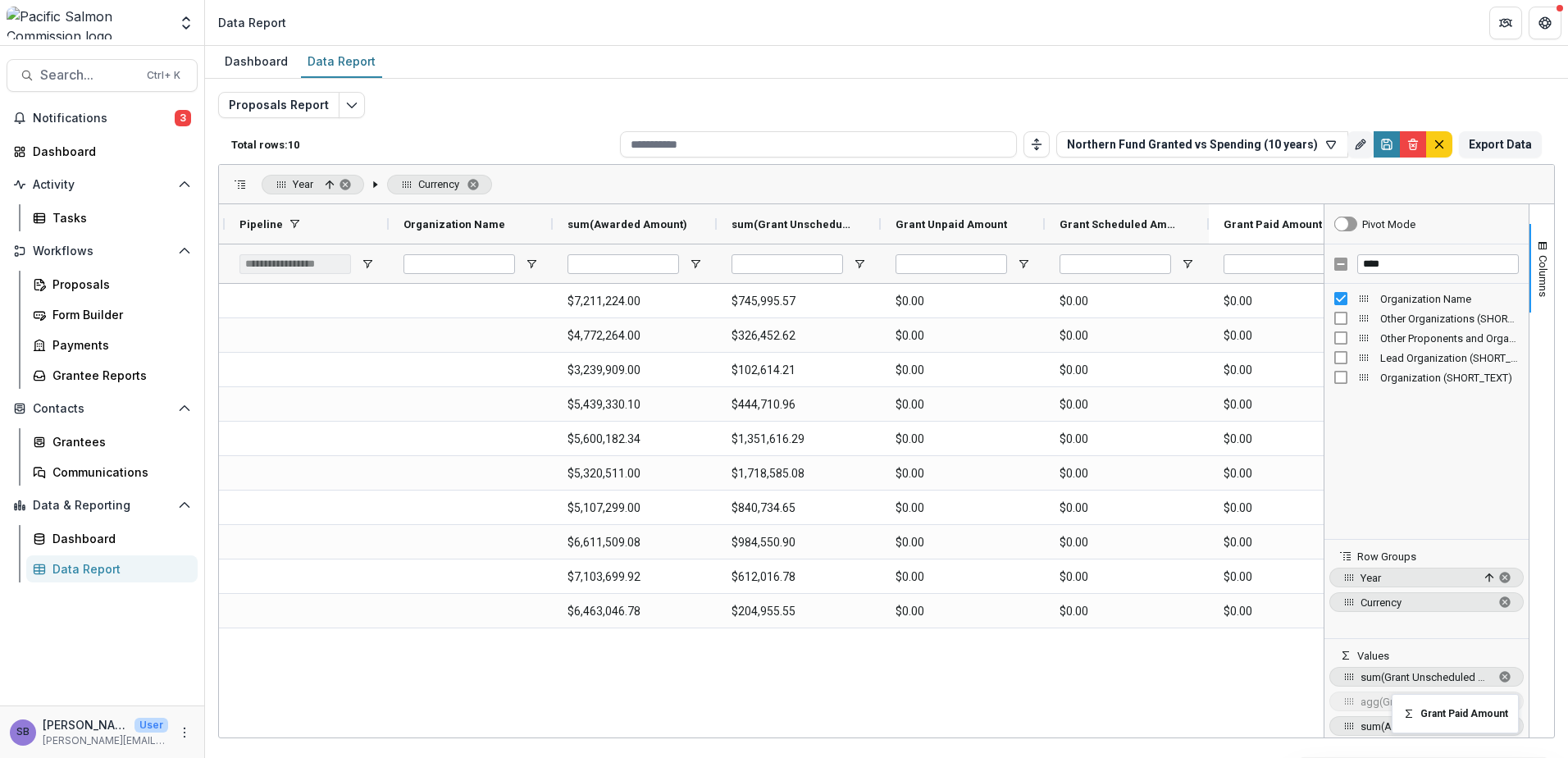
drag, startPoint x: 867, startPoint y: 234, endPoint x: 1400, endPoint y: 704, distance: 710.6
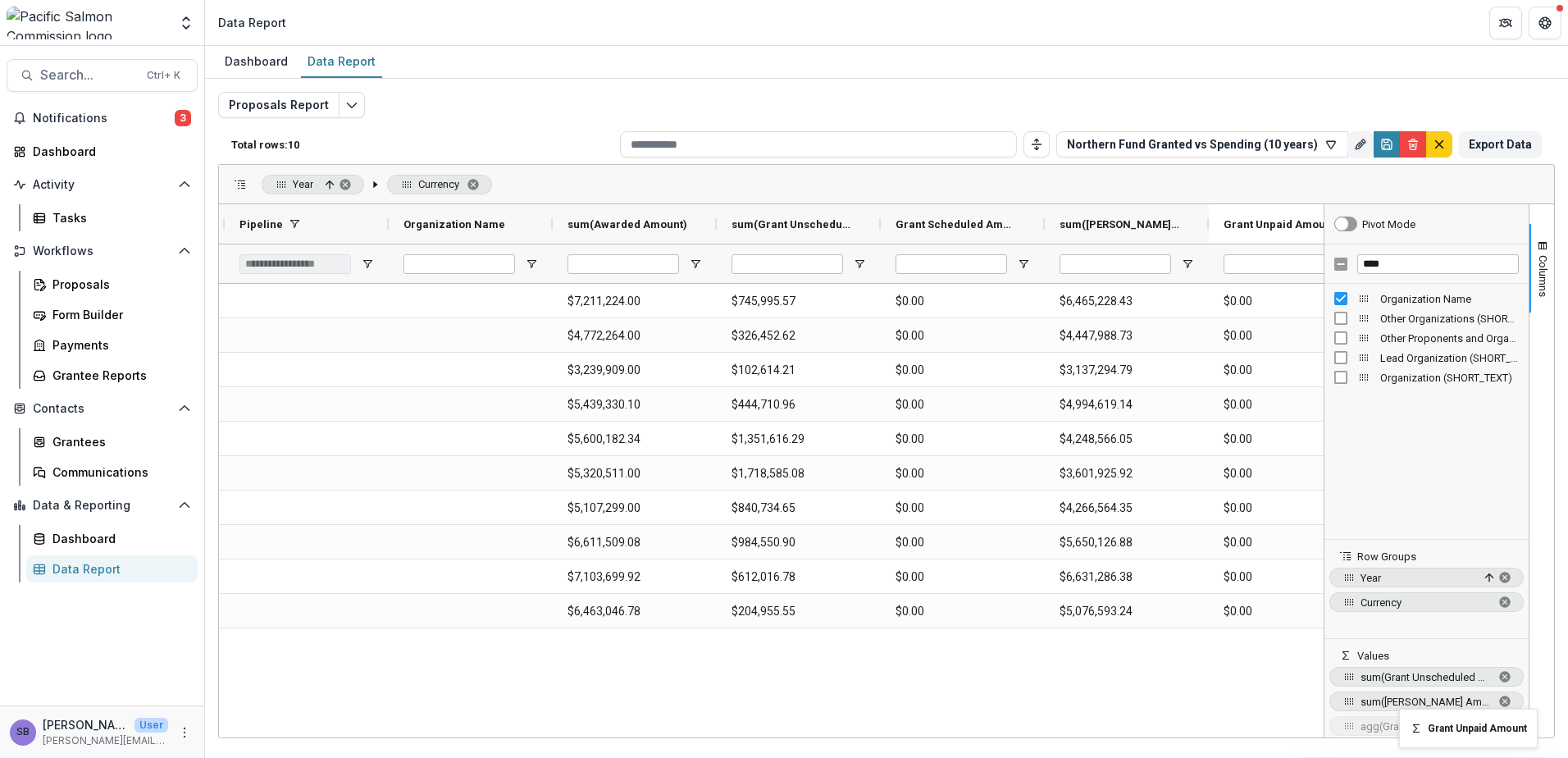
drag, startPoint x: 1023, startPoint y: 223, endPoint x: 1407, endPoint y: 718, distance: 626.5
drag, startPoint x: 1501, startPoint y: 722, endPoint x: 1494, endPoint y: 718, distance: 8.1
click at [1499, 718] on span "sum of Awarded Amount. Press ENTER to change the aggregation type. Press DELETE…" at bounding box center [1505, 723] width 13 height 13
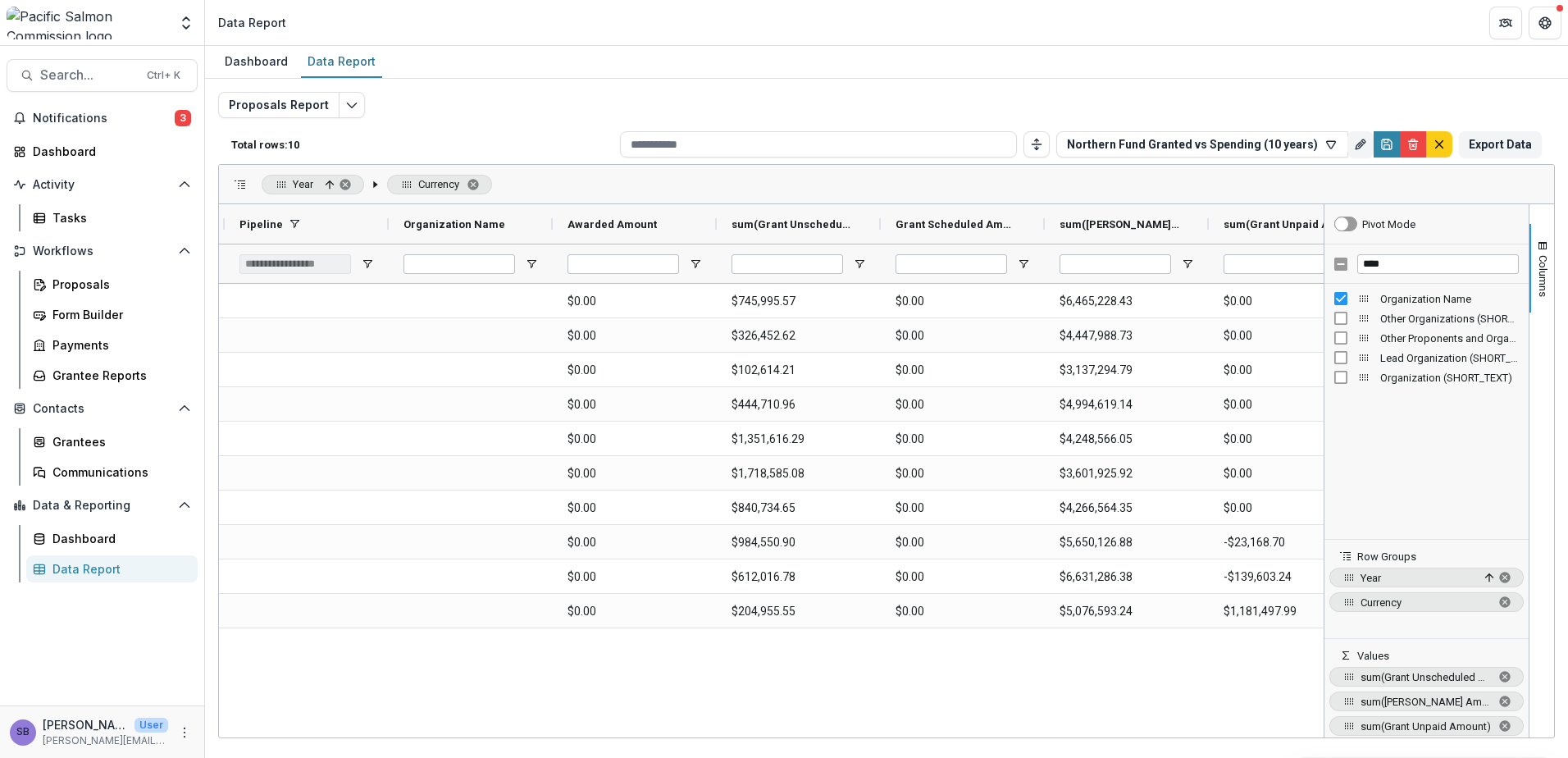
scroll to position [4, 0]
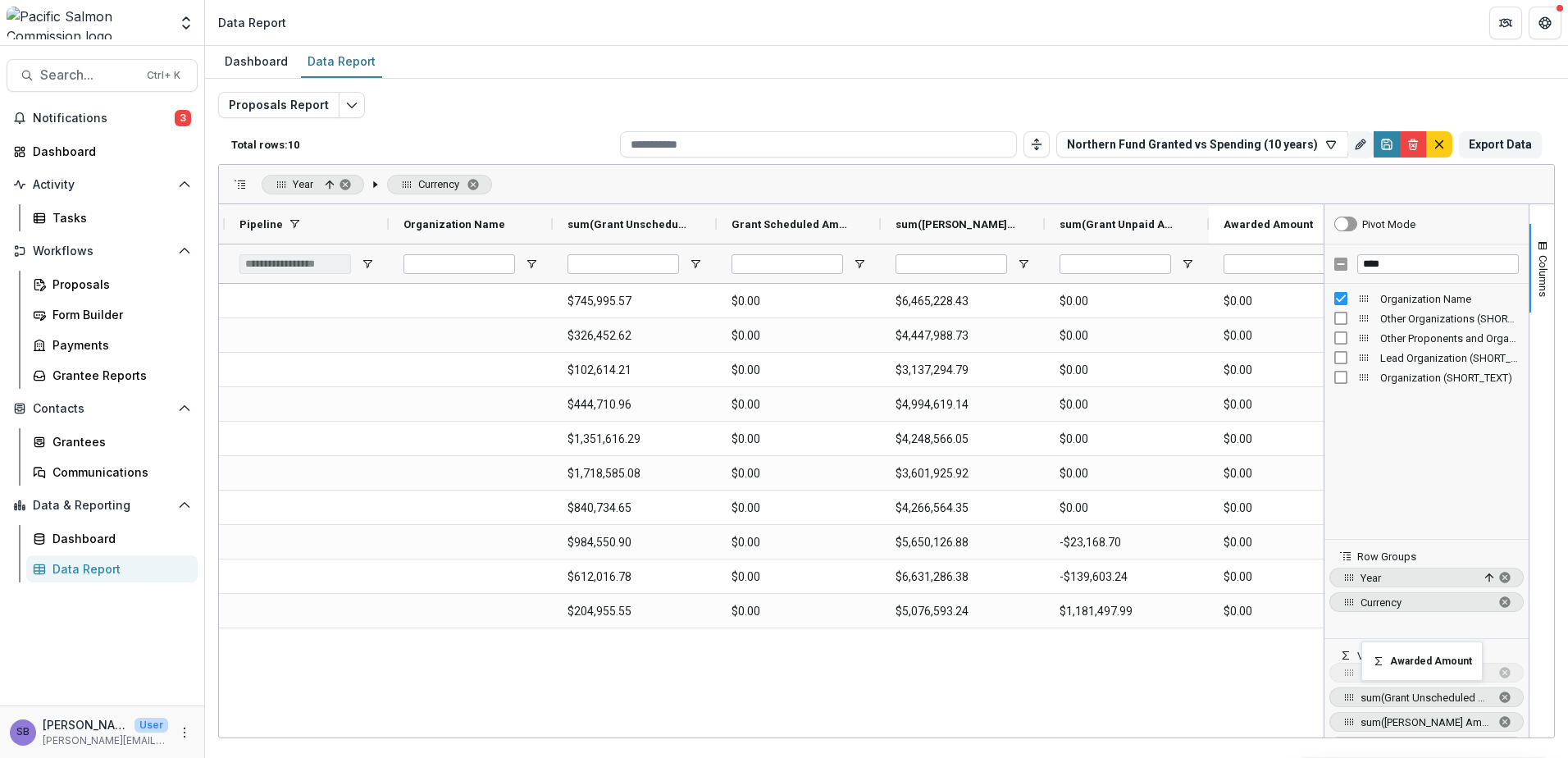
drag, startPoint x: 618, startPoint y: 219, endPoint x: 1369, endPoint y: 651, distance: 866.4
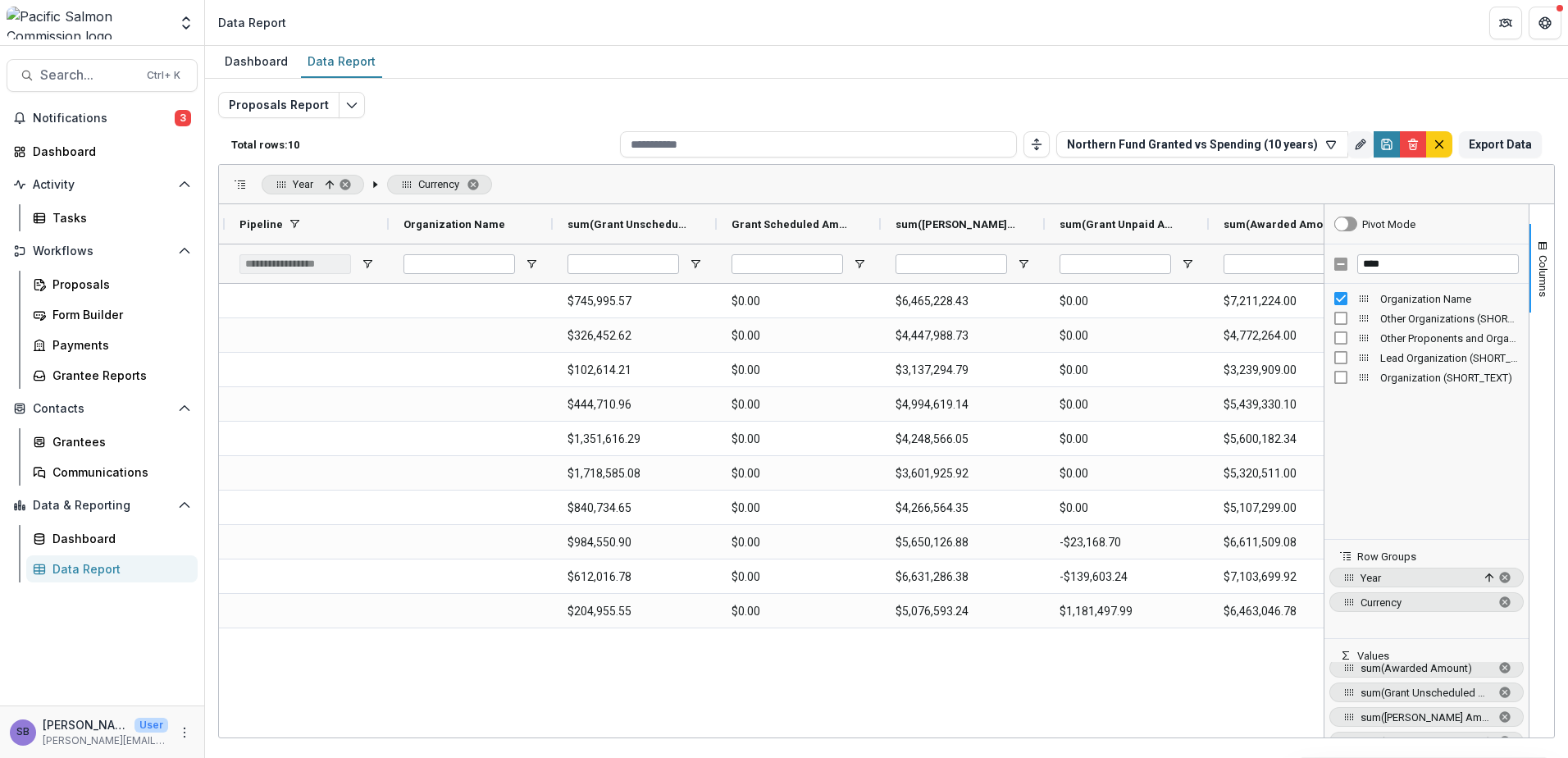
scroll to position [0, 0]
click at [1501, 679] on span "sum of Awarded Amount. Press ENTER to change the aggregation type. Press DELETE…" at bounding box center [1505, 676] width 13 height 13
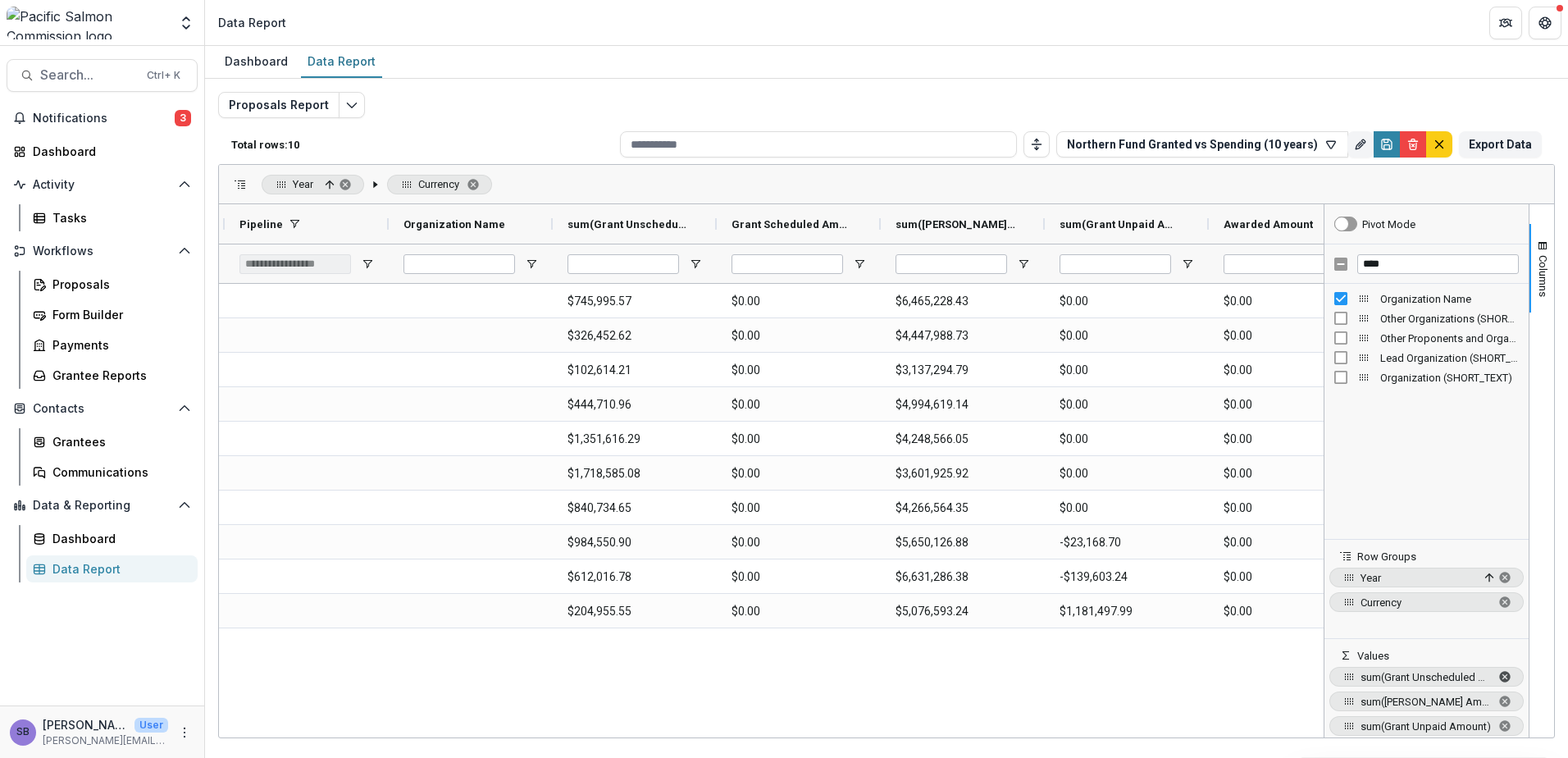
click at [1500, 682] on span "sum of Grant Unscheduled Balance. Press ENTER to change the aggregation type. P…" at bounding box center [1505, 676] width 13 height 13
click at [1502, 676] on span "sum of Grant Paid Amount. Press ENTER to change the aggregation type. Press DEL…" at bounding box center [1505, 676] width 13 height 13
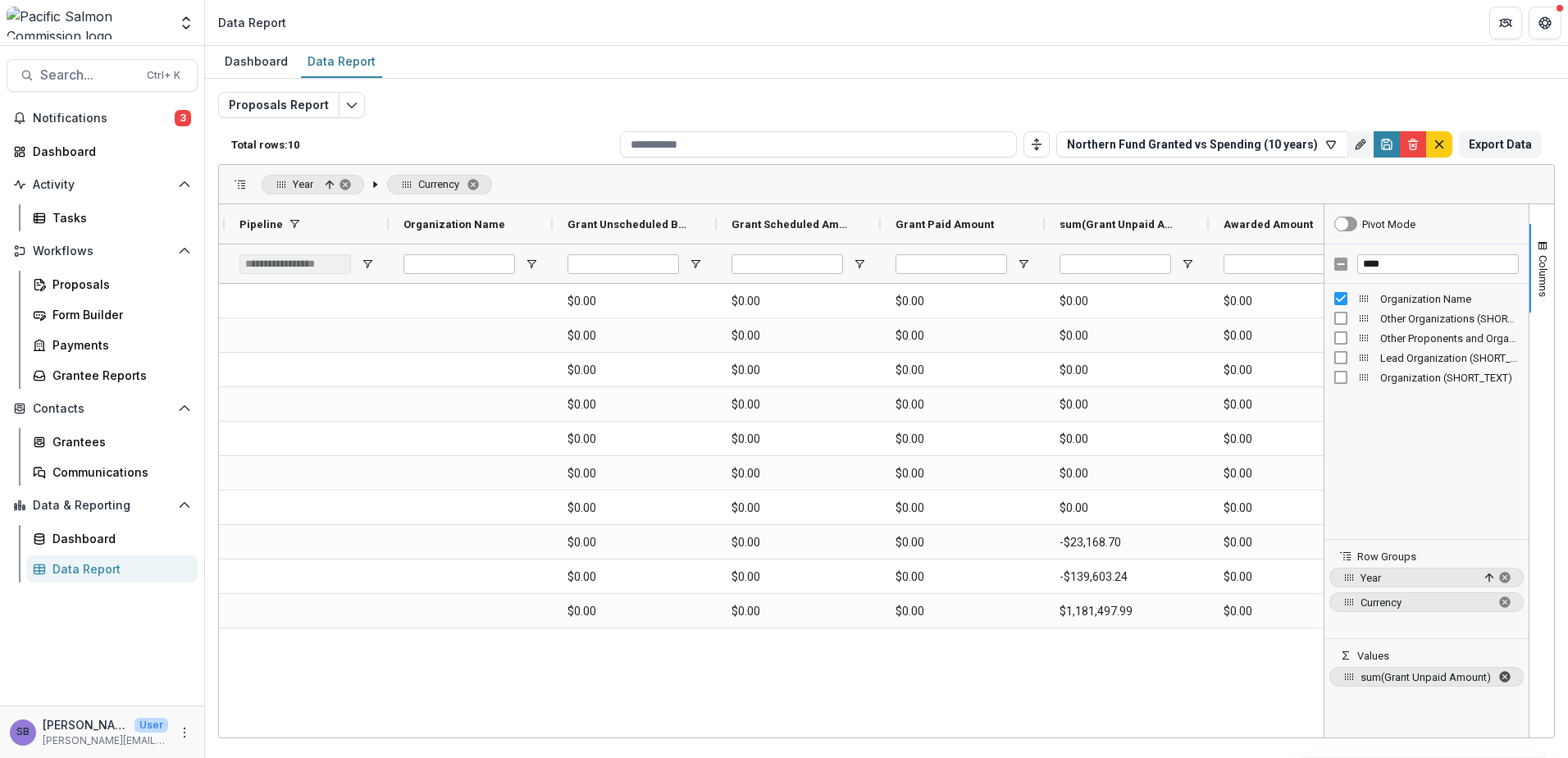
click at [1501, 680] on span "sum of Grant Unpaid Amount. Press ENTER to change the aggregation type. Press D…" at bounding box center [1505, 676] width 13 height 13
drag, startPoint x: 1253, startPoint y: 226, endPoint x: 627, endPoint y: 222, distance: 626.0
drag, startPoint x: 1128, startPoint y: 226, endPoint x: 773, endPoint y: 225, distance: 355.0
drag, startPoint x: 1137, startPoint y: 220, endPoint x: 884, endPoint y: 221, distance: 253.0
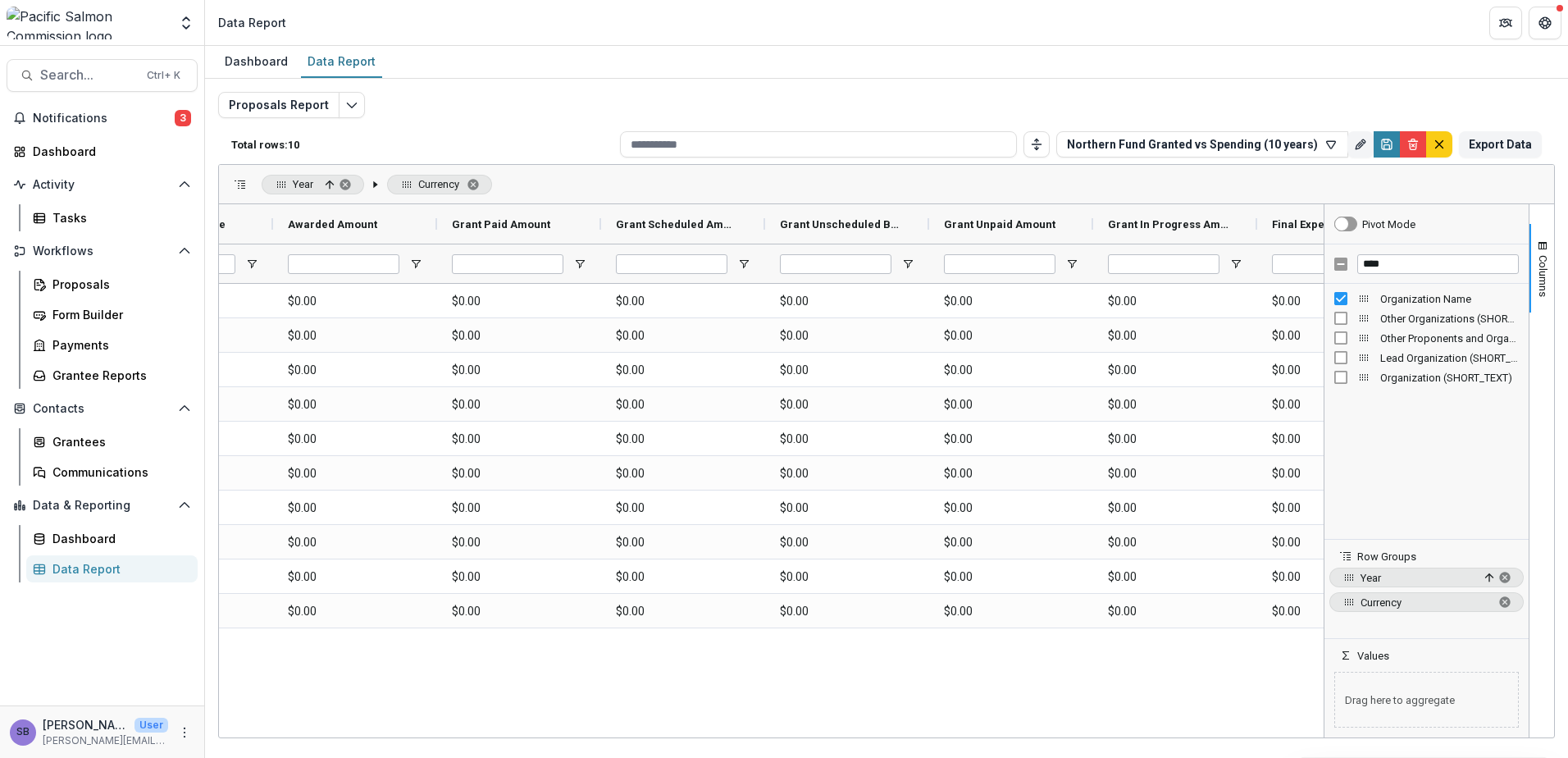
scroll to position [0, 767]
drag, startPoint x: 1159, startPoint y: 216, endPoint x: 825, endPoint y: 225, distance: 334.1
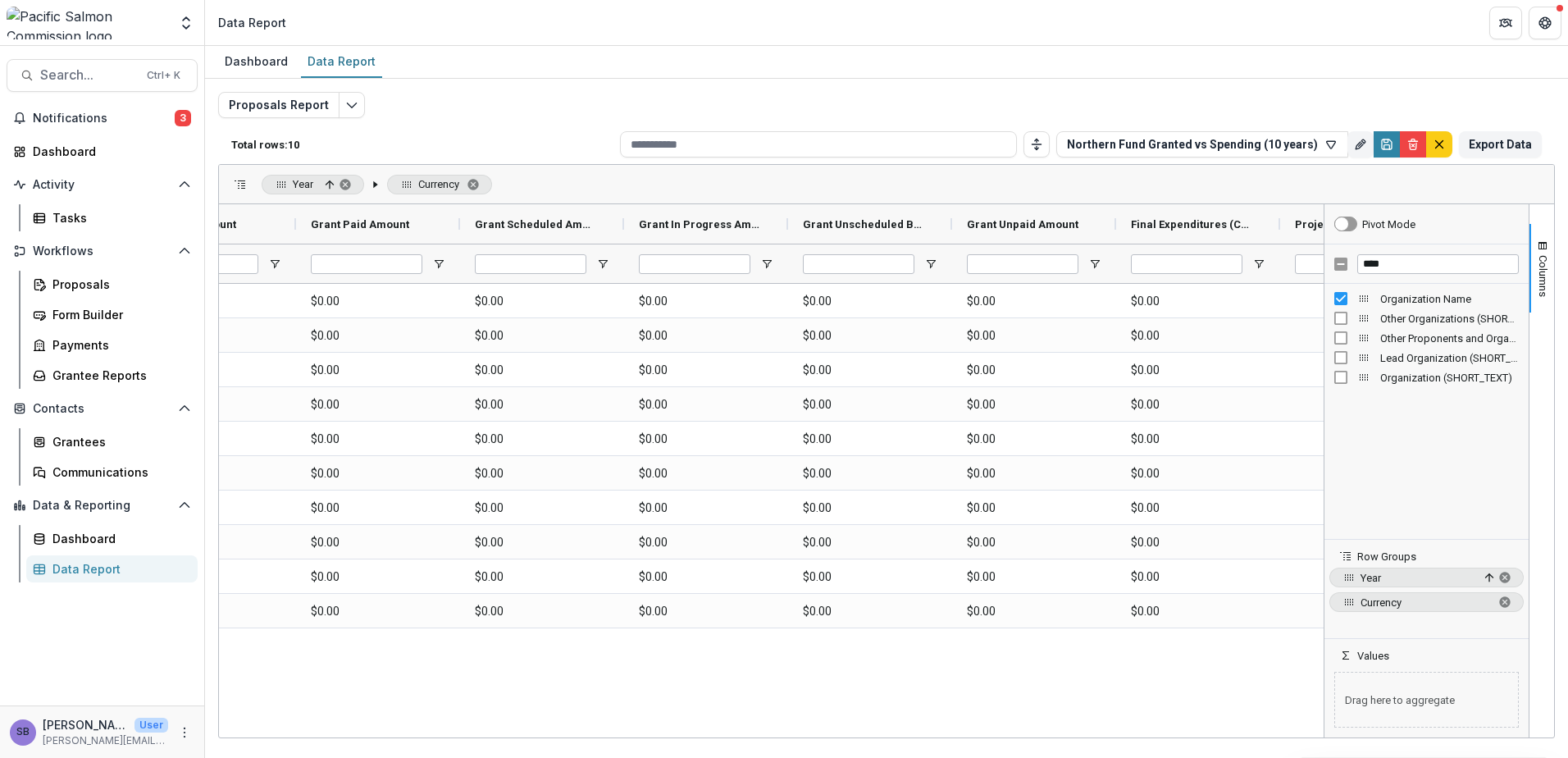
scroll to position [0, 1028]
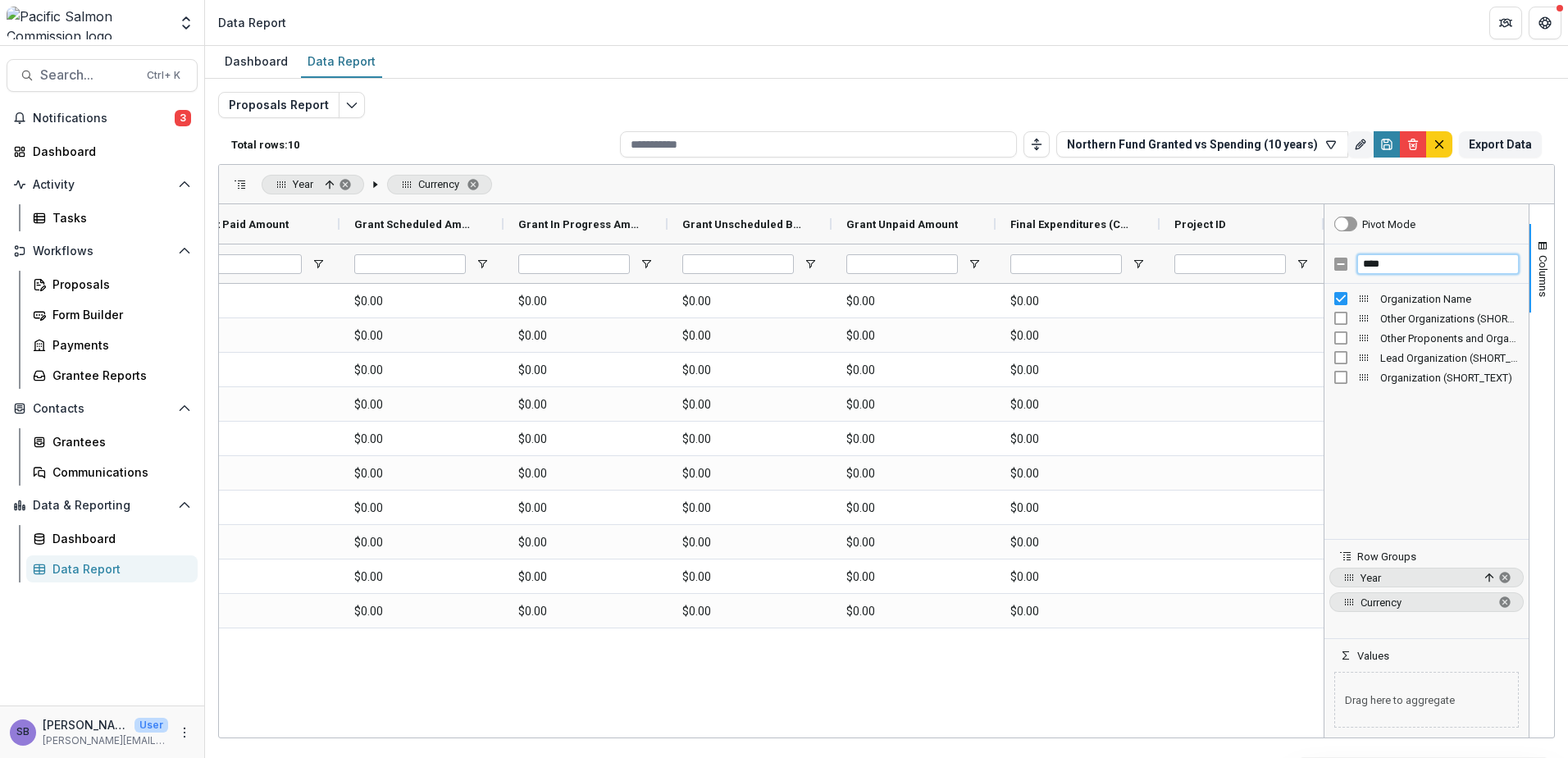
click at [1347, 262] on div "****" at bounding box center [1426, 263] width 204 height 39
type input "*****"
drag, startPoint x: 1062, startPoint y: 220, endPoint x: 873, endPoint y: 218, distance: 189.0
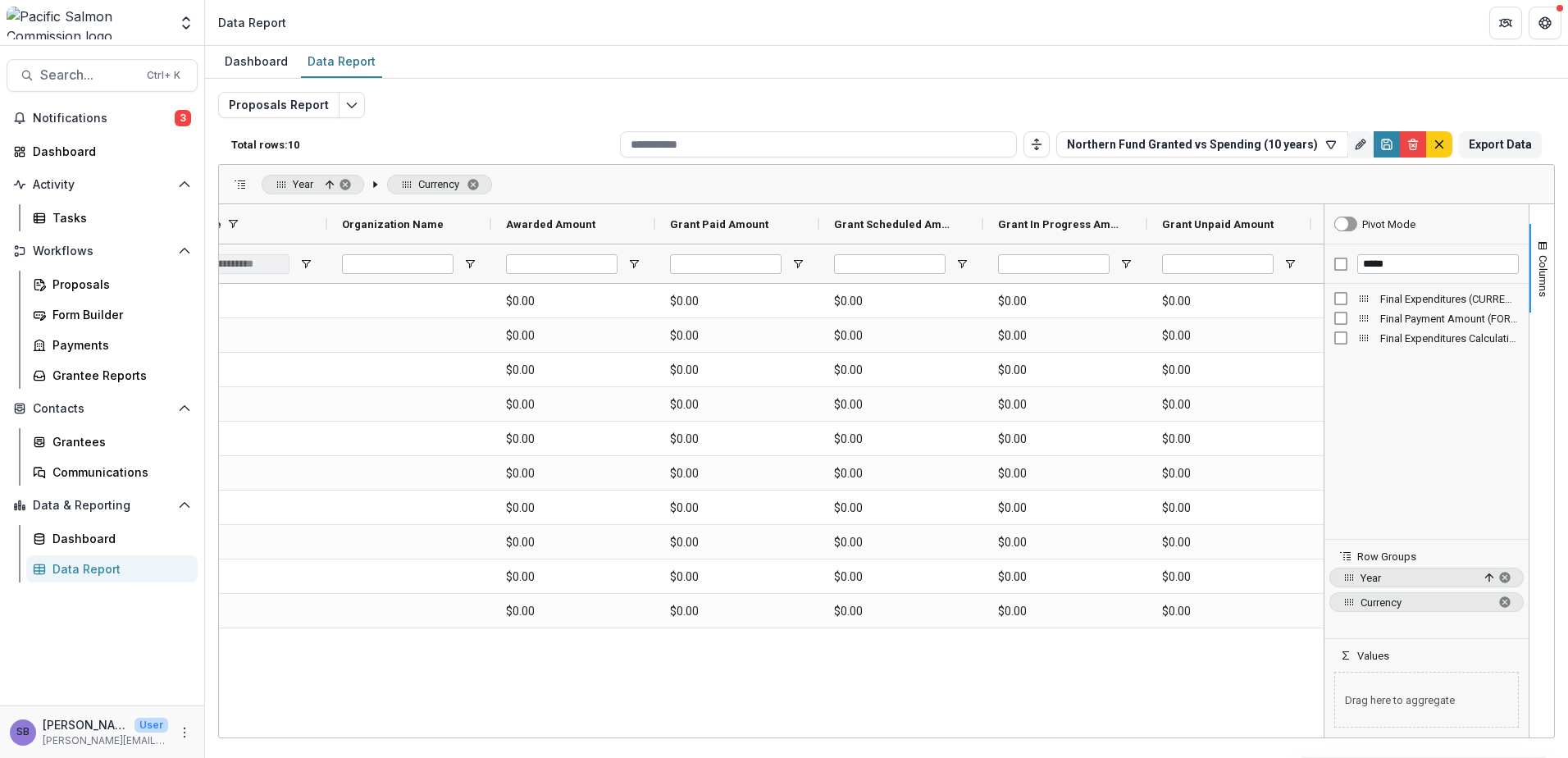
scroll to position [0, 494]
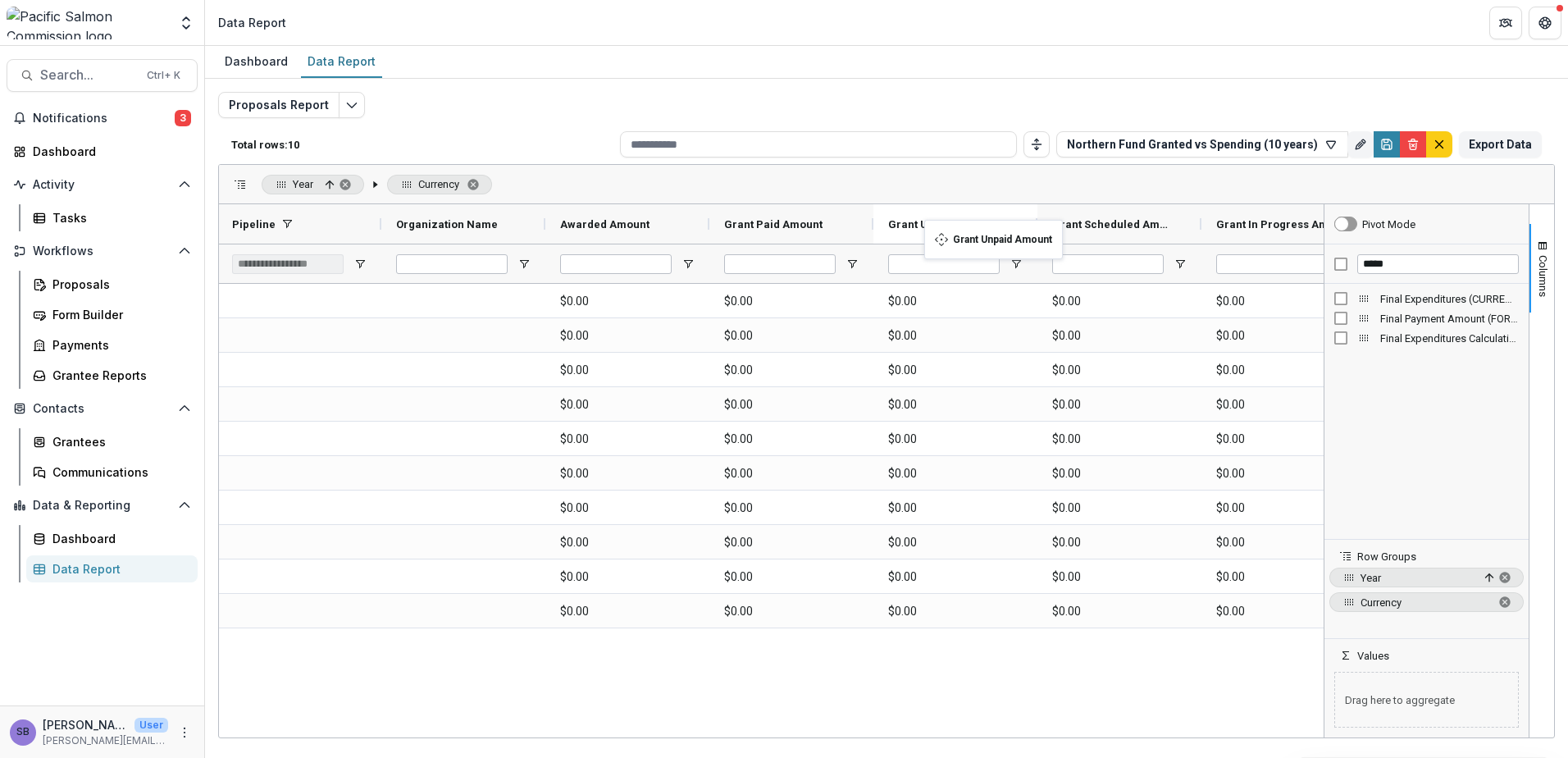
drag, startPoint x: 1207, startPoint y: 237, endPoint x: 932, endPoint y: 230, distance: 275.1
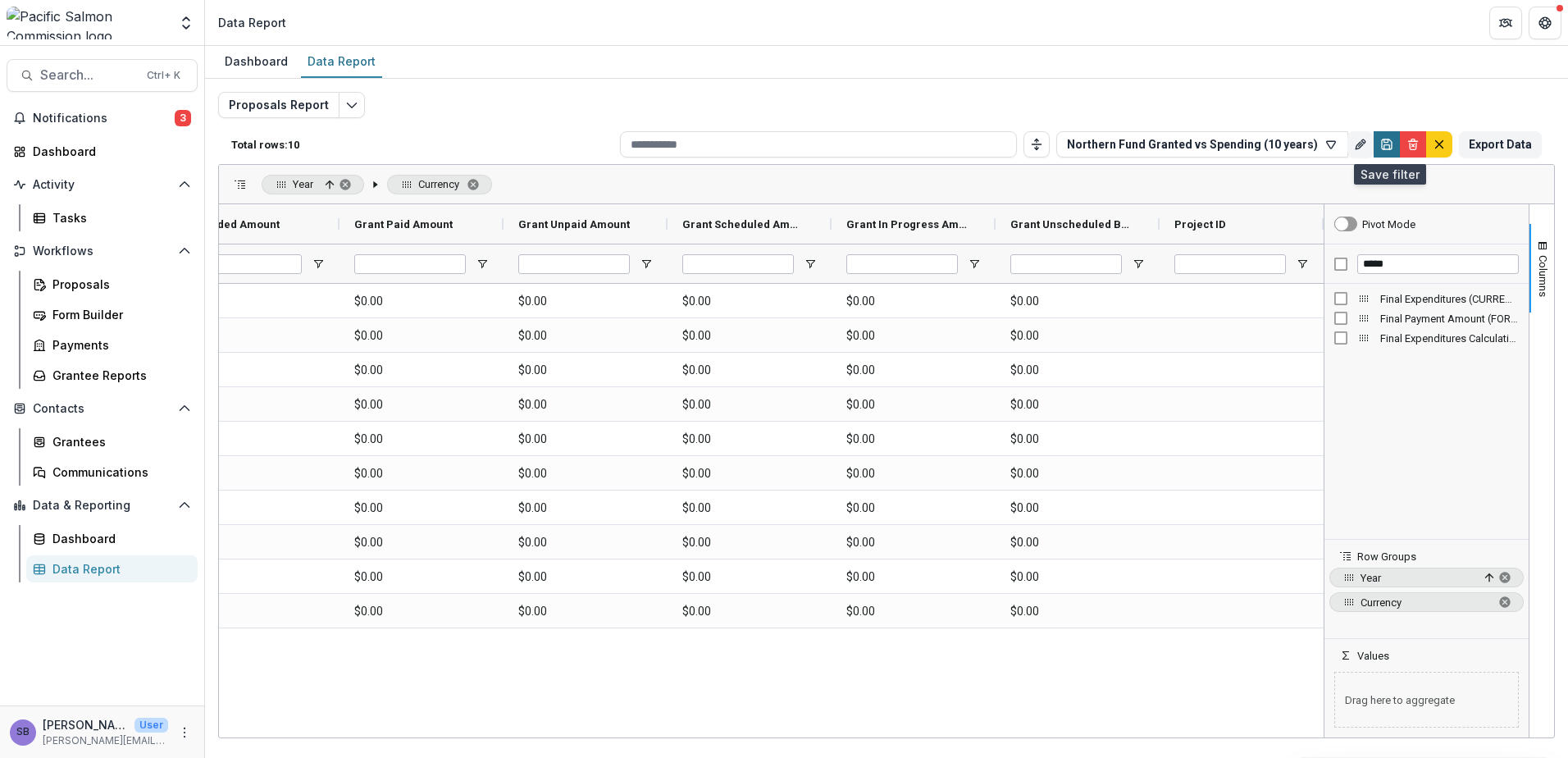
click at [1382, 145] on icon "Save" at bounding box center [1387, 144] width 13 height 13
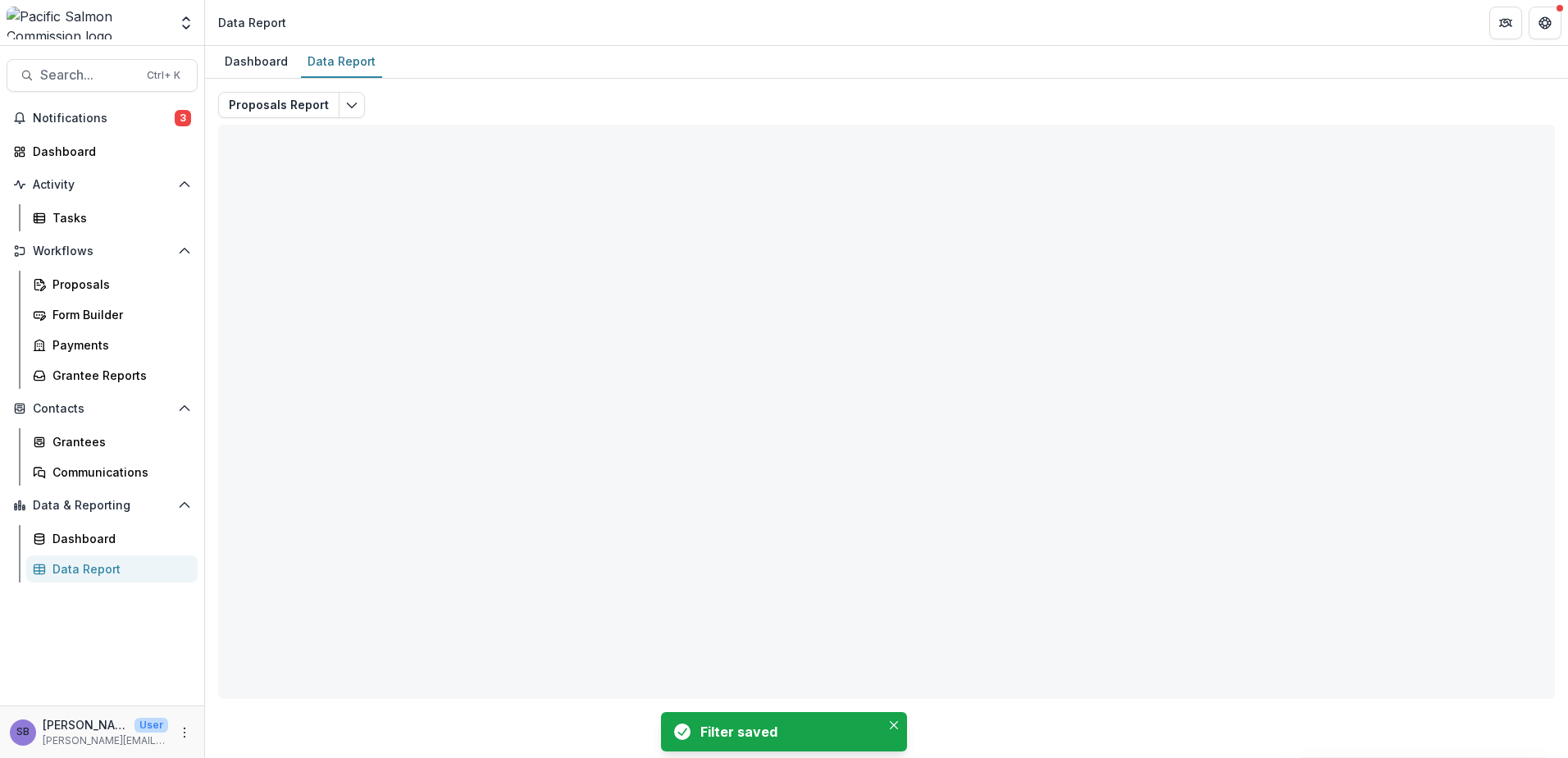
type input "**********"
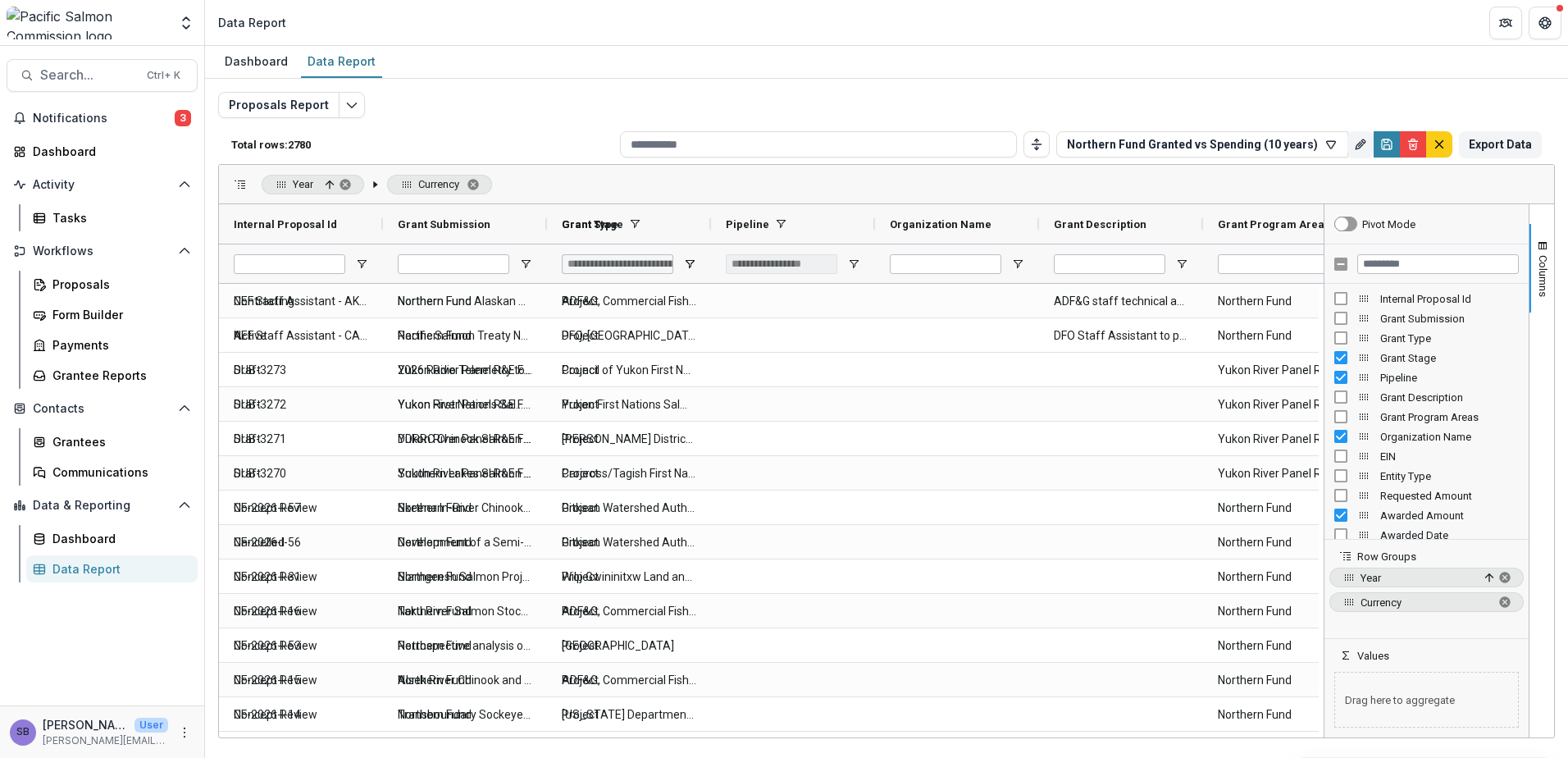
type input "**********"
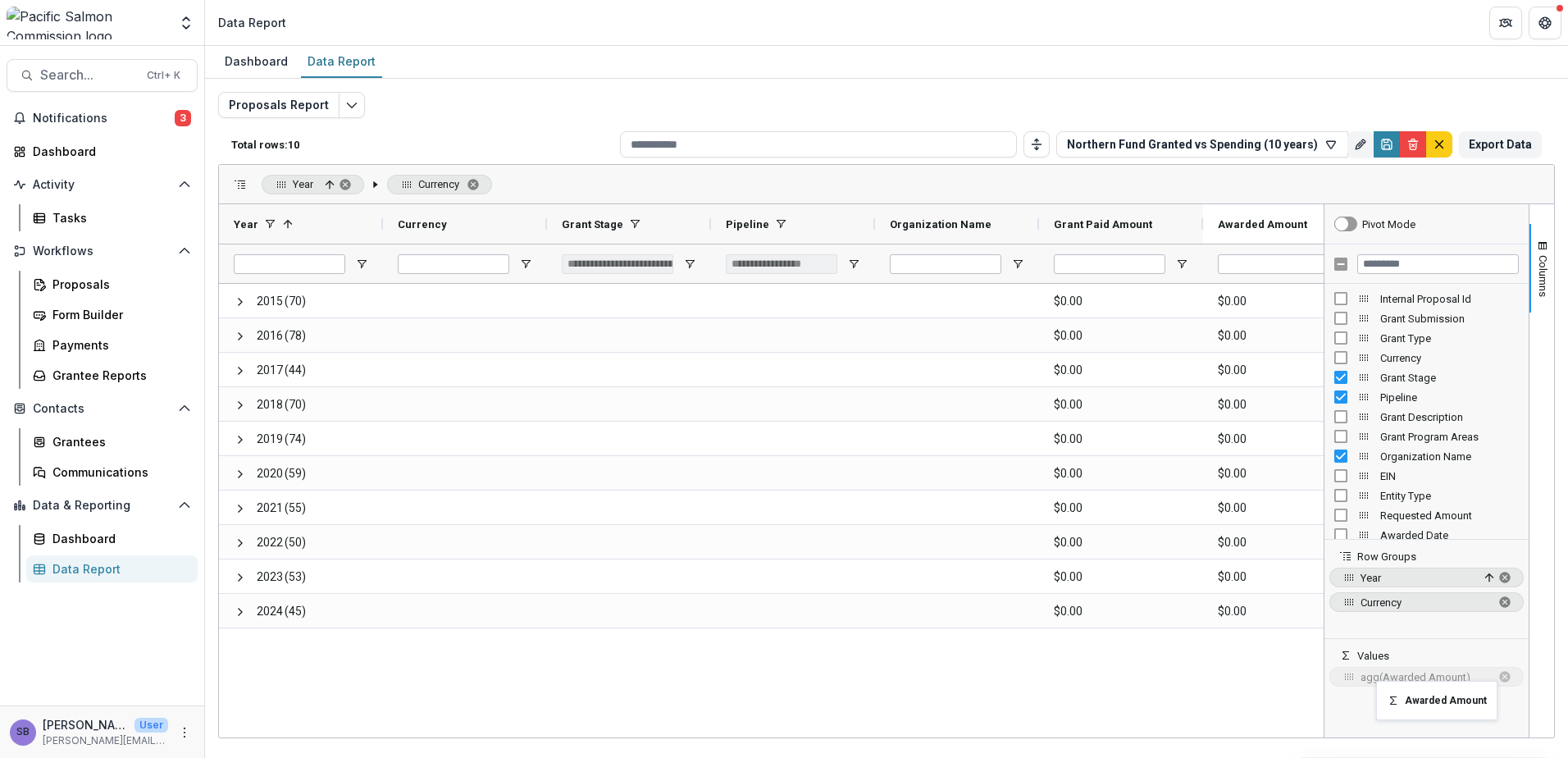
drag, startPoint x: 1108, startPoint y: 225, endPoint x: 1385, endPoint y: 691, distance: 542.1
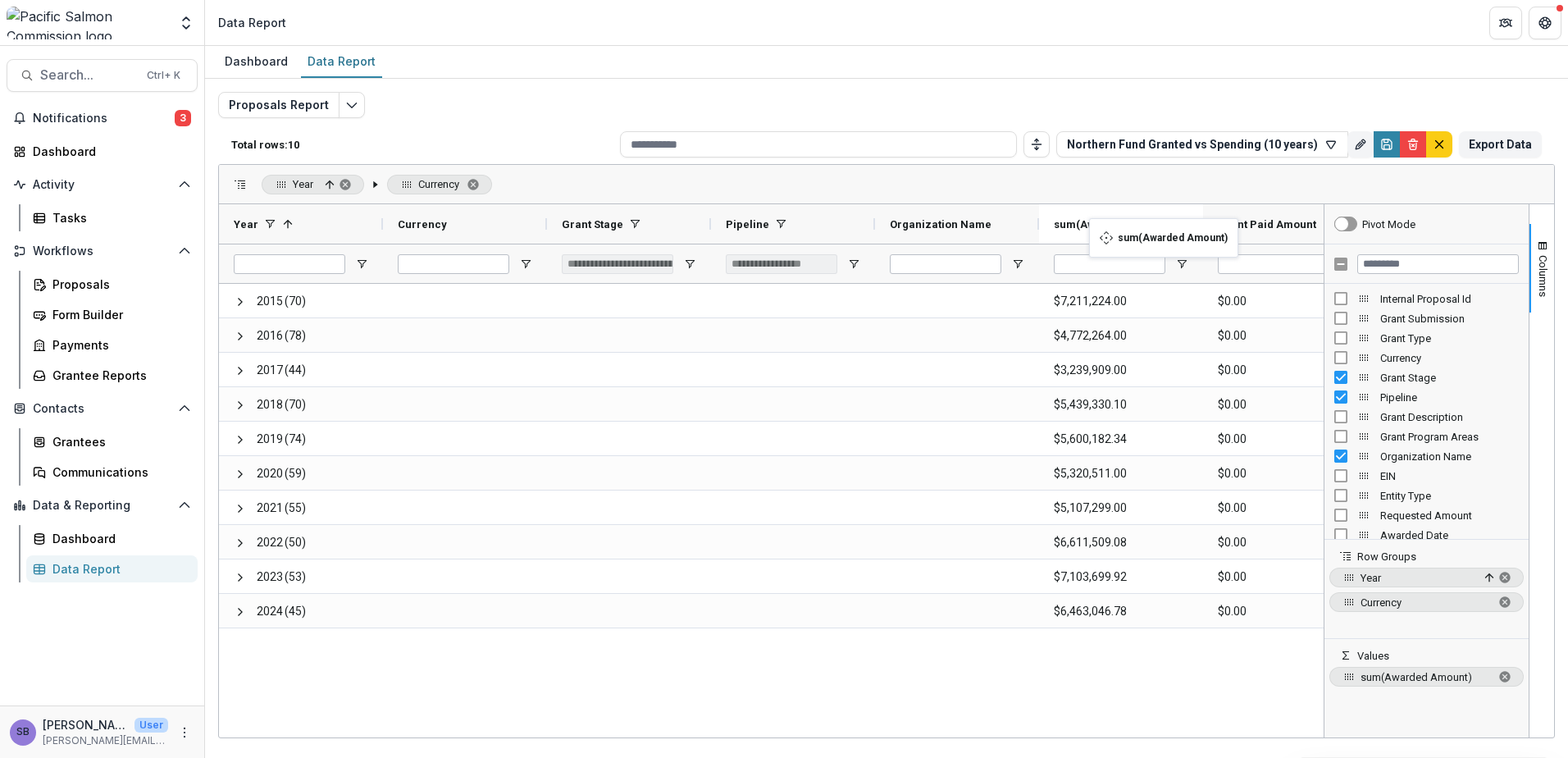
drag, startPoint x: 1232, startPoint y: 225, endPoint x: 1098, endPoint y: 228, distance: 134.0
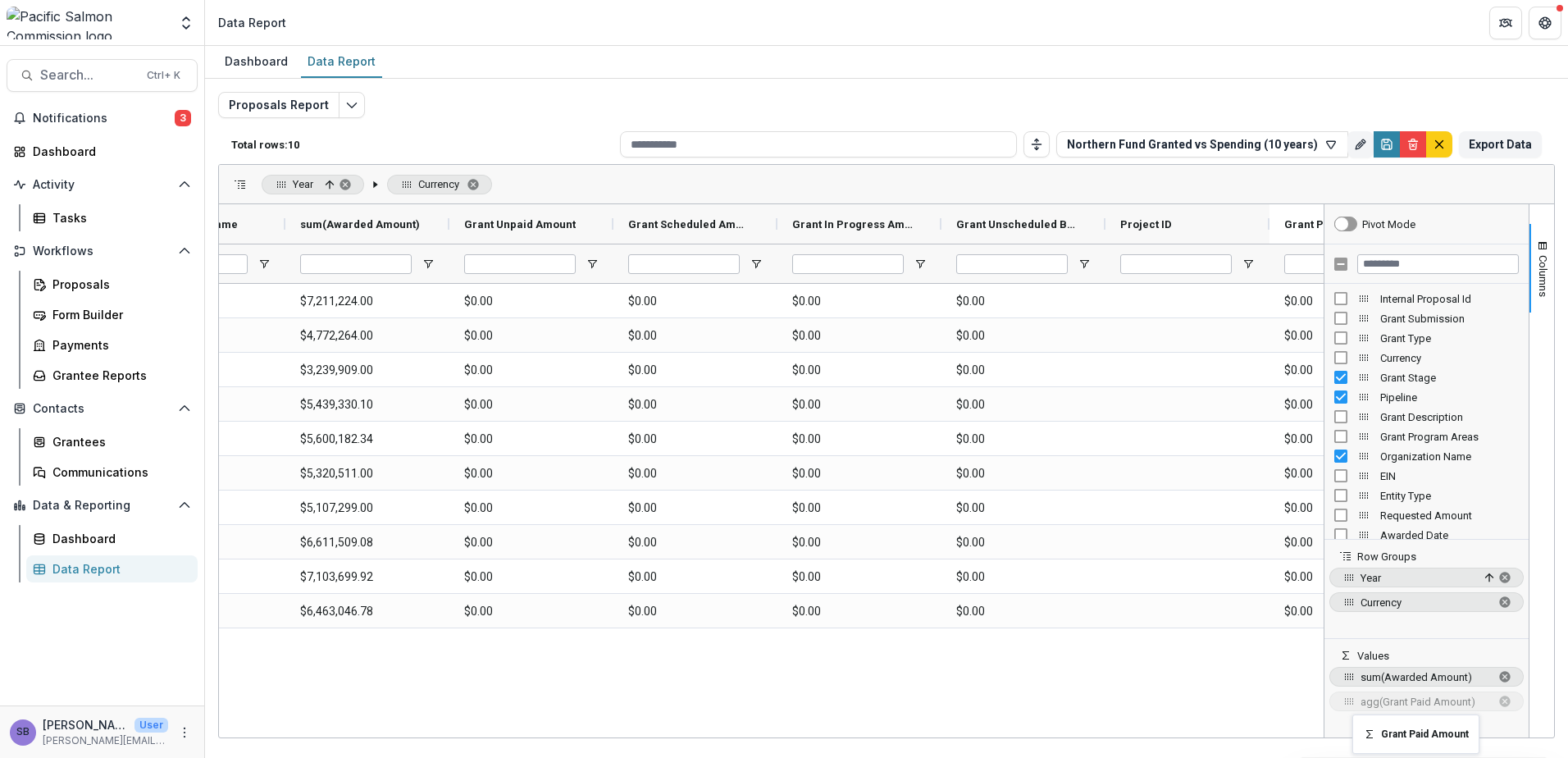
drag, startPoint x: 485, startPoint y: 222, endPoint x: 1361, endPoint y: 724, distance: 1009.6
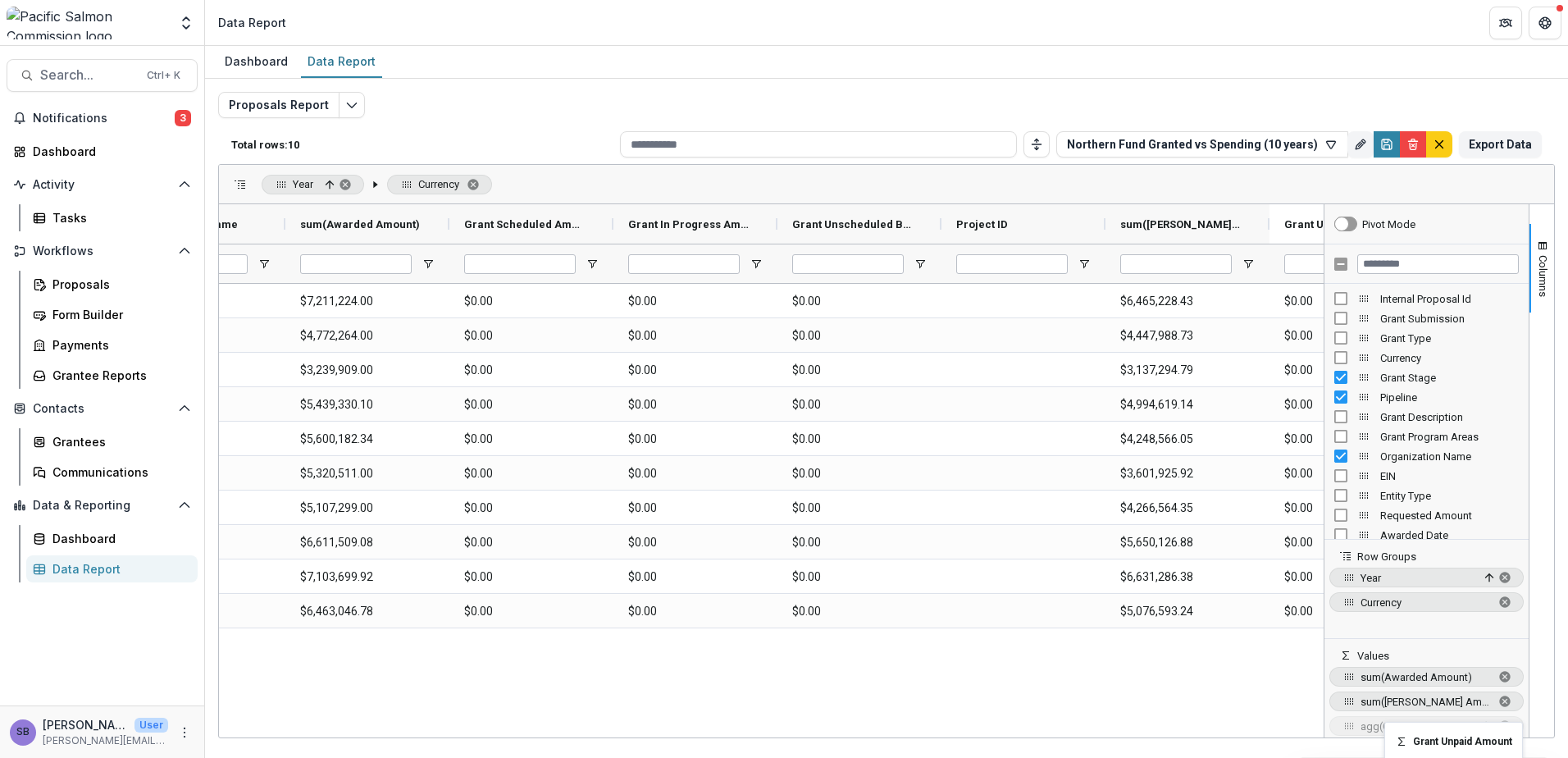
drag, startPoint x: 530, startPoint y: 222, endPoint x: 1393, endPoint y: 731, distance: 1001.9
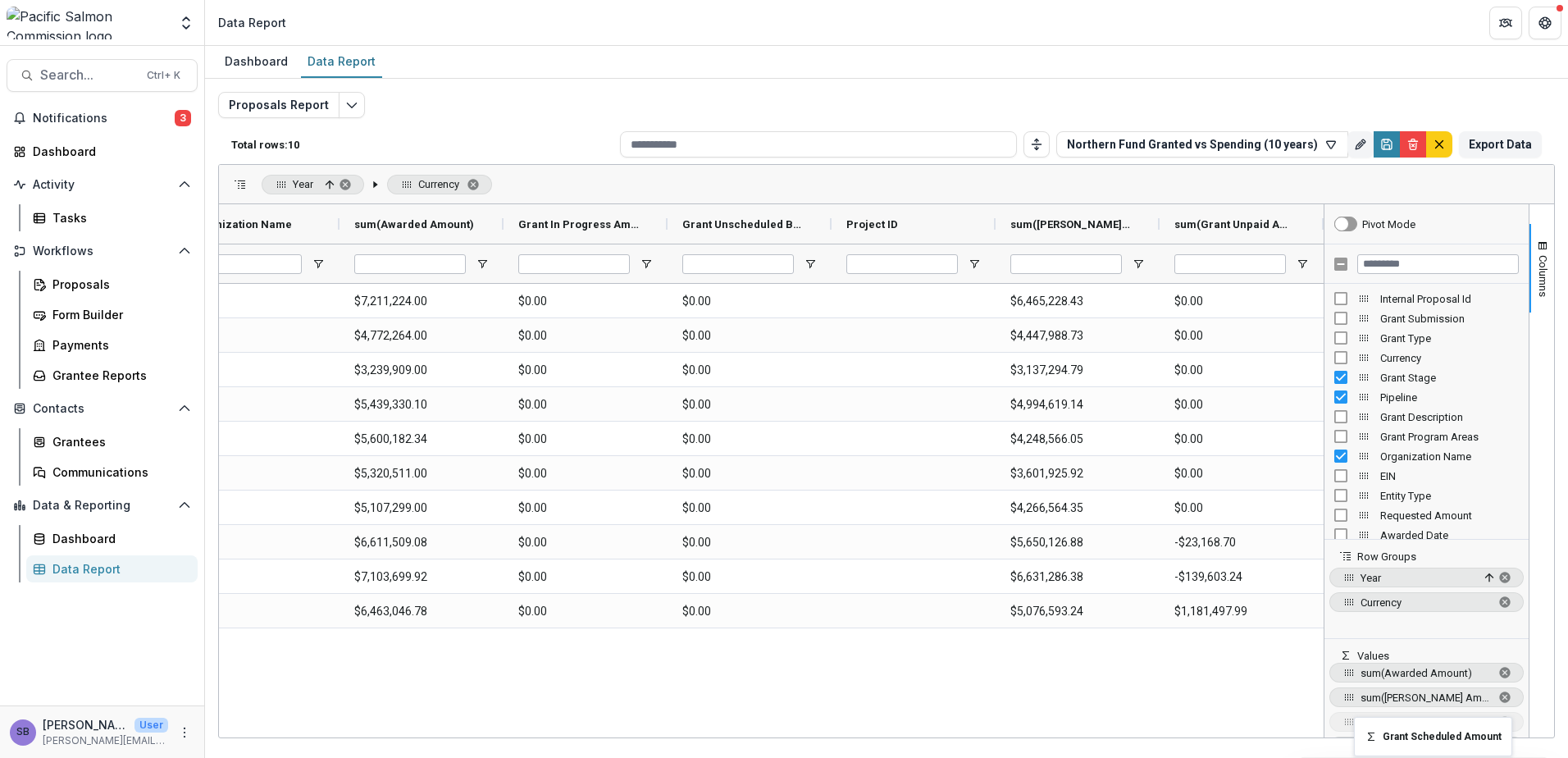
drag, startPoint x: 543, startPoint y: 228, endPoint x: 1363, endPoint y: 727, distance: 959.9
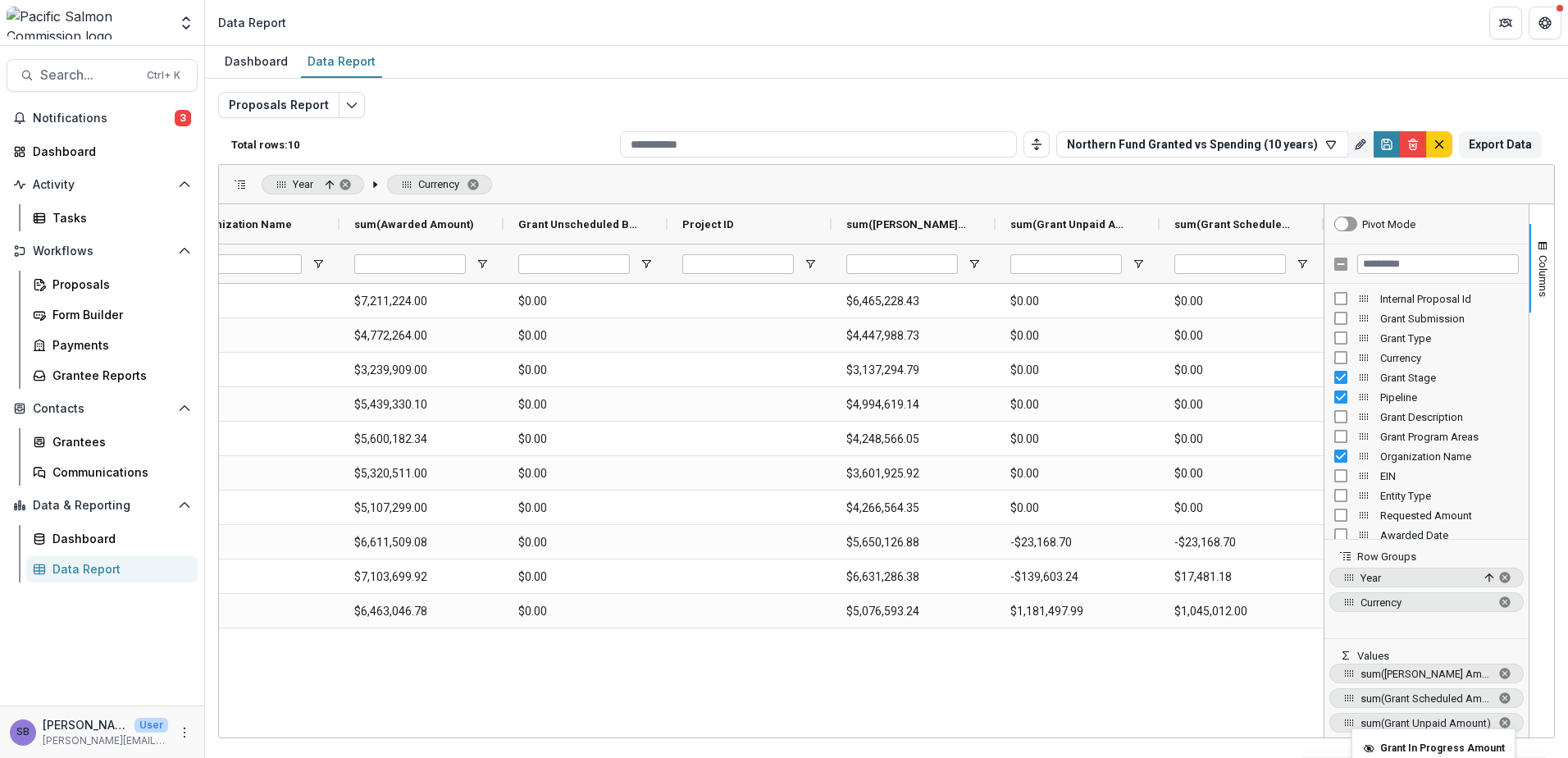
drag, startPoint x: 618, startPoint y: 221, endPoint x: 1360, endPoint y: 752, distance: 912.4
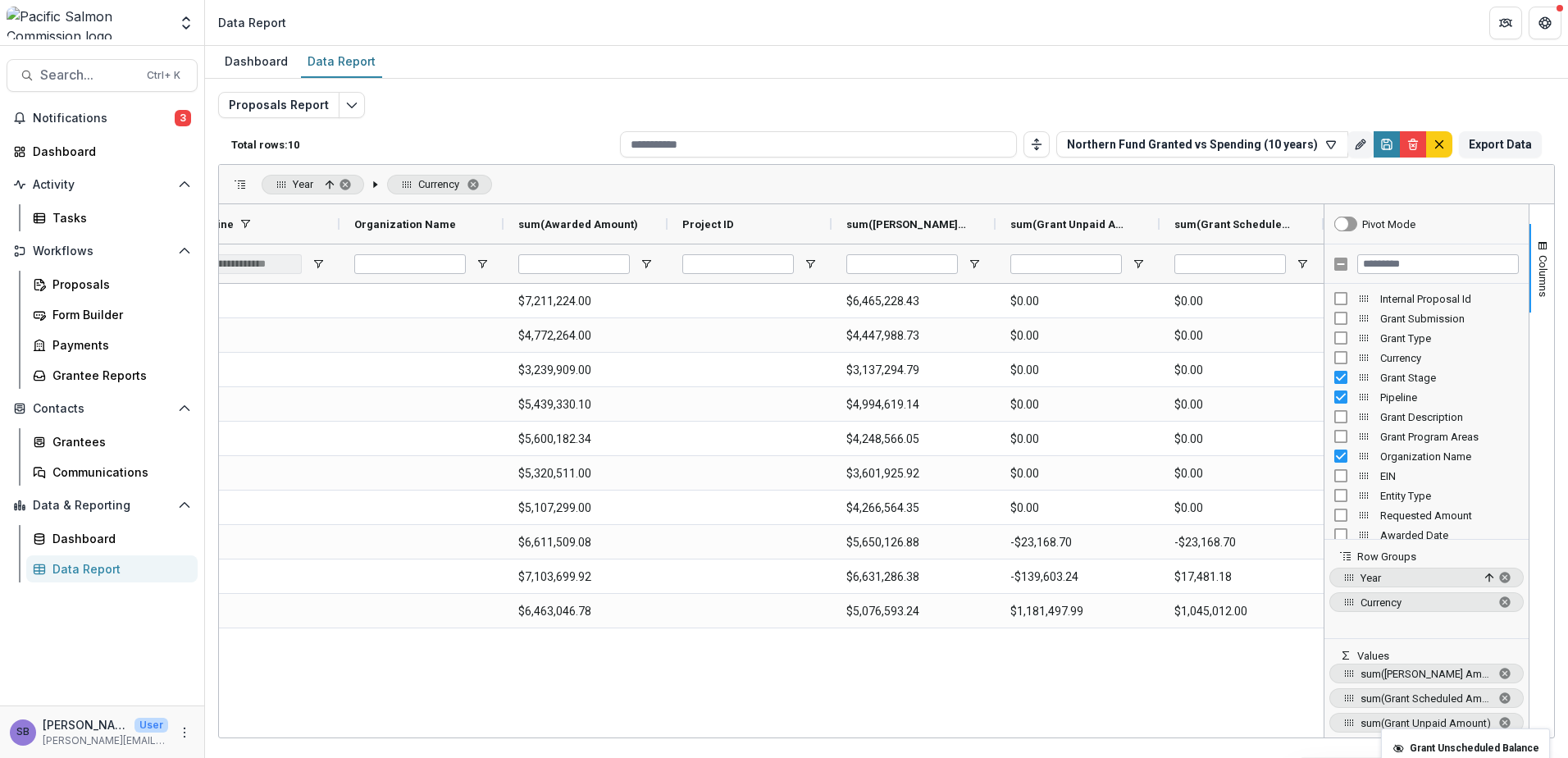
drag, startPoint x: 761, startPoint y: 313, endPoint x: 1389, endPoint y: 738, distance: 758.3
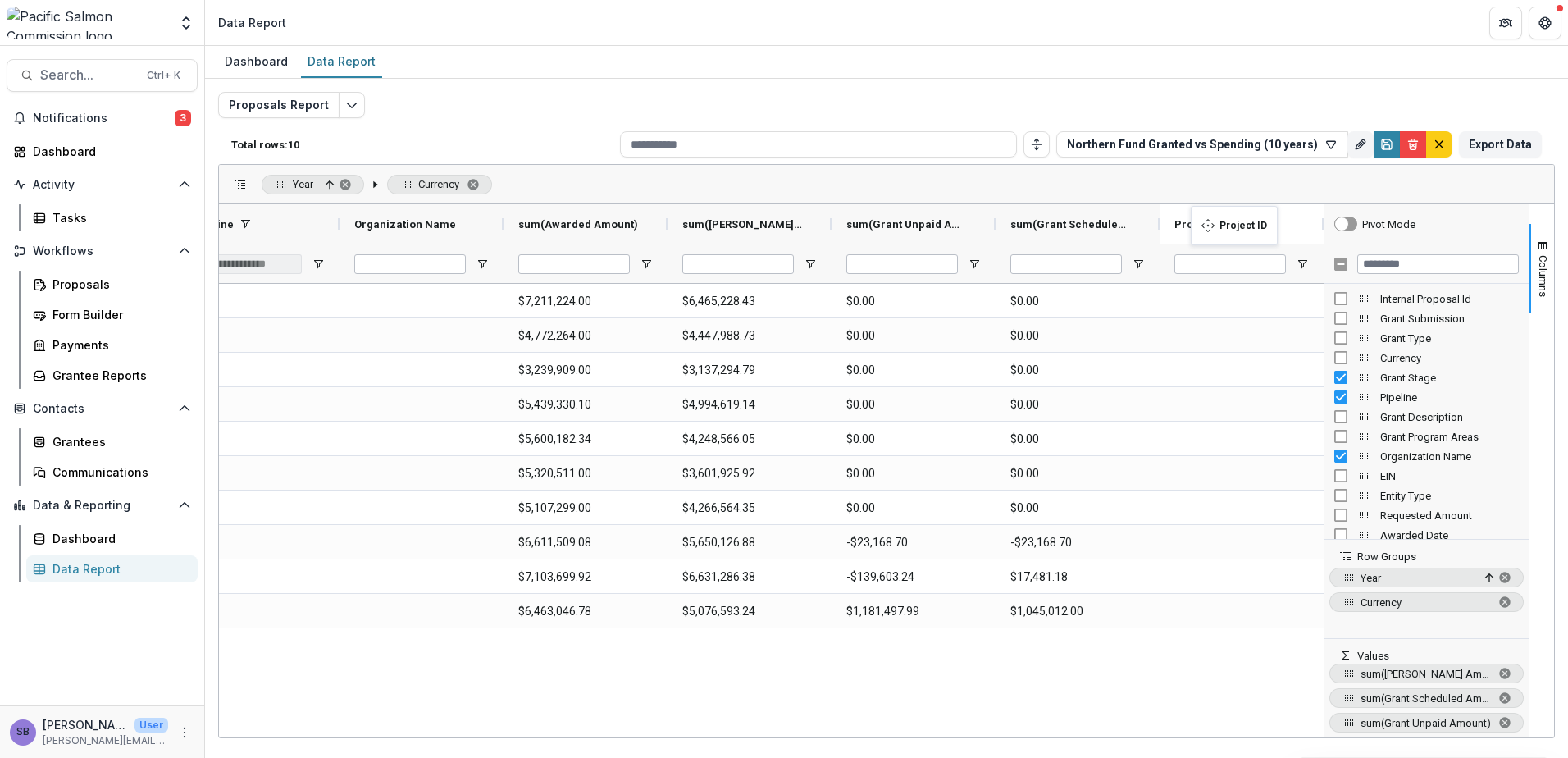
drag, startPoint x: 807, startPoint y: 223, endPoint x: 1199, endPoint y: 216, distance: 392.1
click at [1537, 248] on span "button" at bounding box center [1543, 246] width 13 height 13
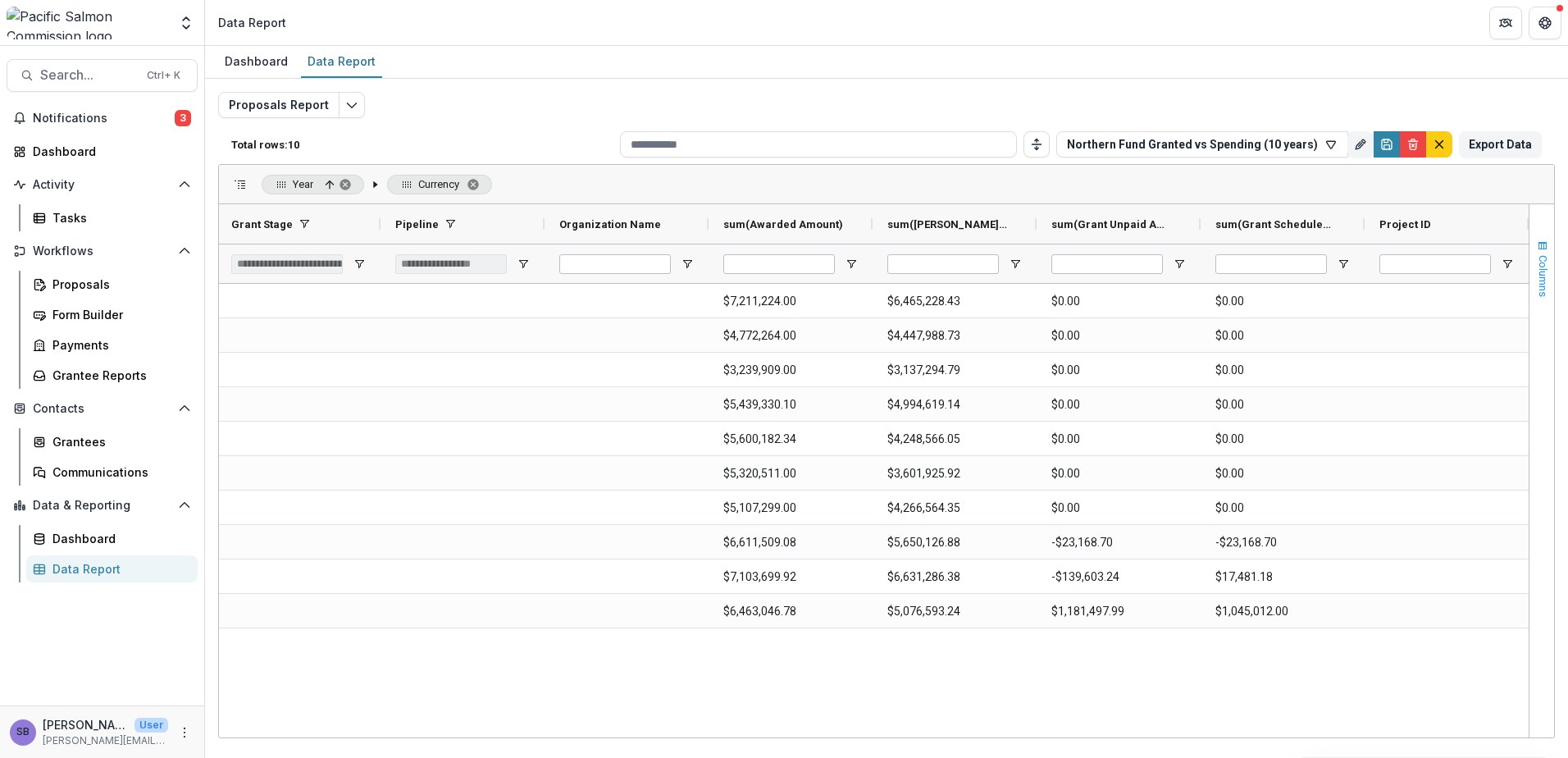
click at [1546, 245] on span "button" at bounding box center [1543, 246] width 13 height 13
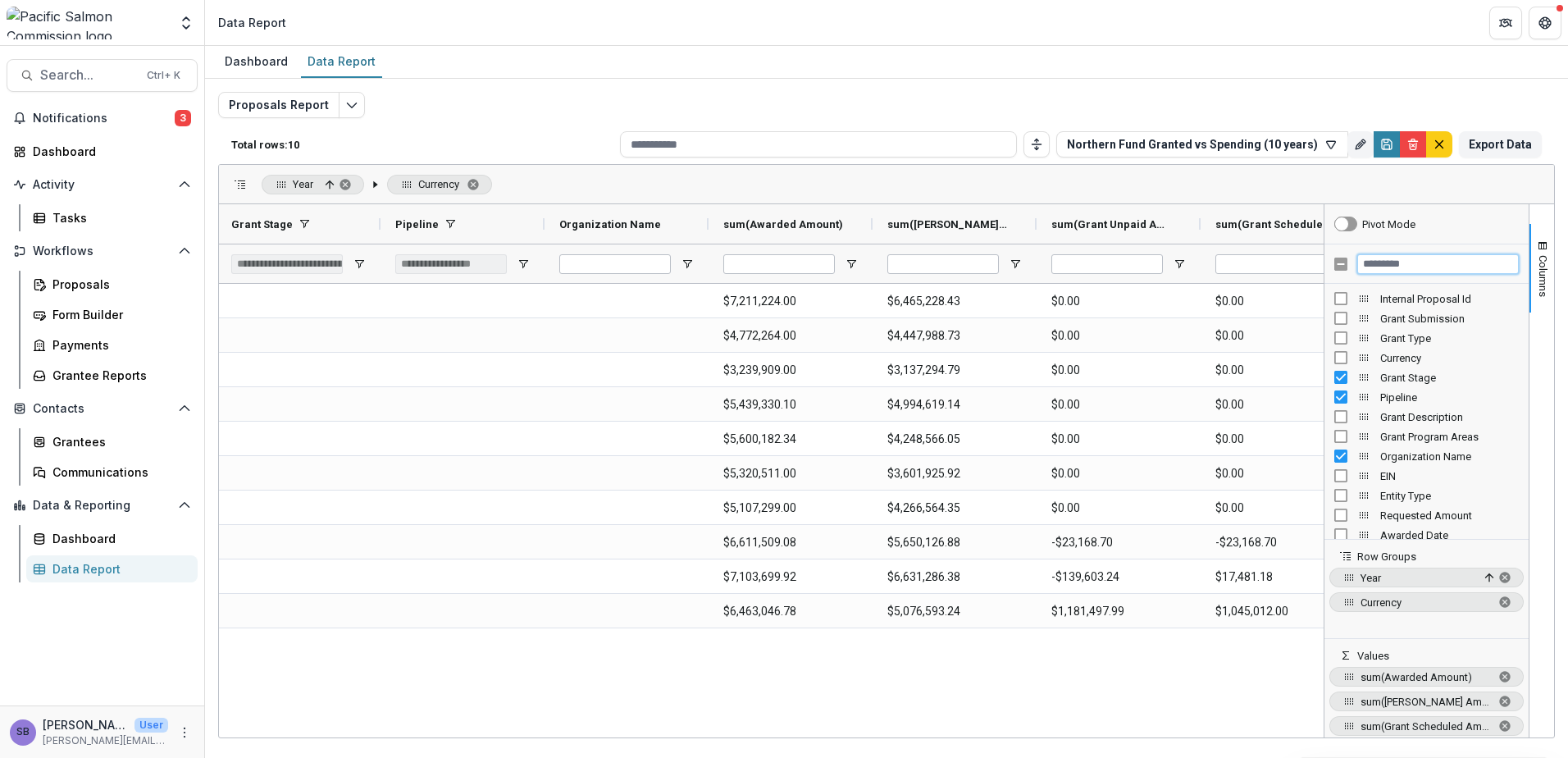
click at [1446, 267] on input "Filter Columns Input" at bounding box center [1439, 264] width 162 height 20
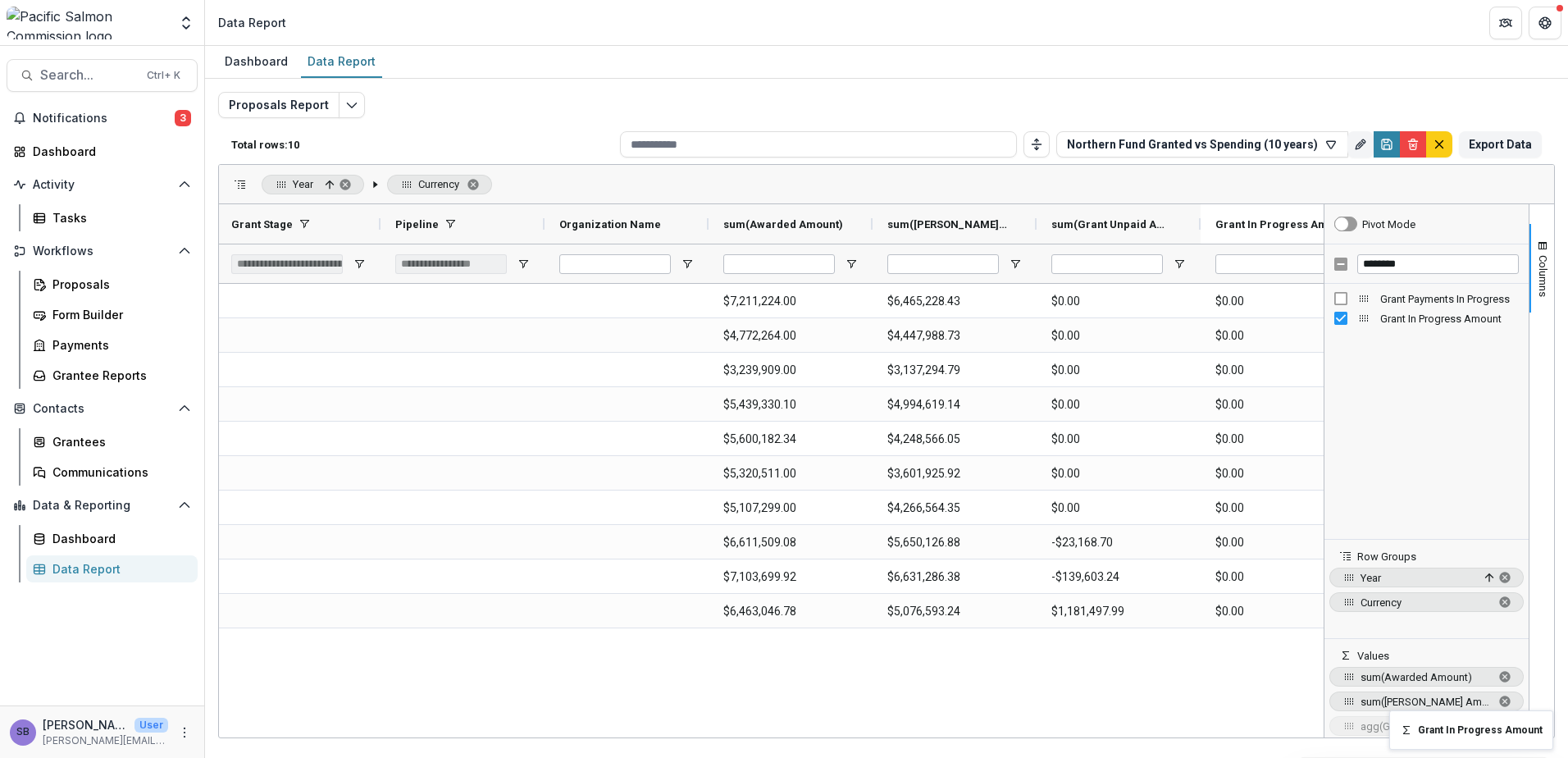
drag, startPoint x: 1277, startPoint y: 218, endPoint x: 1397, endPoint y: 720, distance: 516.1
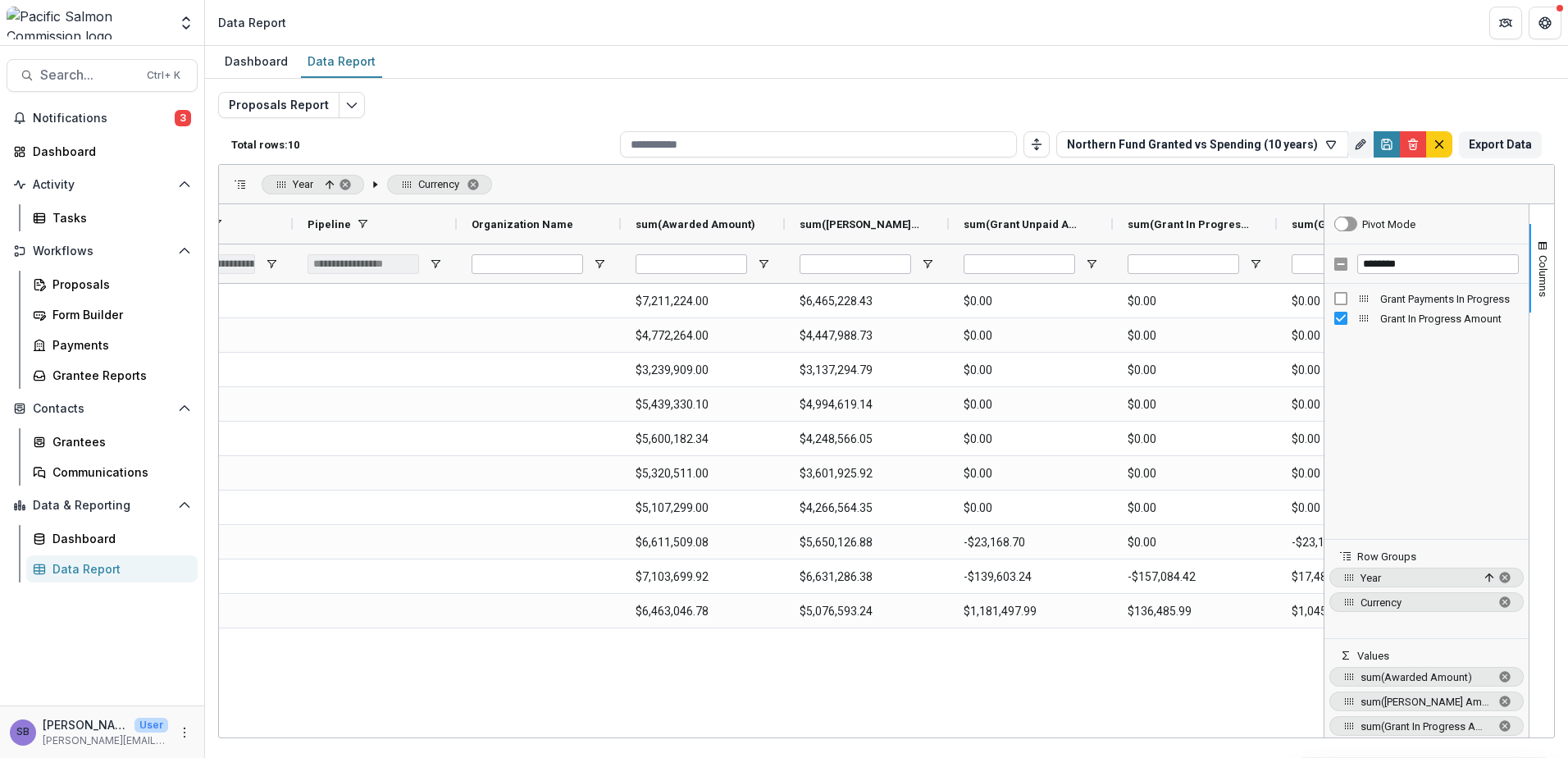
scroll to position [0, 451]
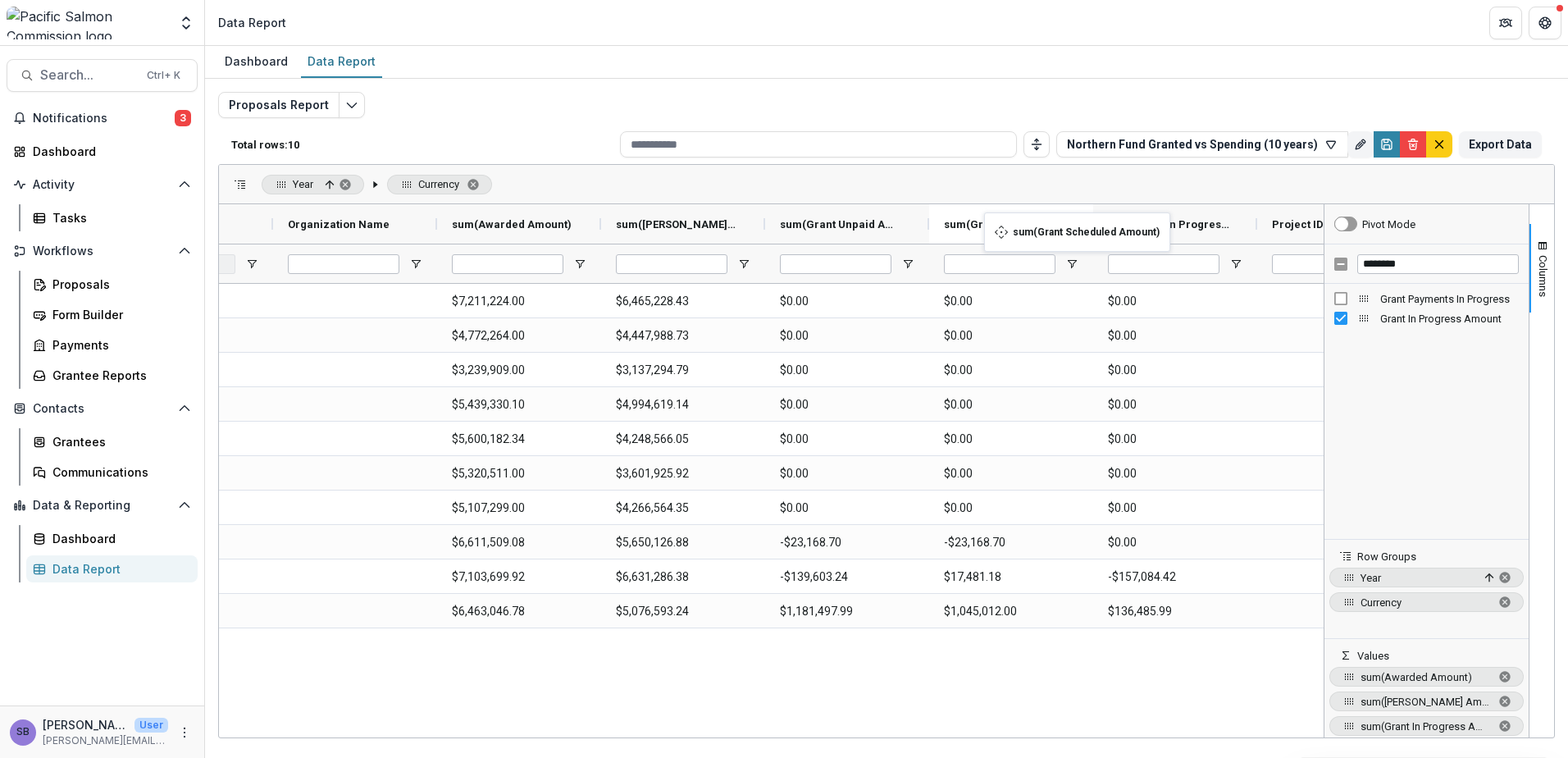
drag, startPoint x: 1233, startPoint y: 223, endPoint x: 992, endPoint y: 222, distance: 241.0
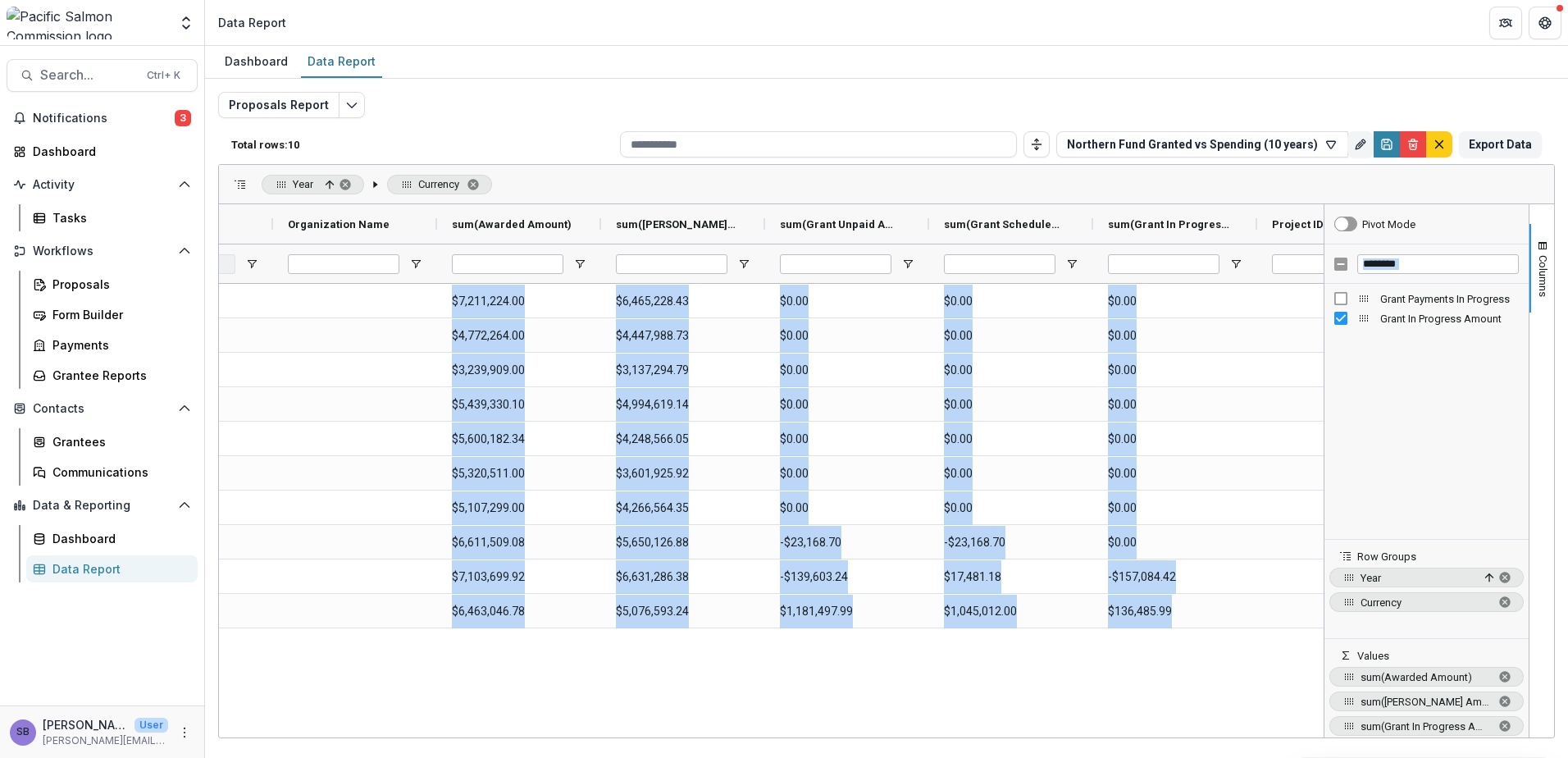
drag, startPoint x: 1196, startPoint y: 731, endPoint x: 1284, endPoint y: 744, distance: 89.0
click at [1284, 744] on div "Dashboard Data Report Proposals Report Total rows: 10 Northern Fund Granted vs …" at bounding box center [887, 401] width 1364 height 711
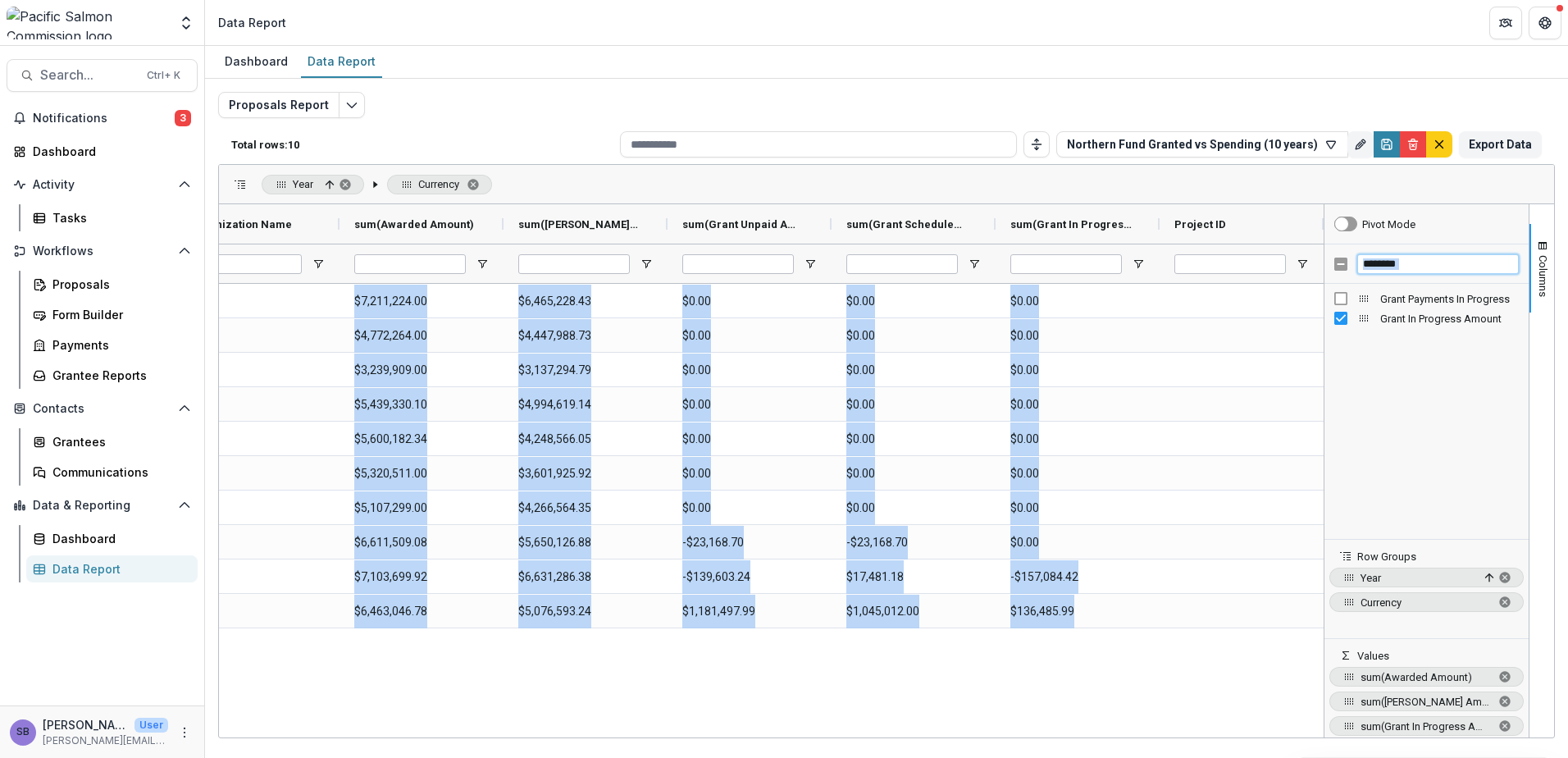
click at [1427, 268] on input "********" at bounding box center [1439, 264] width 162 height 20
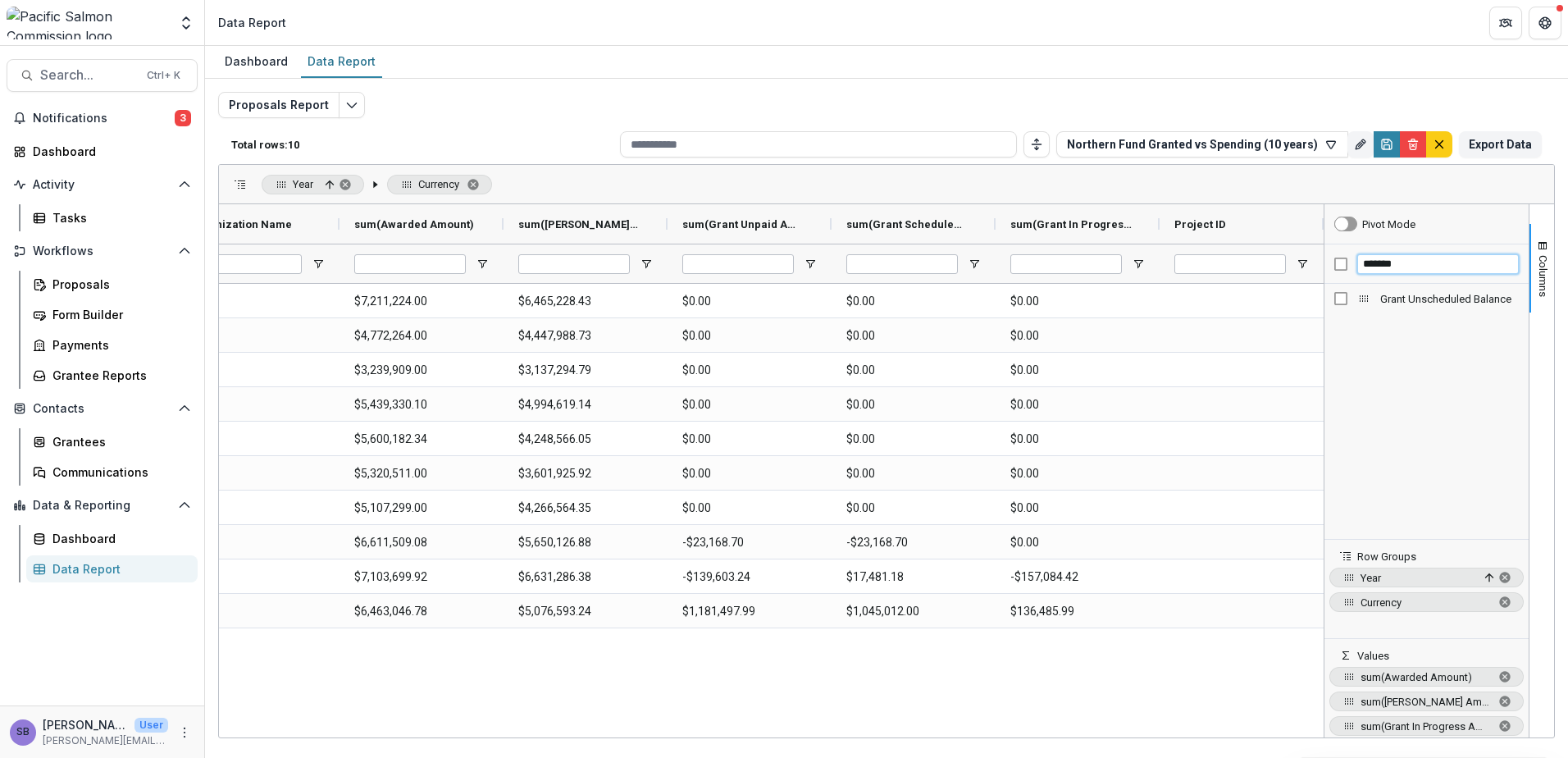
type input "*******"
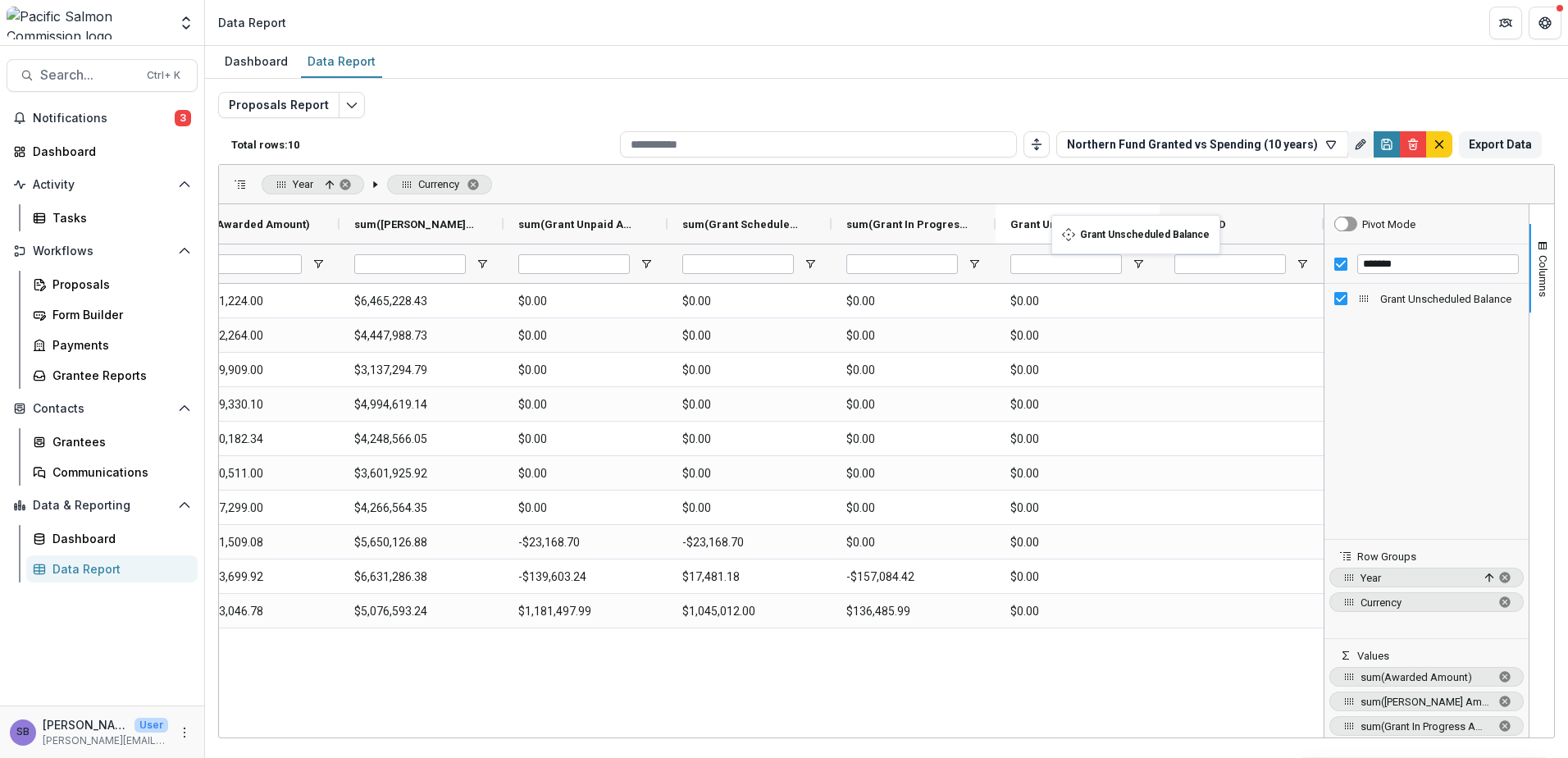
drag, startPoint x: 1250, startPoint y: 218, endPoint x: 1060, endPoint y: 225, distance: 190.1
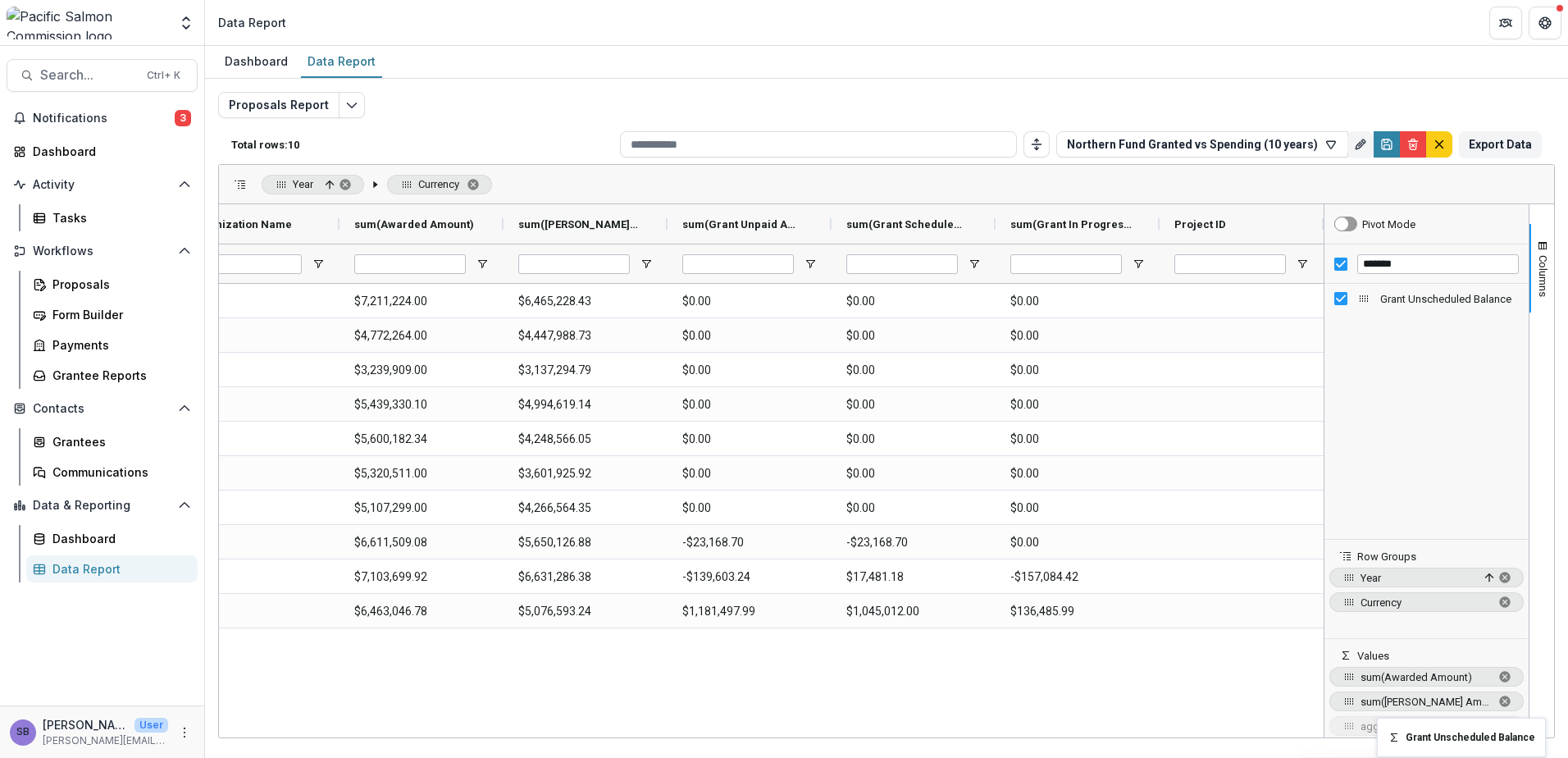
drag, startPoint x: 1137, startPoint y: 224, endPoint x: 1386, endPoint y: 728, distance: 562.2
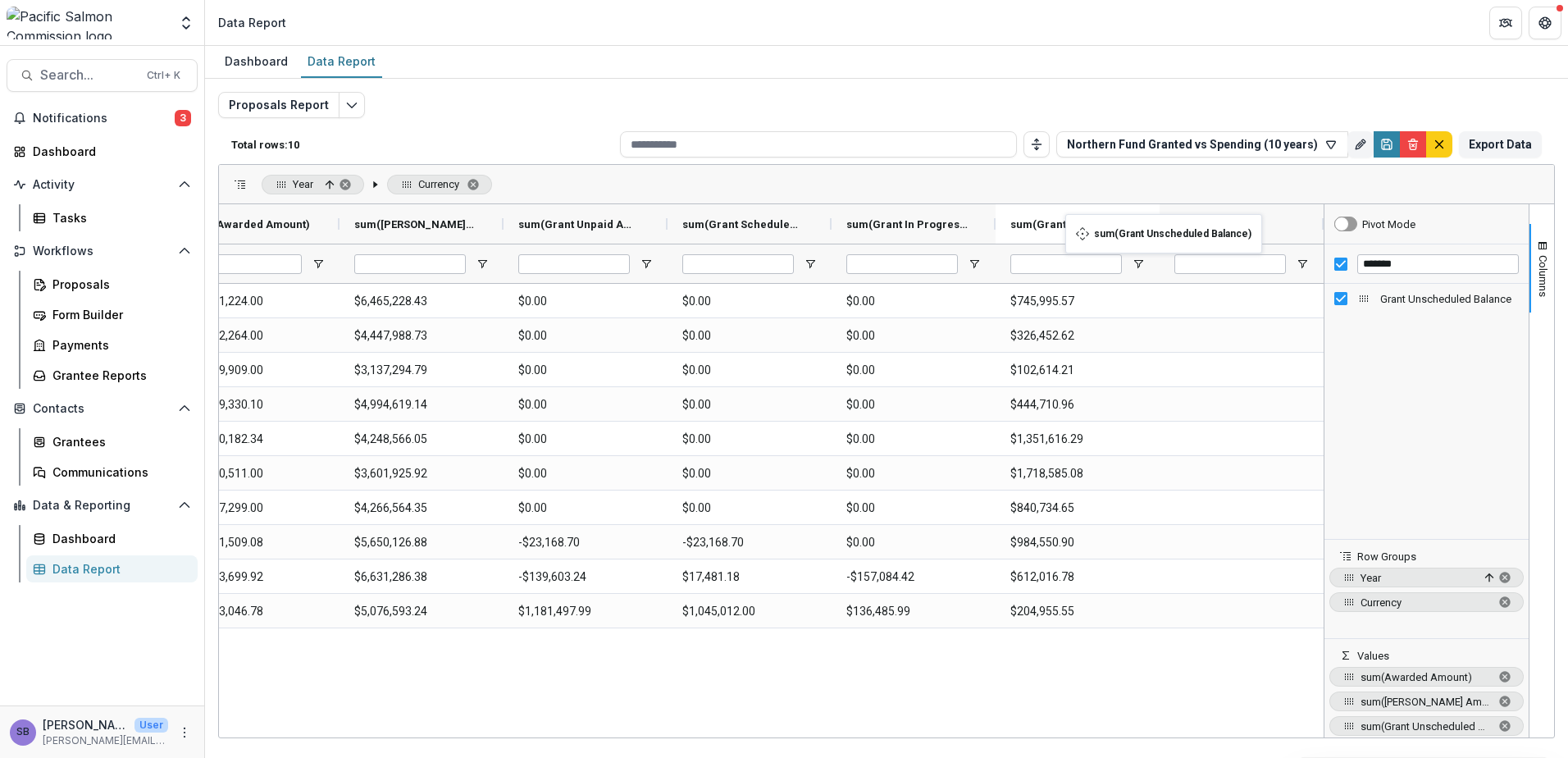
drag, startPoint x: 1221, startPoint y: 218, endPoint x: 1074, endPoint y: 224, distance: 147.1
drag, startPoint x: 1540, startPoint y: 241, endPoint x: 1501, endPoint y: 268, distance: 47.4
click at [1540, 242] on span "button" at bounding box center [1543, 246] width 13 height 13
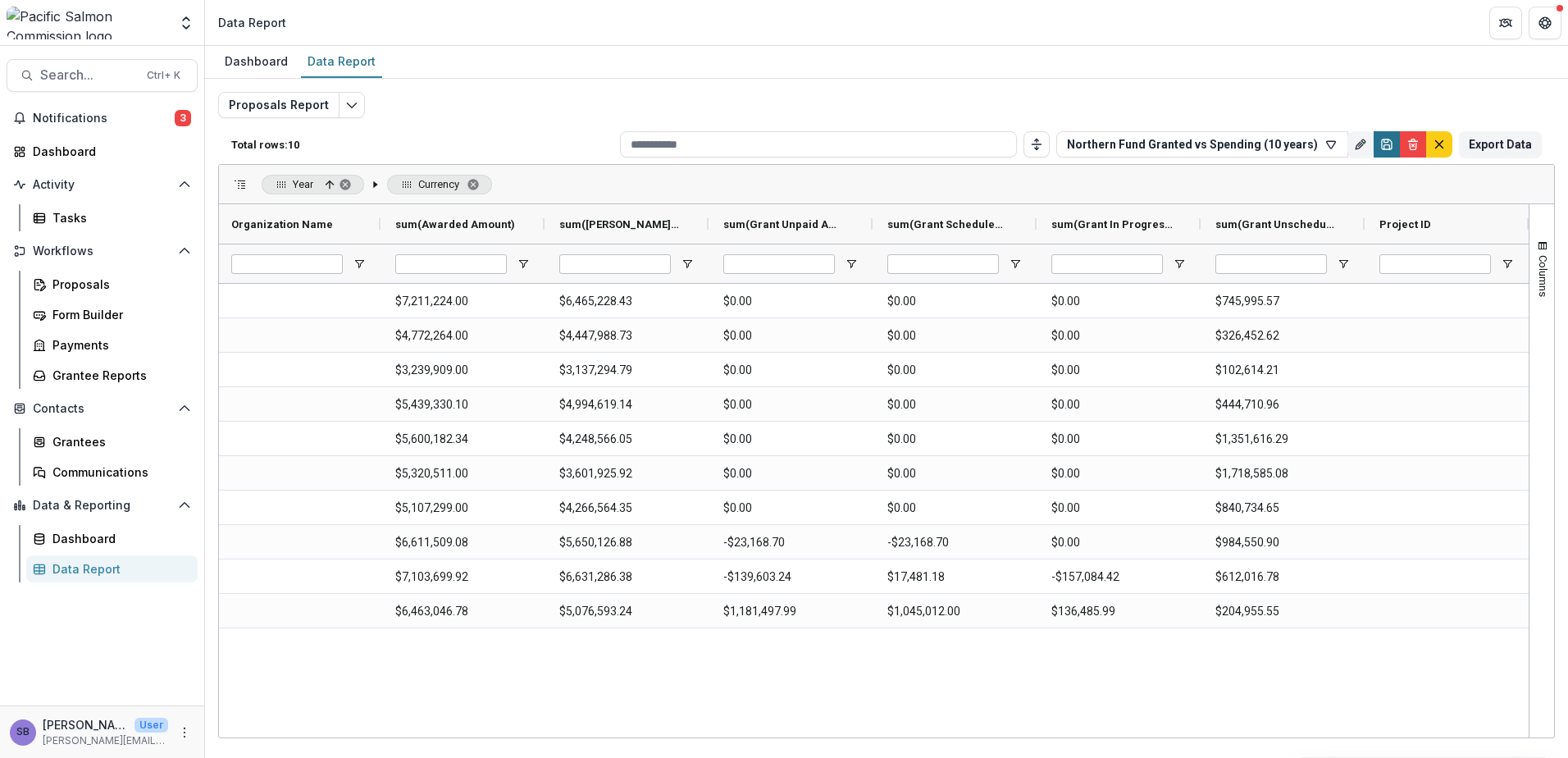
click at [1392, 147] on icon "Save" at bounding box center [1387, 144] width 13 height 13
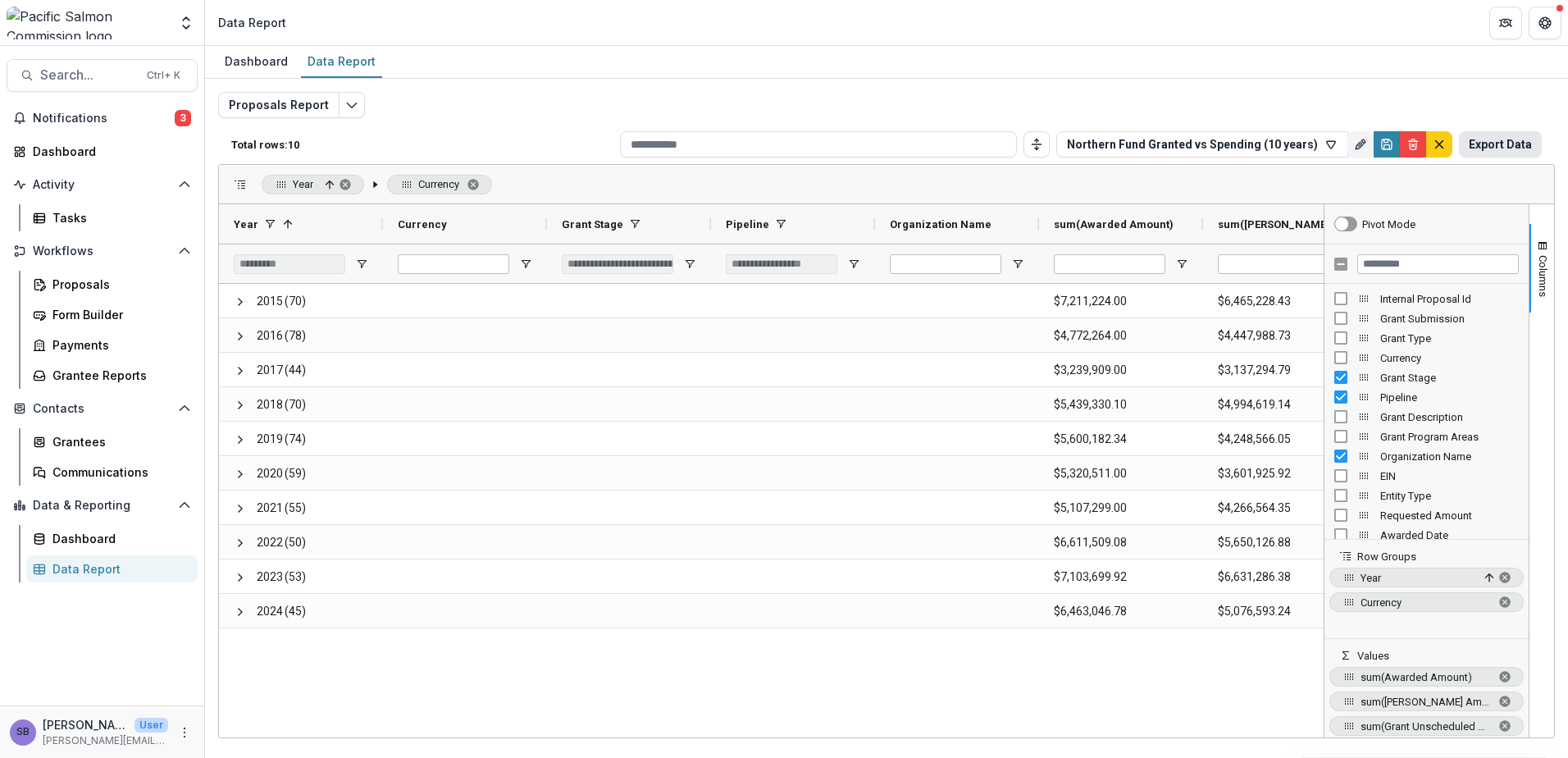
click at [1491, 142] on button "Export Data" at bounding box center [1501, 144] width 83 height 27
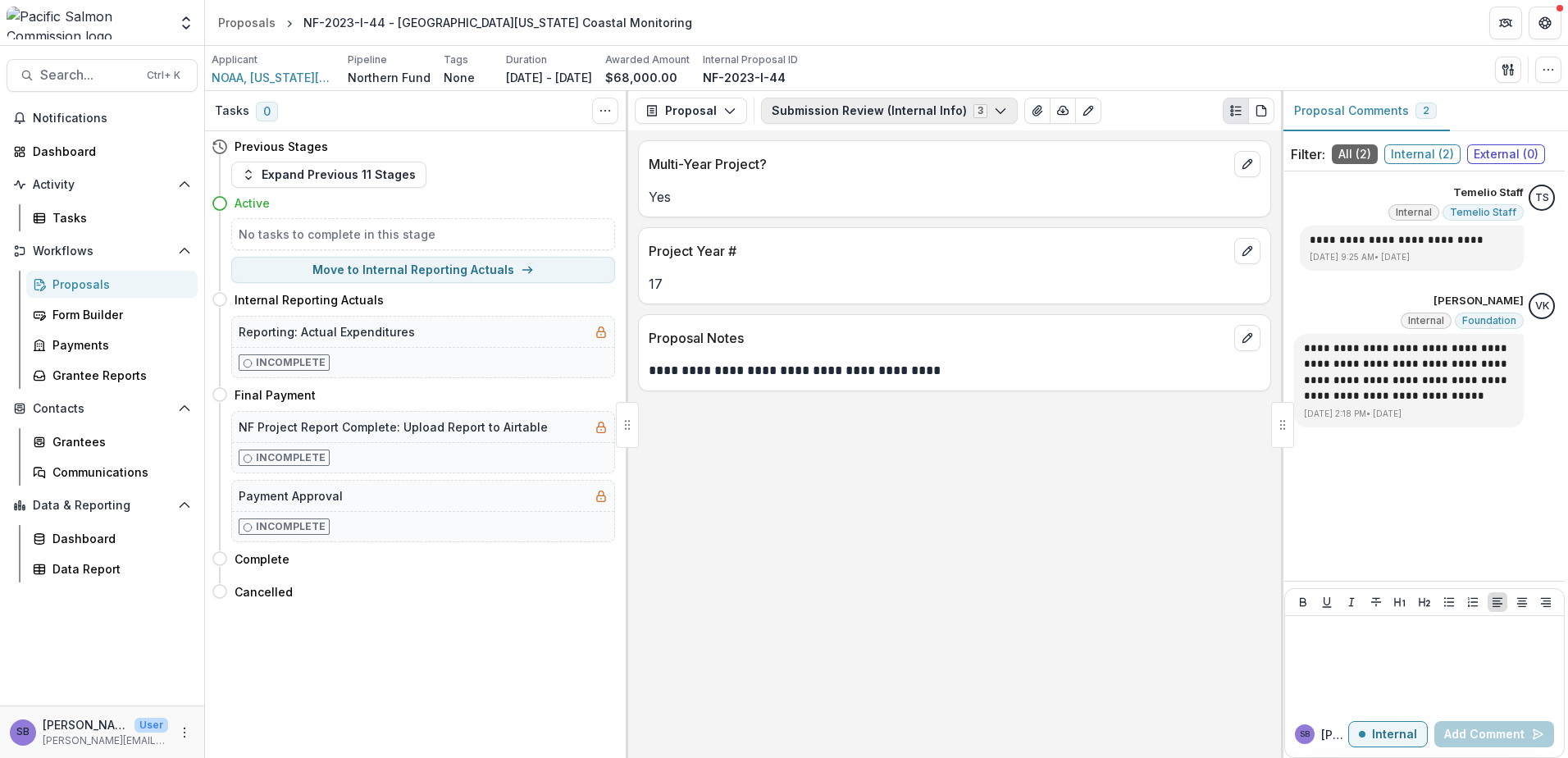
click at [772, 112] on button "Submission Review (Internal Info) 3" at bounding box center [889, 111] width 257 height 27
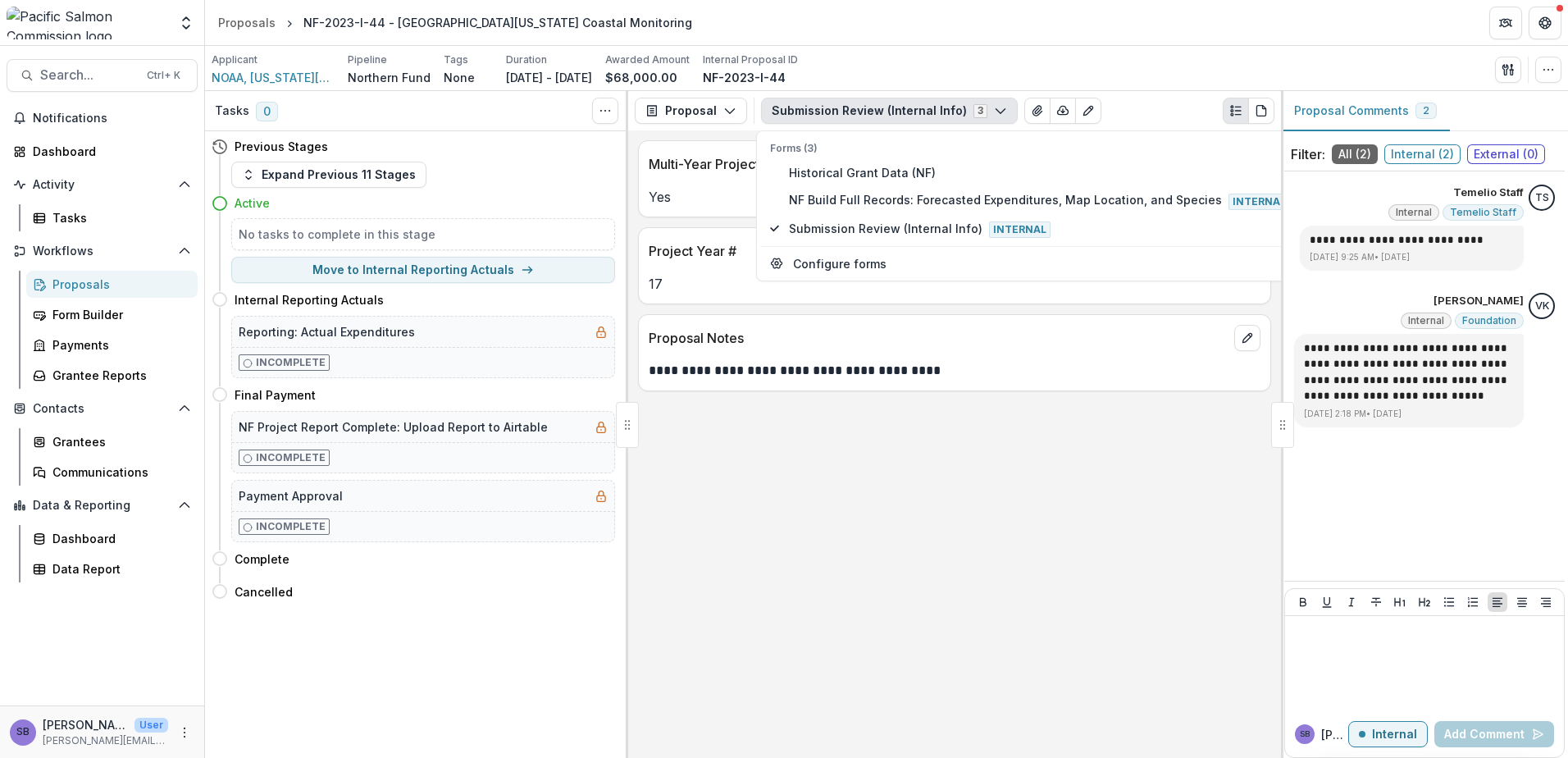
click at [773, 112] on button "Submission Review (Internal Info) 3" at bounding box center [889, 111] width 257 height 27
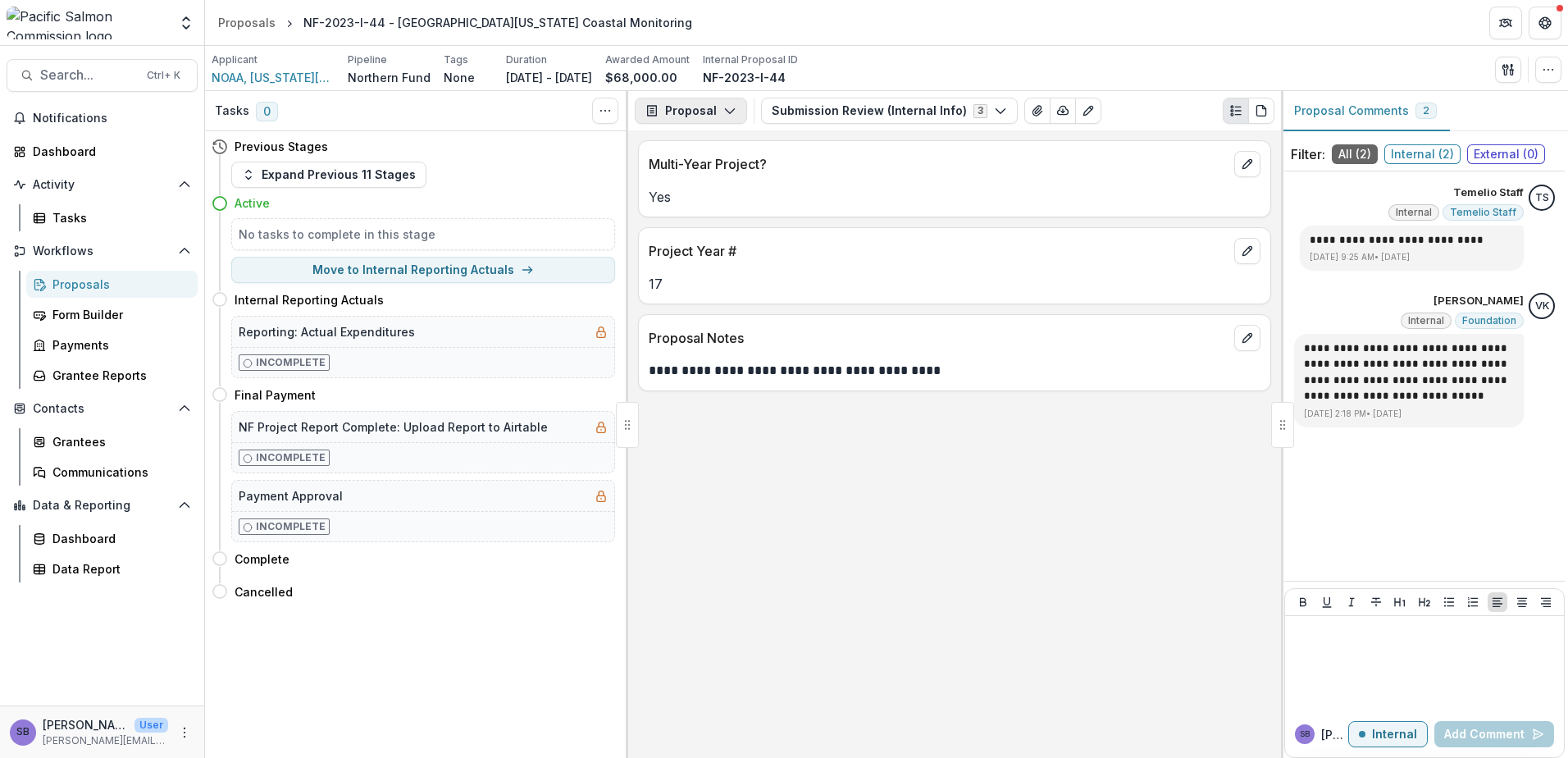
click at [731, 111] on icon "button" at bounding box center [730, 111] width 13 height 13
click at [728, 212] on button "Reports" at bounding box center [733, 202] width 189 height 27
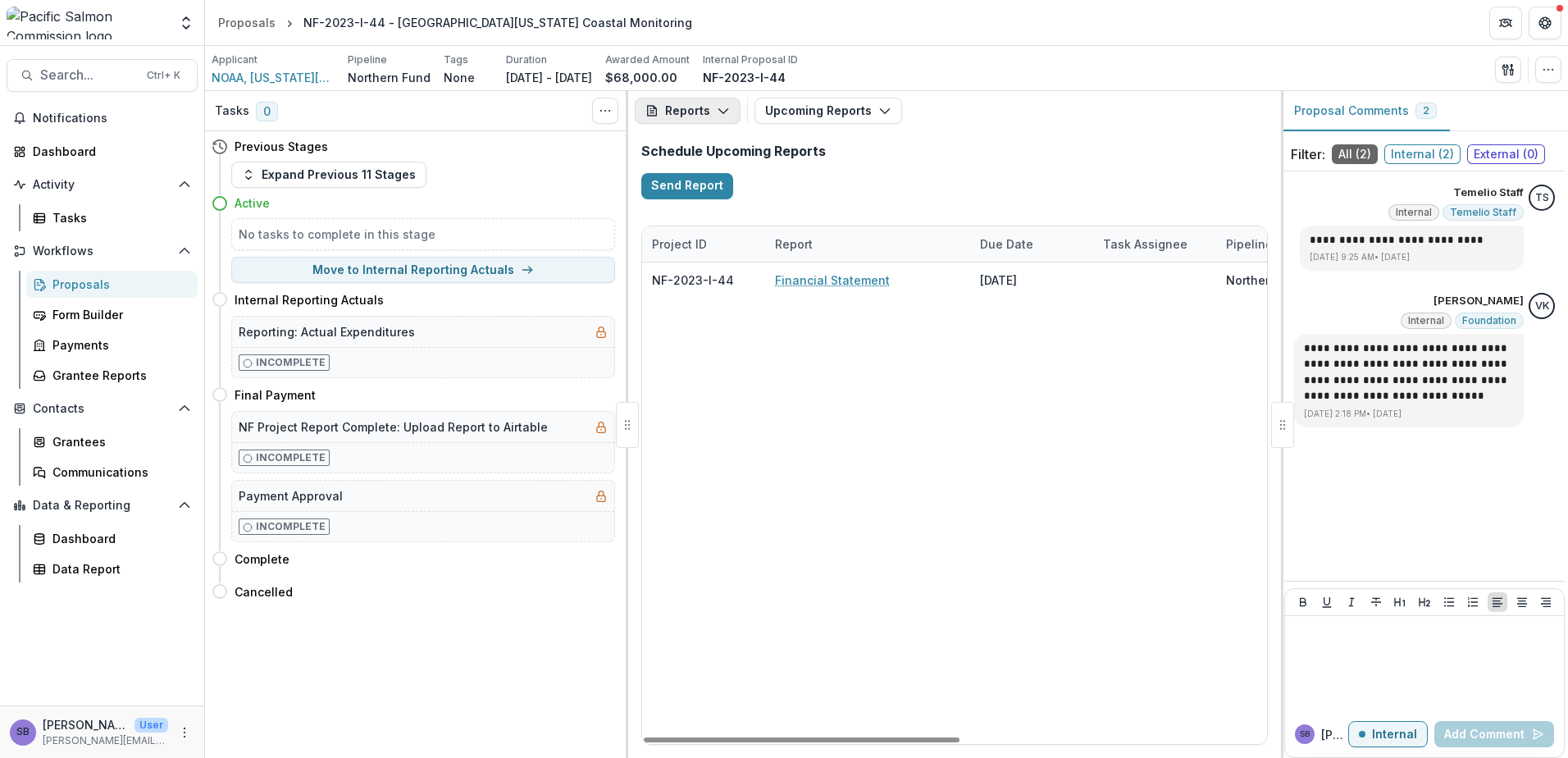
click at [726, 110] on polyline "button" at bounding box center [722, 111] width 9 height 5
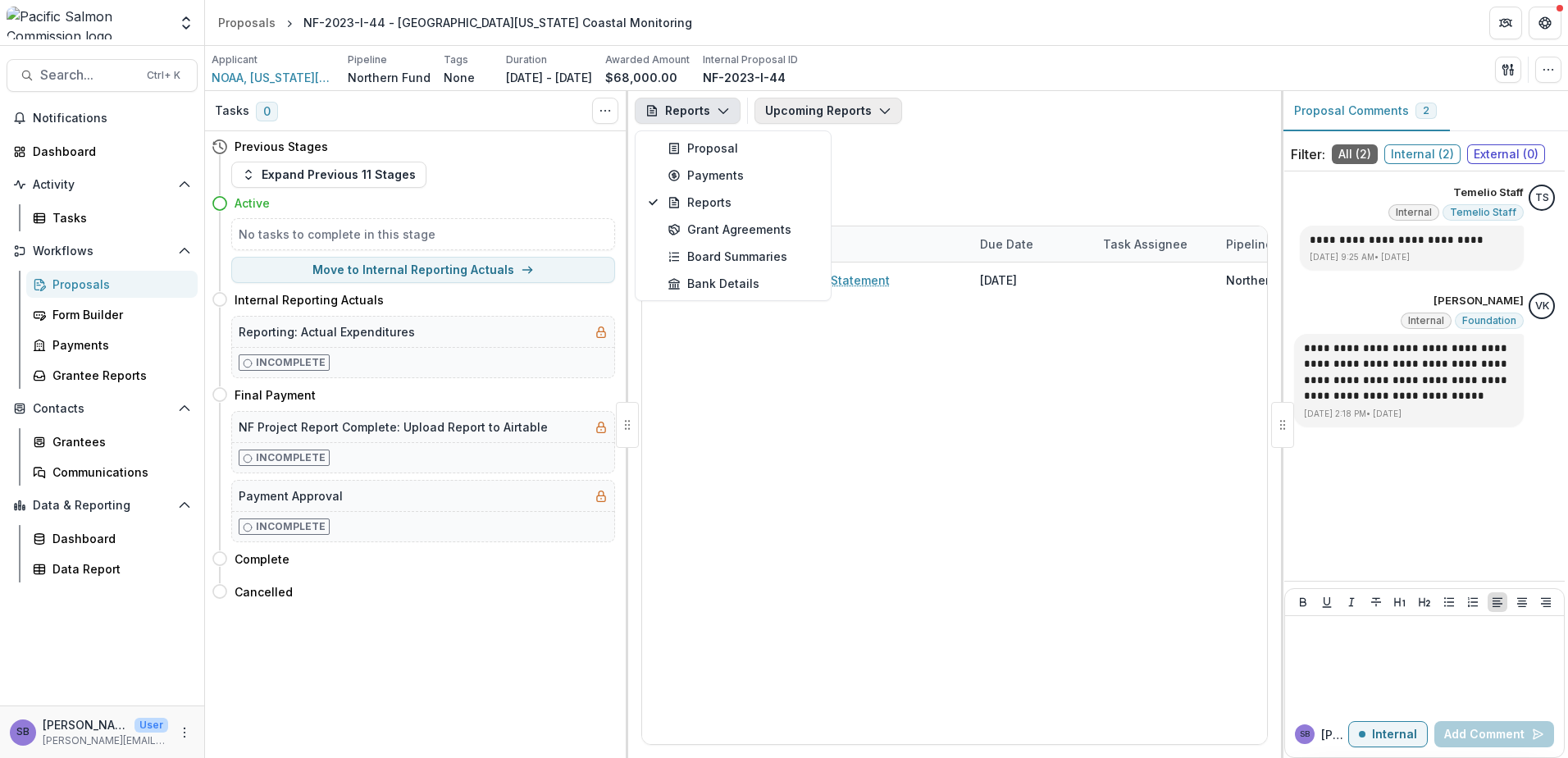
click at [796, 113] on button "Upcoming Reports" at bounding box center [828, 111] width 147 height 27
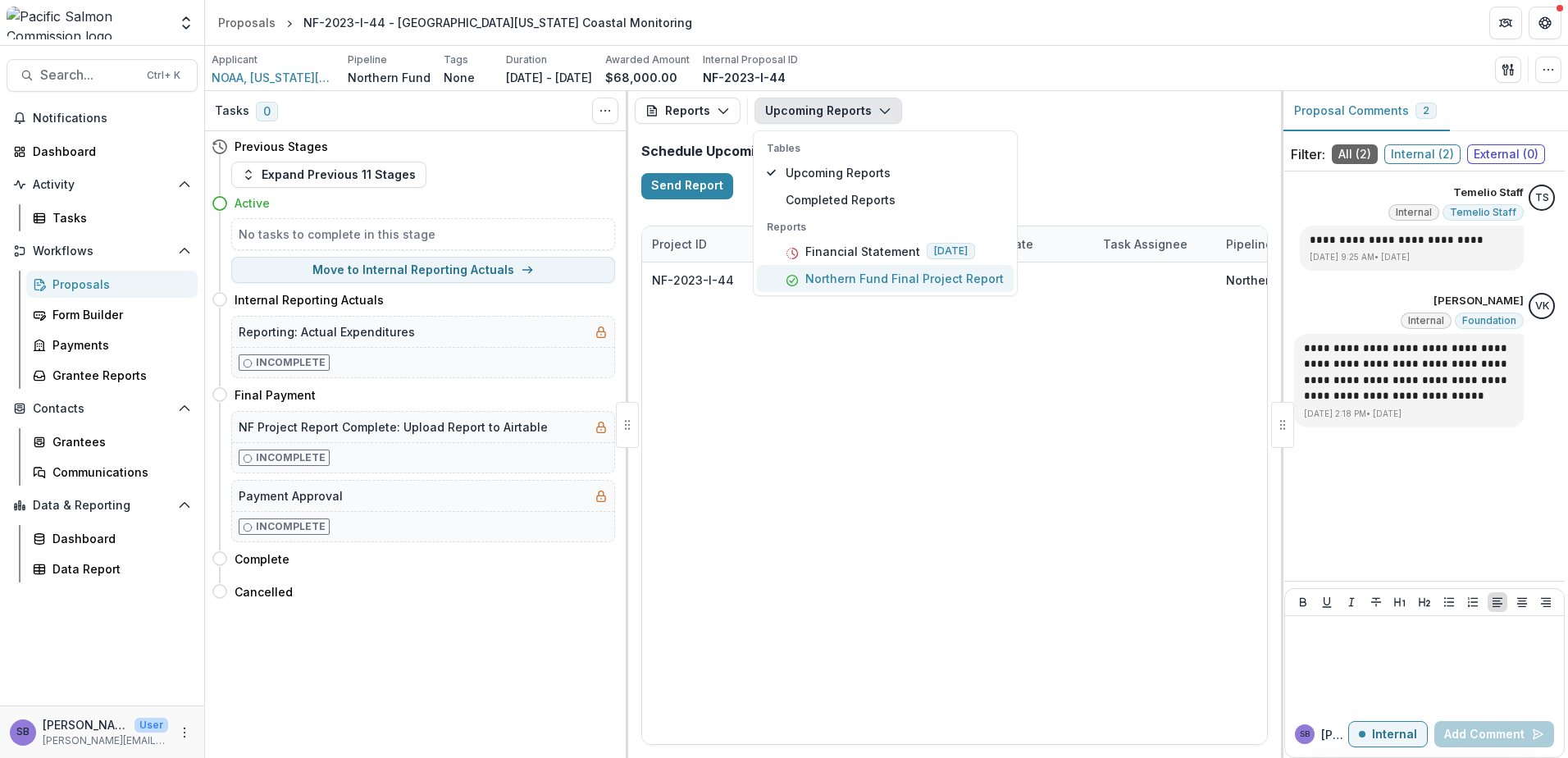
click at [884, 281] on p "Northern Fund Final Project Report" at bounding box center [905, 278] width 199 height 17
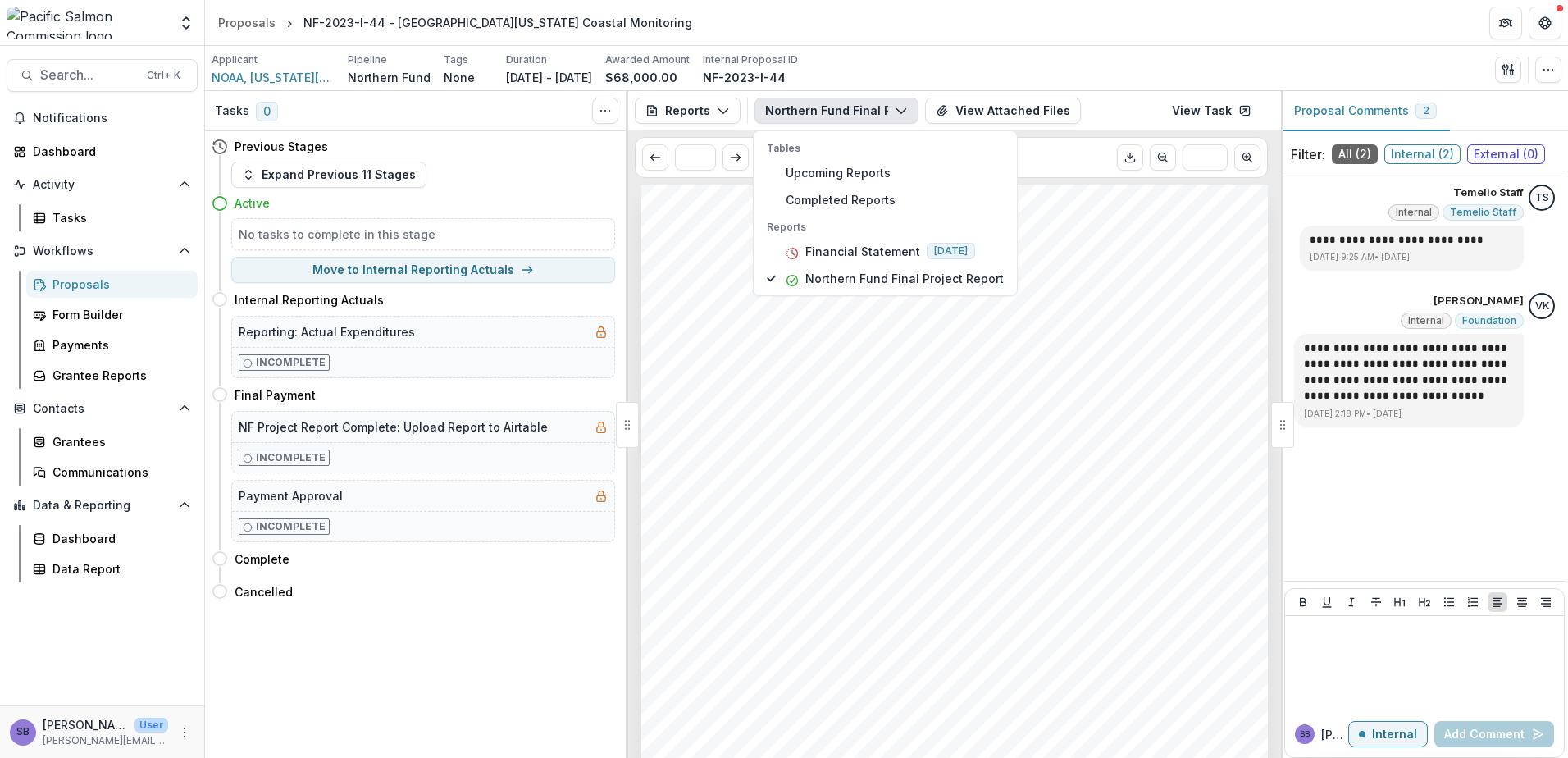
click at [1116, 392] on div "- - - - - - - - - - - - Submission Responses Northern Fund Final Report Project…" at bounding box center [954, 627] width 626 height 886
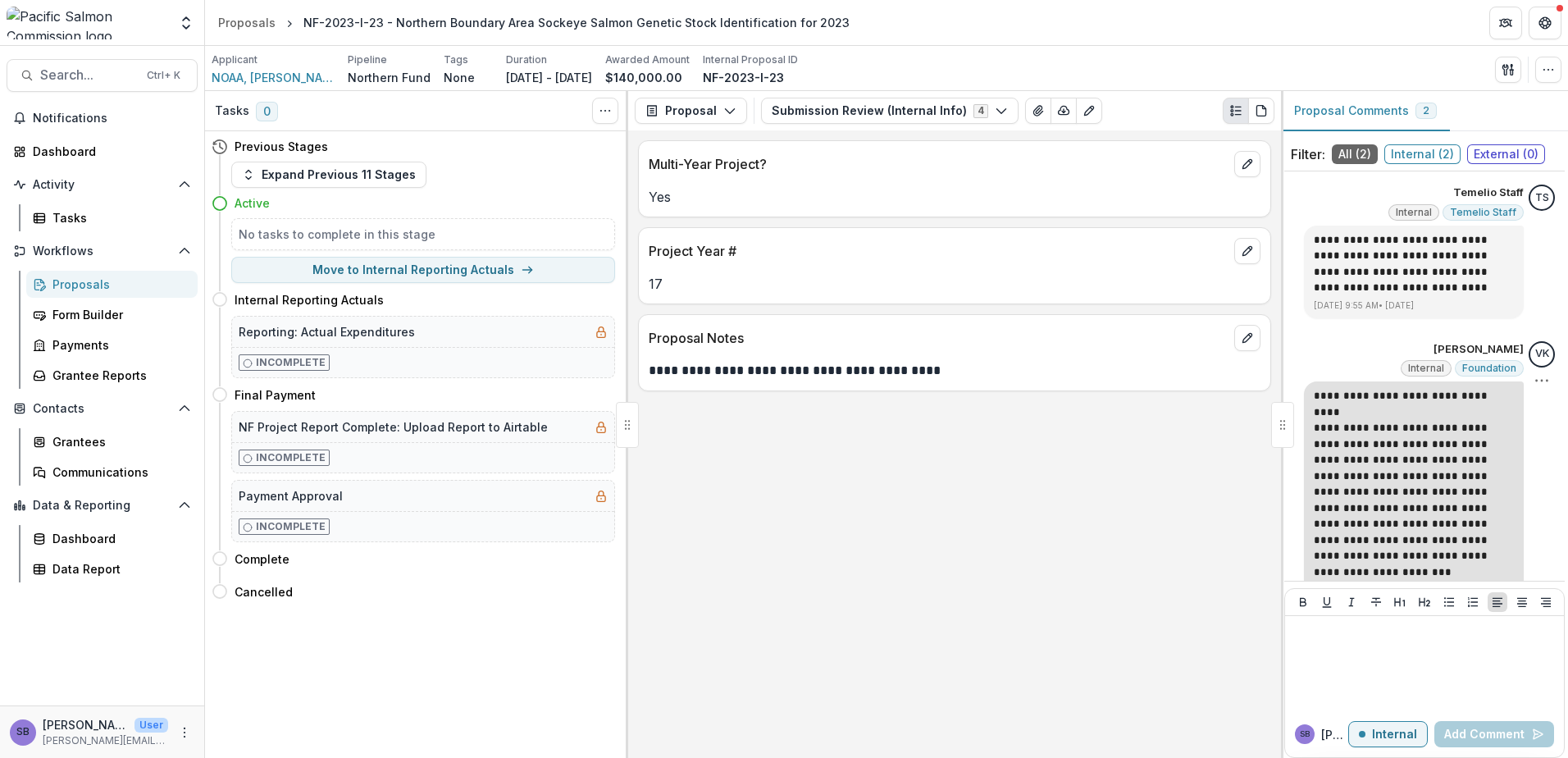
scroll to position [30, 0]
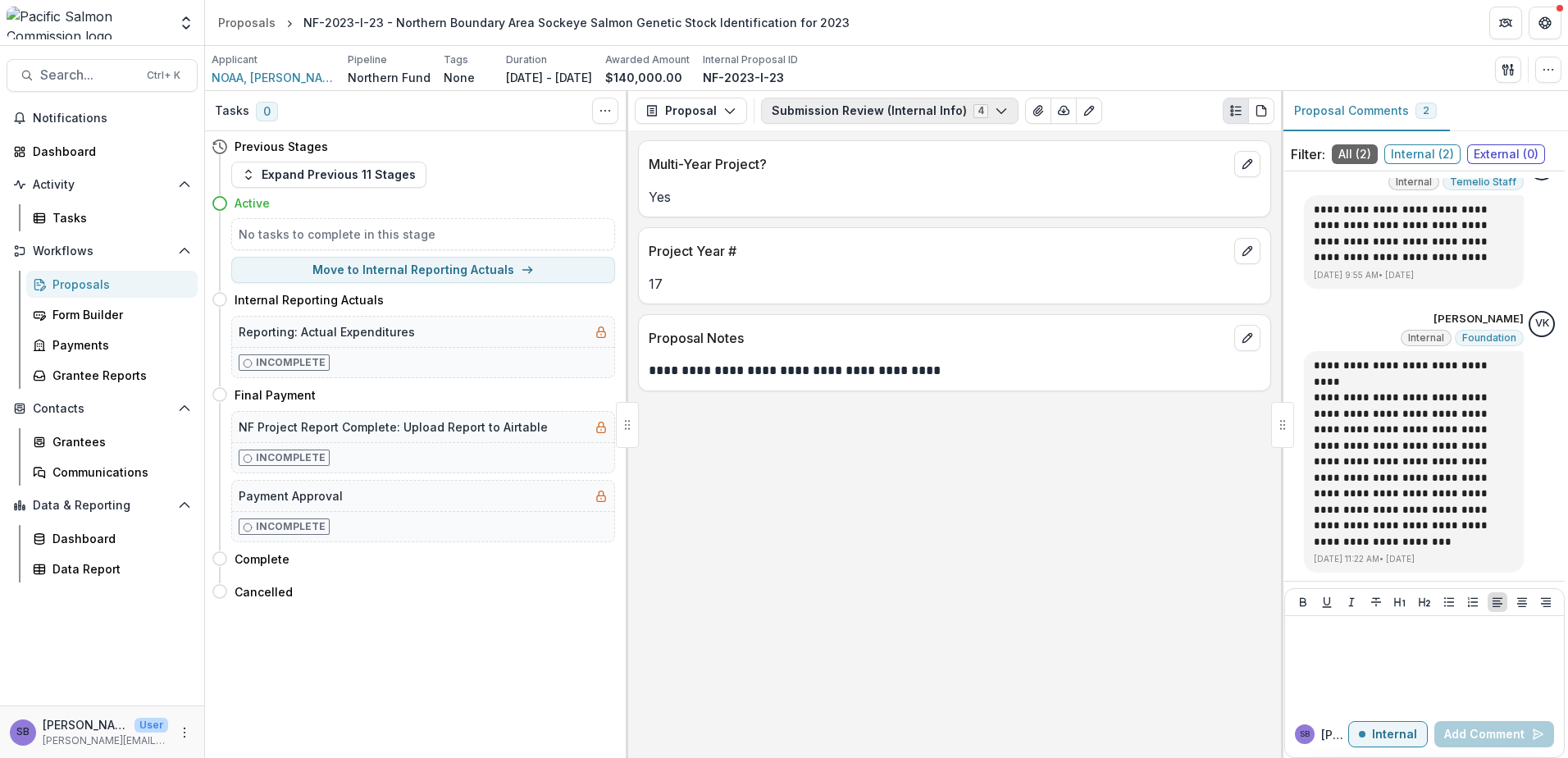
click at [849, 109] on button "Submission Review (Internal Info) 4" at bounding box center [889, 111] width 258 height 27
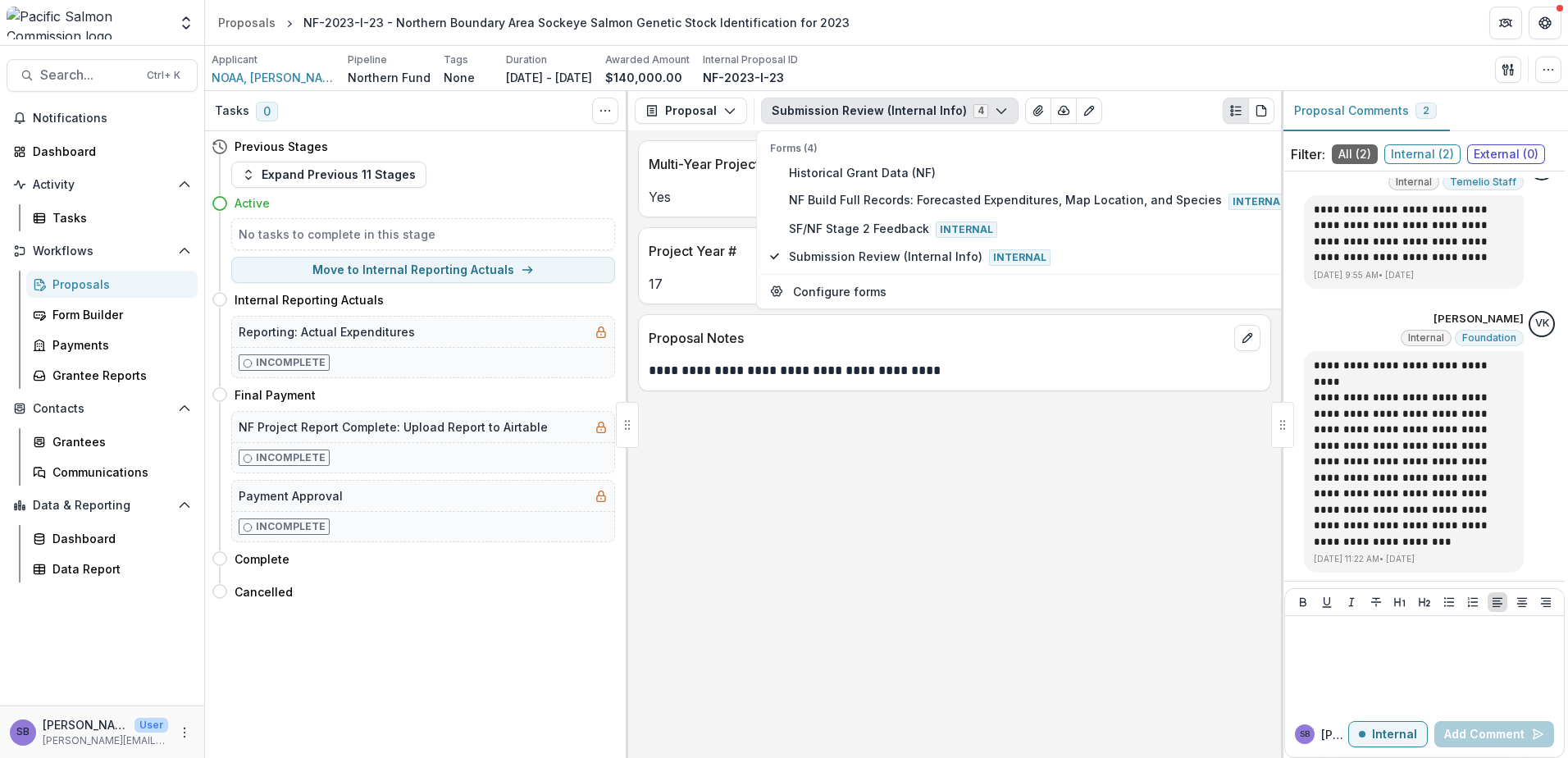
click at [849, 109] on button "Submission Review (Internal Info) 4" at bounding box center [889, 111] width 258 height 27
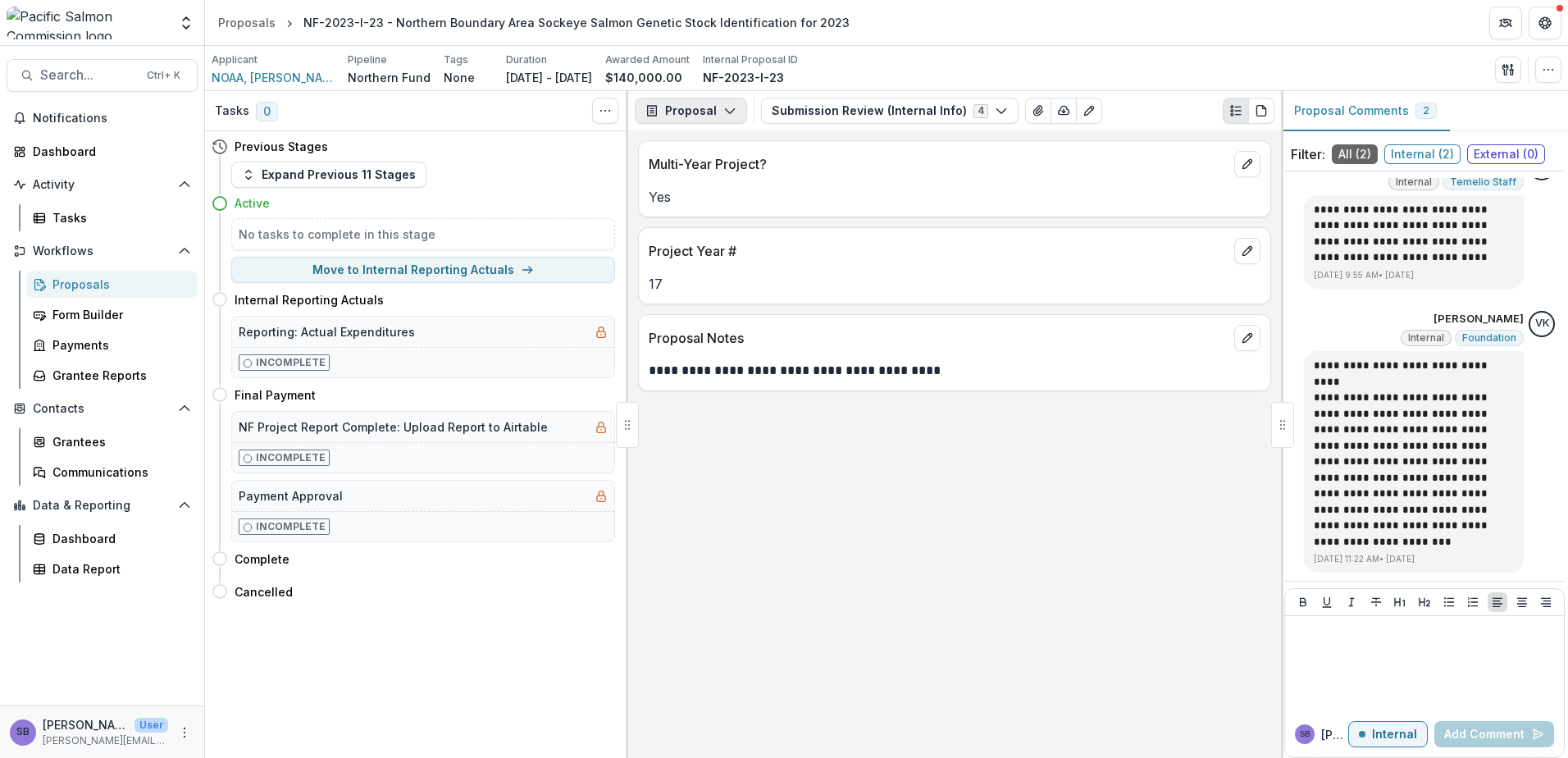
click at [715, 107] on button "Proposal" at bounding box center [691, 111] width 112 height 27
click at [736, 195] on div "Reports" at bounding box center [743, 202] width 150 height 17
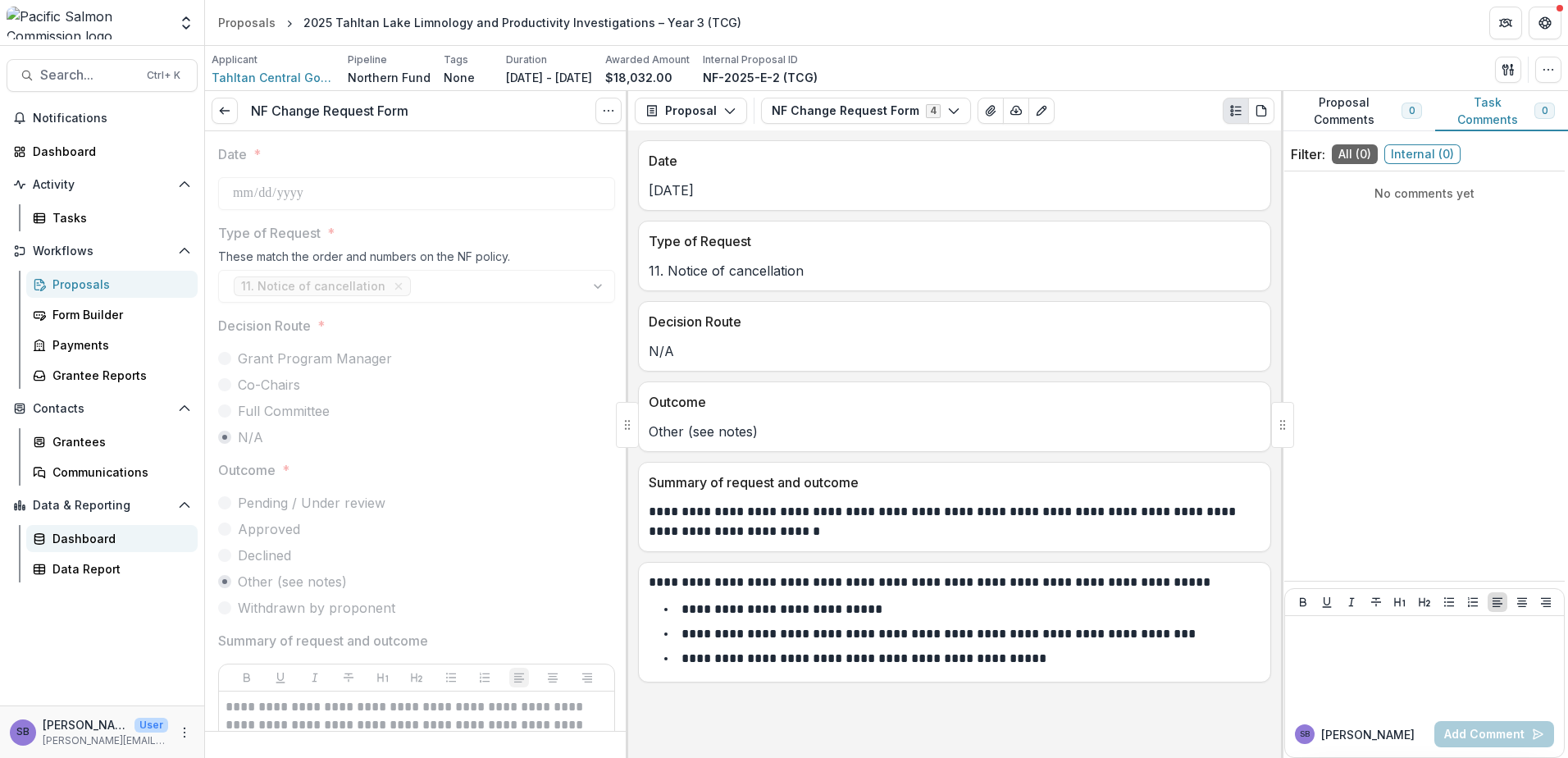
click at [73, 549] on link "Dashboard" at bounding box center [112, 538] width 171 height 27
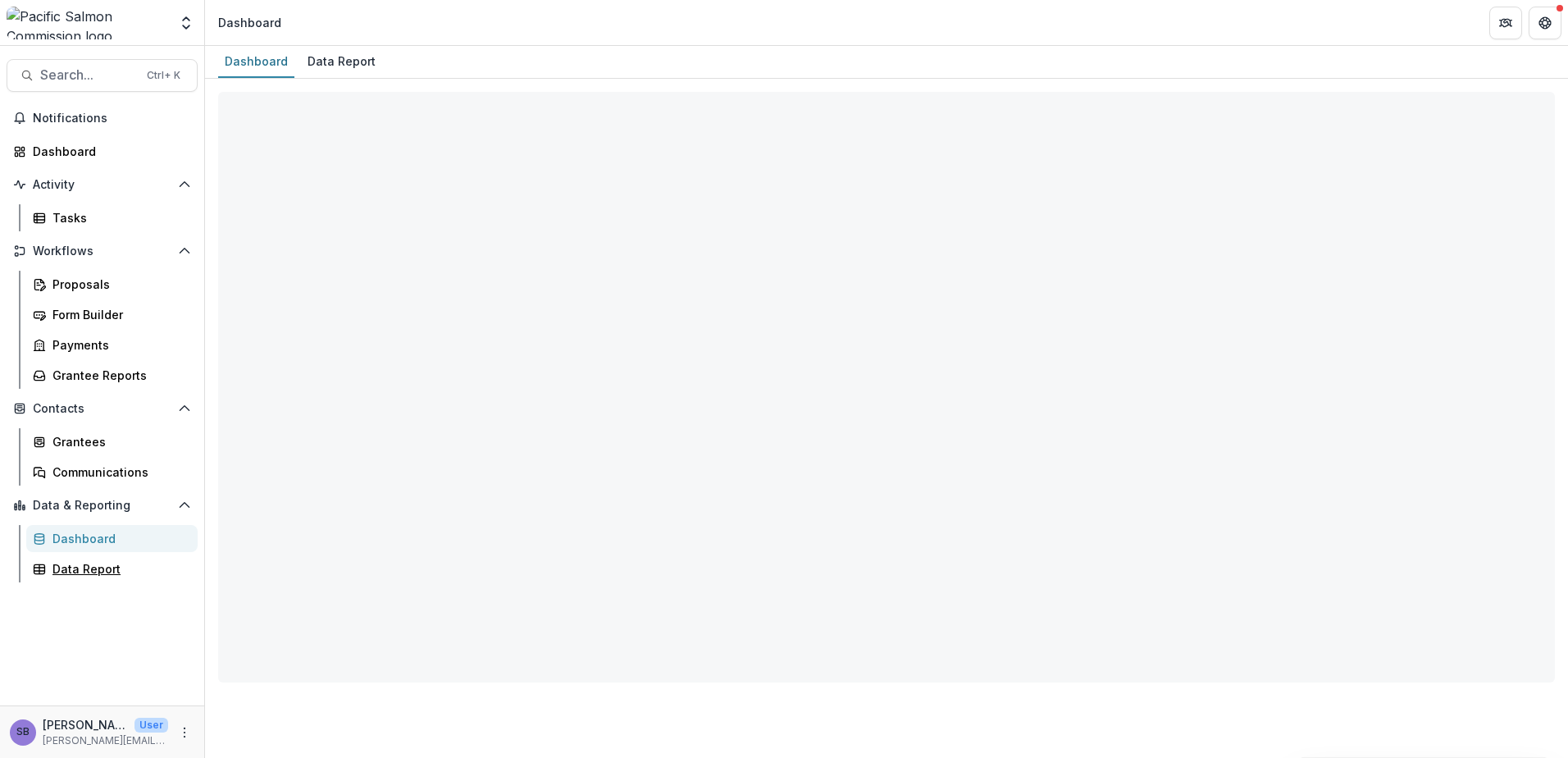
click at [75, 564] on div "Data Report" at bounding box center [118, 569] width 132 height 17
select select "**********"
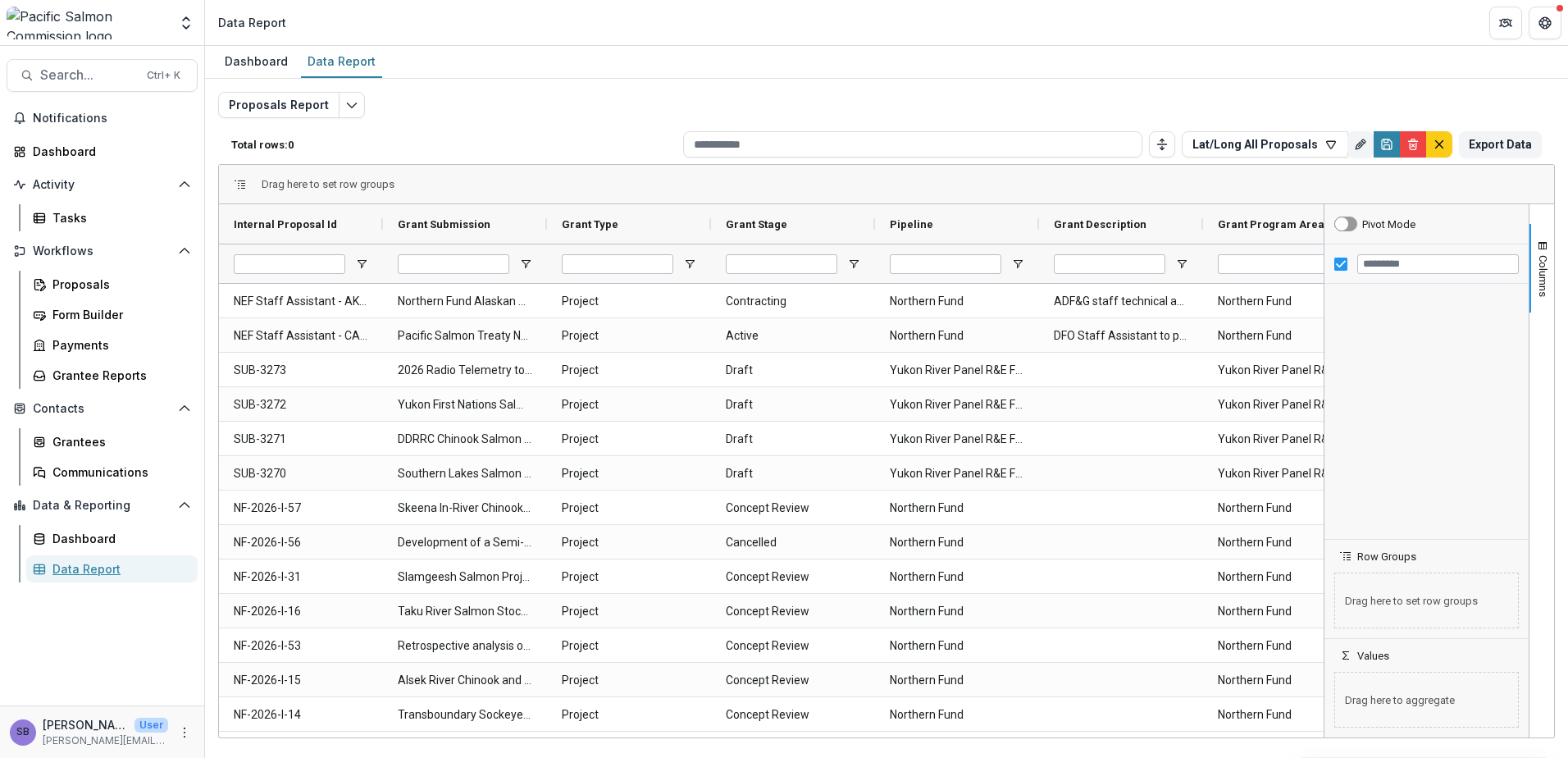
type input "**********"
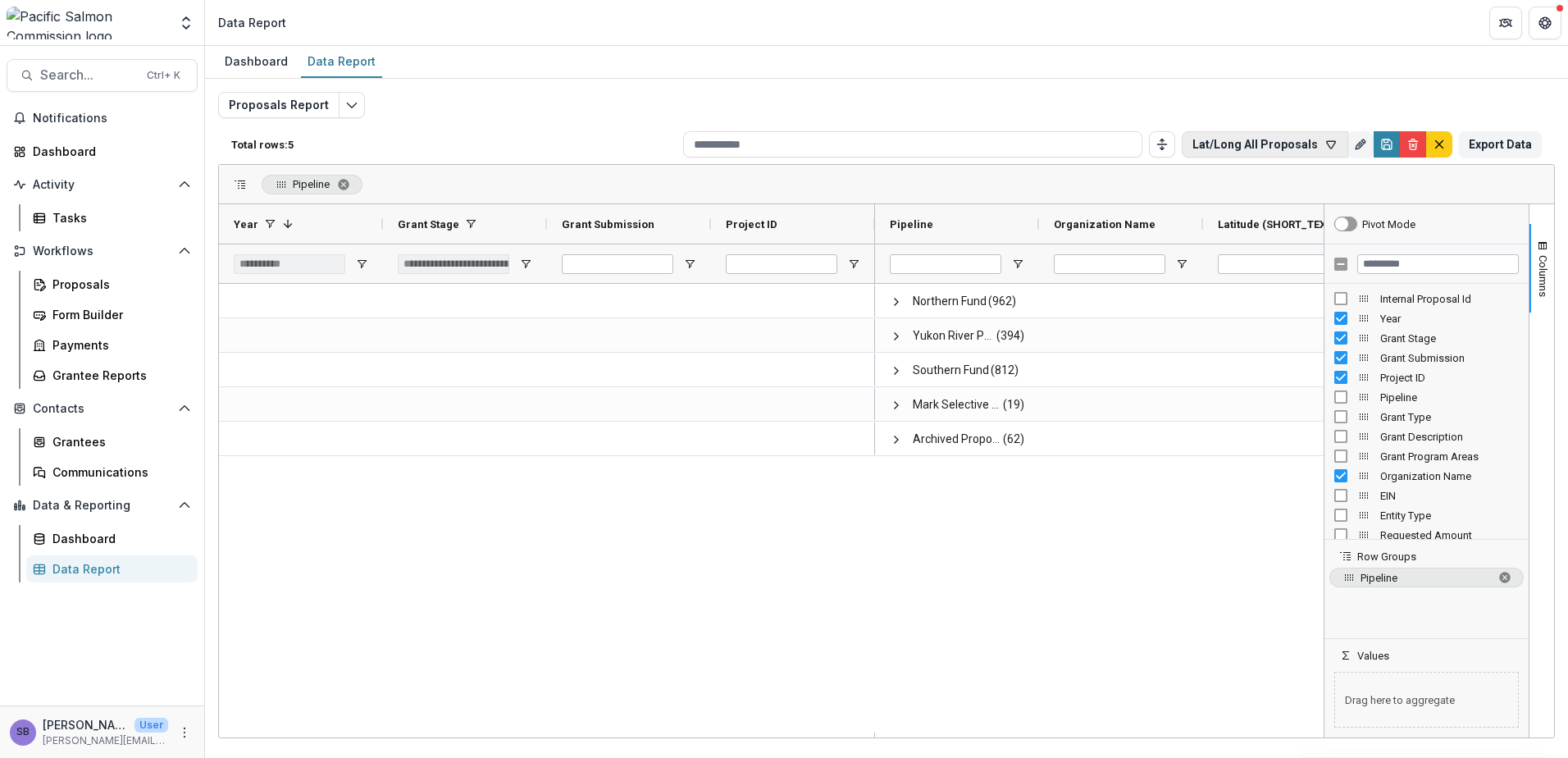
click at [1334, 147] on icon "button" at bounding box center [1331, 144] width 9 height 8
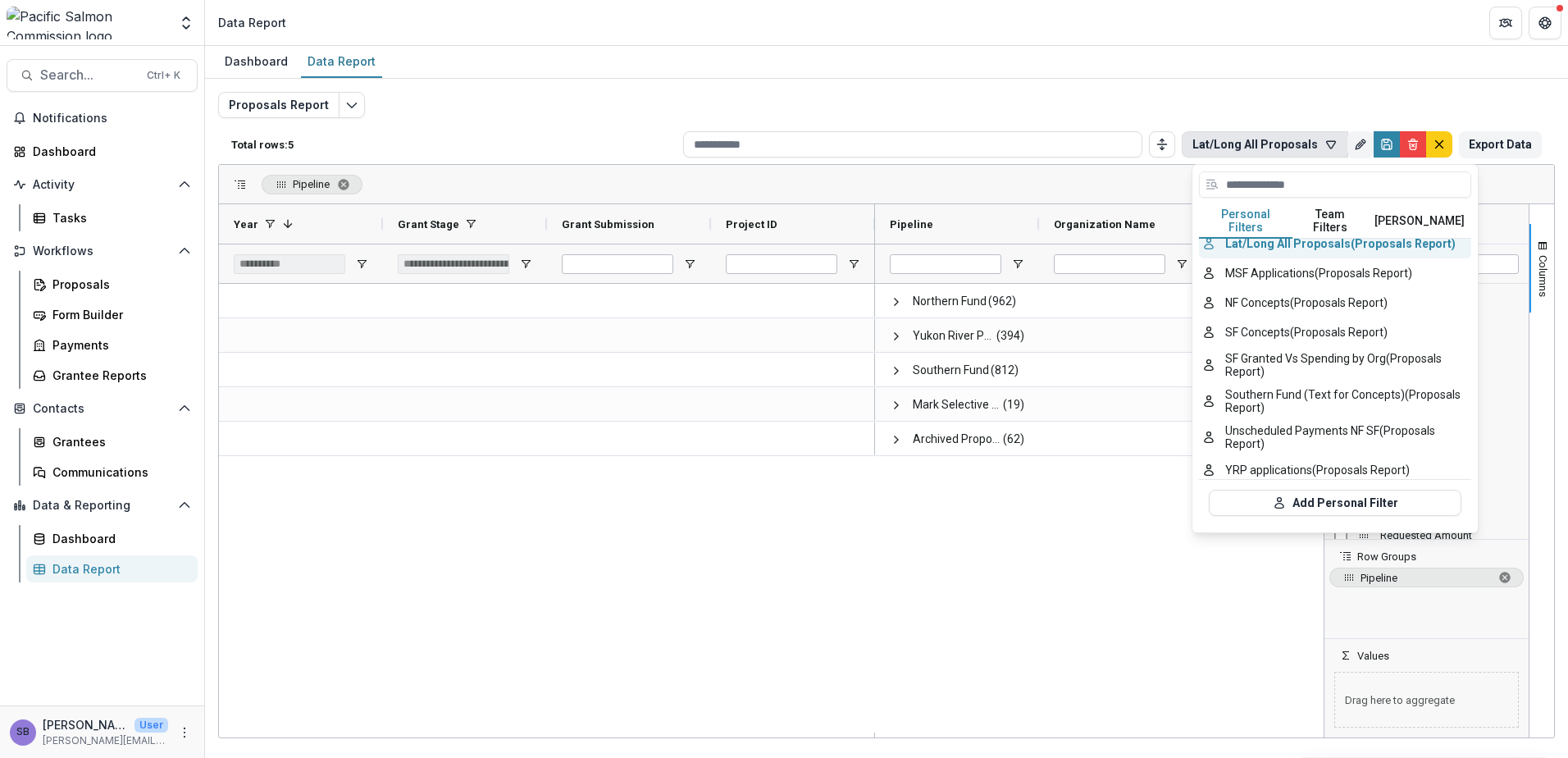
scroll to position [178, 0]
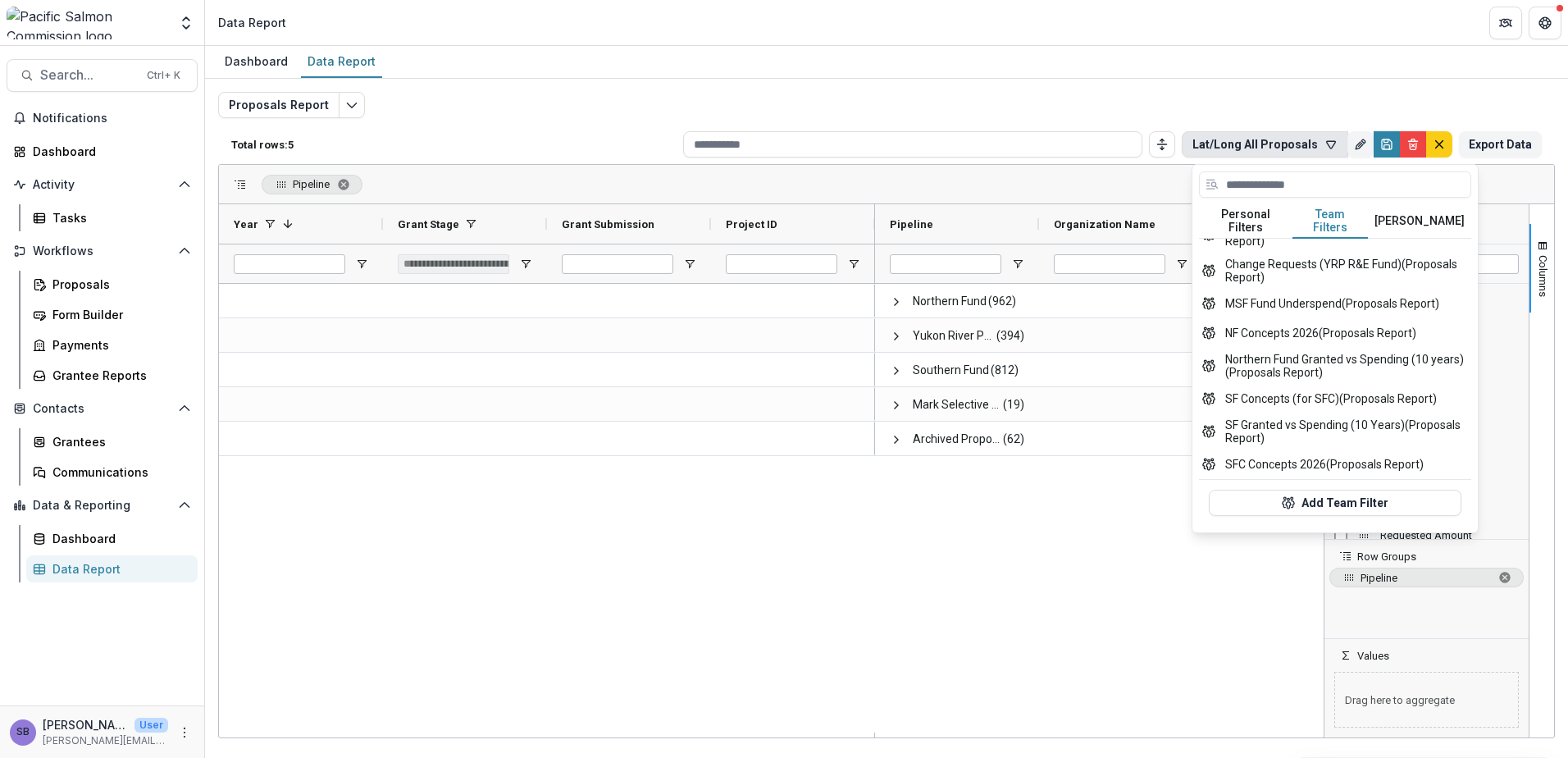
click at [1315, 214] on button "Team Filters" at bounding box center [1329, 221] width 75 height 34
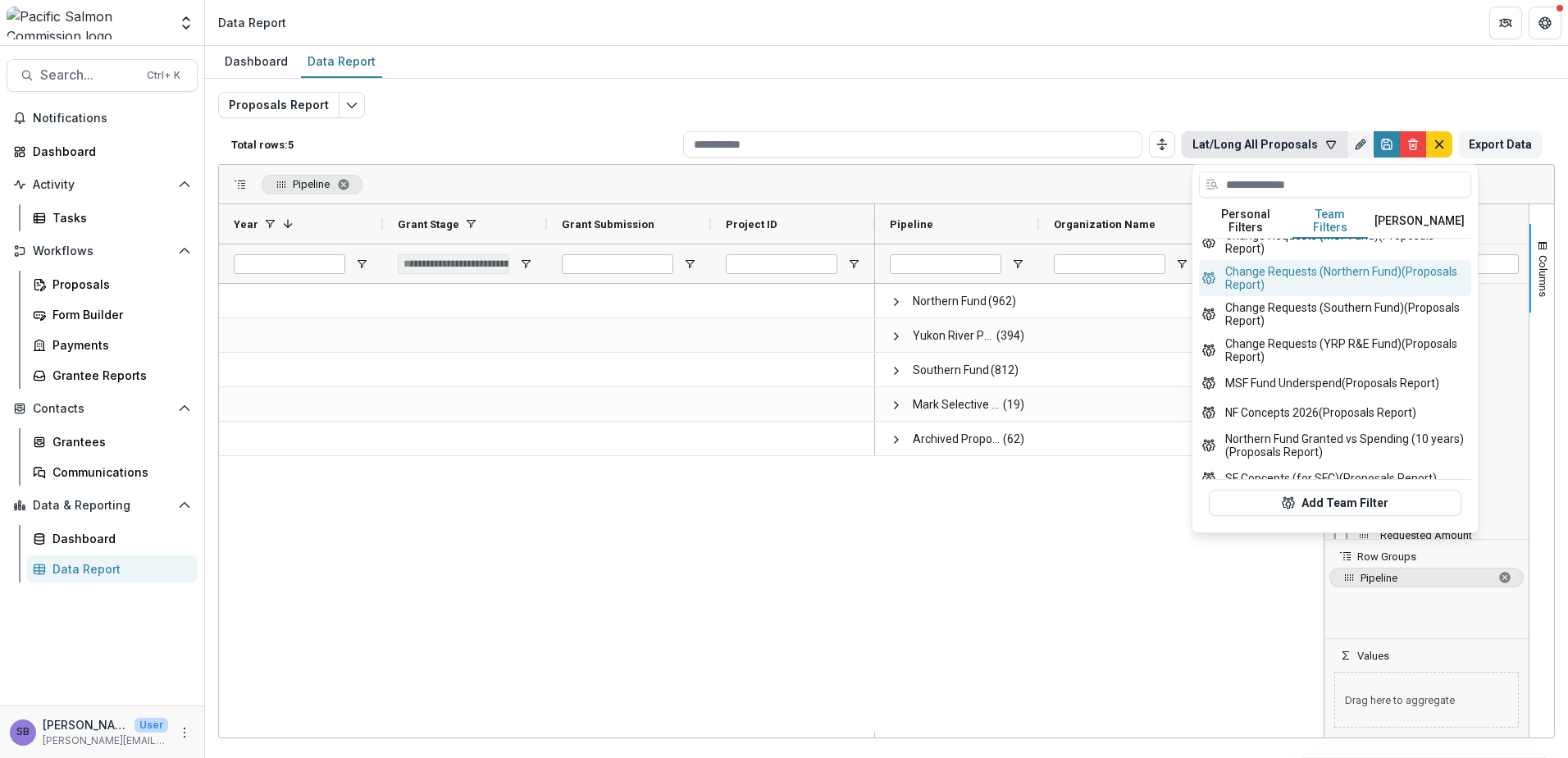
click at [1354, 273] on button "Change Requests (Northern Fund) (Proposals Report)" at bounding box center [1335, 278] width 273 height 36
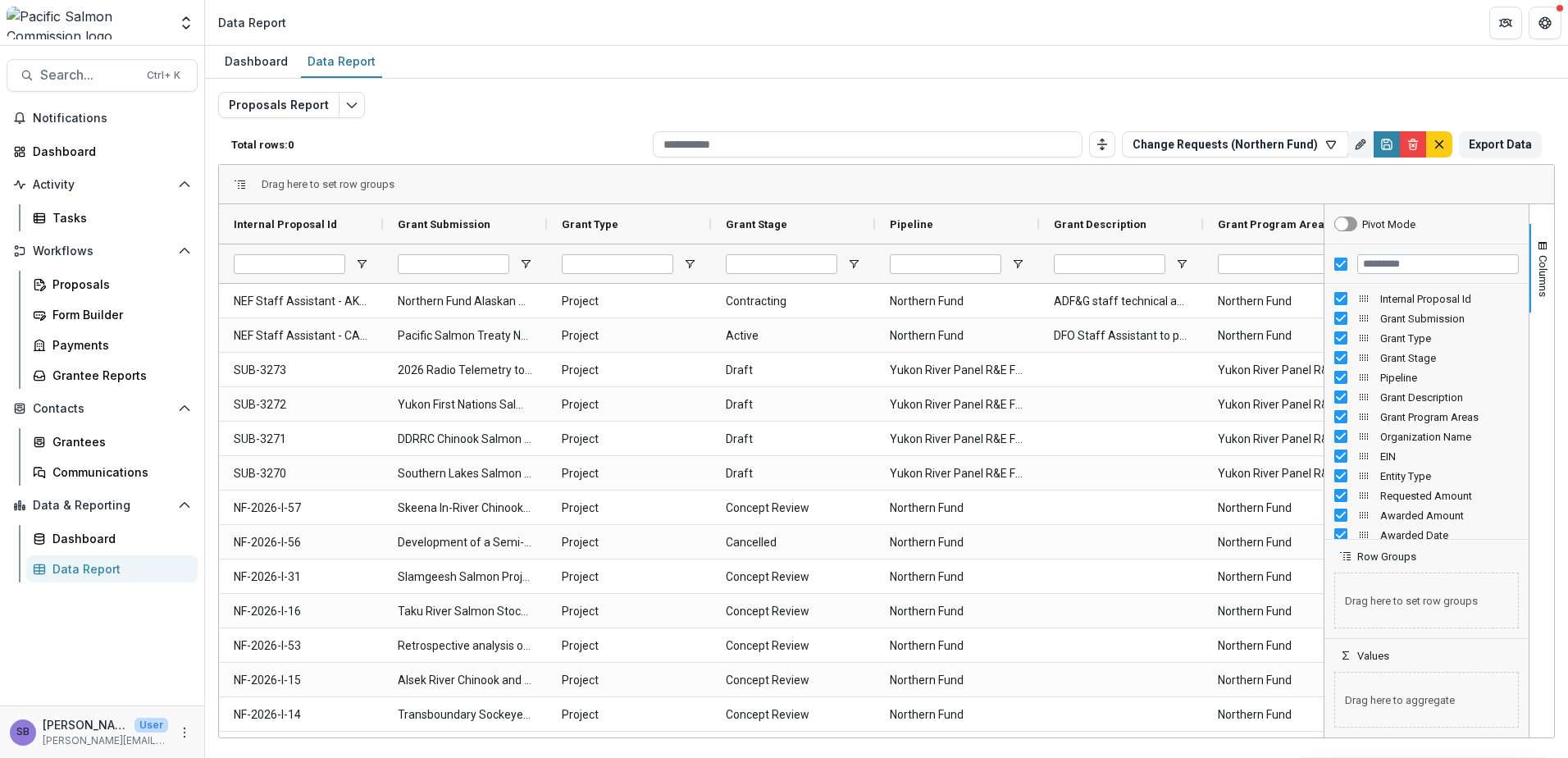
type input "**********"
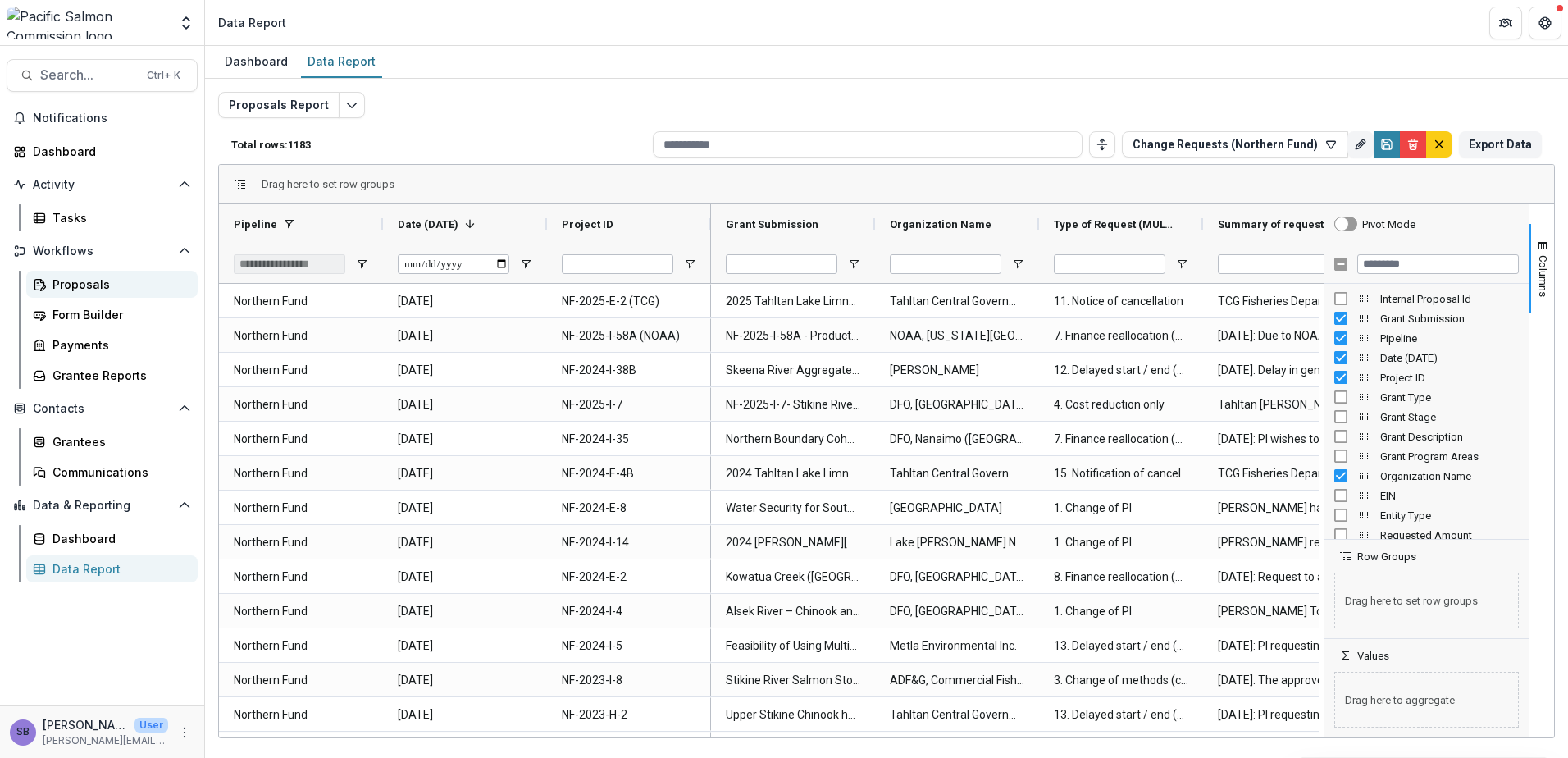
drag, startPoint x: 92, startPoint y: 284, endPoint x: 136, endPoint y: 279, distance: 44.3
click at [92, 284] on div "Proposals" at bounding box center [118, 284] width 132 height 17
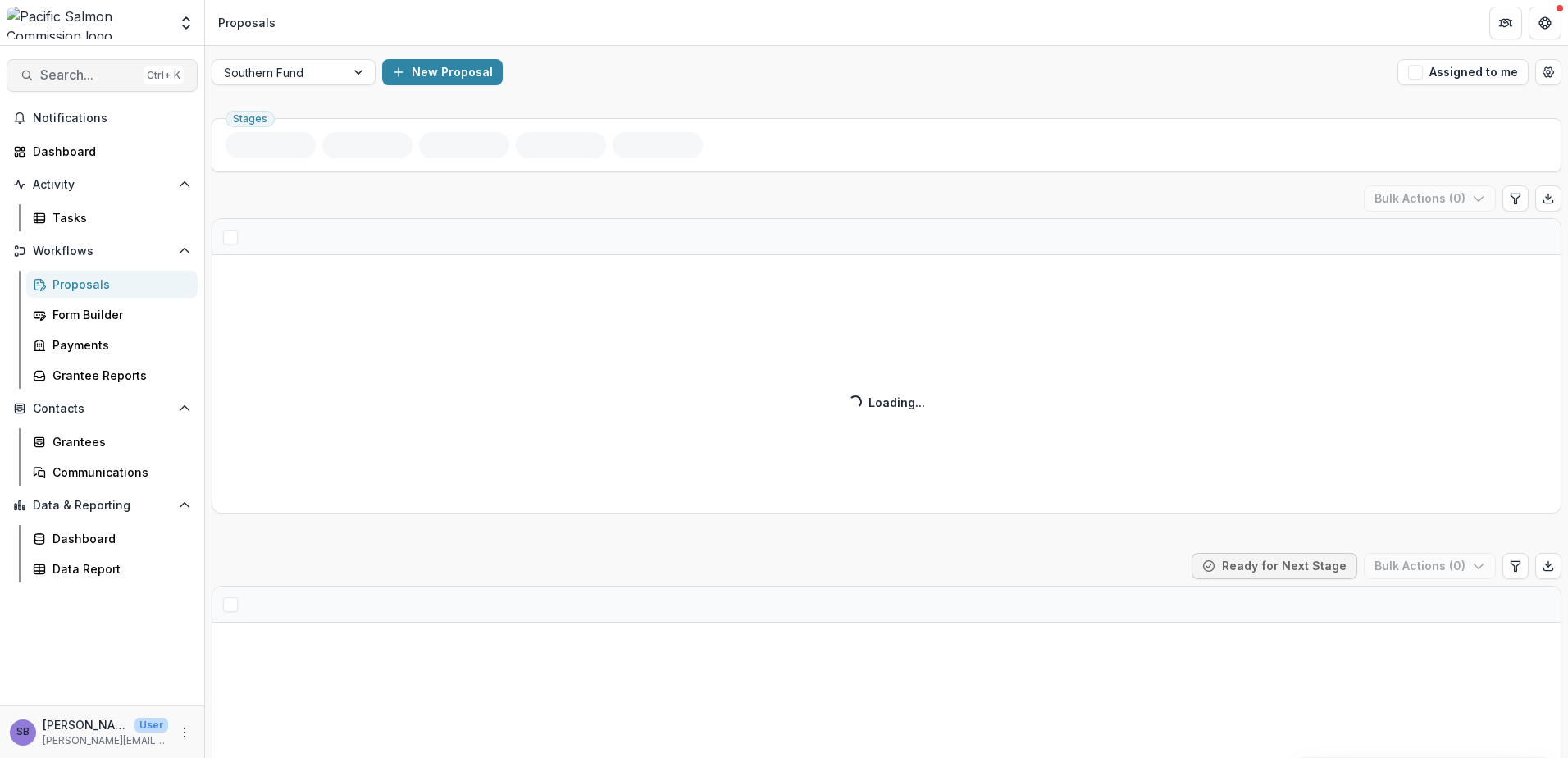
click at [121, 71] on span "Search..." at bounding box center [88, 75] width 97 height 15
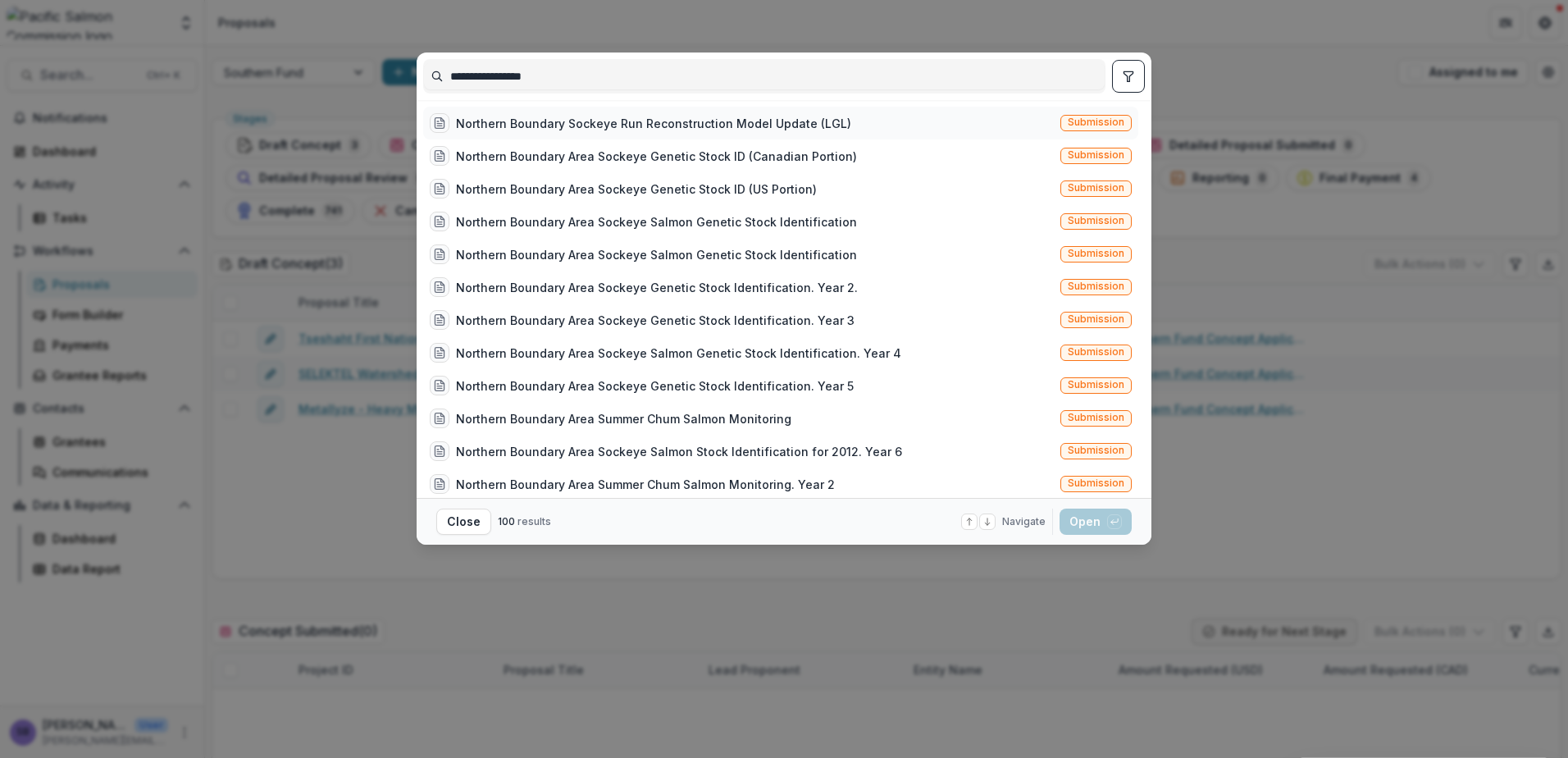
type input "**********"
click at [794, 128] on div "Northern Boundary Sockeye Run Reconstruction Model Update (LGL)" at bounding box center [654, 123] width 395 height 17
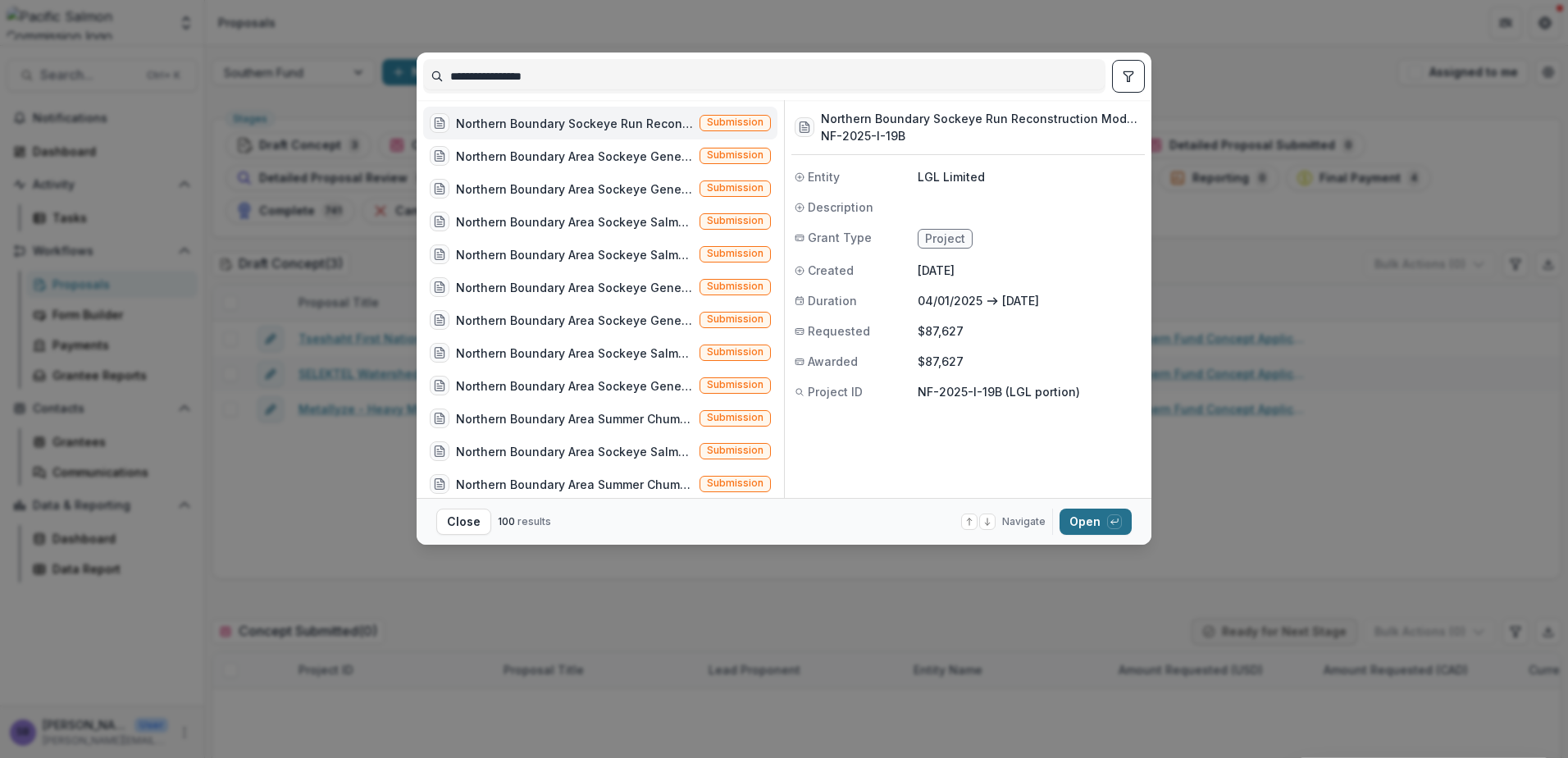
click at [1078, 532] on button "Open with enter key" at bounding box center [1096, 521] width 72 height 27
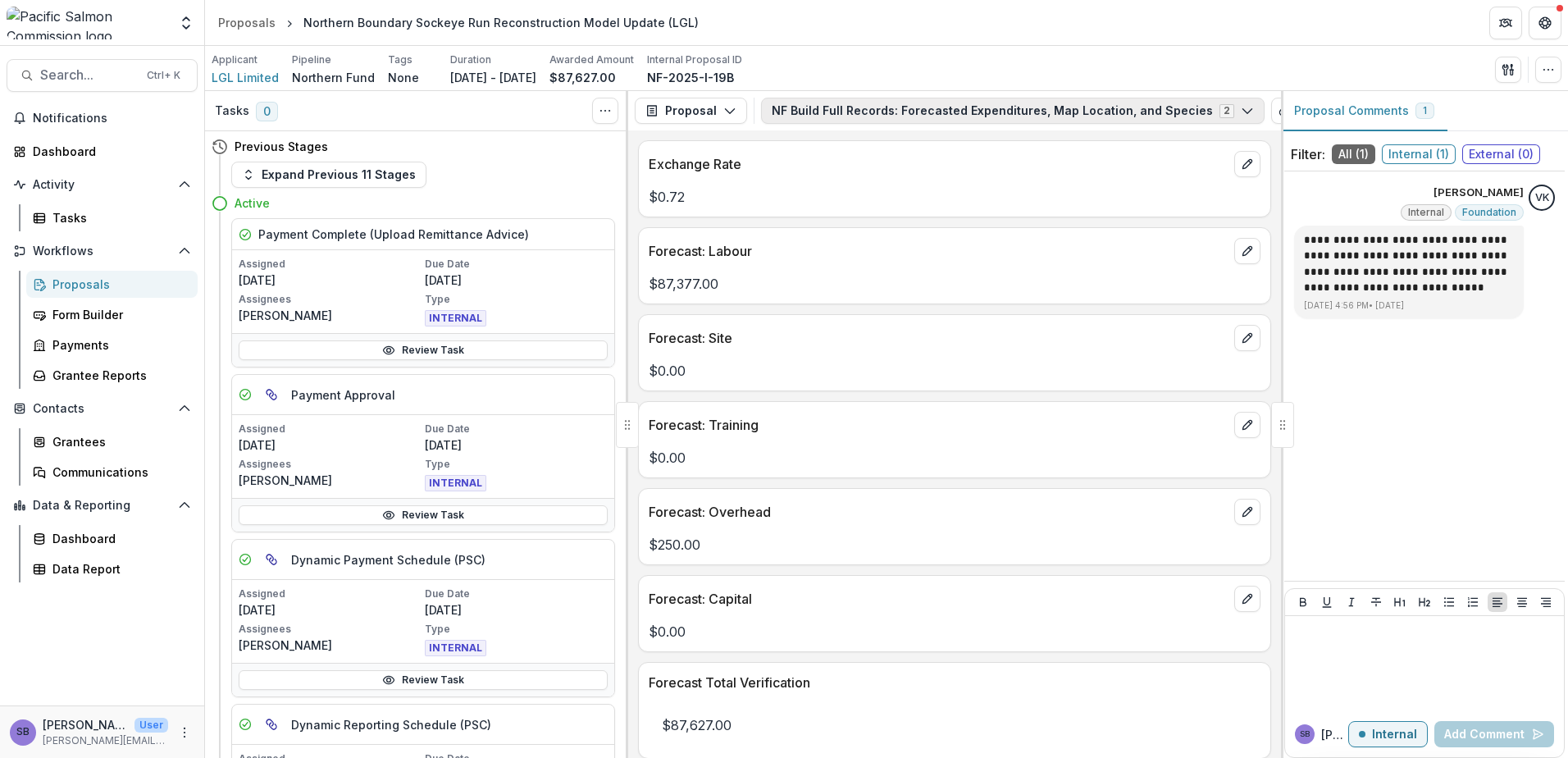
click at [846, 109] on button "NF Build Full Records: Forecasted Expenditures, Map Location, and Species 2" at bounding box center [1013, 111] width 504 height 27
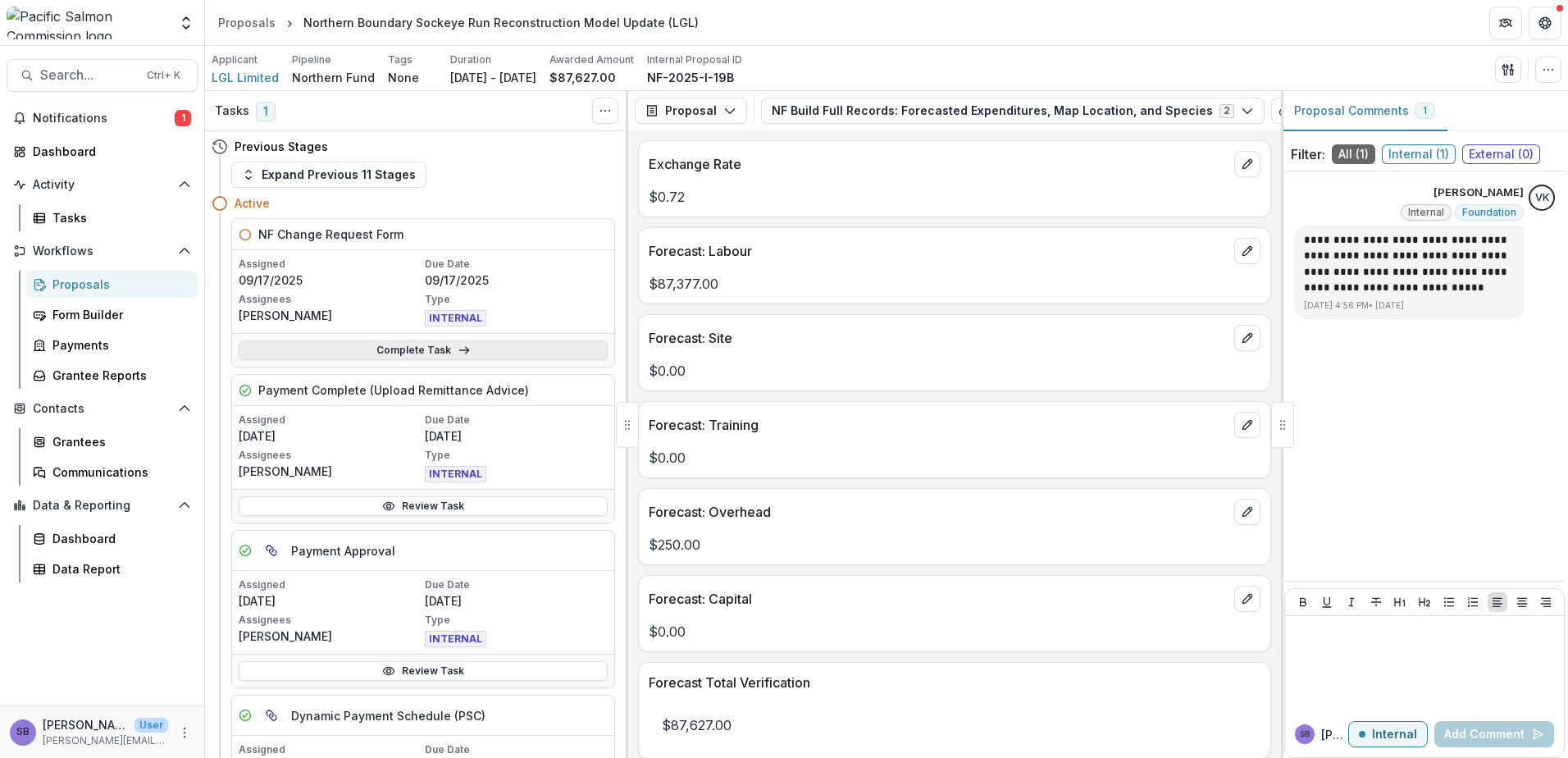
click at [503, 344] on link "Complete Task" at bounding box center [423, 350] width 369 height 20
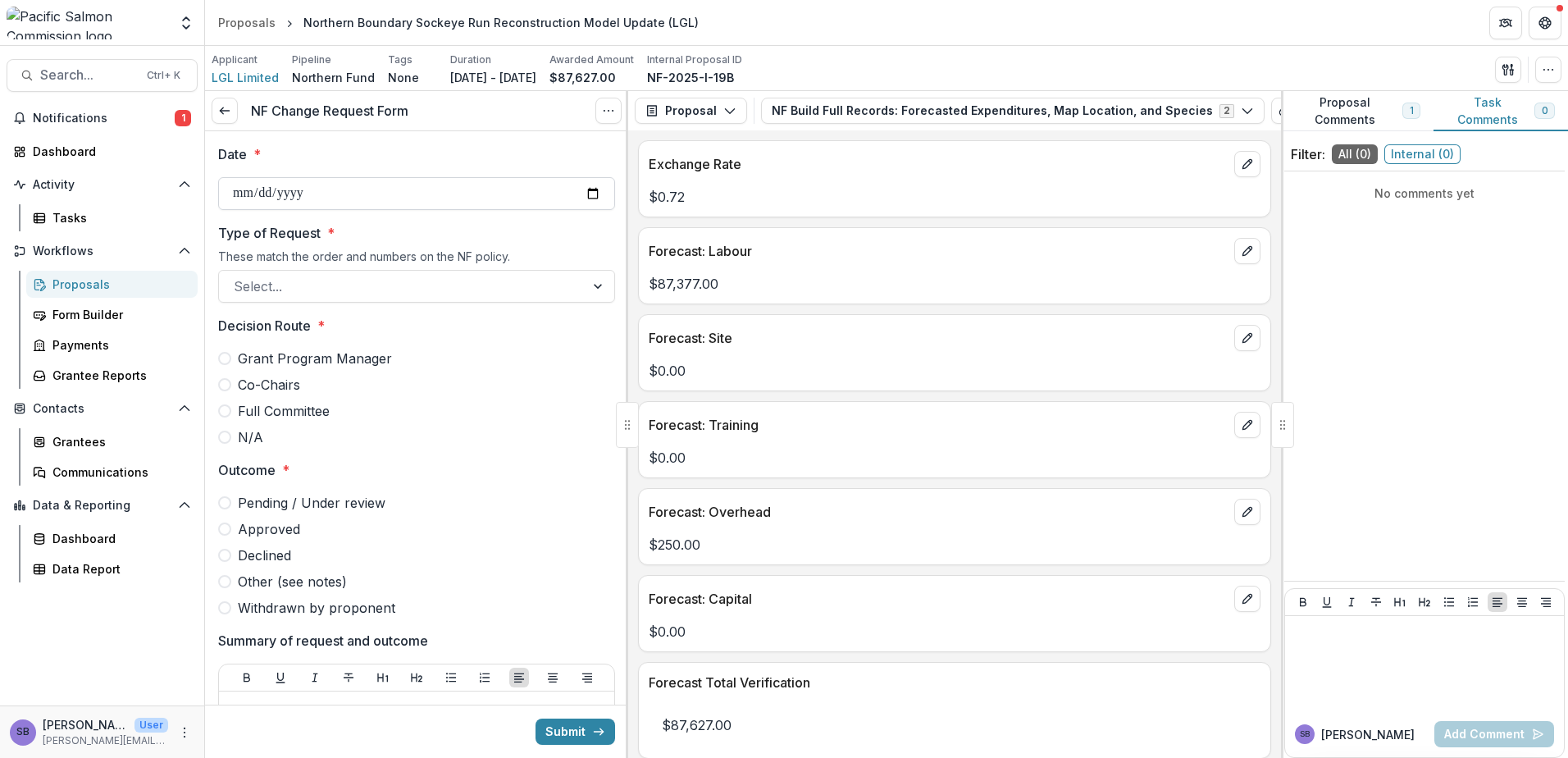
click at [592, 196] on input "Date *" at bounding box center [417, 193] width 397 height 33
type input "**********"
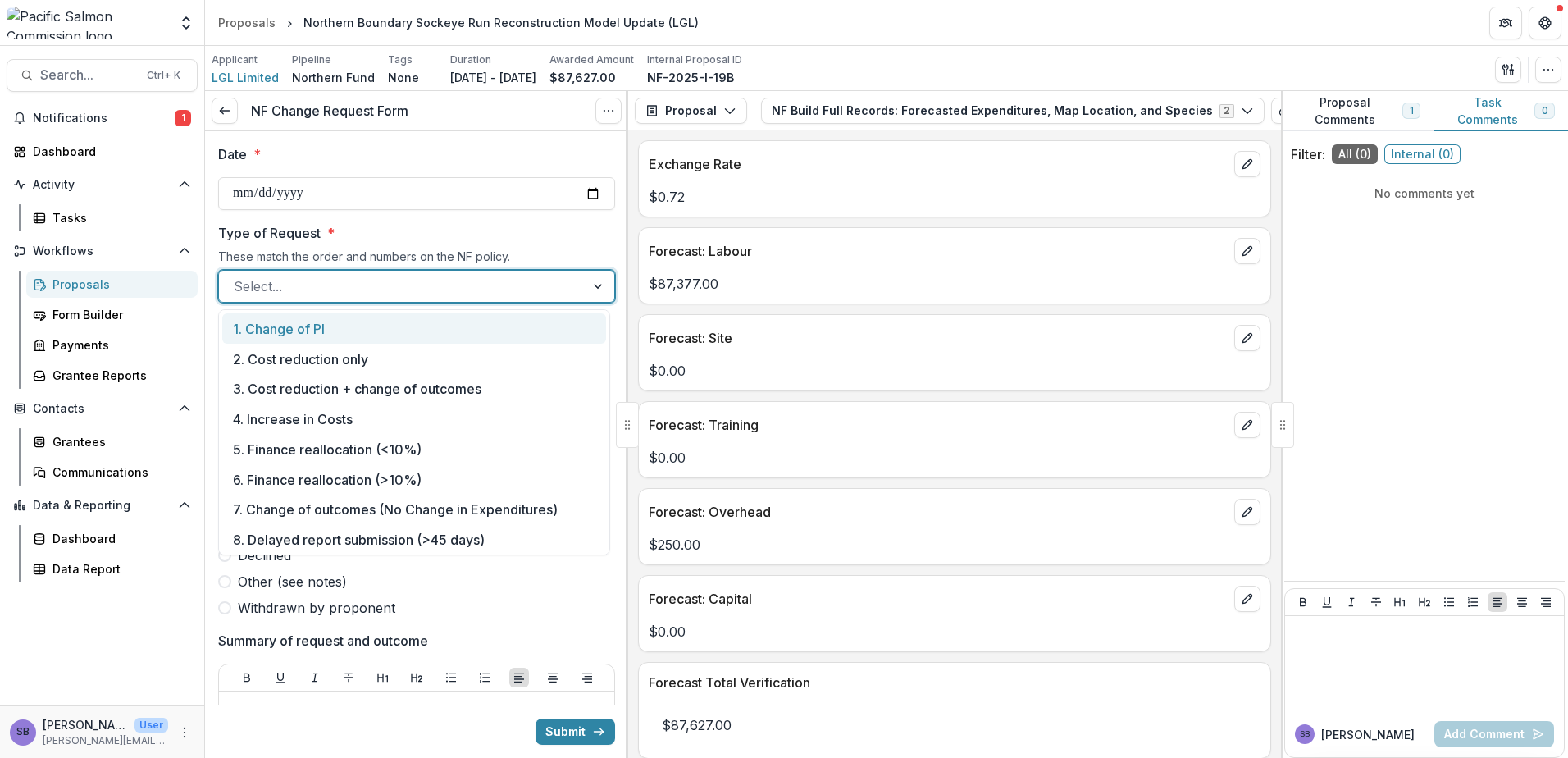
click at [537, 277] on div at bounding box center [402, 286] width 336 height 23
click at [526, 330] on div "1. Change of PI" at bounding box center [414, 329] width 384 height 30
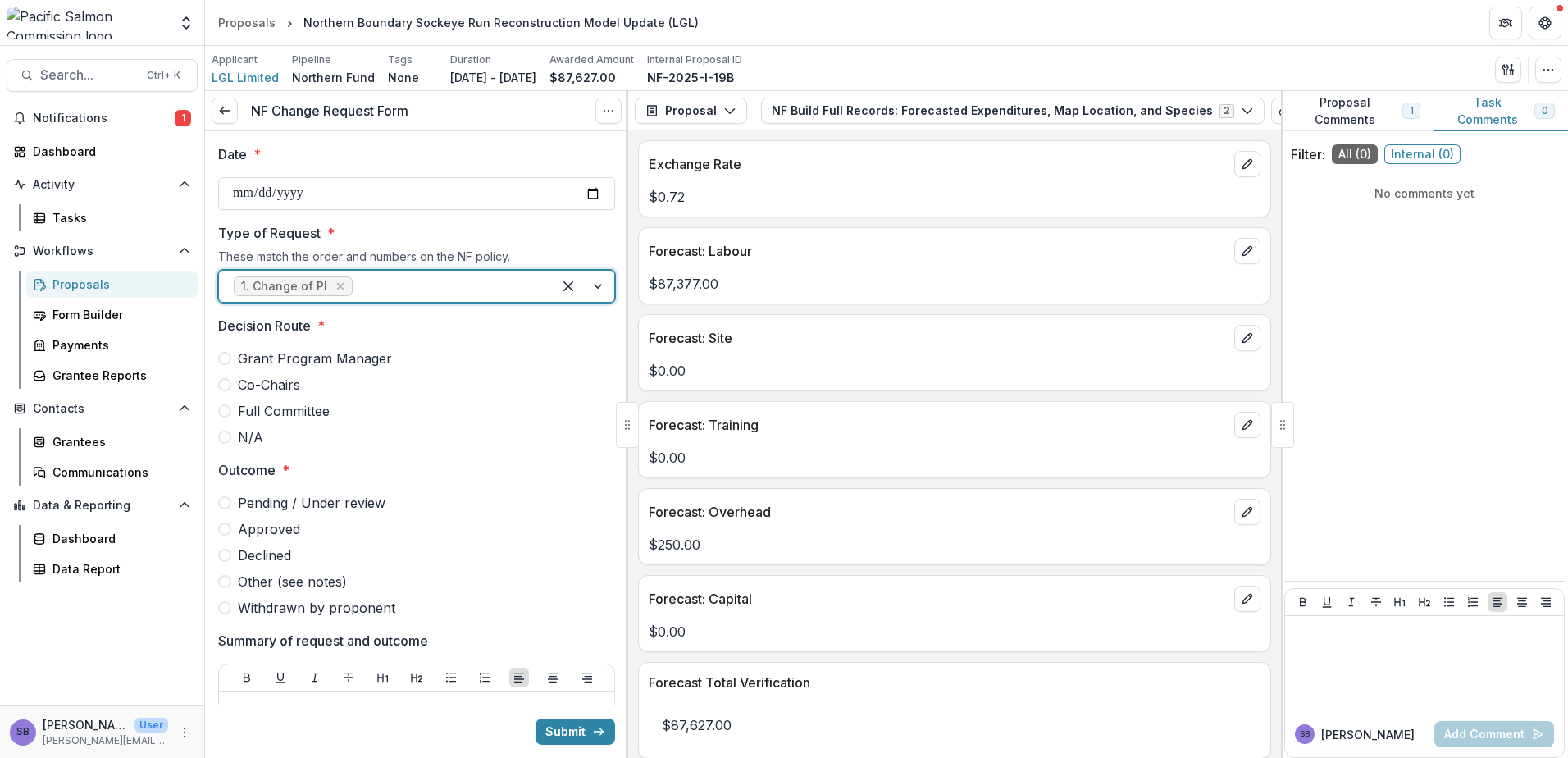
click at [379, 355] on span "Grant Program Manager" at bounding box center [315, 358] width 154 height 20
click at [291, 524] on span "Approved" at bounding box center [269, 528] width 63 height 20
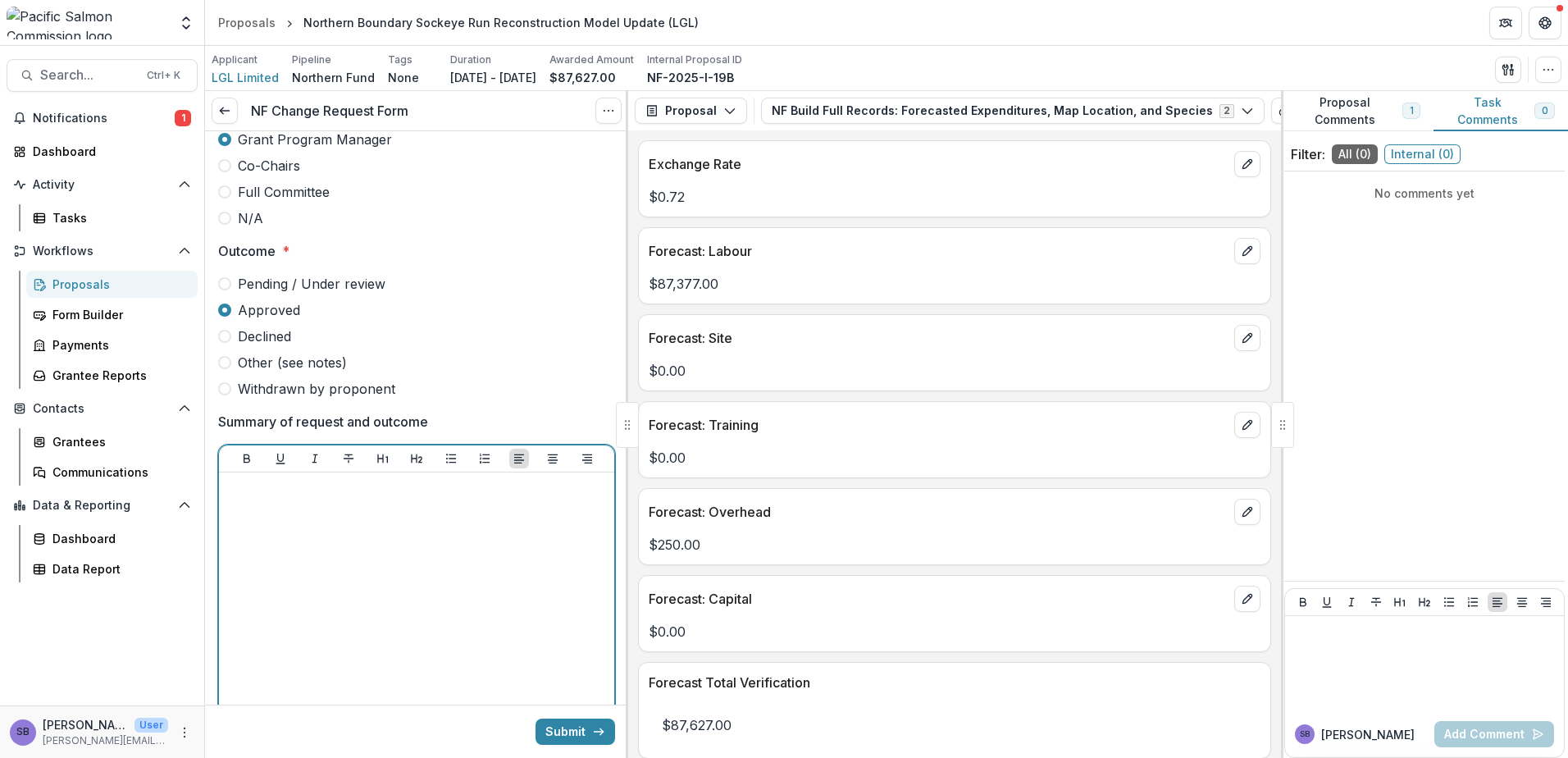
click at [377, 549] on div at bounding box center [416, 601] width 382 height 246
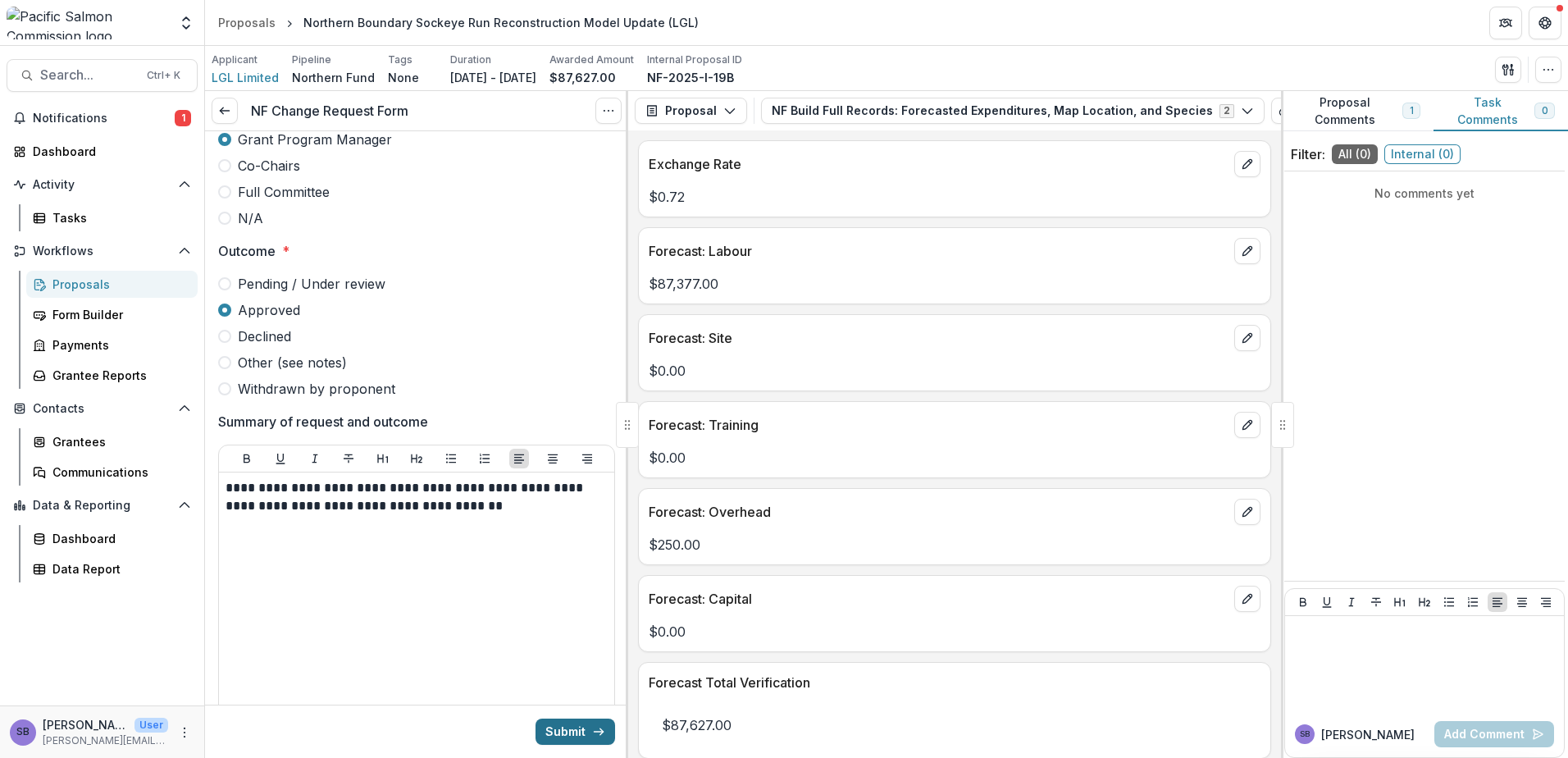
click at [575, 728] on button "Submit" at bounding box center [576, 731] width 80 height 27
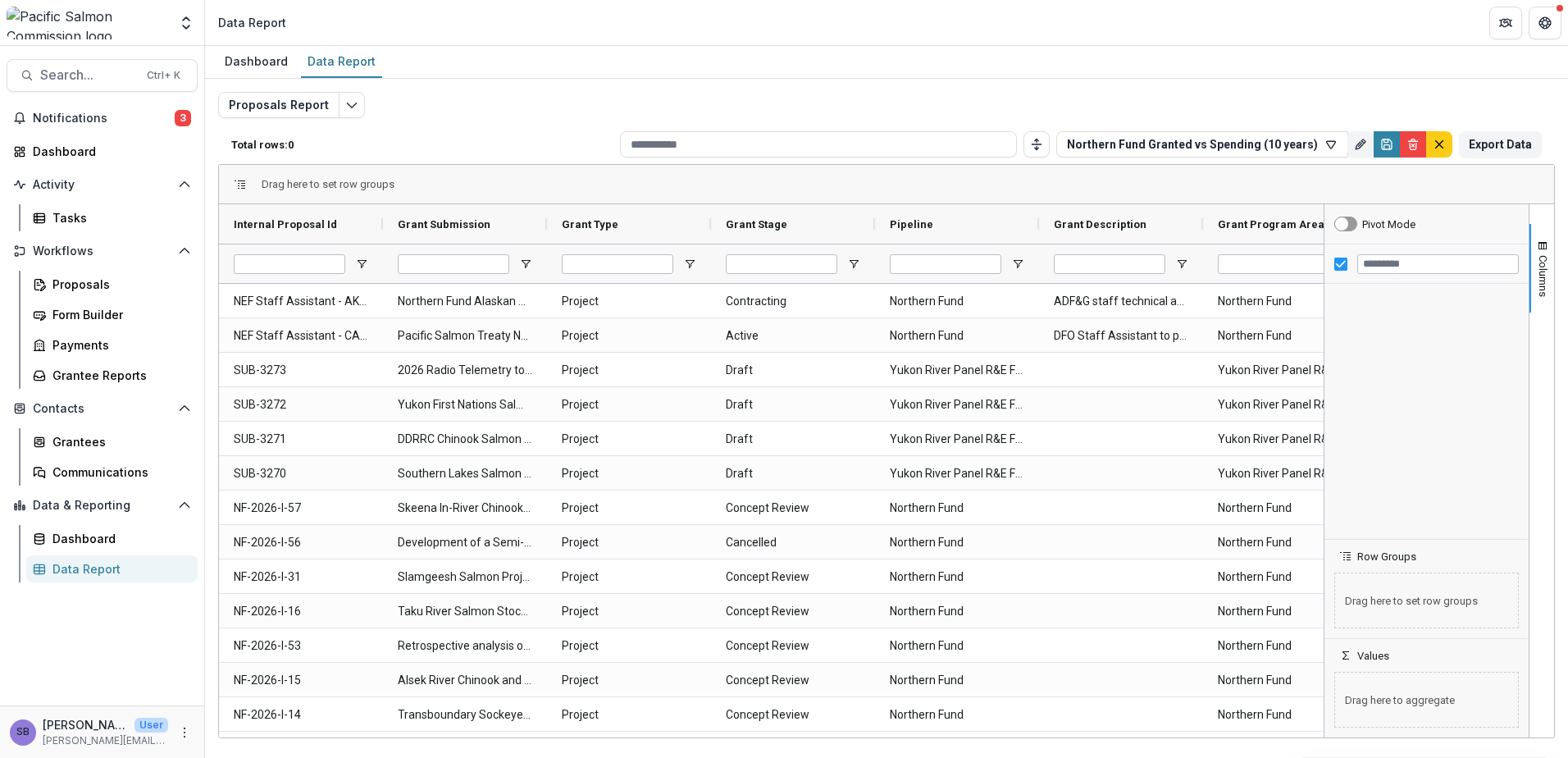
type input "**********"
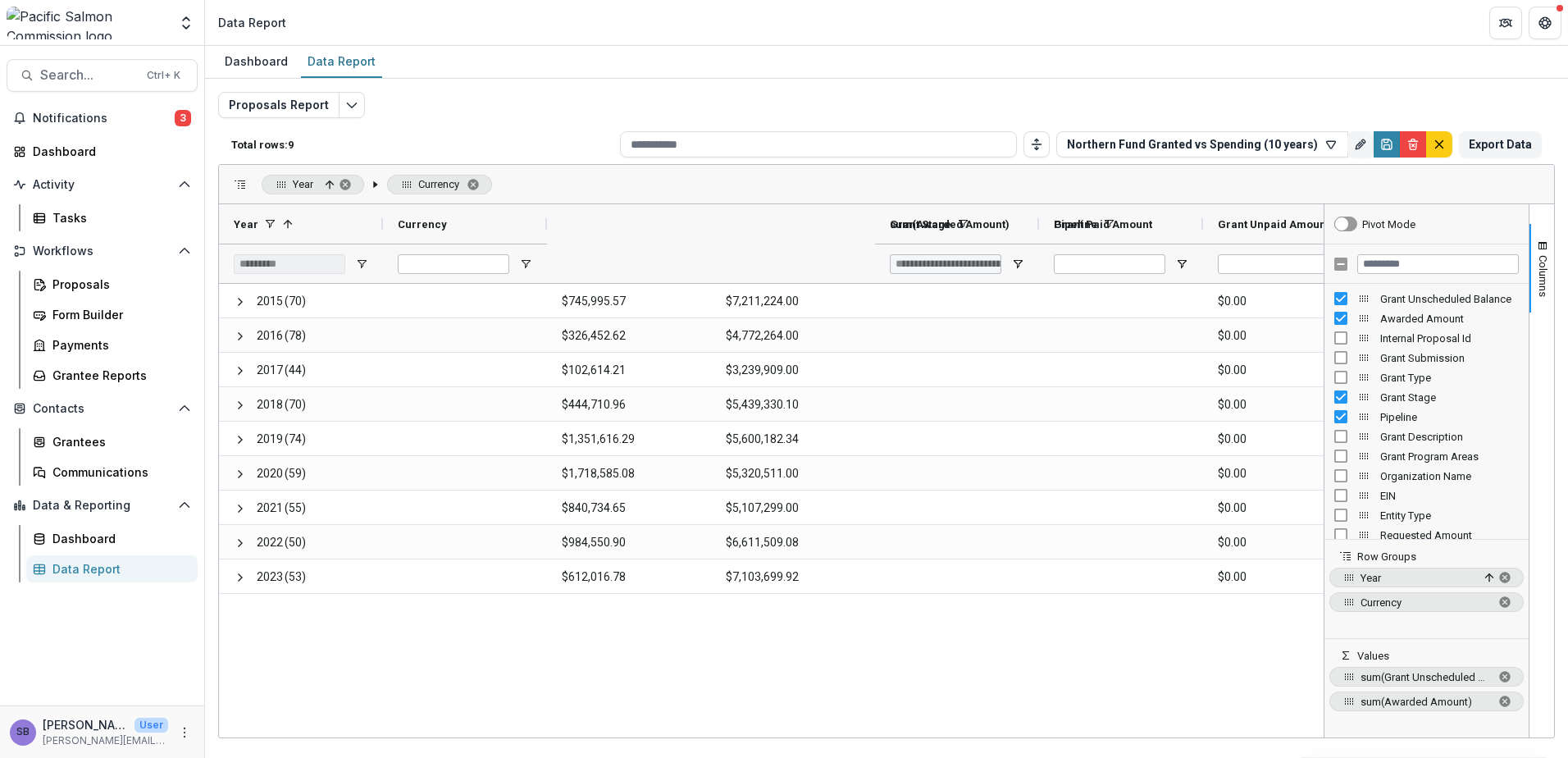
type input "**********"
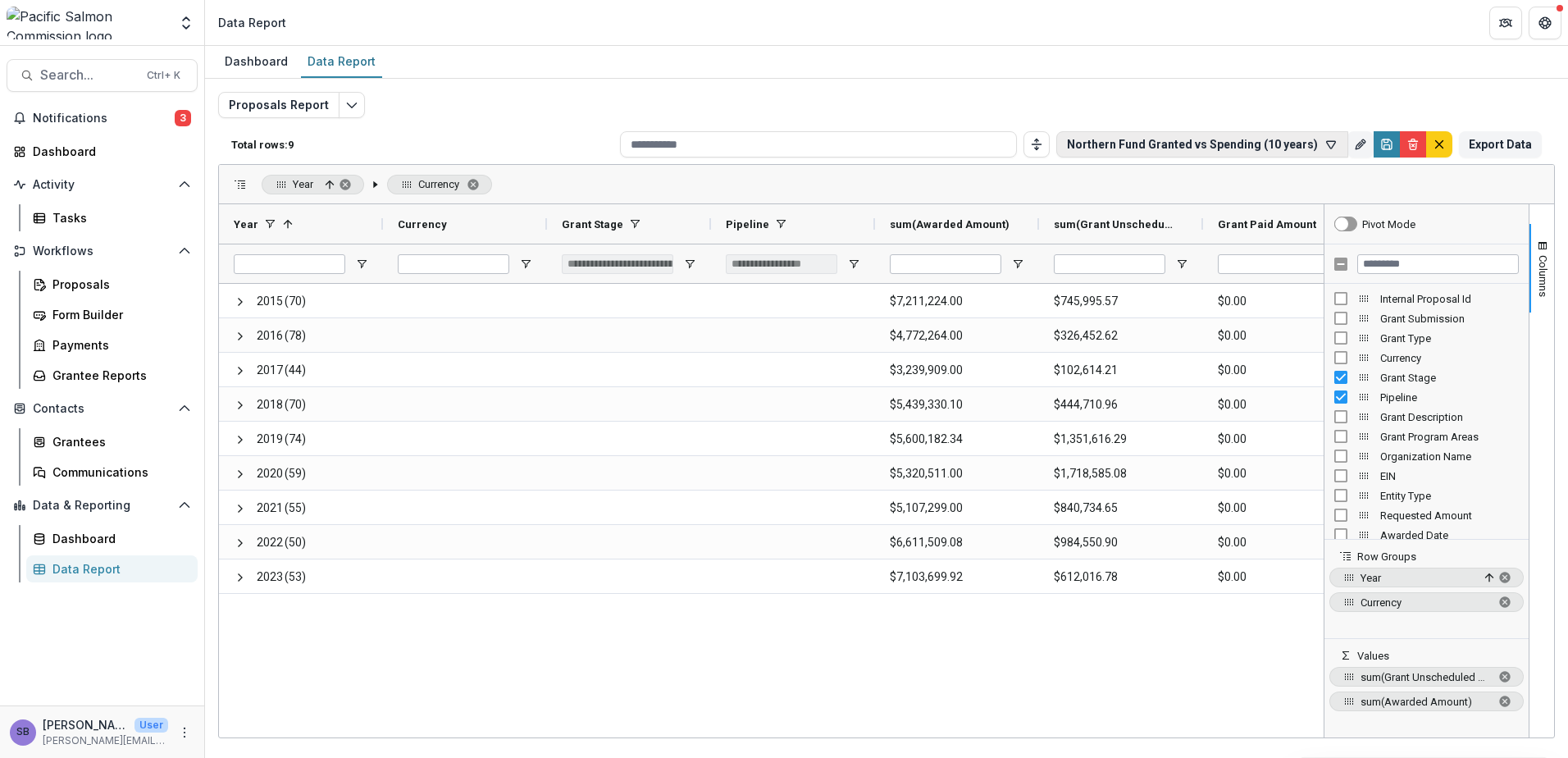
click at [1338, 151] on button "Northern Fund Granted vs Spending (10 years)" at bounding box center [1202, 144] width 292 height 27
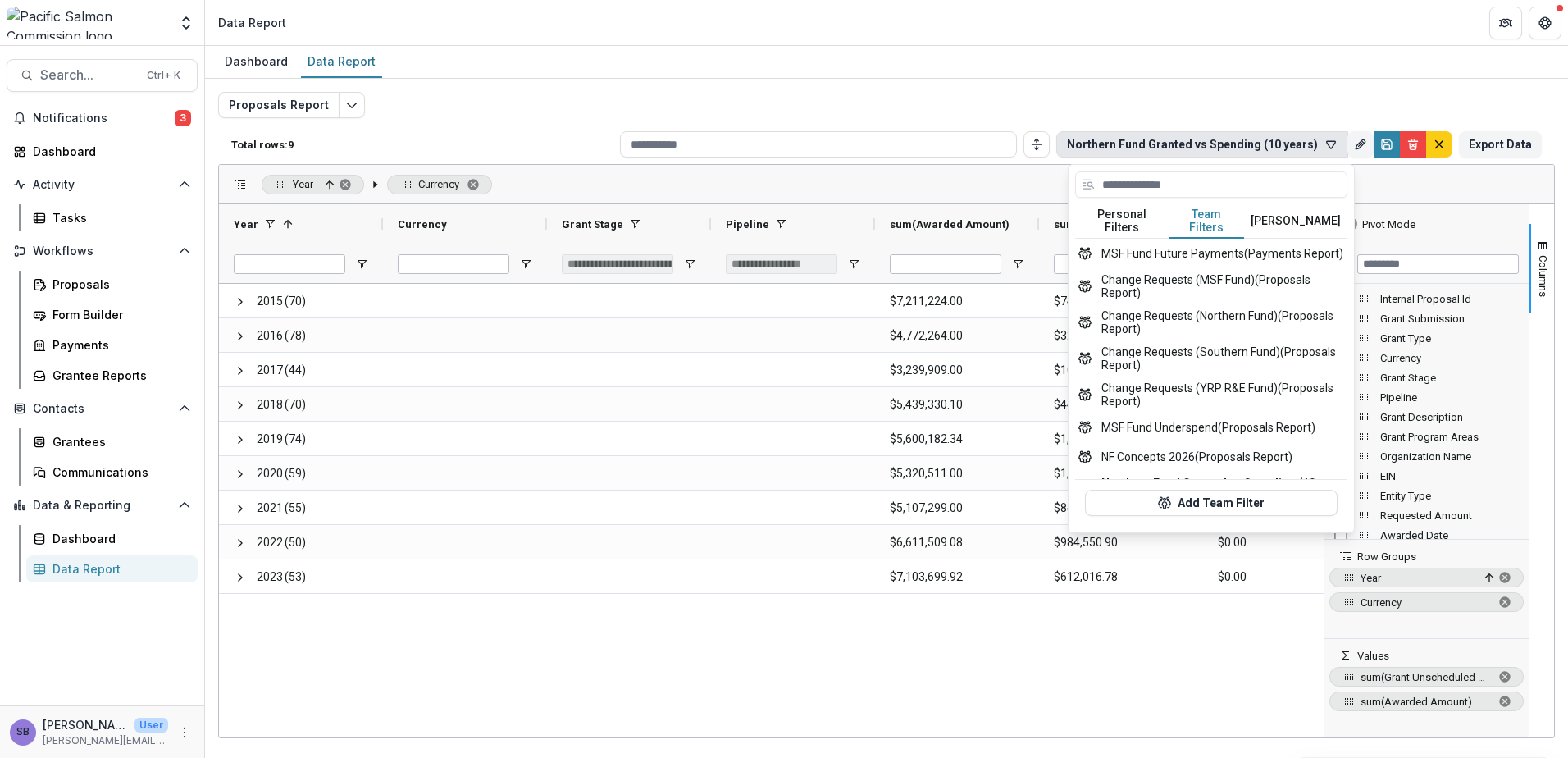
click at [1219, 211] on button "Team Filters" at bounding box center [1206, 221] width 75 height 34
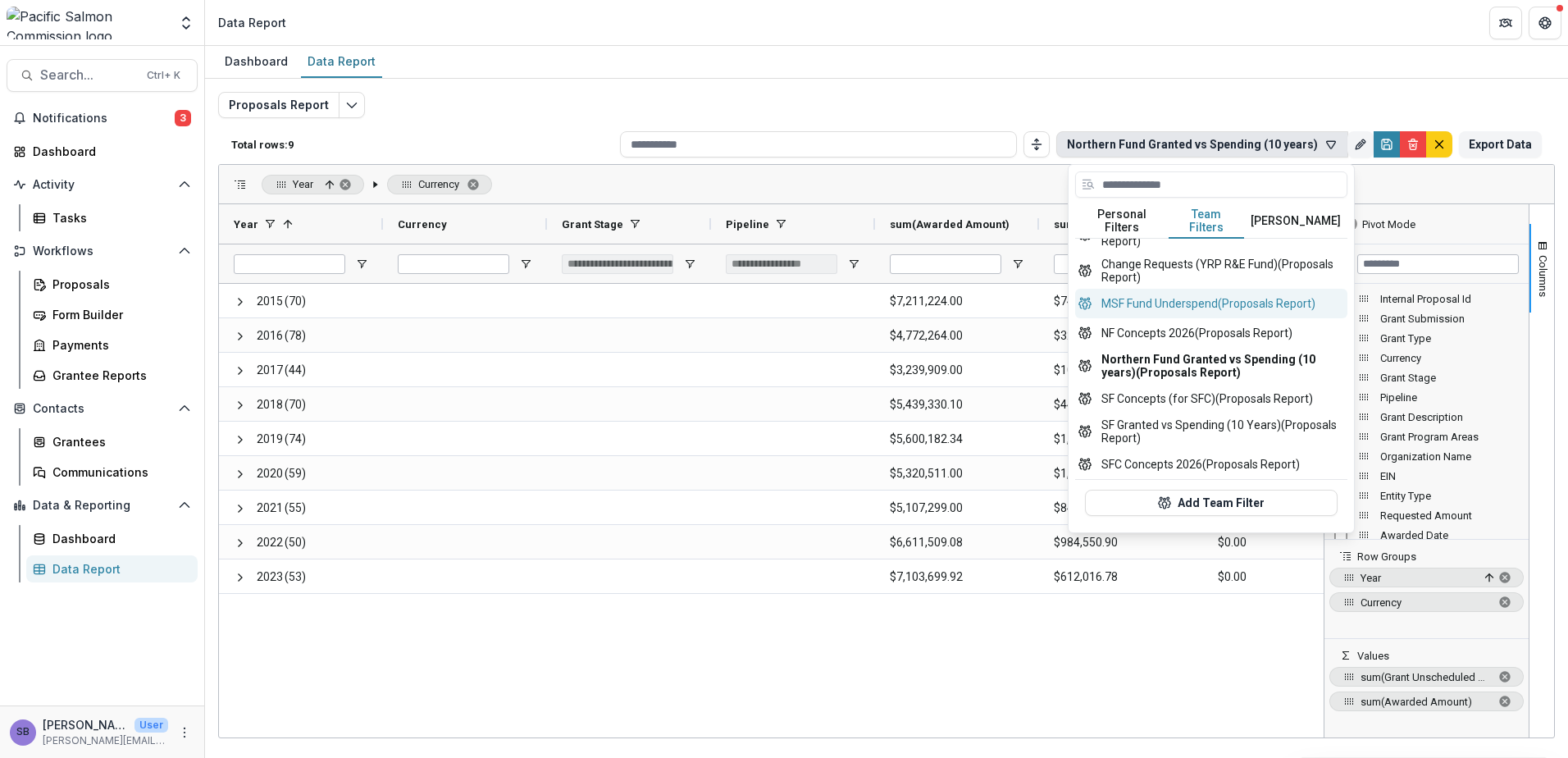
scroll to position [153, 0]
click at [1217, 413] on button "SF Granted vs Spending (10 Years) (Proposals Report)" at bounding box center [1212, 431] width 273 height 36
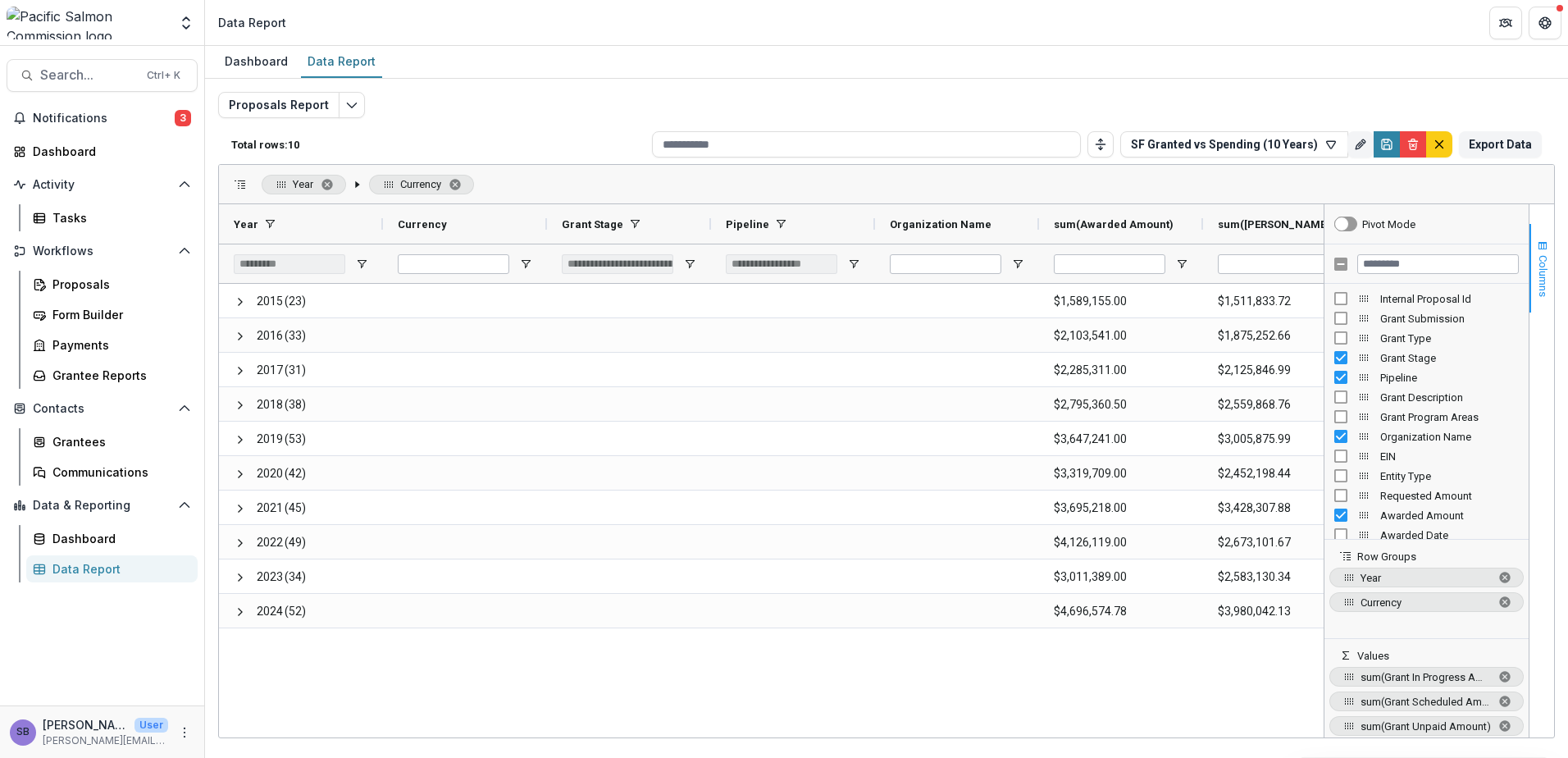
click at [1544, 242] on span "button" at bounding box center [1543, 246] width 13 height 13
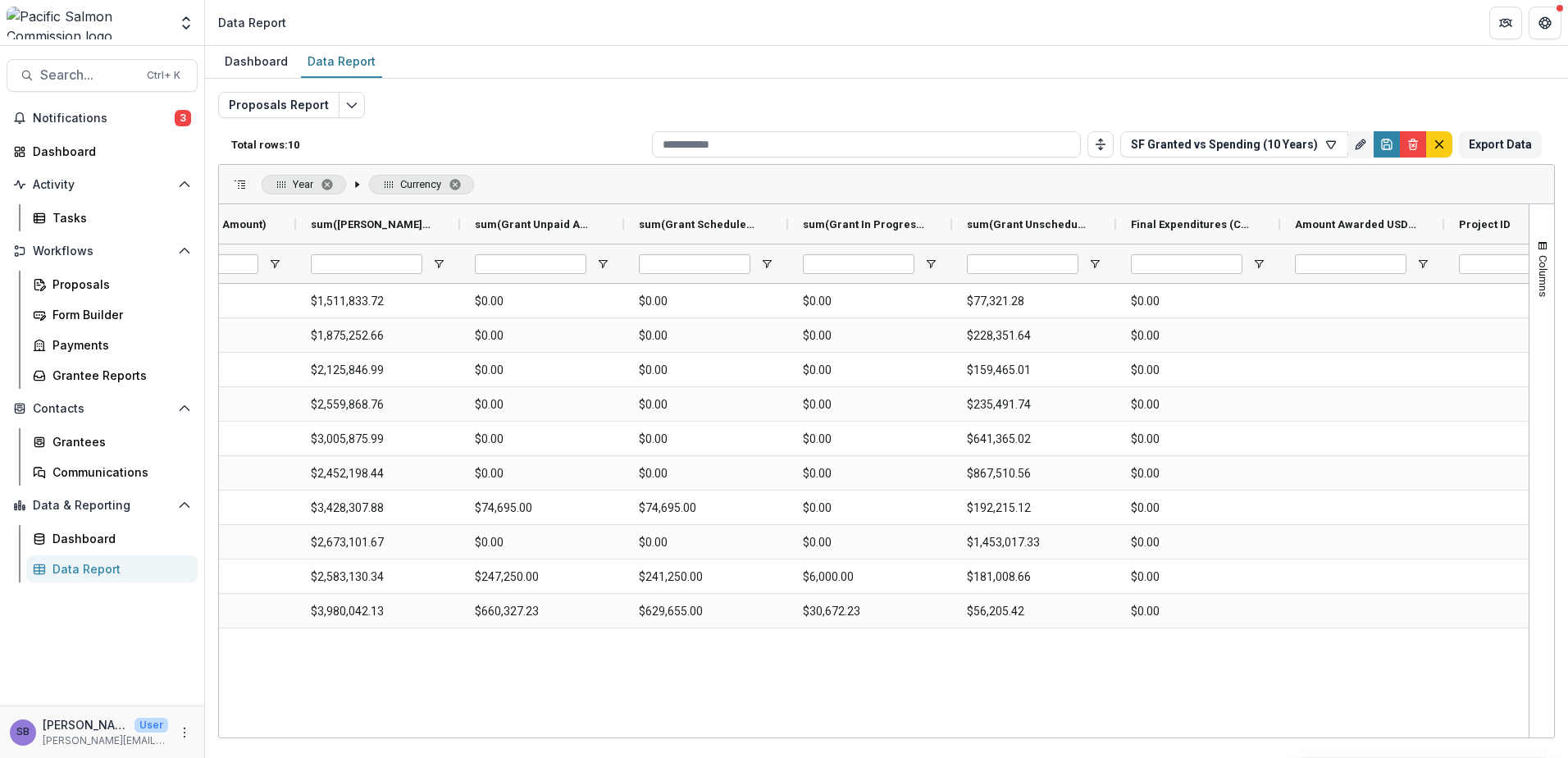
scroll to position [0, 974]
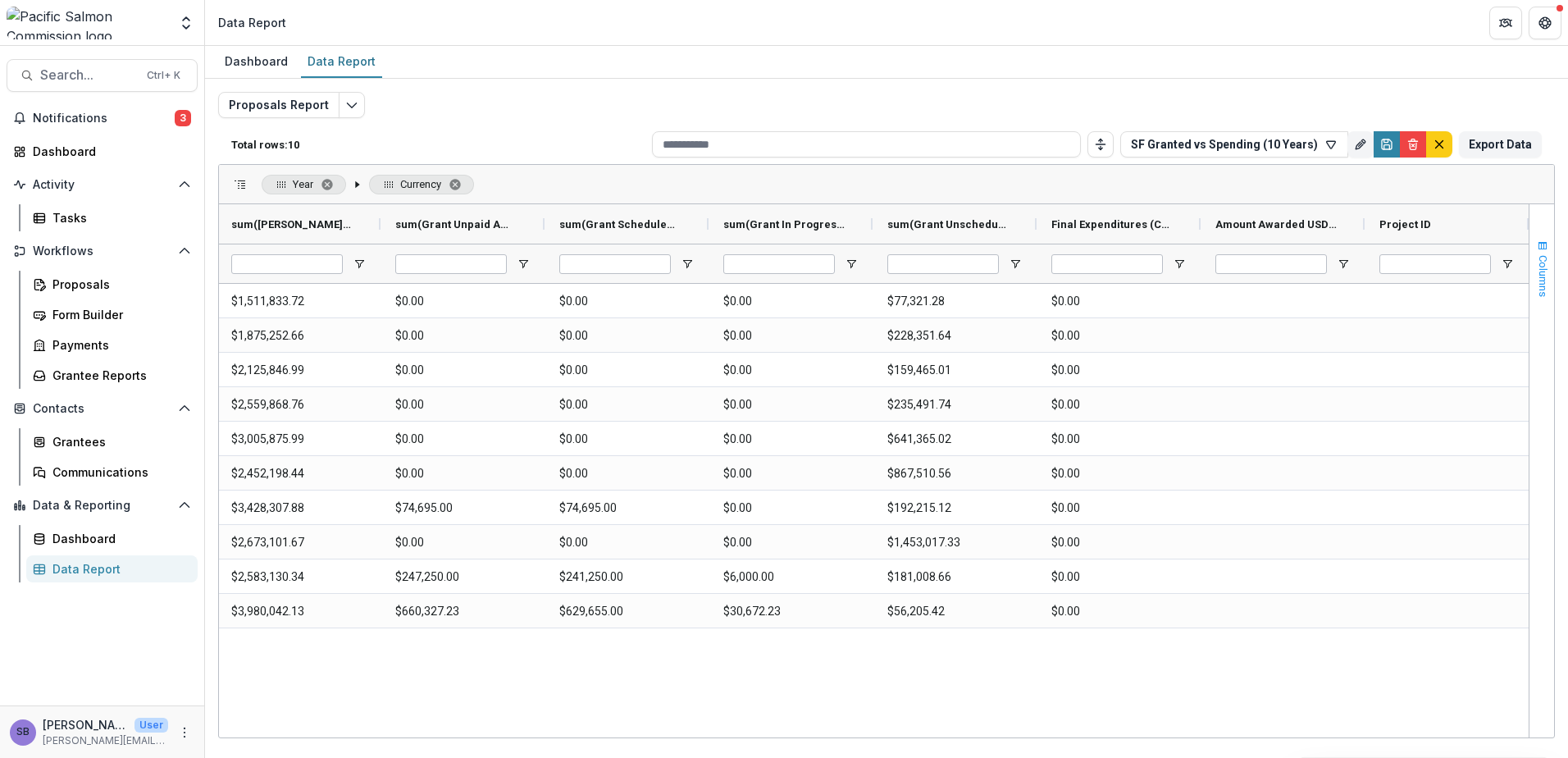
click at [1546, 272] on span "Columns" at bounding box center [1543, 275] width 12 height 42
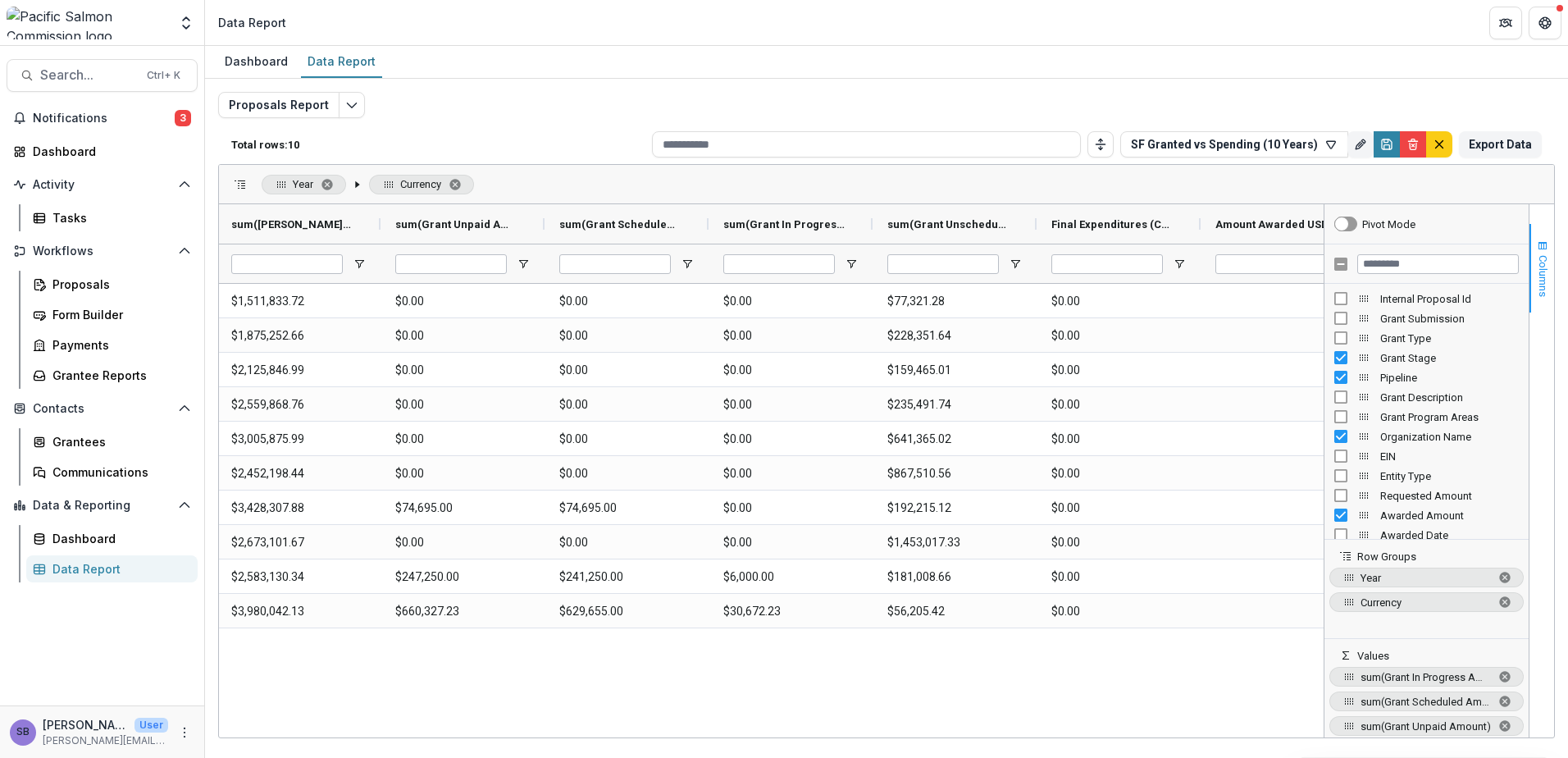
click at [1546, 271] on span "Columns" at bounding box center [1543, 275] width 12 height 42
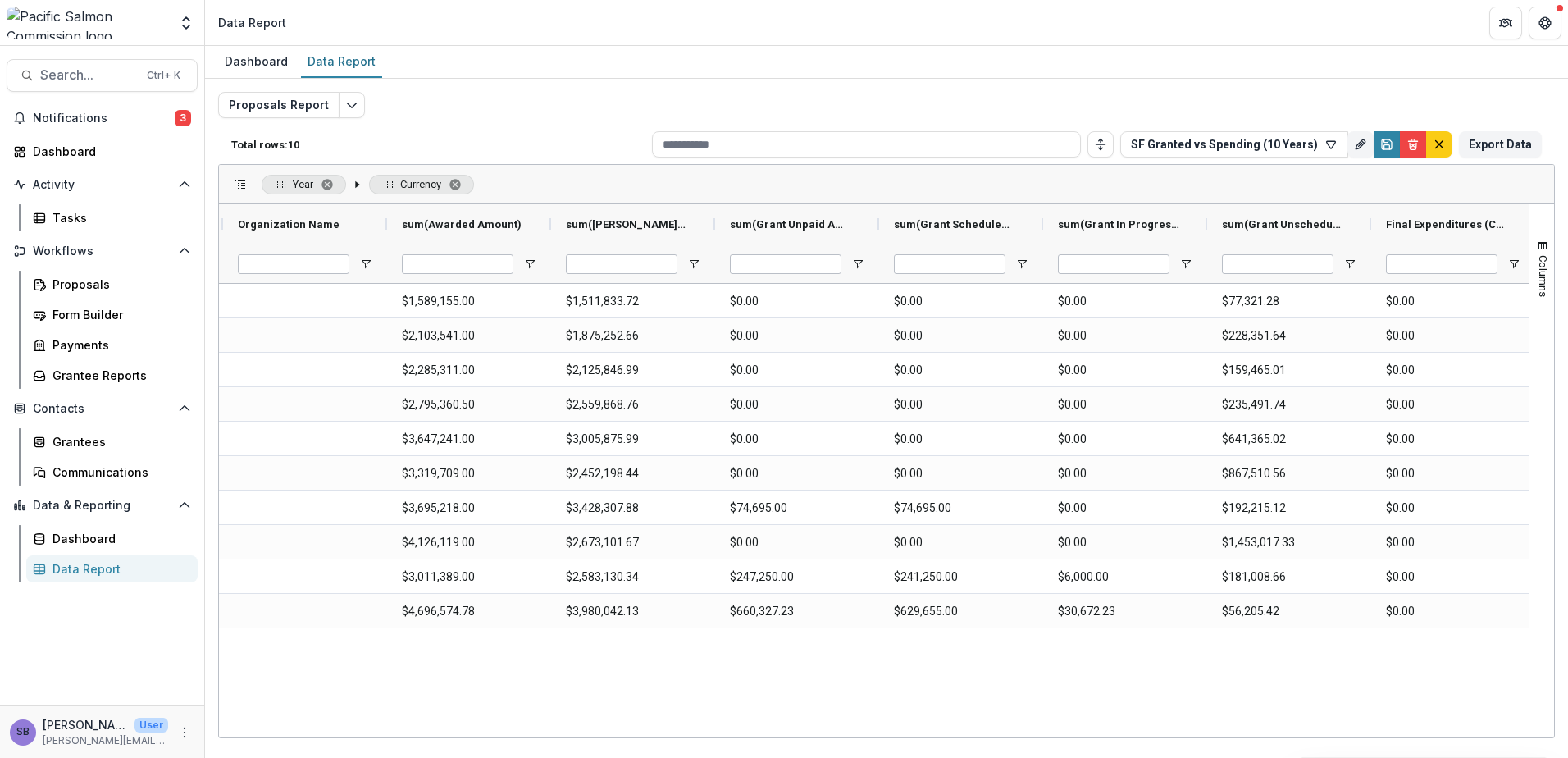
scroll to position [0, 775]
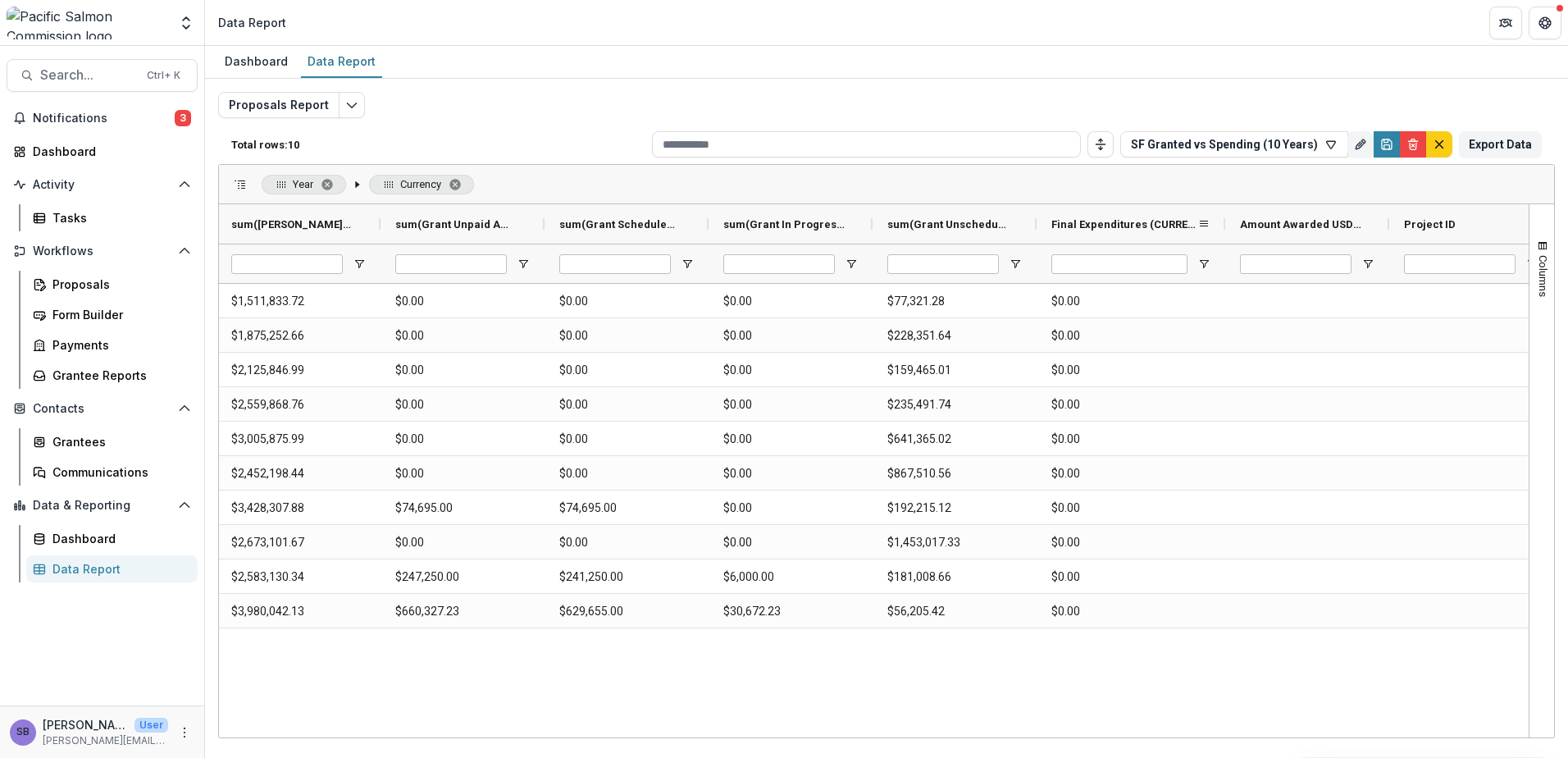
drag, startPoint x: 1200, startPoint y: 223, endPoint x: 1225, endPoint y: 220, distance: 25.2
click at [1225, 220] on div at bounding box center [1225, 223] width 7 height 39
drag, startPoint x: 1401, startPoint y: 221, endPoint x: 1417, endPoint y: 221, distance: 16.0
click at [1417, 221] on div at bounding box center [1415, 223] width 7 height 39
